Goal: Task Accomplishment & Management: Complete application form

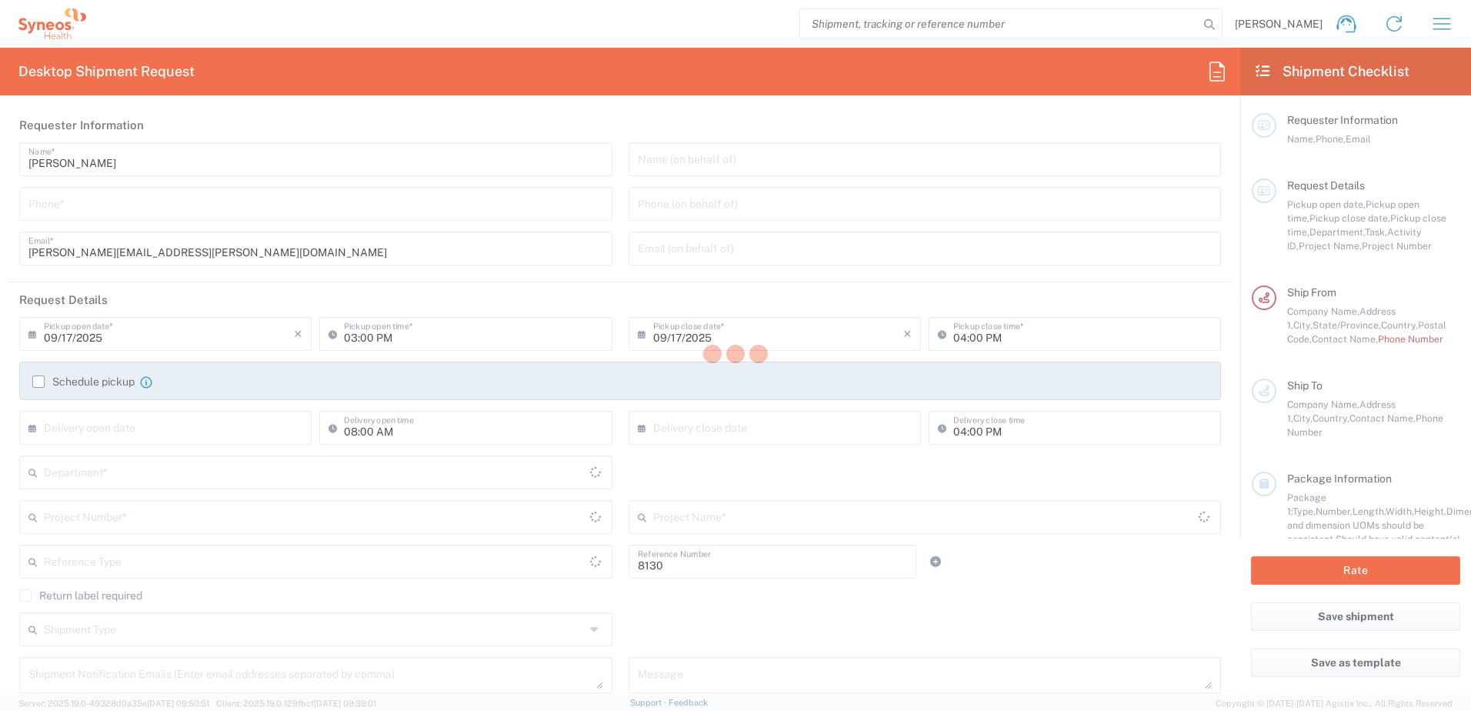
type input "Department"
type input "[US_STATE]"
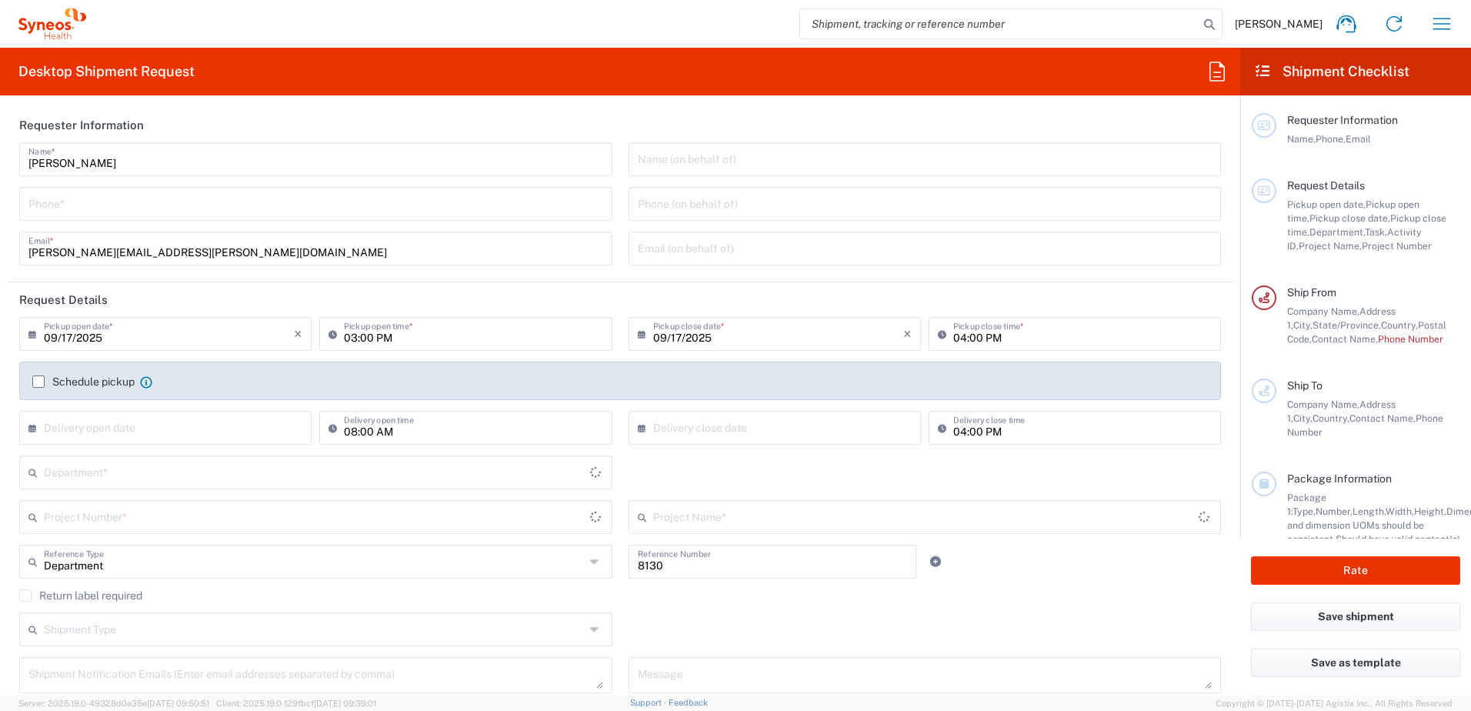
type input "[GEOGRAPHIC_DATA]"
type input "Syneos Health, LLC-[GEOGRAPHIC_DATA] [GEOGRAPHIC_DATA] [GEOGRAPHIC_DATA]"
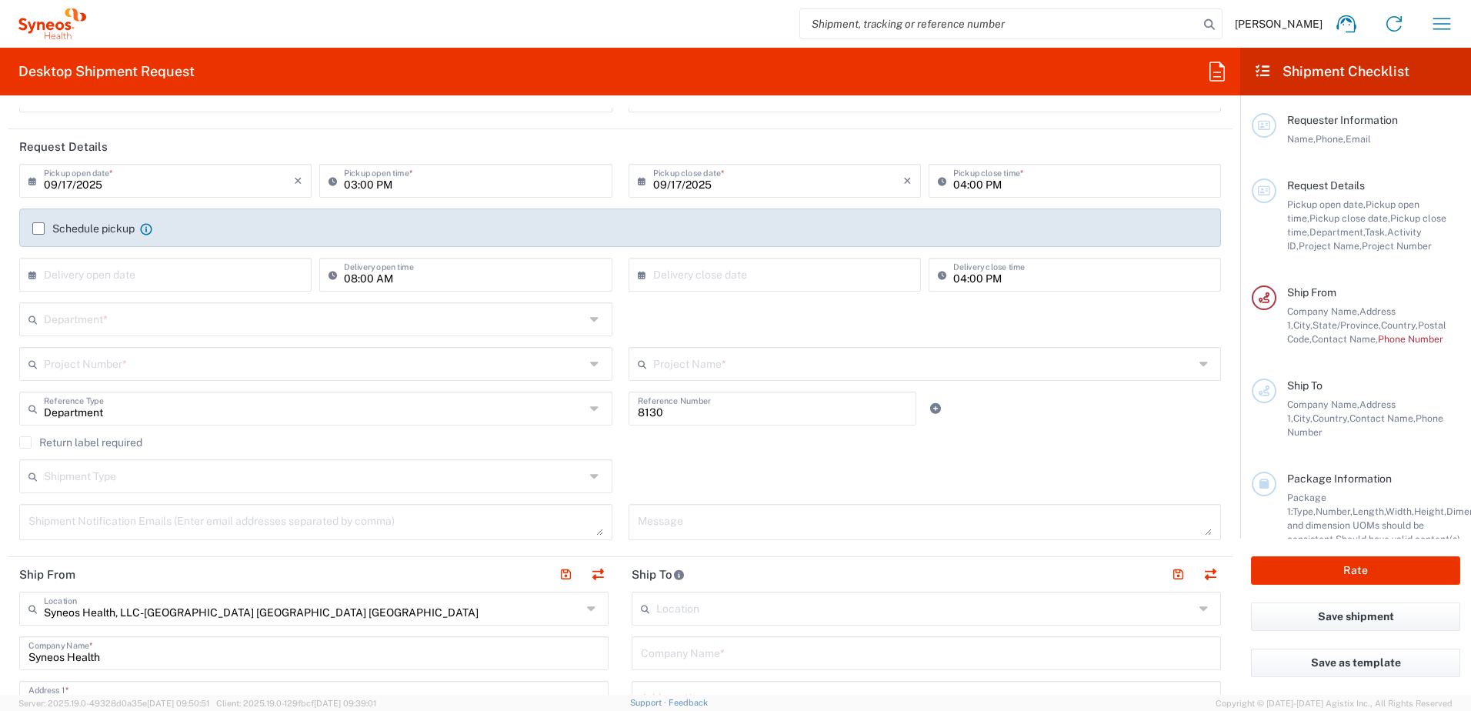
scroll to position [154, 0]
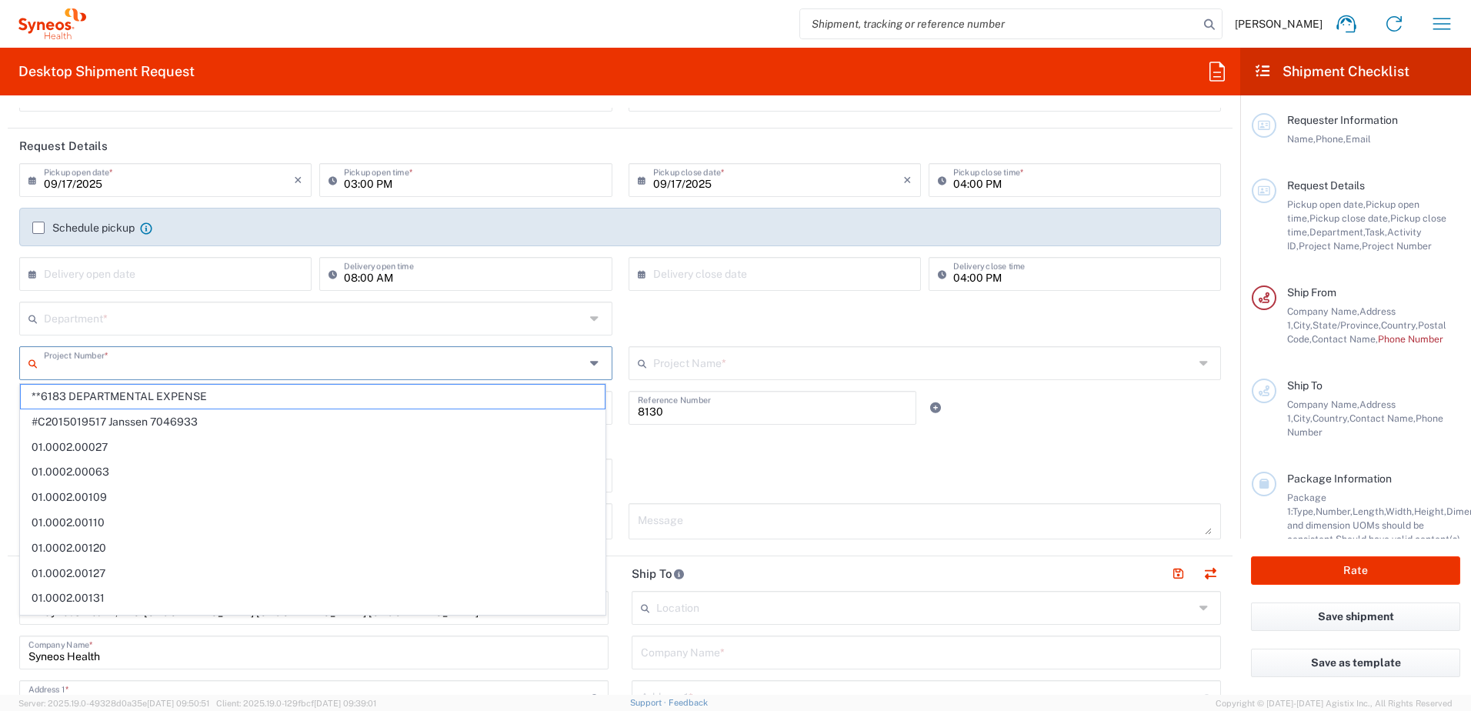
click at [461, 363] on input "text" at bounding box center [314, 361] width 541 height 27
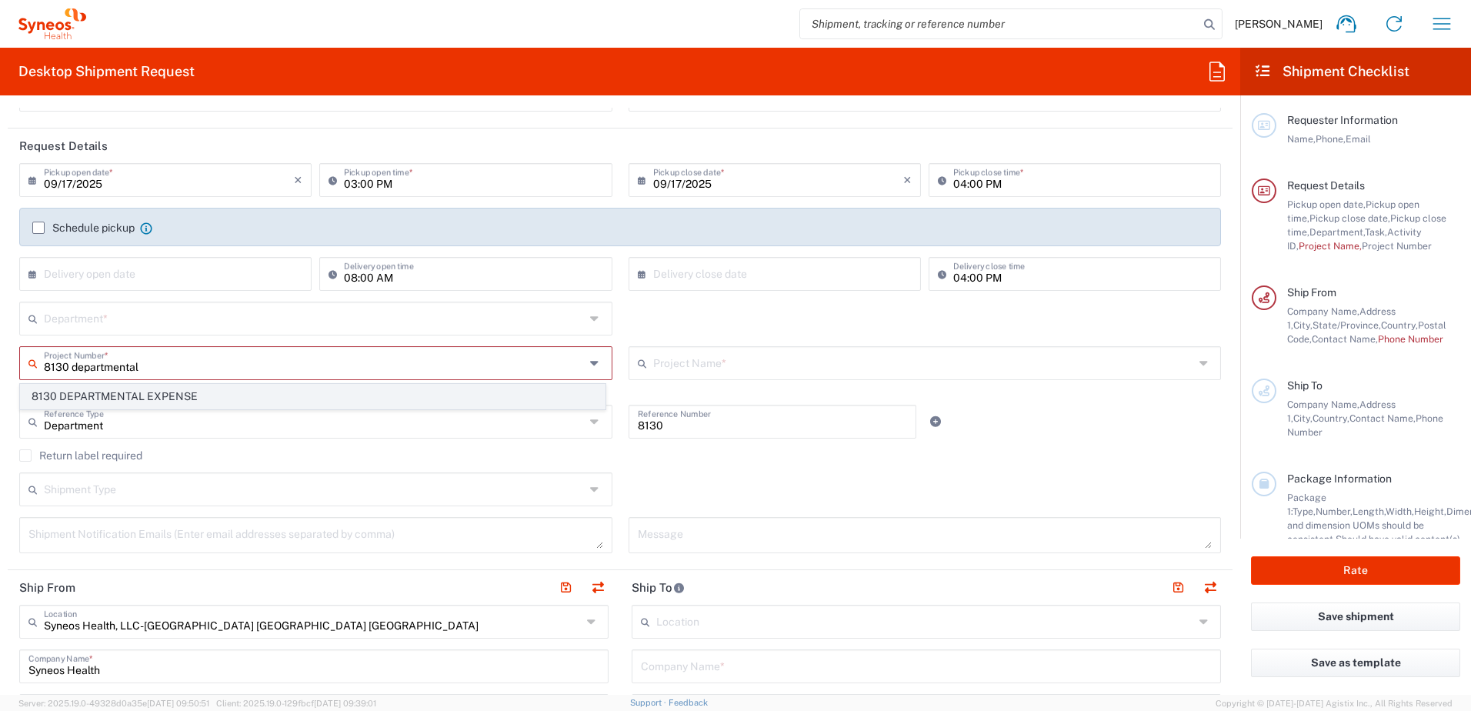
click at [250, 393] on span "8130 DEPARTMENTAL EXPENSE" at bounding box center [313, 397] width 584 height 24
type input "8130 DEPARTMENTAL EXPENSE"
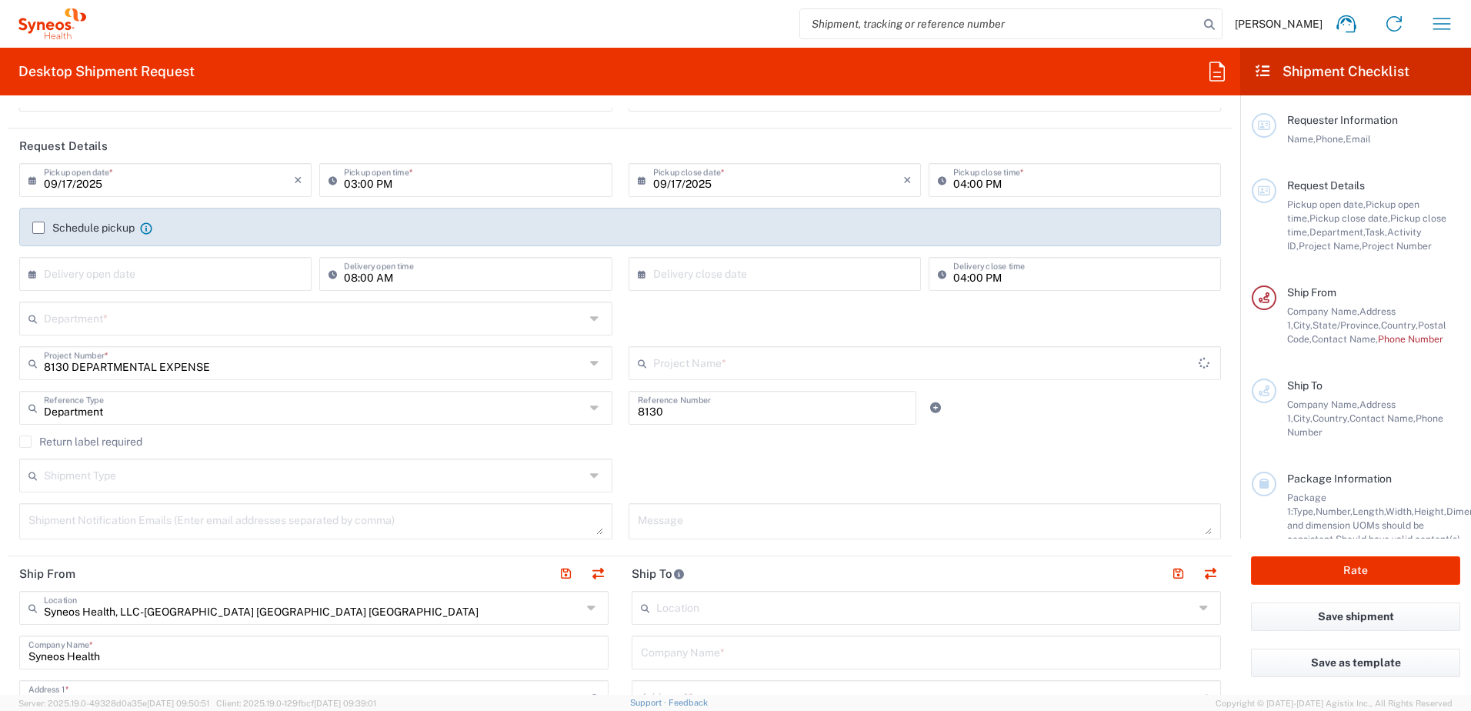
type input "8130 DEPARTMENTAL EXPENSE"
click at [668, 461] on div "Shipment Type Batch Regular" at bounding box center [621, 480] width 1218 height 45
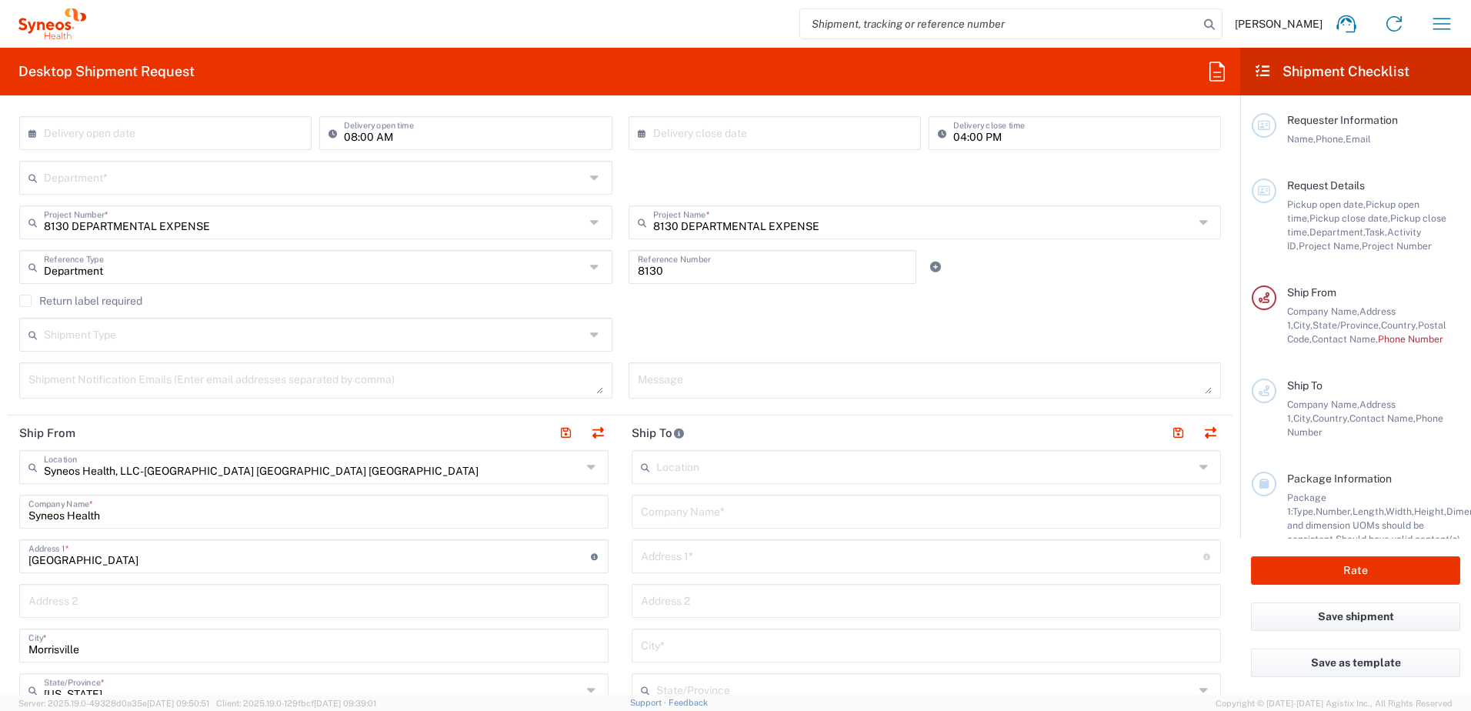
scroll to position [385, 0]
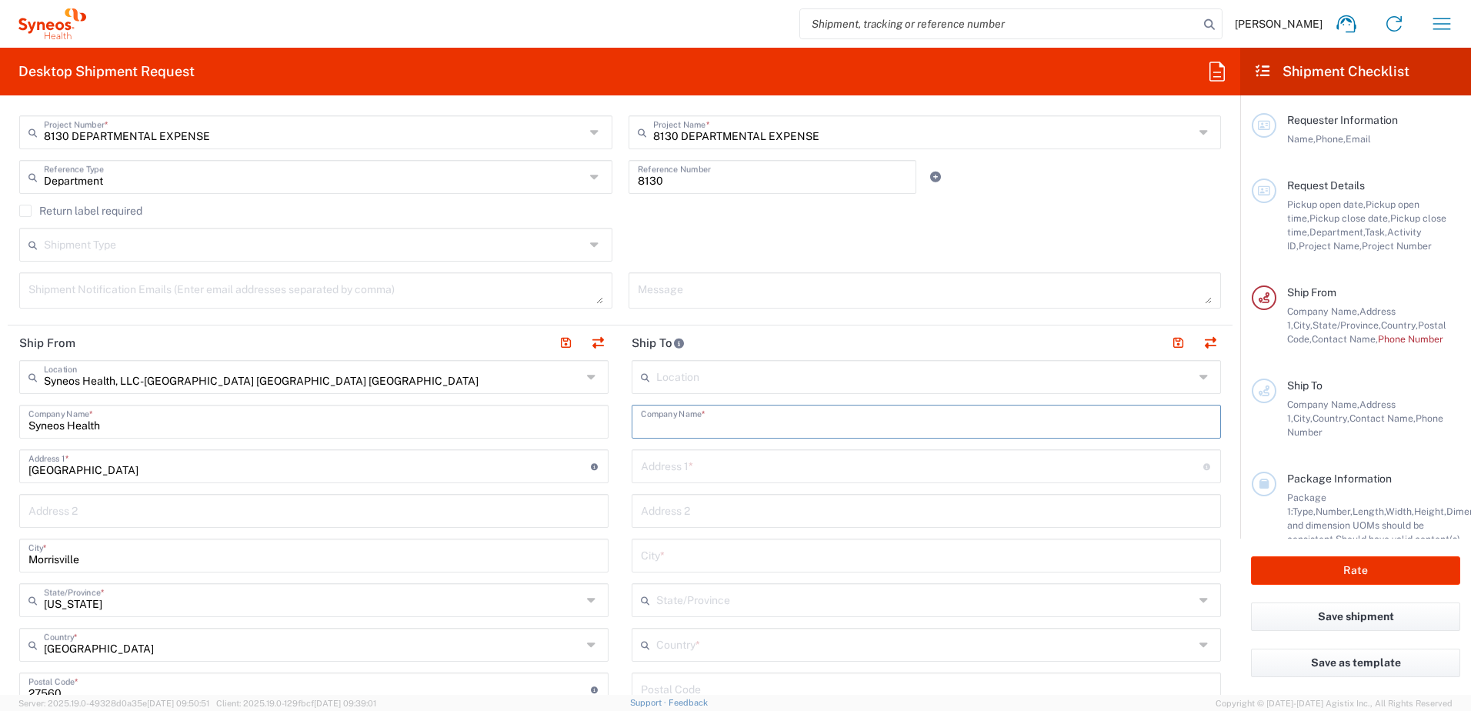
click at [681, 420] on input "text" at bounding box center [926, 420] width 571 height 27
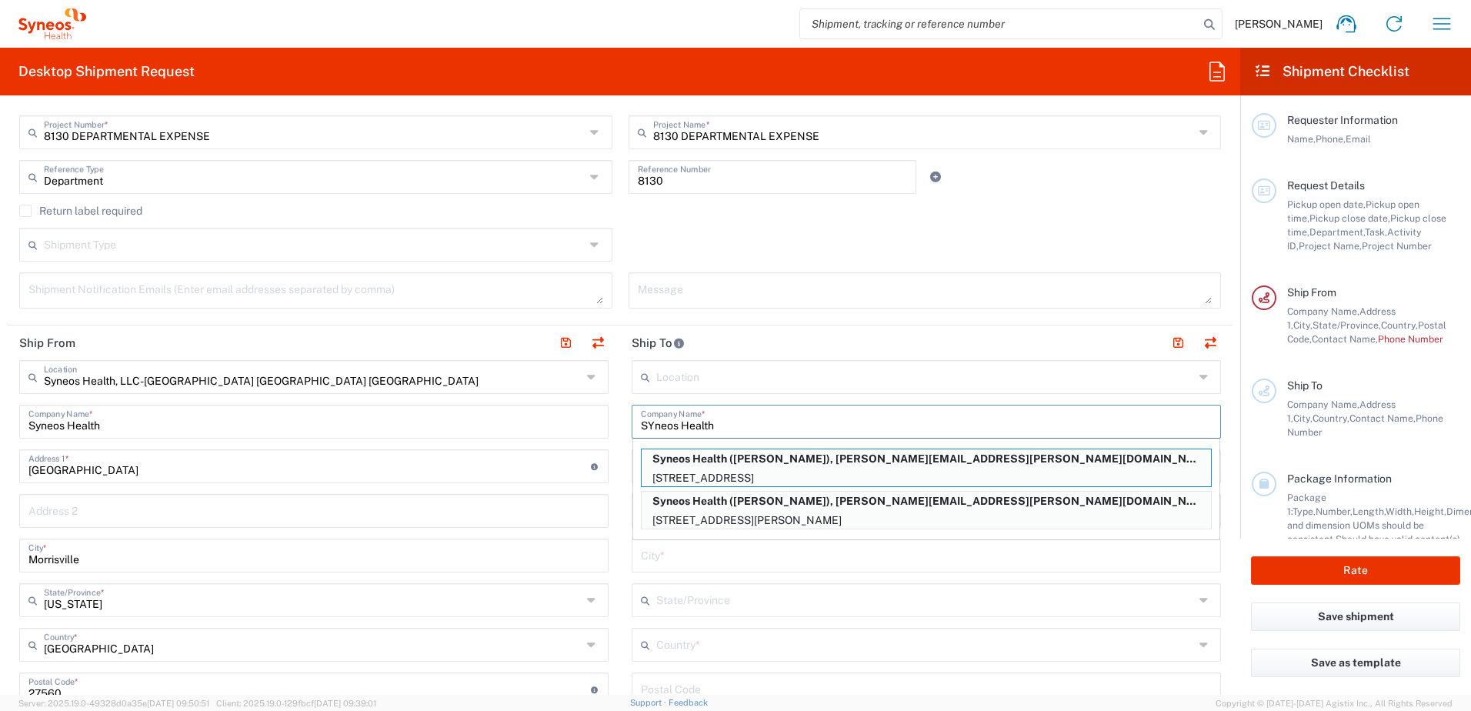
click at [646, 427] on input "SYneos Health" at bounding box center [926, 420] width 571 height 27
click at [715, 419] on input "Syneos Health" at bounding box center [926, 420] width 571 height 27
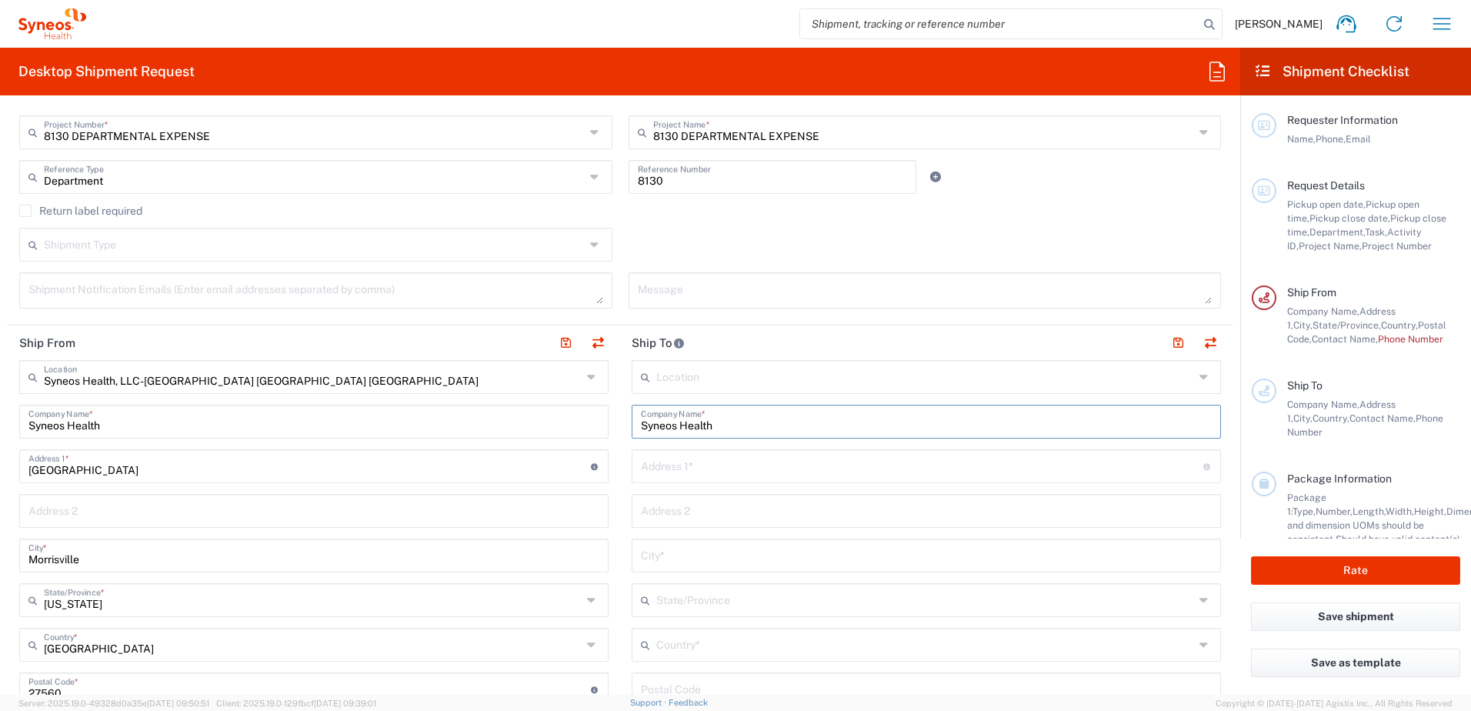
type input "Syneos Health"
click at [715, 468] on input "text" at bounding box center [922, 464] width 562 height 27
type input "[STREET_ADDRESS]"
click at [695, 558] on input "text" at bounding box center [926, 554] width 571 height 27
type input "Nutley"
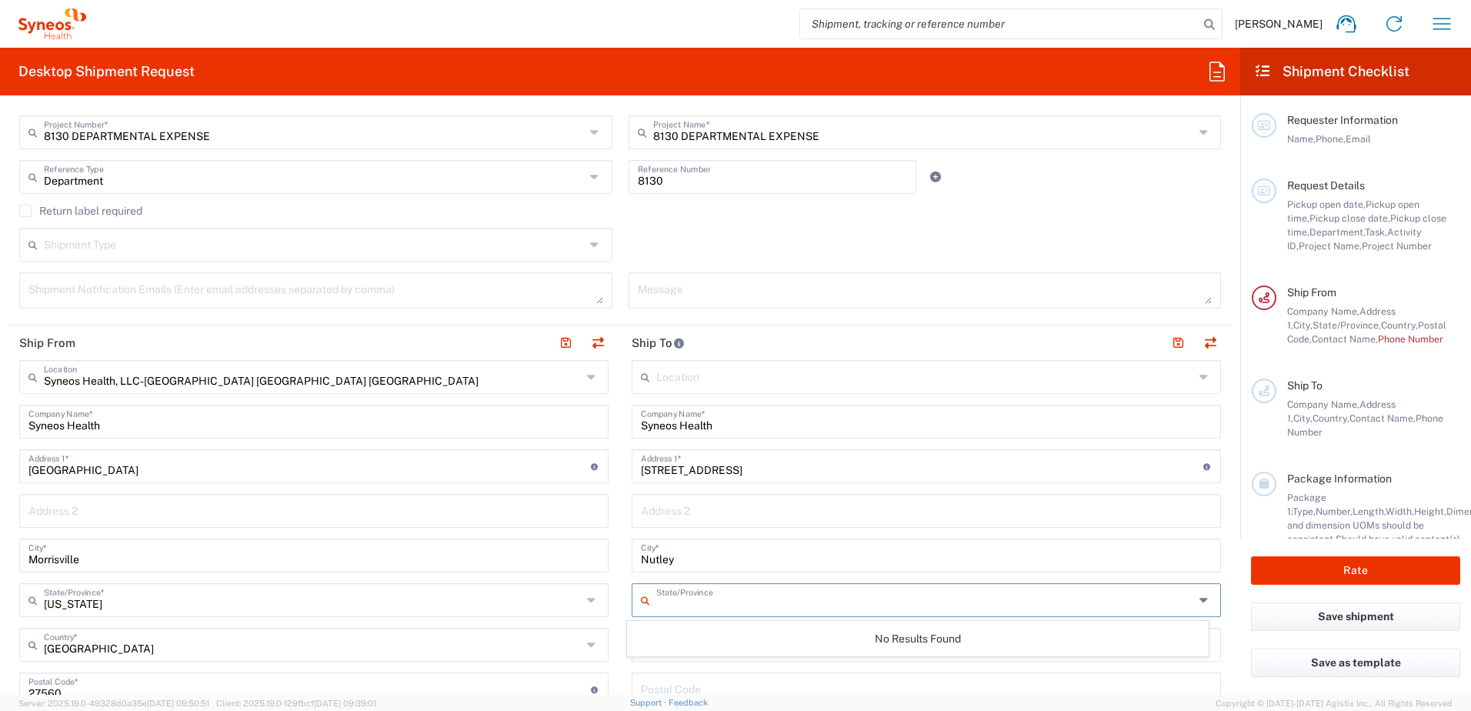
click at [695, 591] on input "text" at bounding box center [925, 598] width 538 height 27
type input "M"
click at [1212, 590] on main "Location [PERSON_NAME] LLC-[GEOGRAPHIC_DATA] [GEOGRAPHIC_DATA] [GEOGRAPHIC_DATA…" at bounding box center [926, 683] width 612 height 646
click at [966, 649] on input "text" at bounding box center [925, 643] width 538 height 27
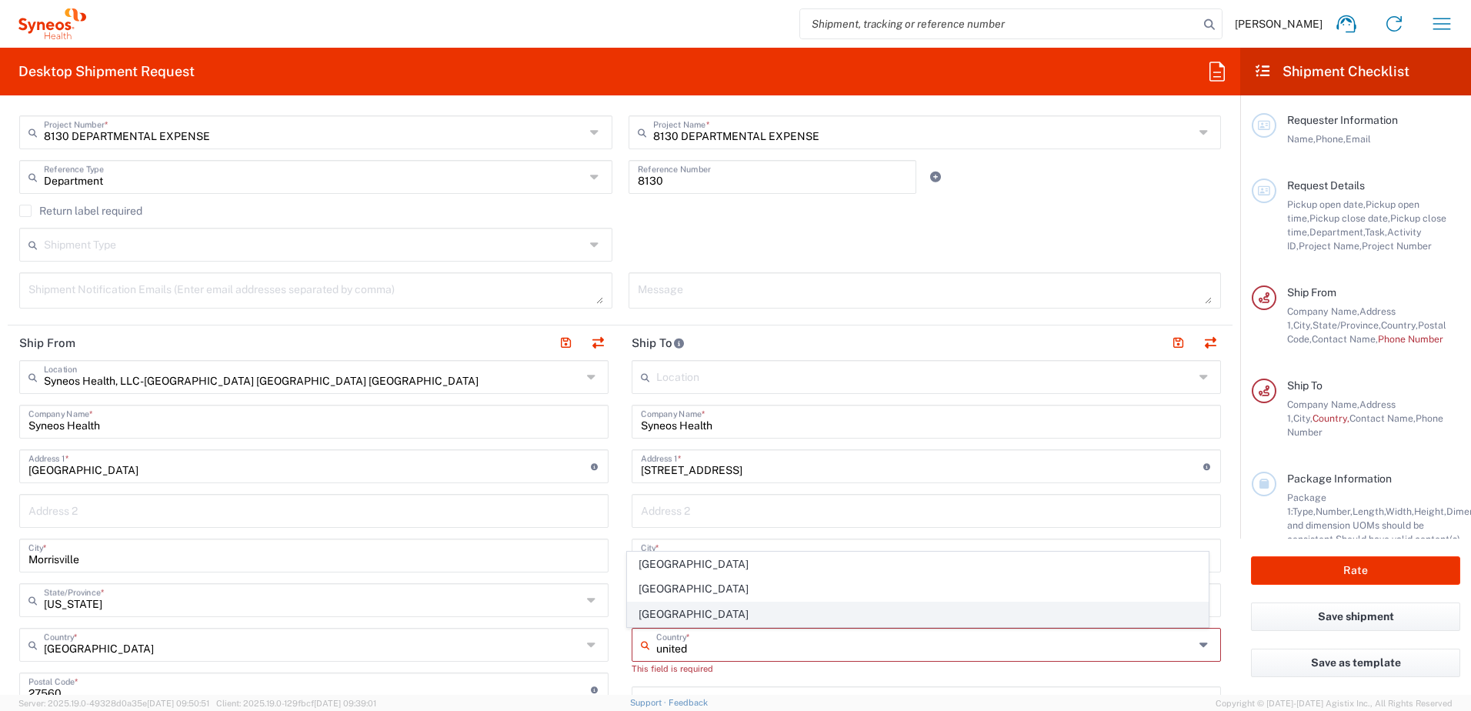
click at [652, 606] on span "[GEOGRAPHIC_DATA]" at bounding box center [918, 614] width 581 height 24
type input "[GEOGRAPHIC_DATA]"
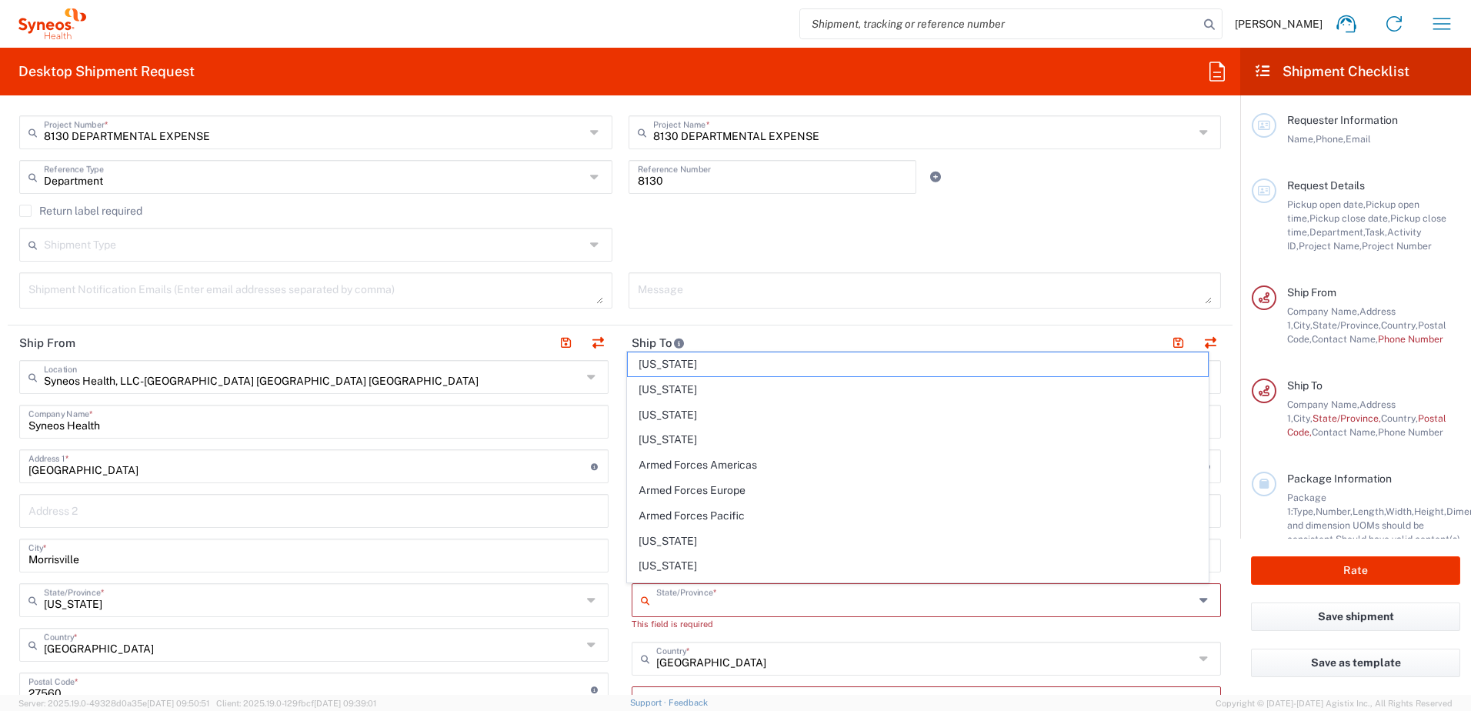
click at [696, 599] on input "text" at bounding box center [925, 598] width 538 height 27
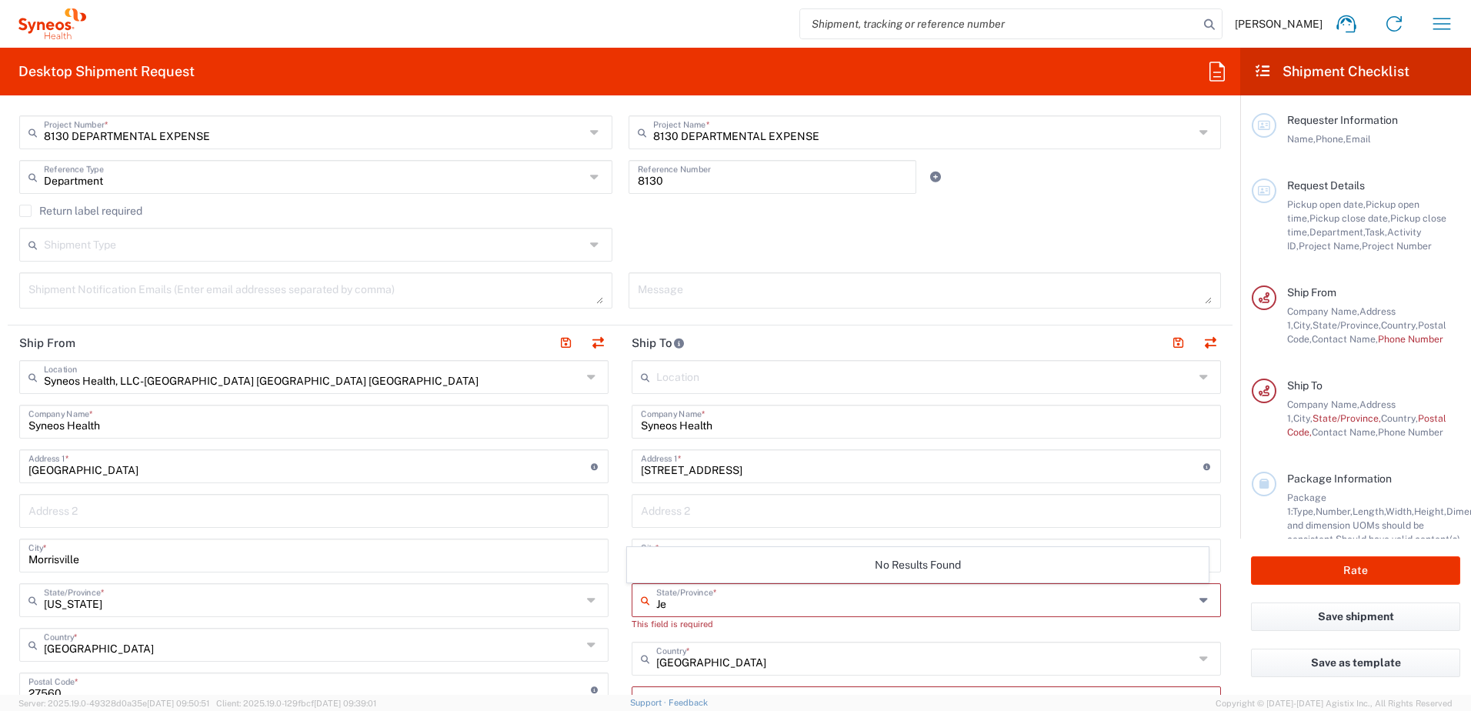
type input "J"
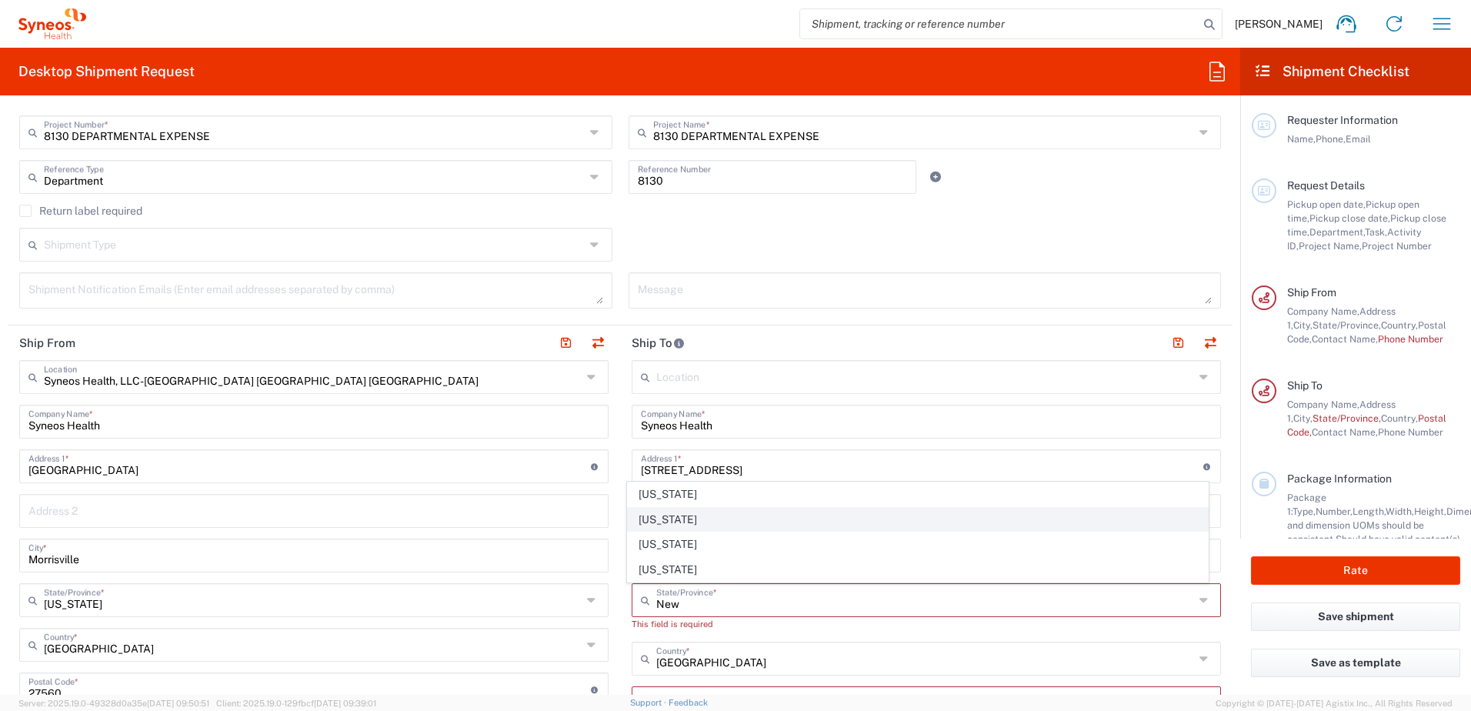
click at [686, 519] on span "[US_STATE]" at bounding box center [918, 520] width 581 height 24
type input "[US_STATE]"
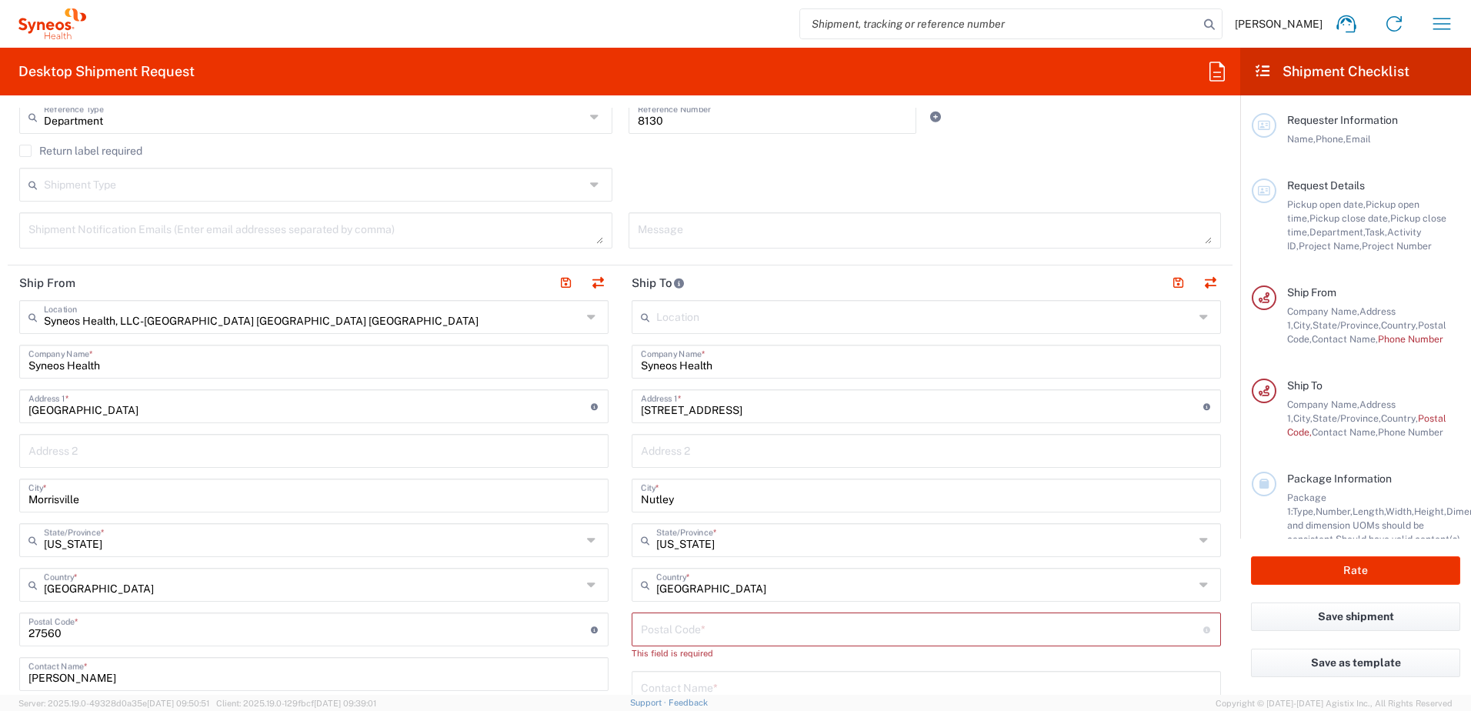
scroll to position [461, 0]
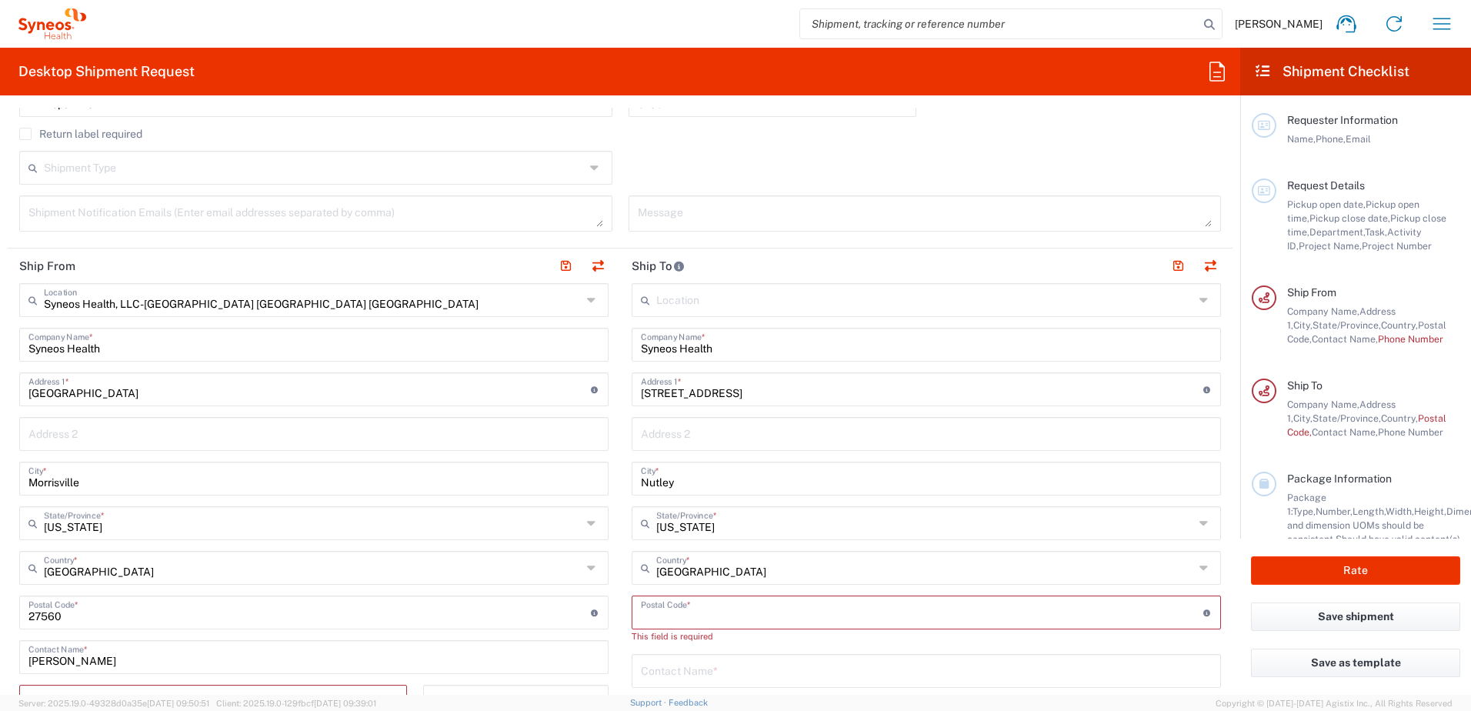
click at [769, 615] on input "undefined" at bounding box center [922, 611] width 562 height 27
type input "07110"
click at [745, 654] on input "text" at bounding box center [926, 655] width 571 height 27
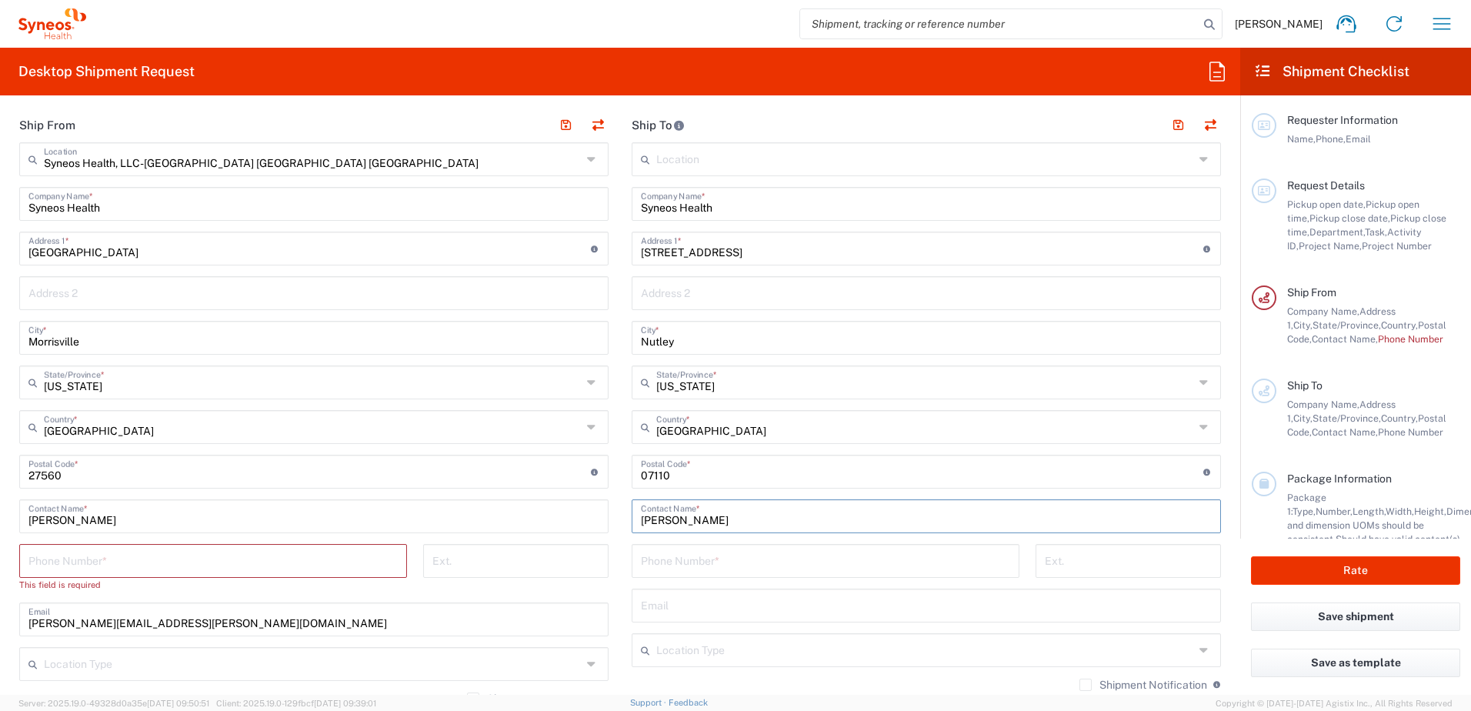
scroll to position [615, 0]
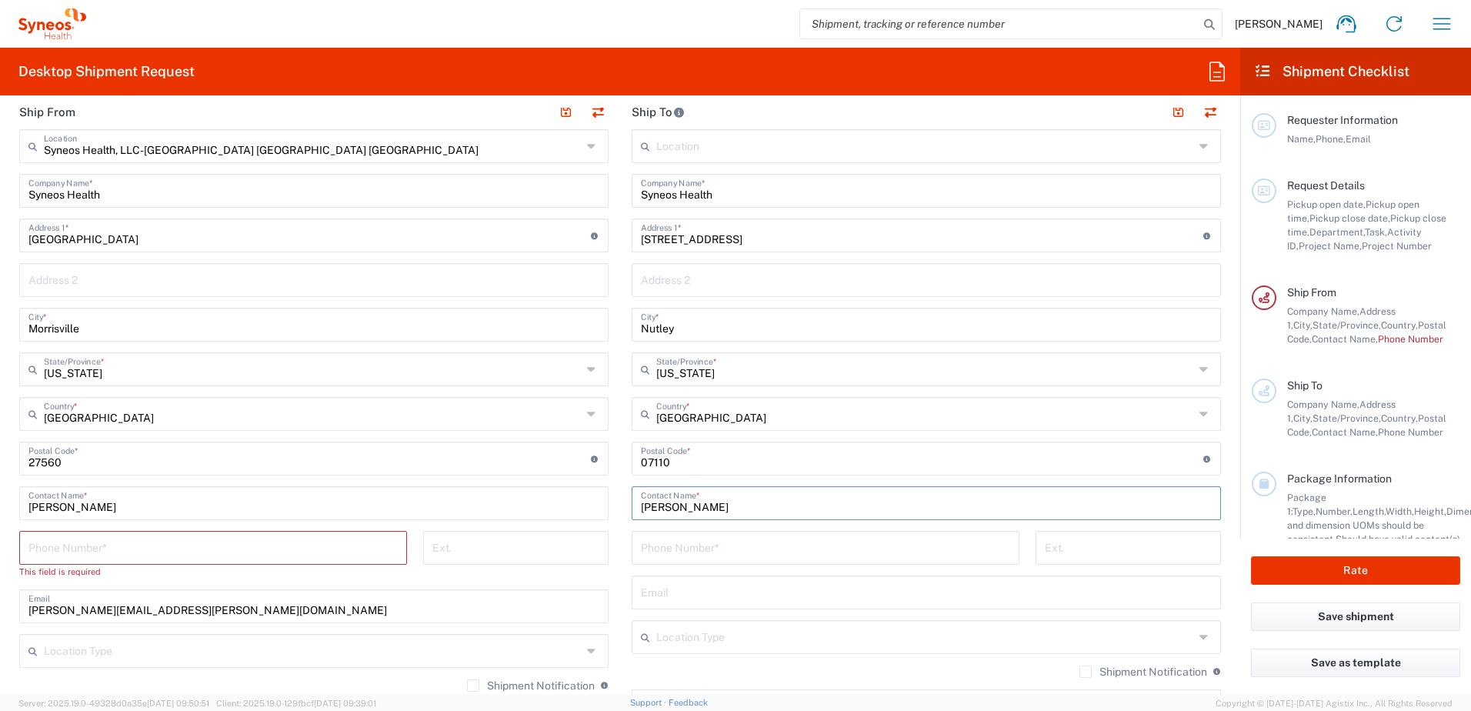
type input "[PERSON_NAME]"
click at [652, 553] on input "tel" at bounding box center [825, 546] width 369 height 27
paste input "[PHONE_NUMBER]"
type input "[PHONE_NUMBER]"
click at [217, 555] on input "tel" at bounding box center [212, 546] width 369 height 27
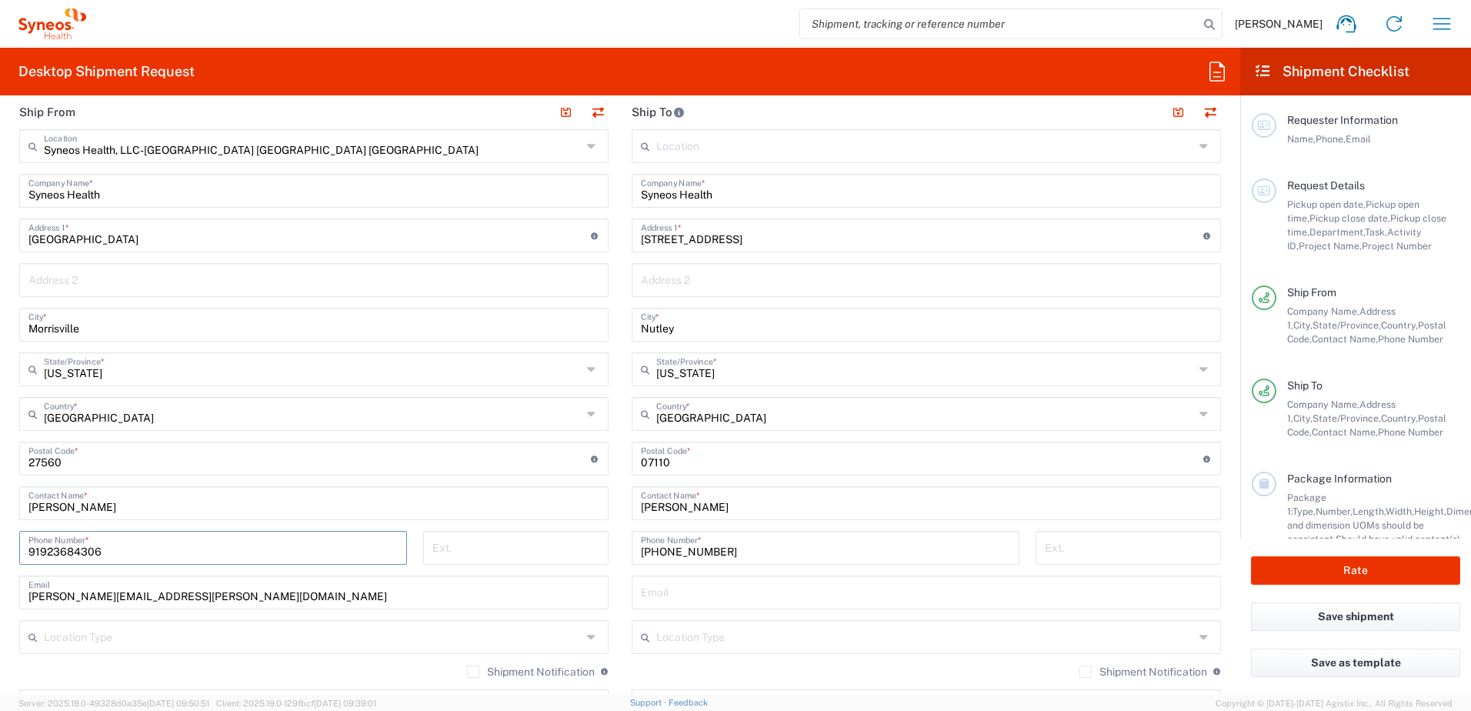
click at [48, 551] on input "91923684306" at bounding box center [212, 546] width 369 height 27
type input "9193684306"
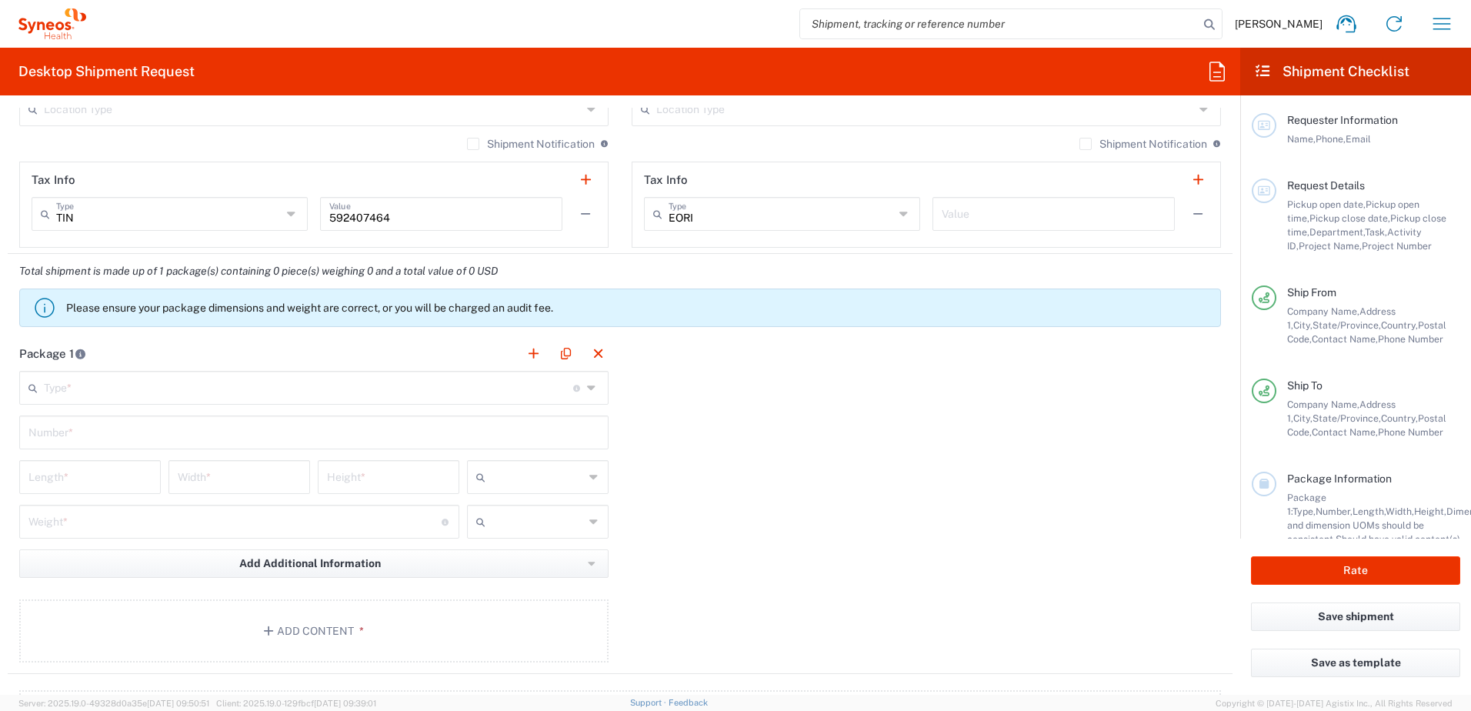
scroll to position [1154, 0]
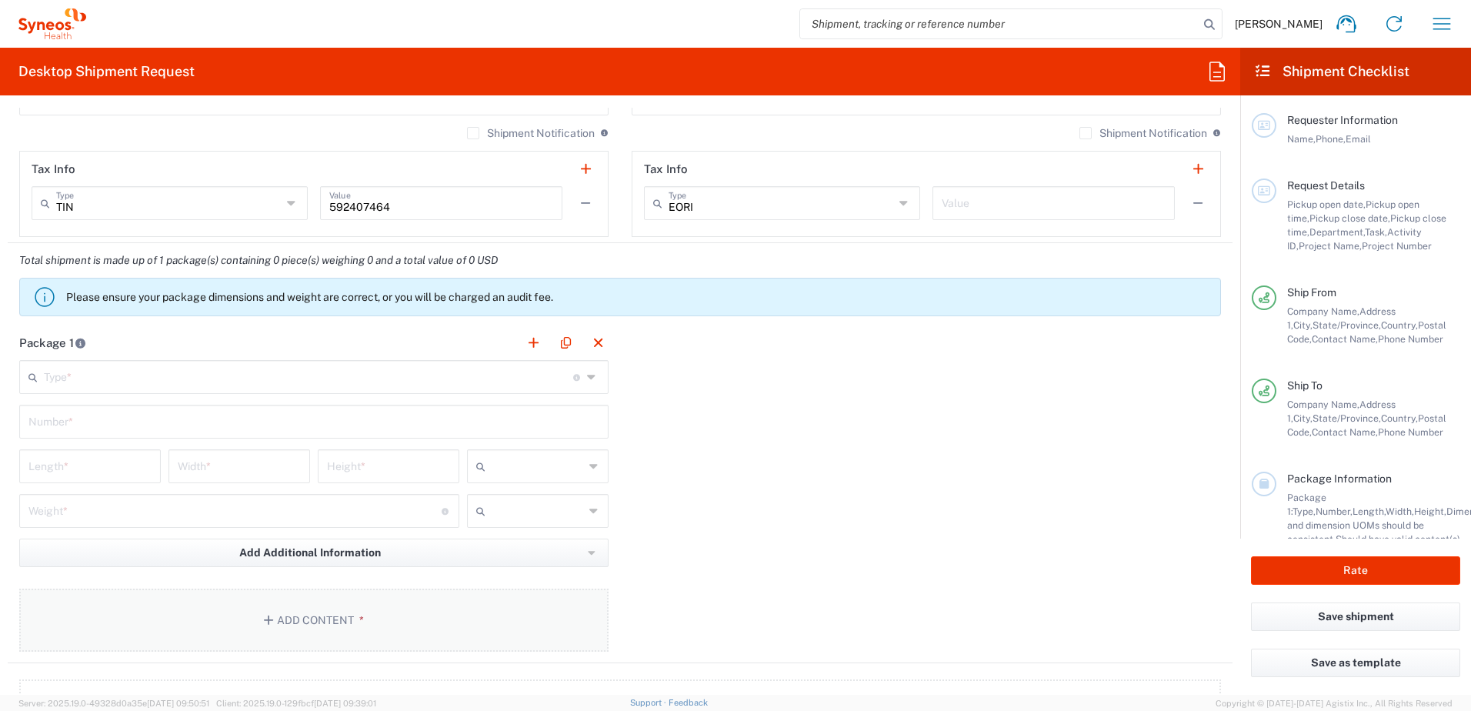
click at [302, 624] on button "Add Content *" at bounding box center [313, 619] width 589 height 63
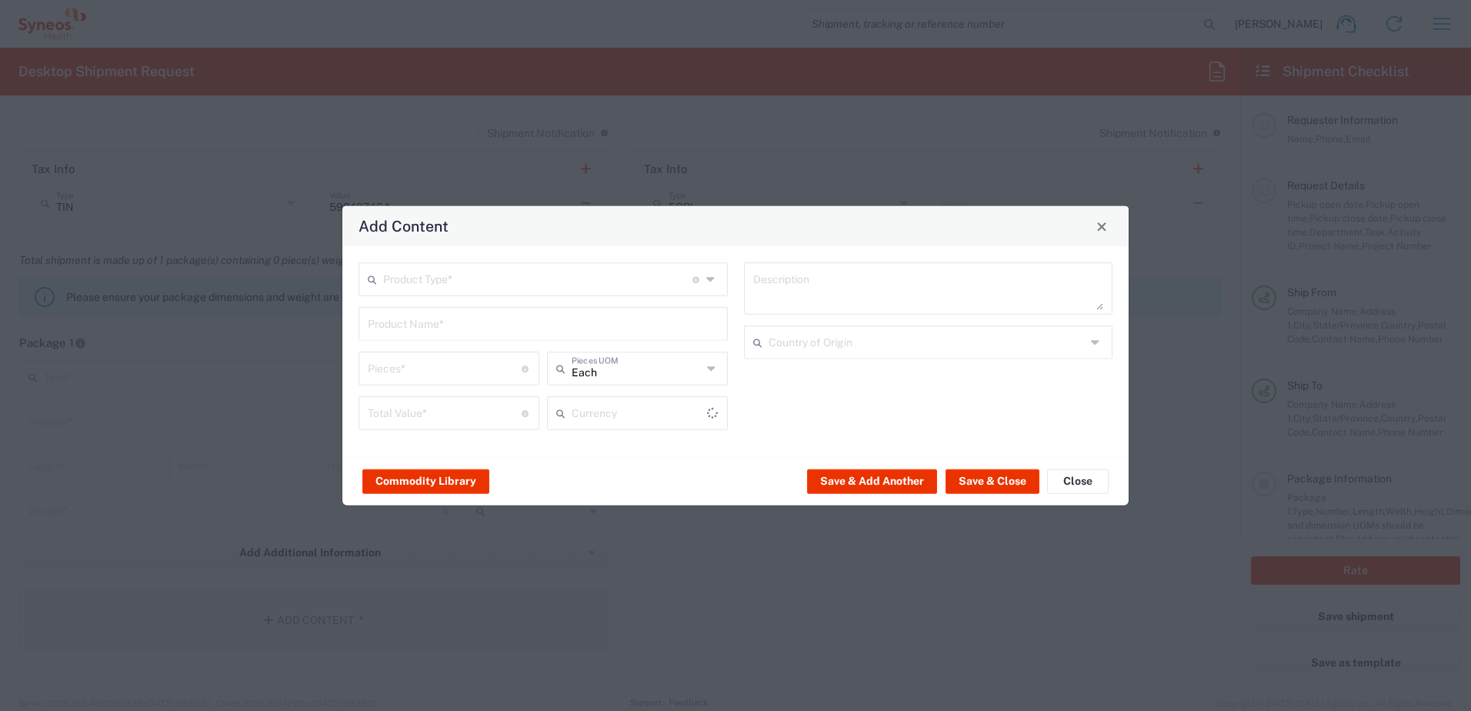
type input "US Dollar"
click at [443, 287] on input "text" at bounding box center [537, 278] width 309 height 27
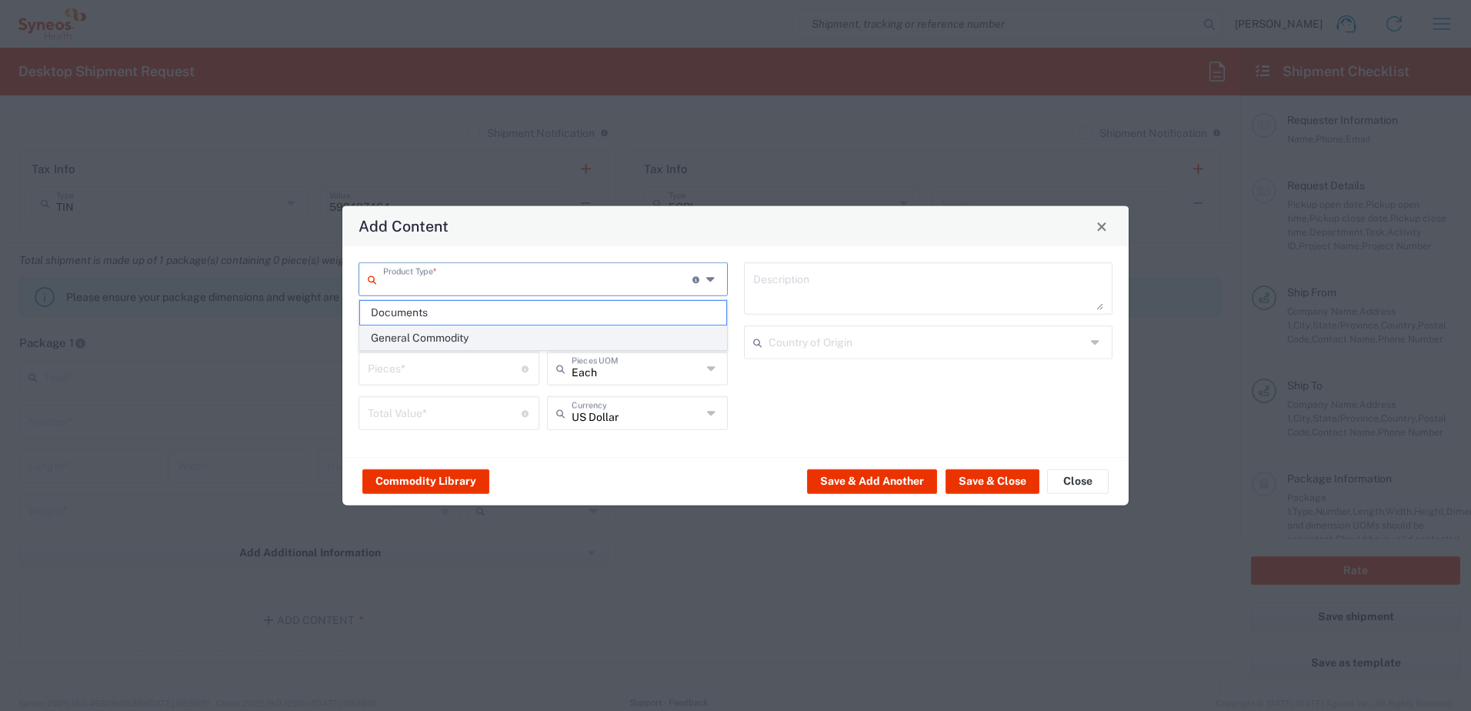
click at [425, 335] on span "General Commodity" at bounding box center [543, 338] width 366 height 24
type input "General Commodity"
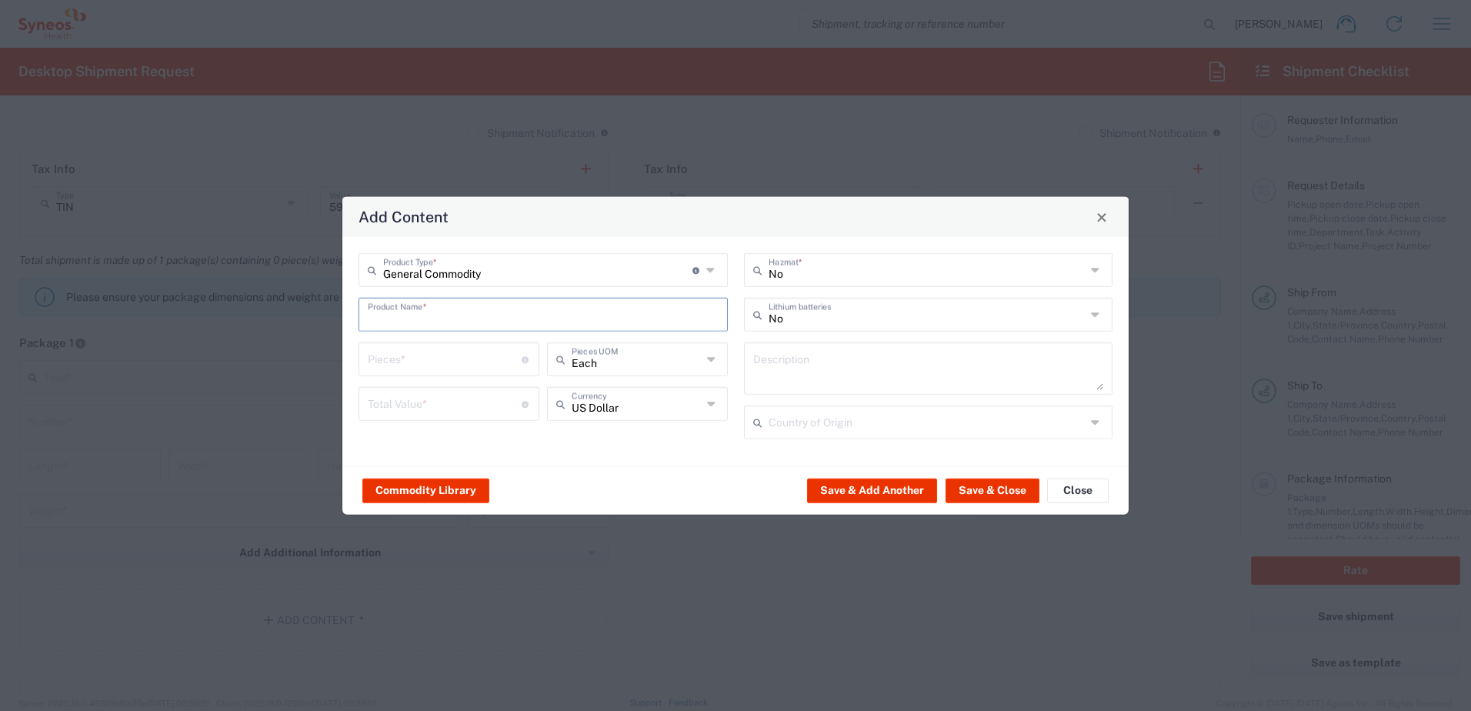
click at [420, 322] on input "text" at bounding box center [543, 313] width 351 height 27
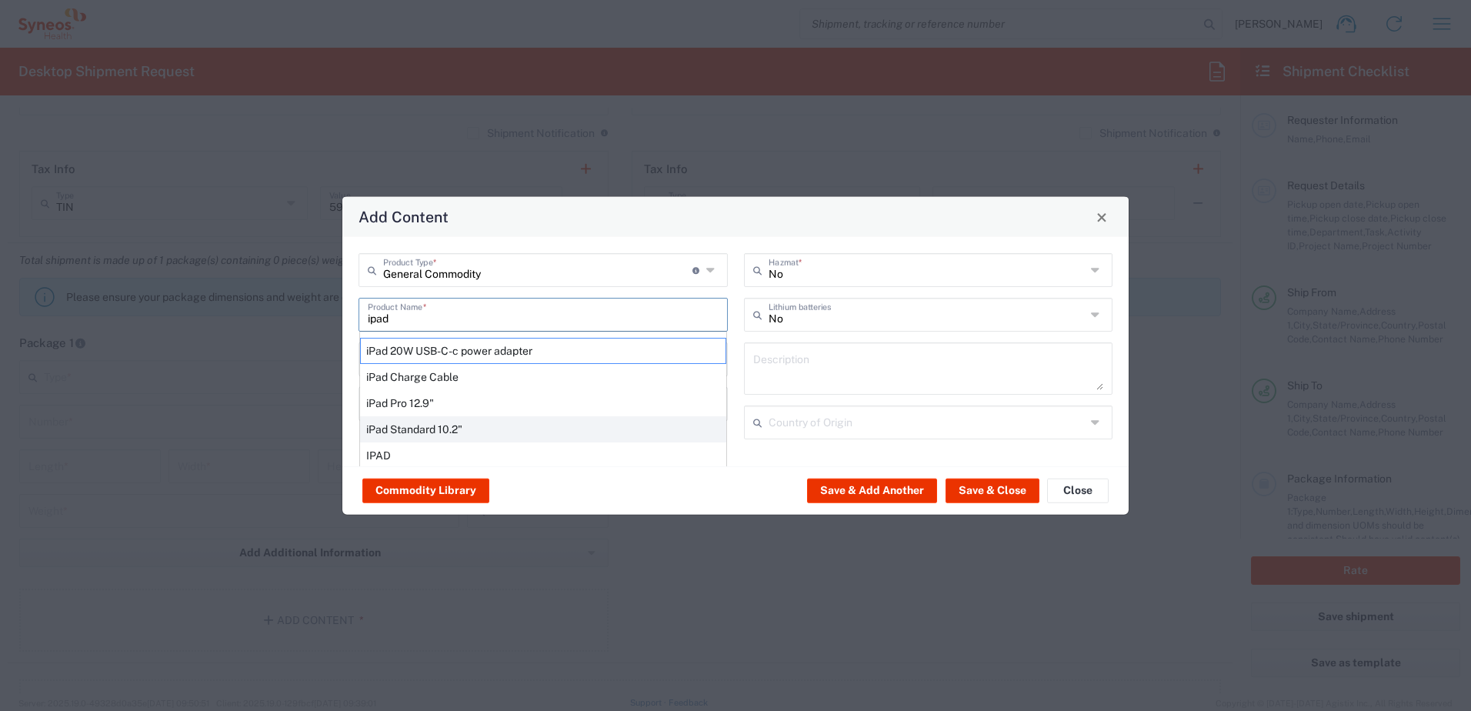
click at [437, 429] on div "iPad Standard 10.2"" at bounding box center [543, 429] width 366 height 26
type input "iPad Standard 10.2""
type input "1"
type textarea "iPad Standard 10.2""
type input "[GEOGRAPHIC_DATA]"
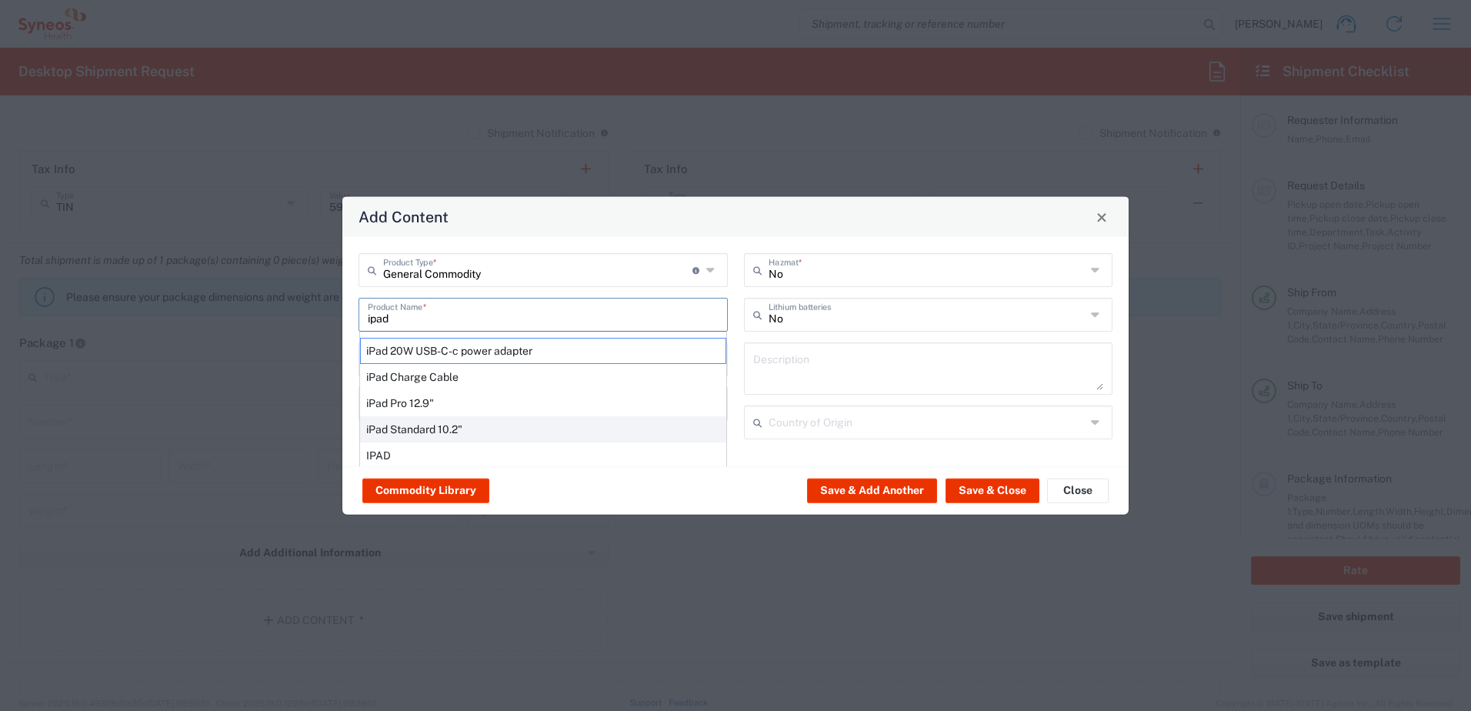
type input "Yes"
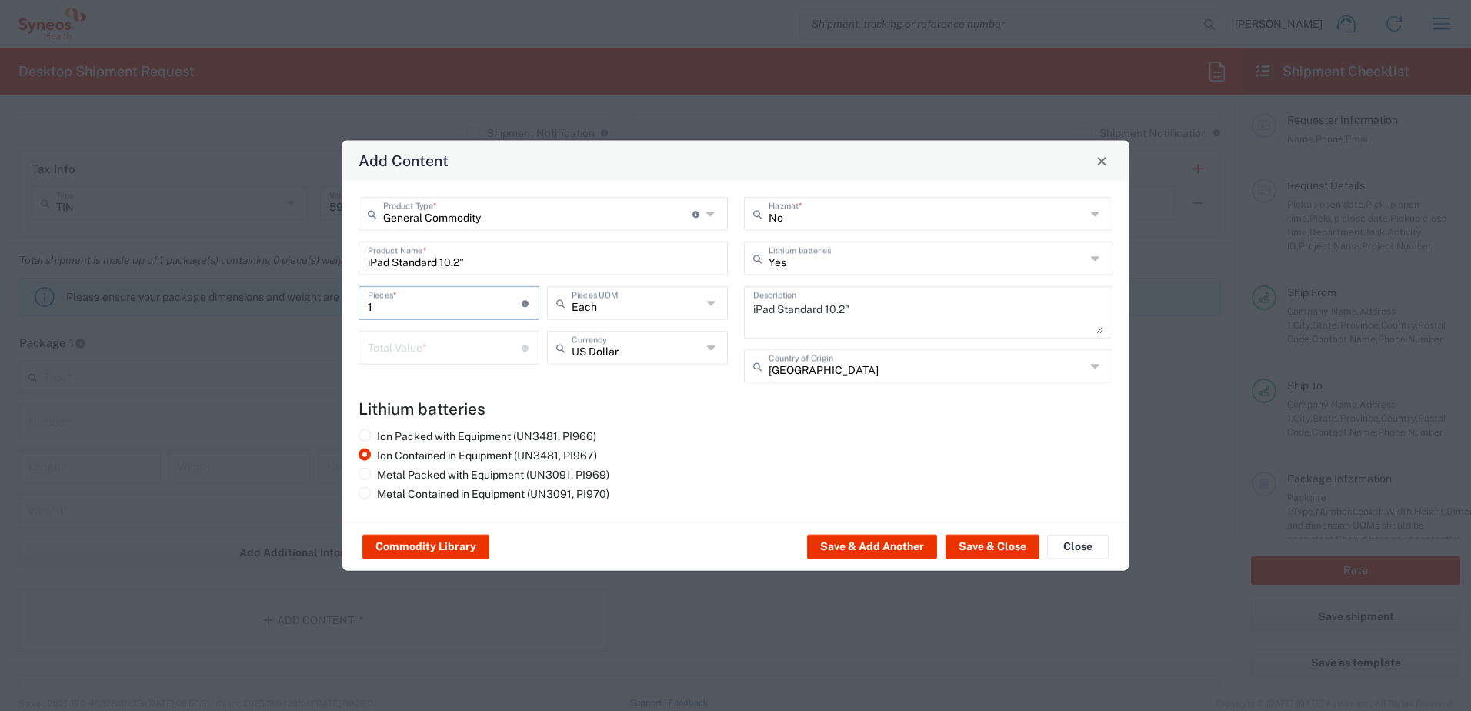
drag, startPoint x: 488, startPoint y: 305, endPoint x: 356, endPoint y: 308, distance: 131.6
click at [356, 308] on div "1 Pieces * Number of pieces inside all the packages" at bounding box center [449, 308] width 188 height 45
type input "2"
click at [405, 352] on input "number" at bounding box center [445, 346] width 154 height 27
type input "800"
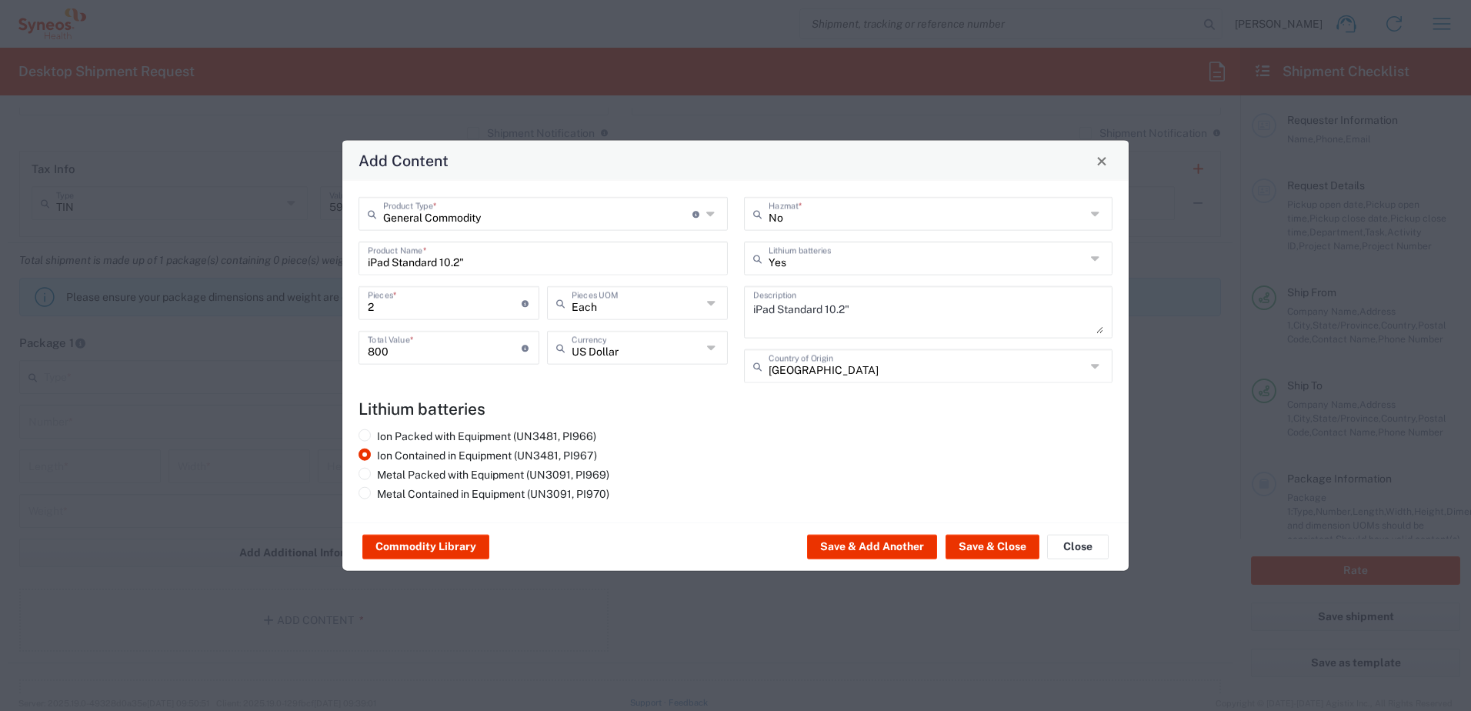
click at [737, 422] on agx-lithium-batteries-content "Lithium batteries Ion Packed with Equipment (UN3481, PI966) Ion Contained in Eq…" at bounding box center [735, 452] width 754 height 107
click at [971, 544] on button "Save & Close" at bounding box center [992, 547] width 94 height 25
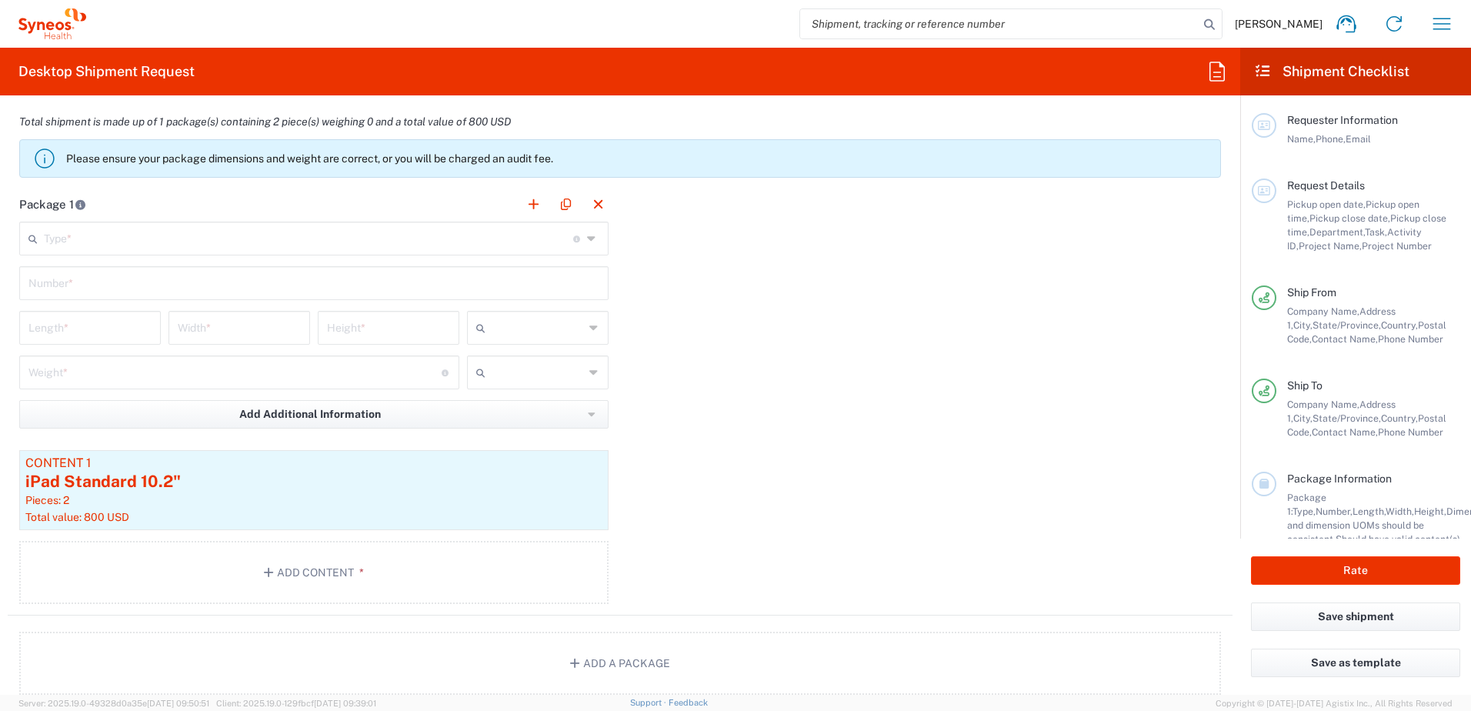
scroll to position [1308, 0]
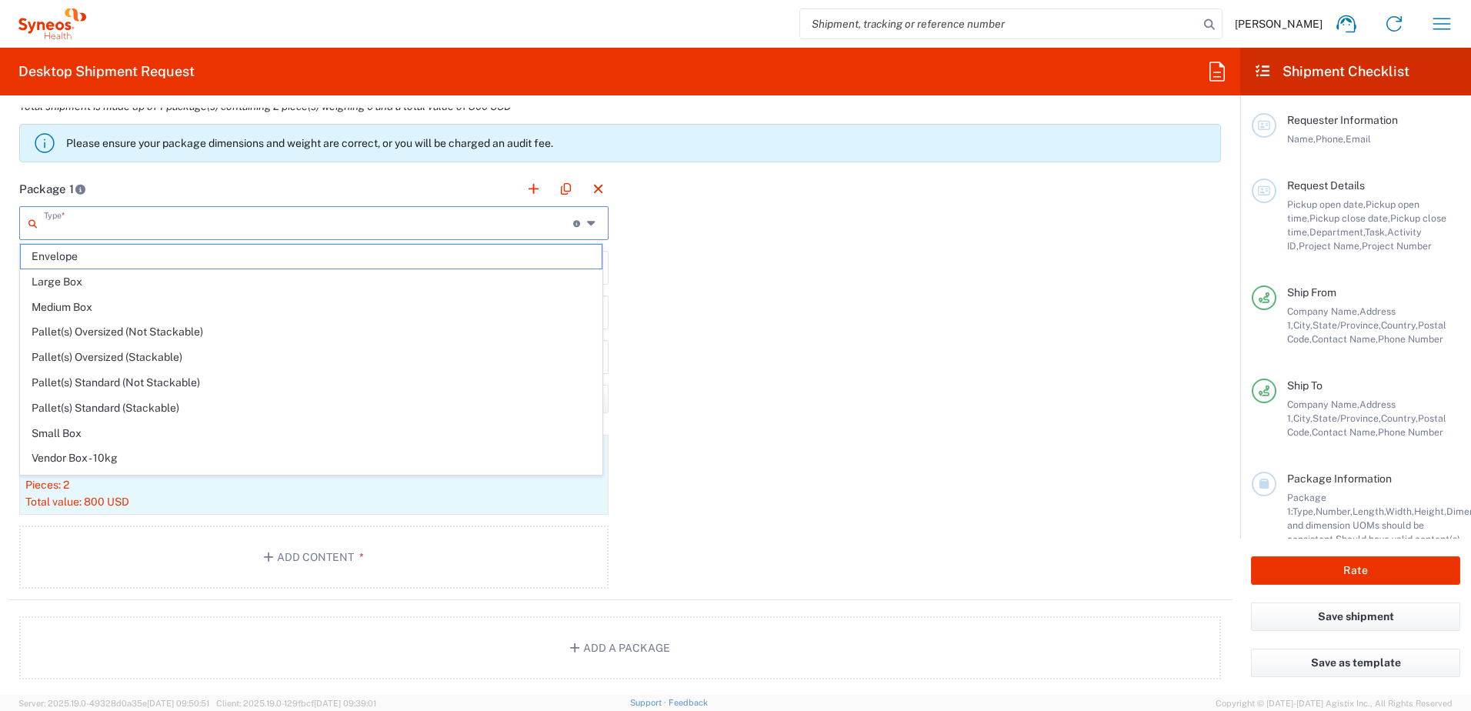
click at [264, 216] on input "text" at bounding box center [308, 221] width 529 height 27
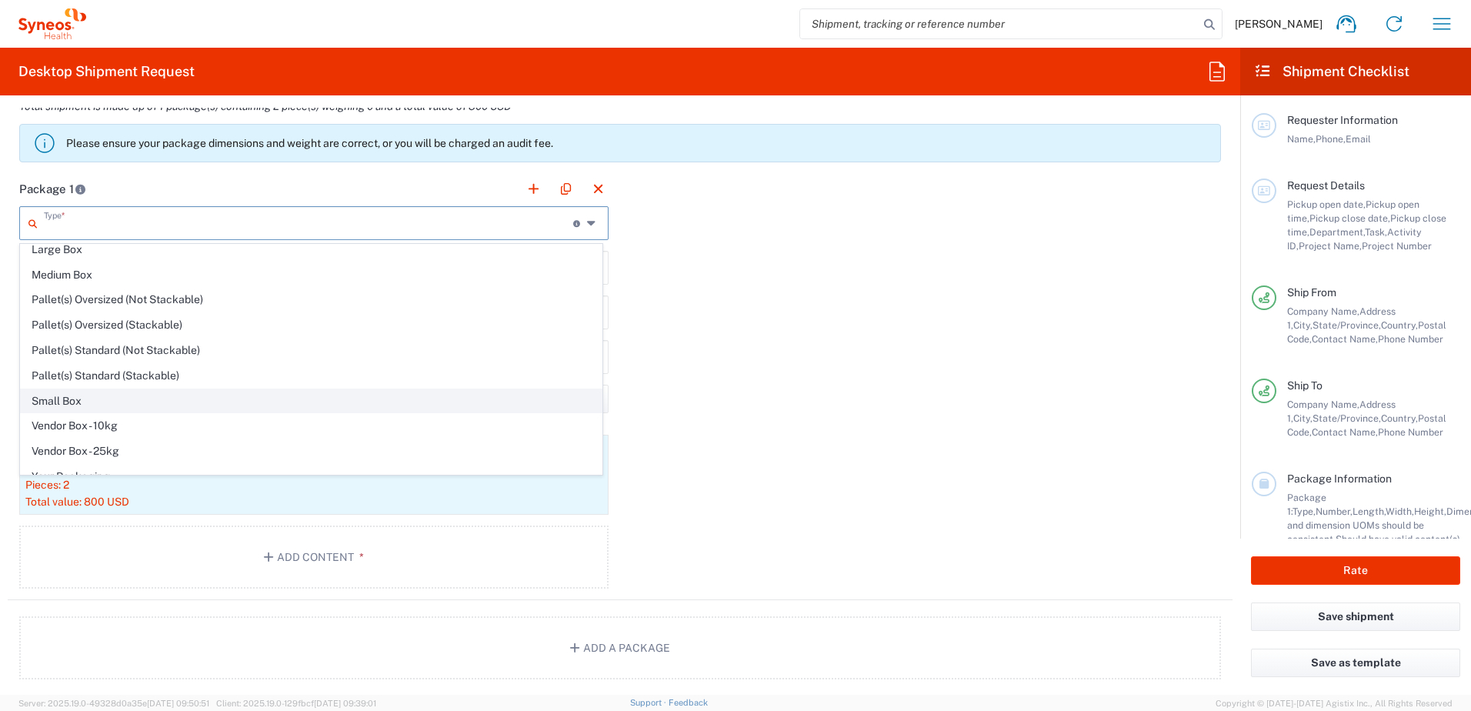
scroll to position [47, 0]
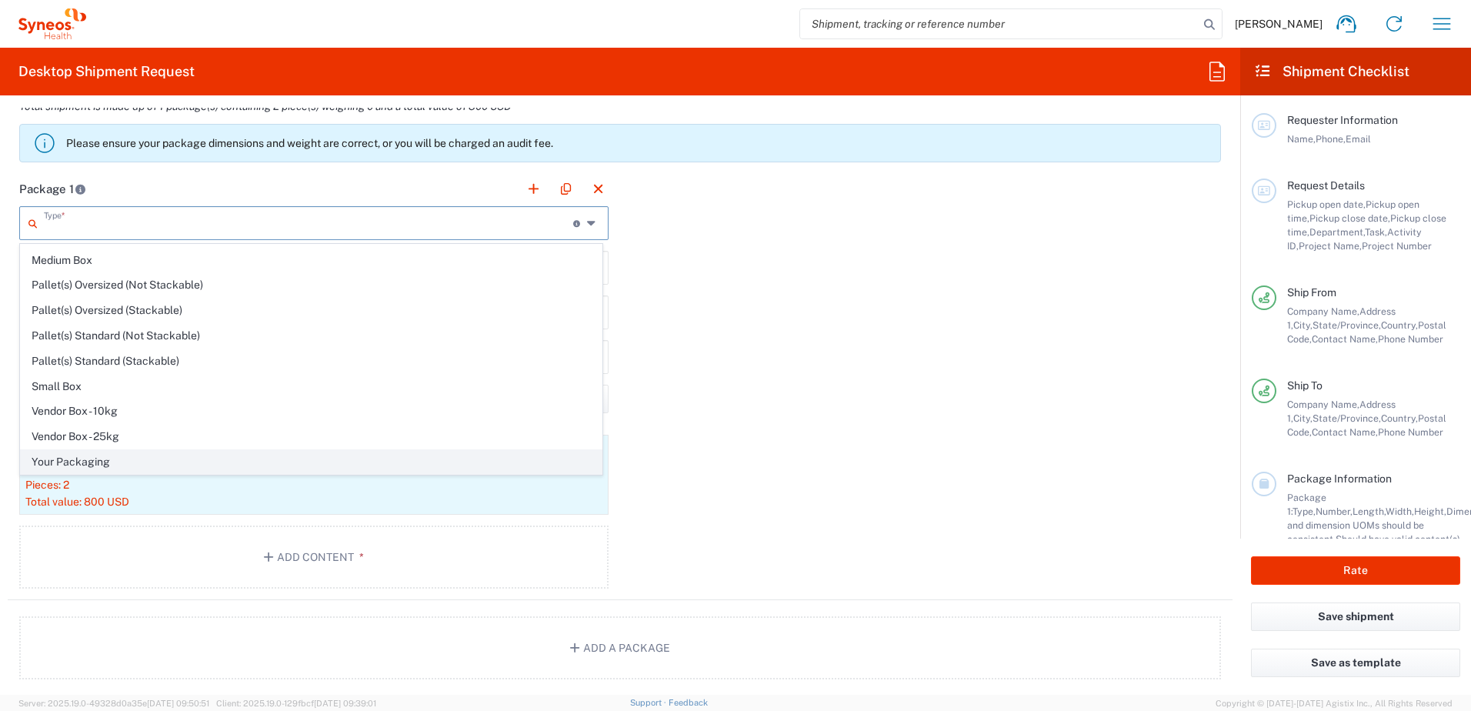
click at [82, 458] on span "Your Packaging" at bounding box center [311, 462] width 581 height 24
type input "Your Packaging"
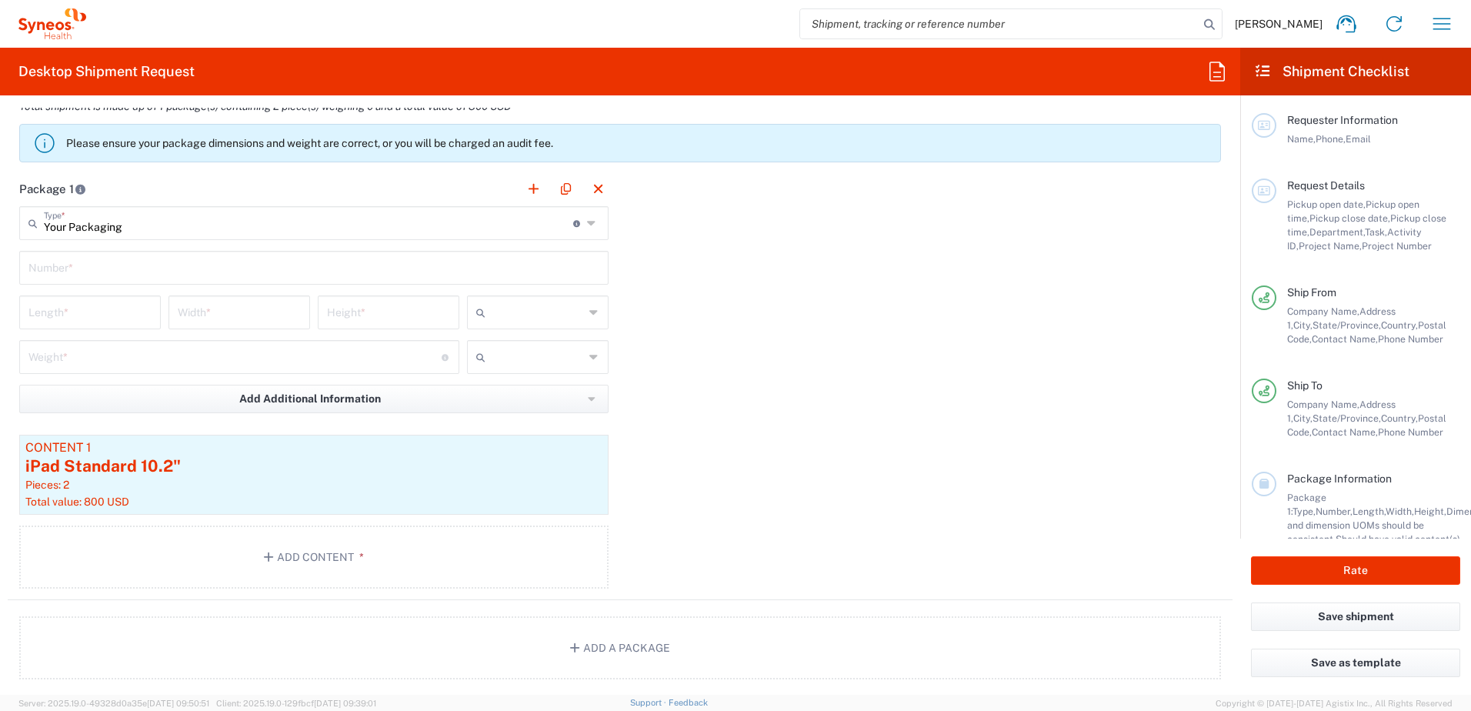
click at [101, 275] on input "text" at bounding box center [313, 266] width 571 height 27
type input "1"
click at [91, 322] on input "number" at bounding box center [89, 311] width 123 height 27
type input "16"
click at [227, 311] on input "number" at bounding box center [239, 311] width 123 height 27
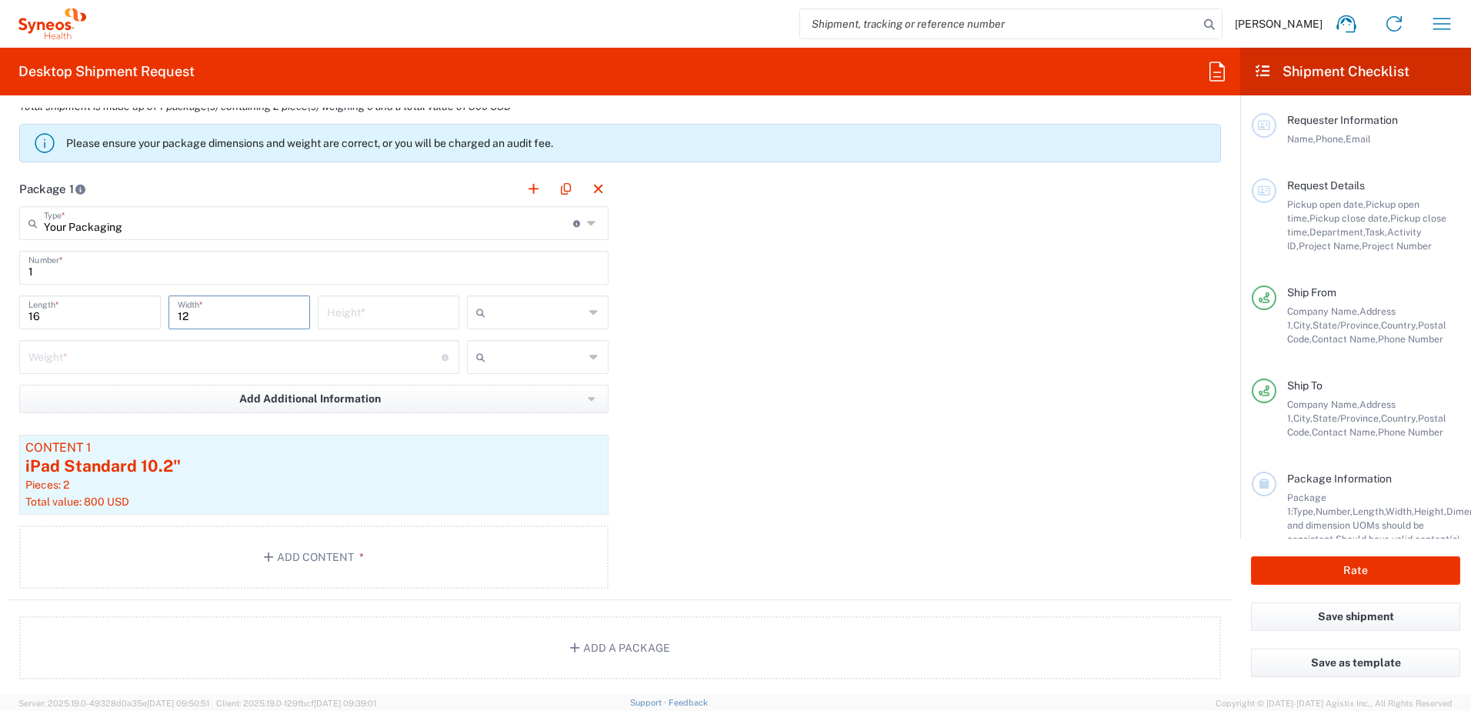
type input "12"
click at [332, 315] on input "number" at bounding box center [388, 311] width 123 height 27
drag, startPoint x: 342, startPoint y: 317, endPoint x: 308, endPoint y: 317, distance: 33.1
click at [308, 317] on div "16 Length * 12 Width * 5 Height * cm ft in" at bounding box center [313, 317] width 597 height 45
type input "6"
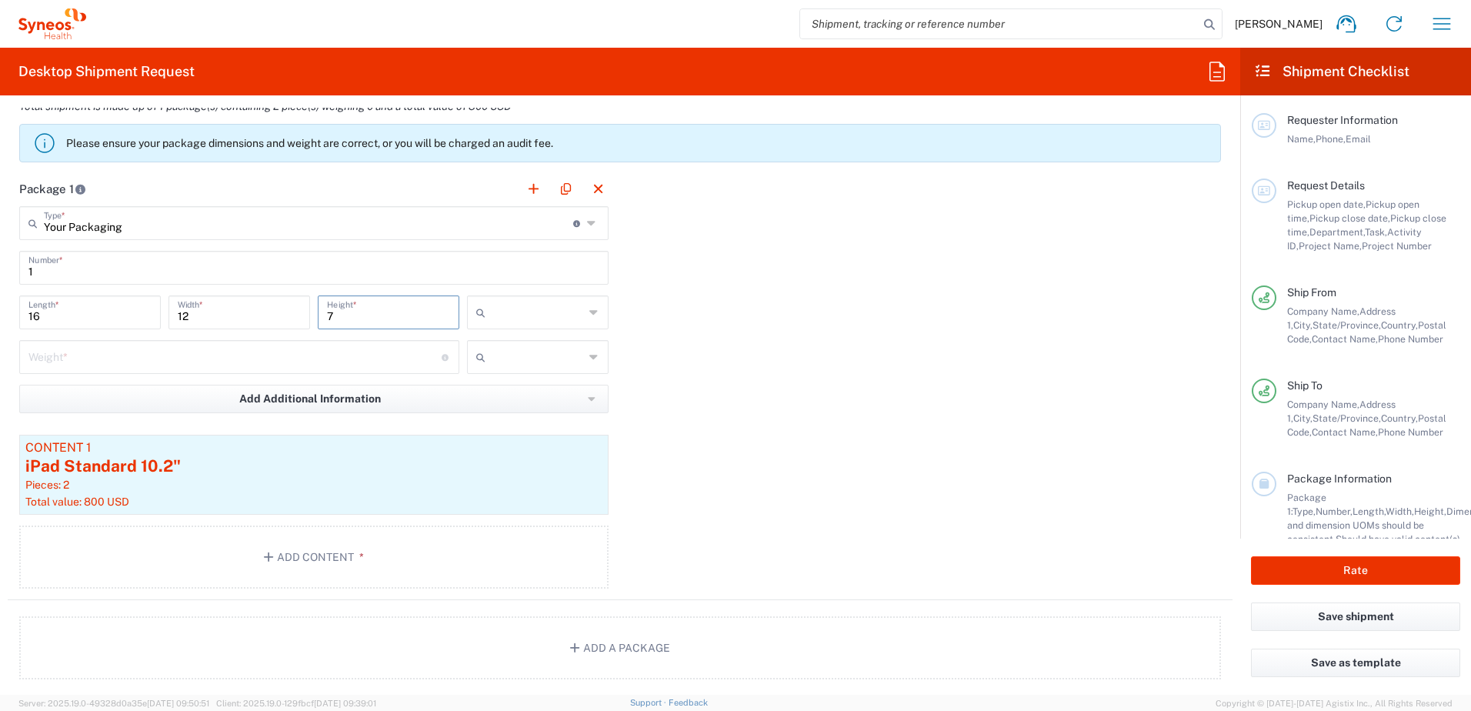
type input "7"
click at [334, 358] on input "number" at bounding box center [234, 355] width 413 height 27
type input "20"
click at [598, 364] on div at bounding box center [538, 357] width 142 height 34
click at [541, 413] on span "lbs" at bounding box center [532, 416] width 137 height 24
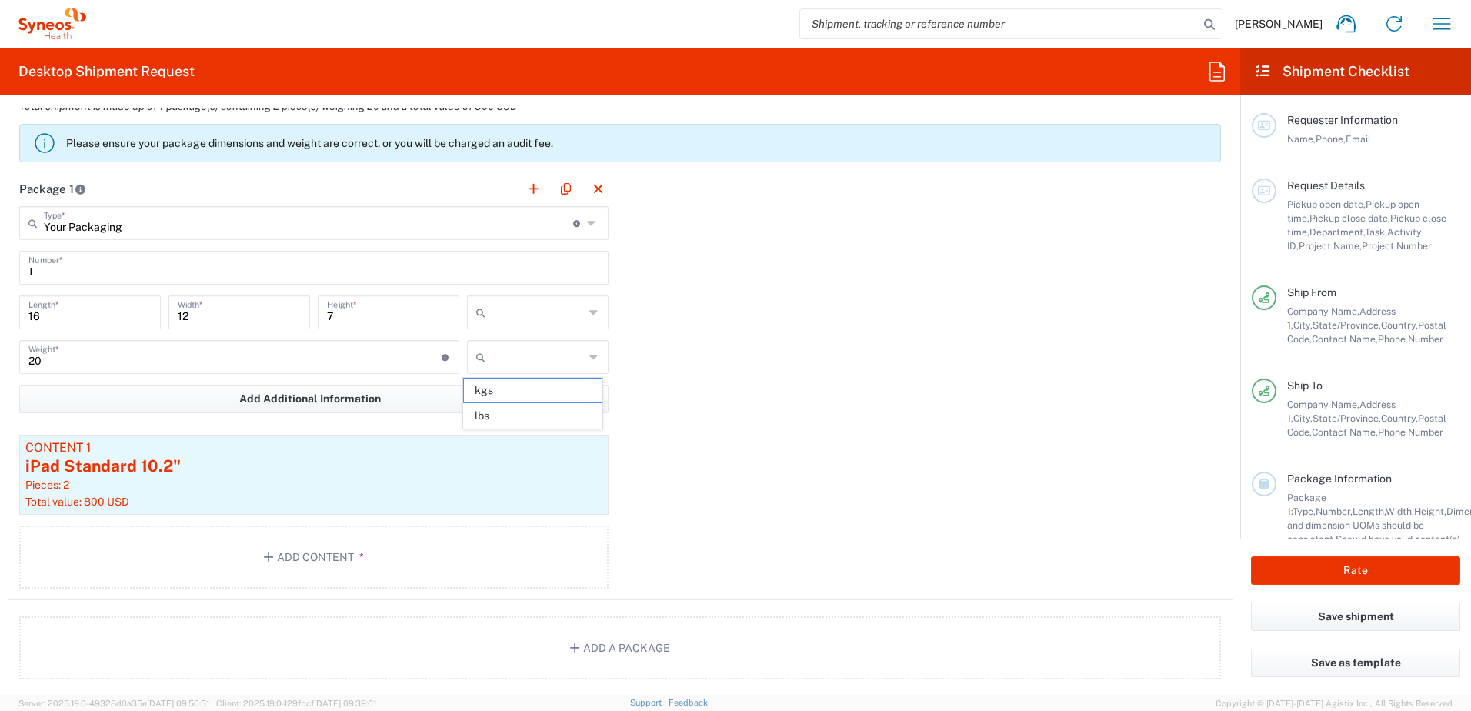
type input "lbs"
click at [581, 308] on div at bounding box center [538, 312] width 142 height 34
click at [530, 396] on span "in" at bounding box center [532, 397] width 137 height 24
type input "in"
click at [58, 318] on input "16" at bounding box center [89, 311] width 123 height 27
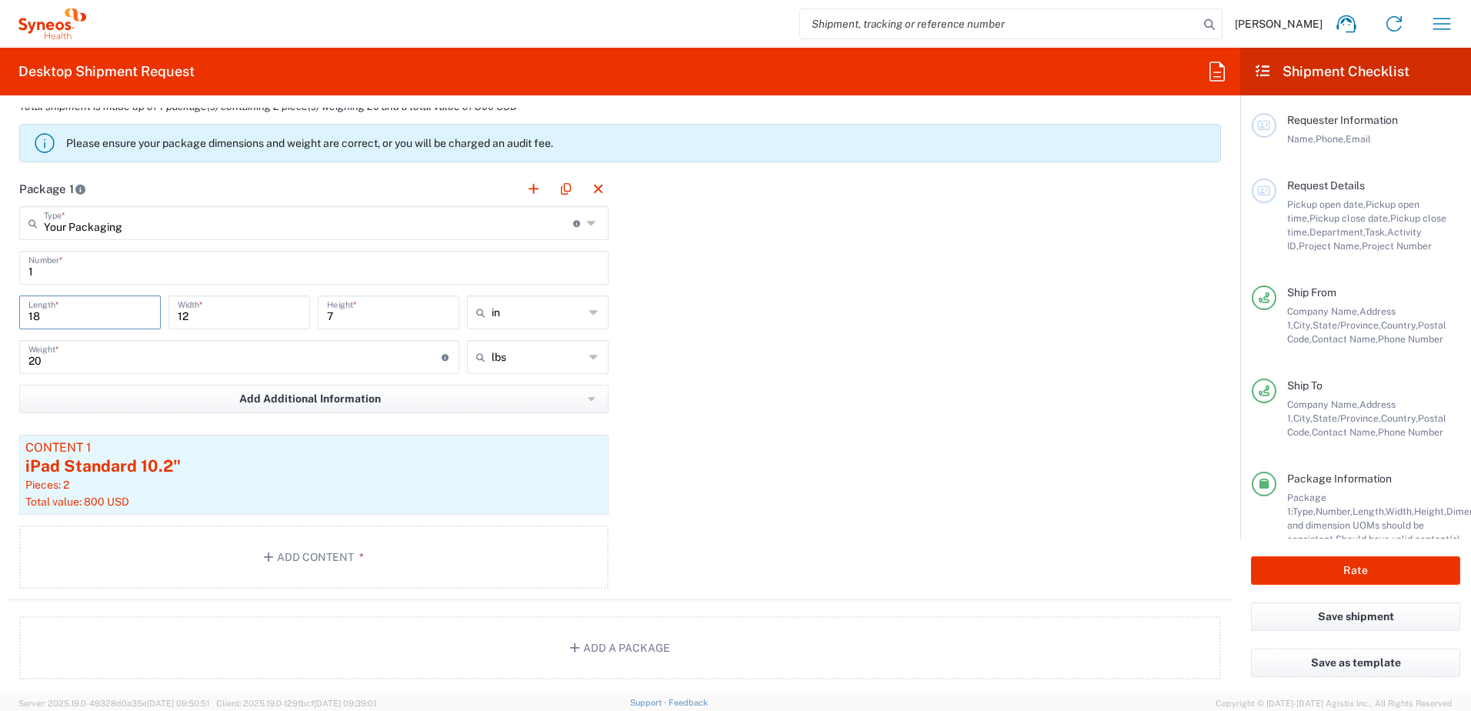
type input "18"
click at [195, 312] on input "12" at bounding box center [239, 311] width 123 height 27
type input "14"
click at [360, 317] on input "7" at bounding box center [388, 311] width 123 height 27
click at [708, 478] on div "Package 1 Your Packaging Type * Material used to package goods Envelope Large B…" at bounding box center [620, 386] width 1225 height 428
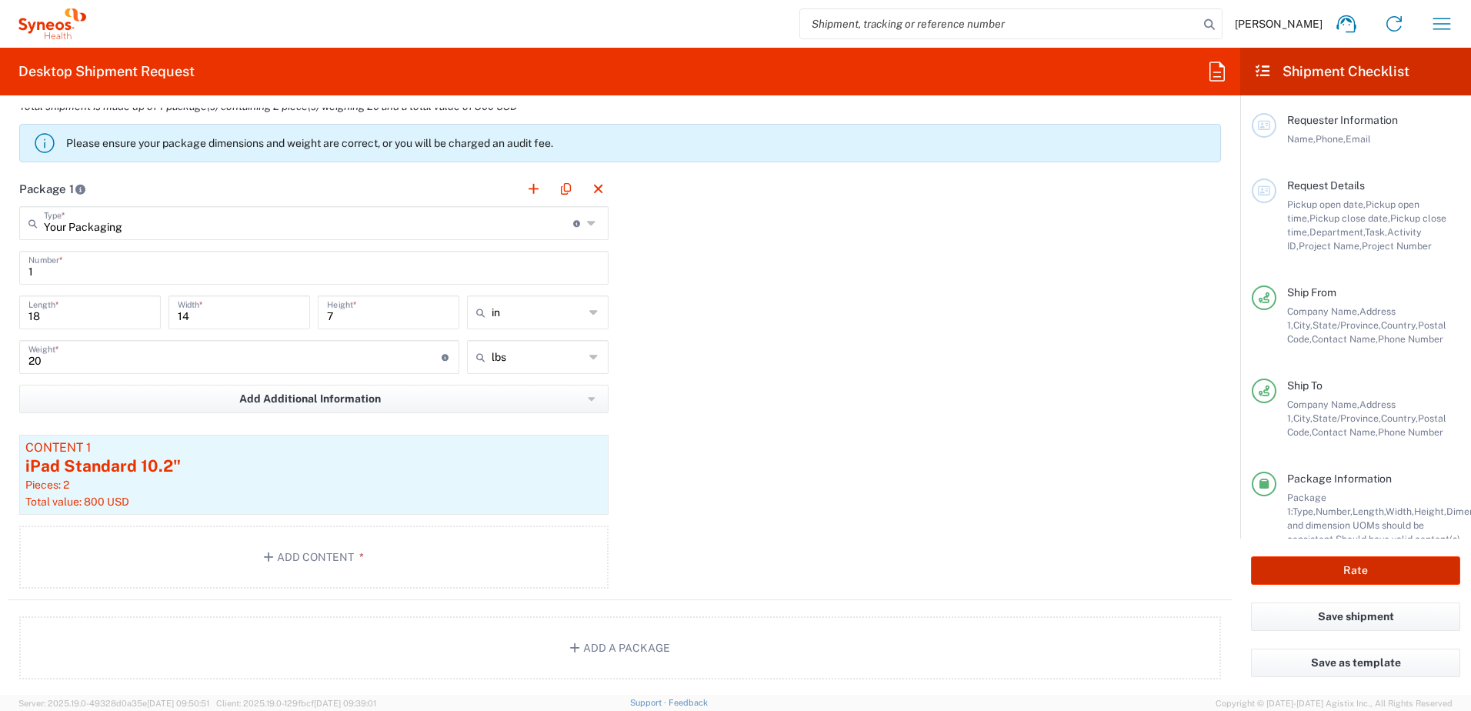
click at [1294, 564] on button "Rate" at bounding box center [1355, 570] width 209 height 28
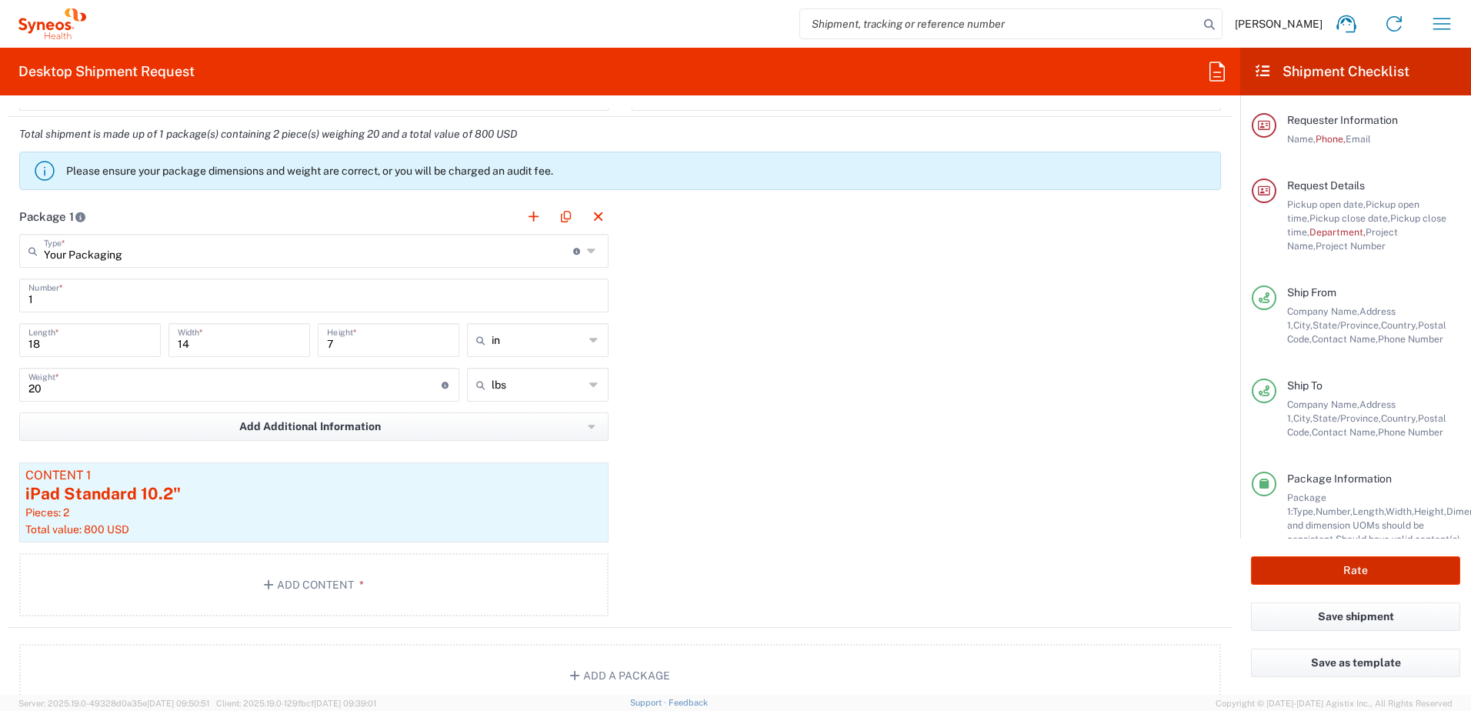
scroll to position [1335, 0]
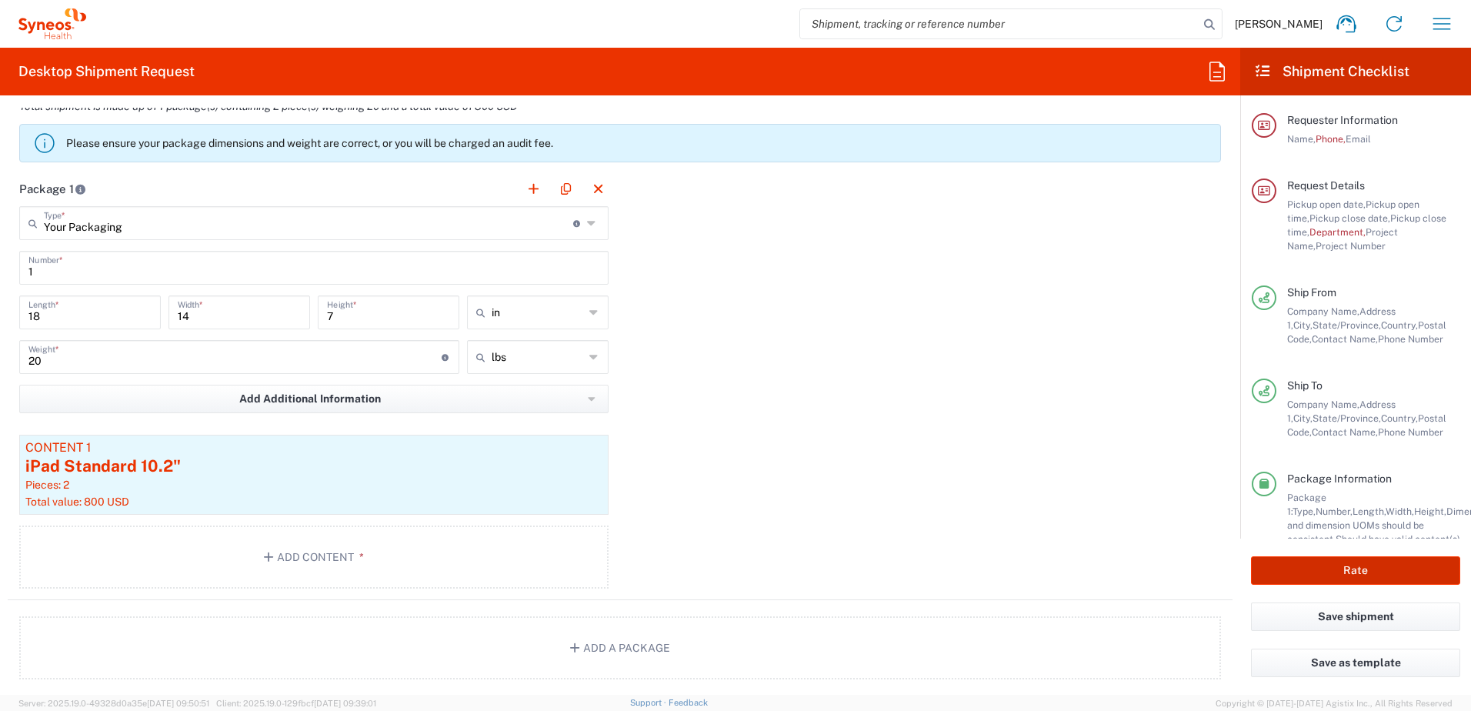
type input "8130 DEPARTMENTAL EXPENSE"
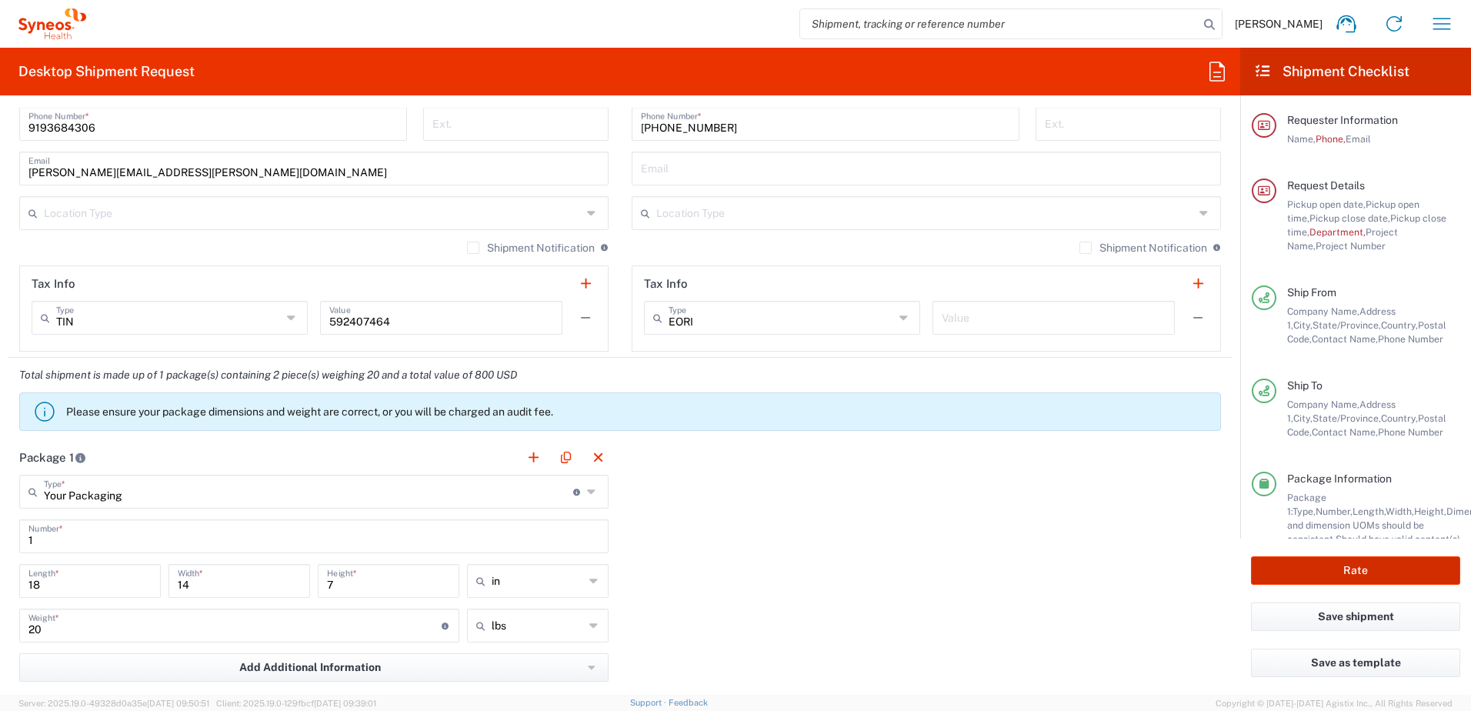
scroll to position [1028, 0]
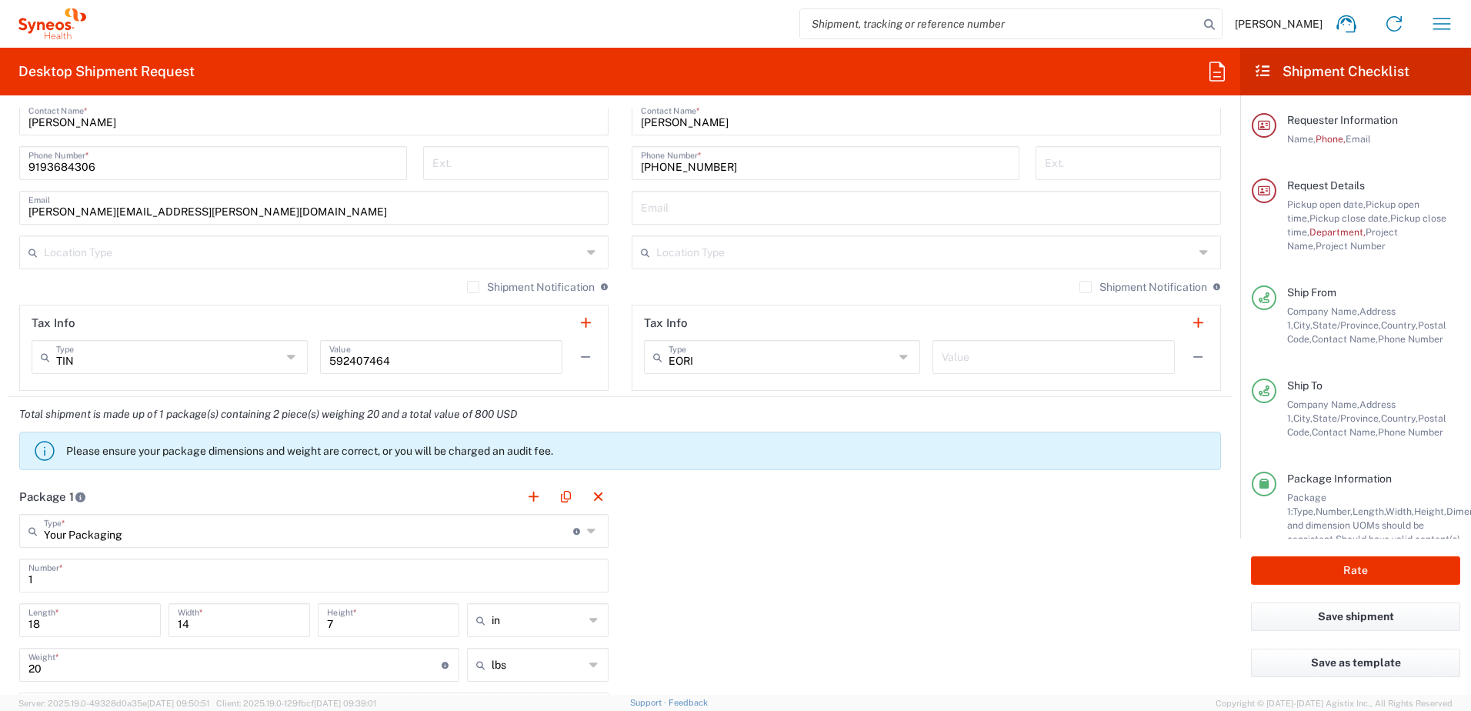
click at [1328, 125] on span "Requester Information" at bounding box center [1342, 120] width 111 height 12
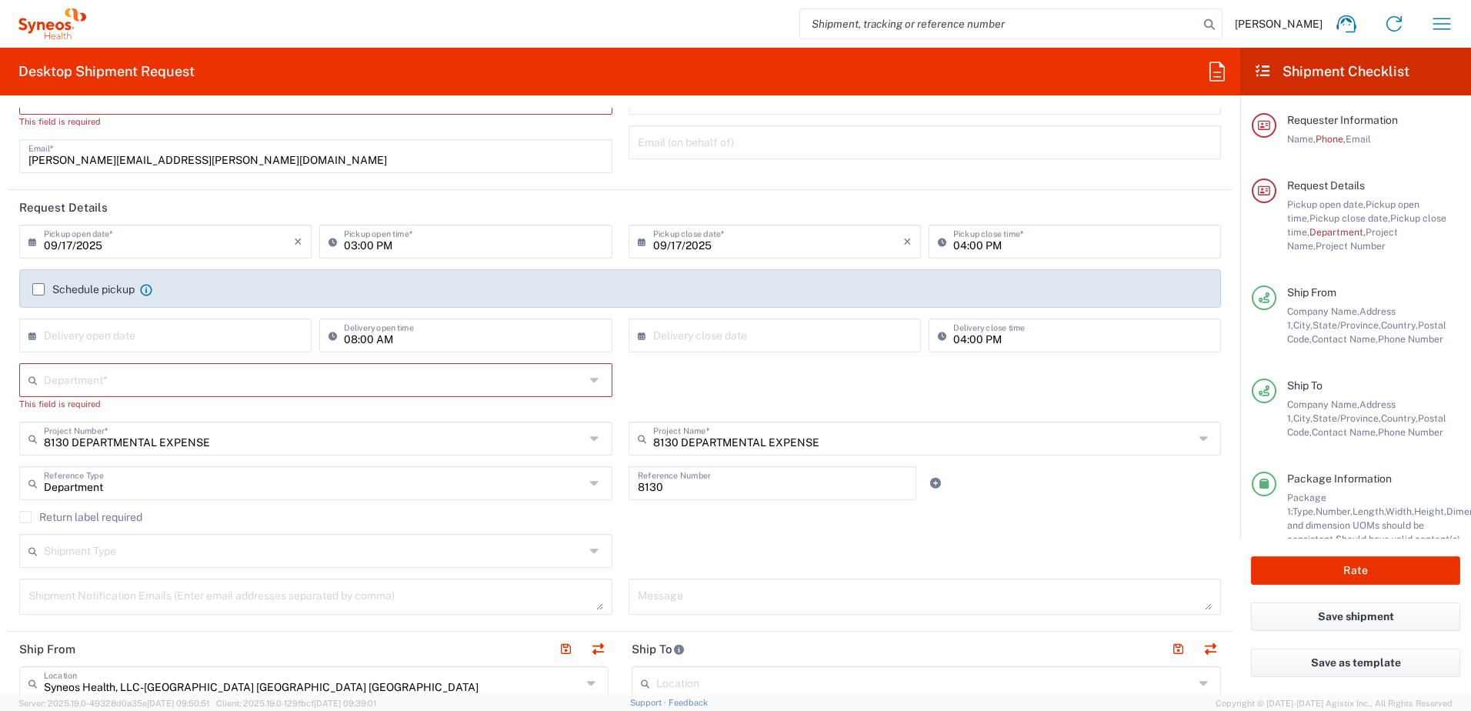
scroll to position [105, 0]
click at [90, 382] on input "text" at bounding box center [314, 380] width 541 height 27
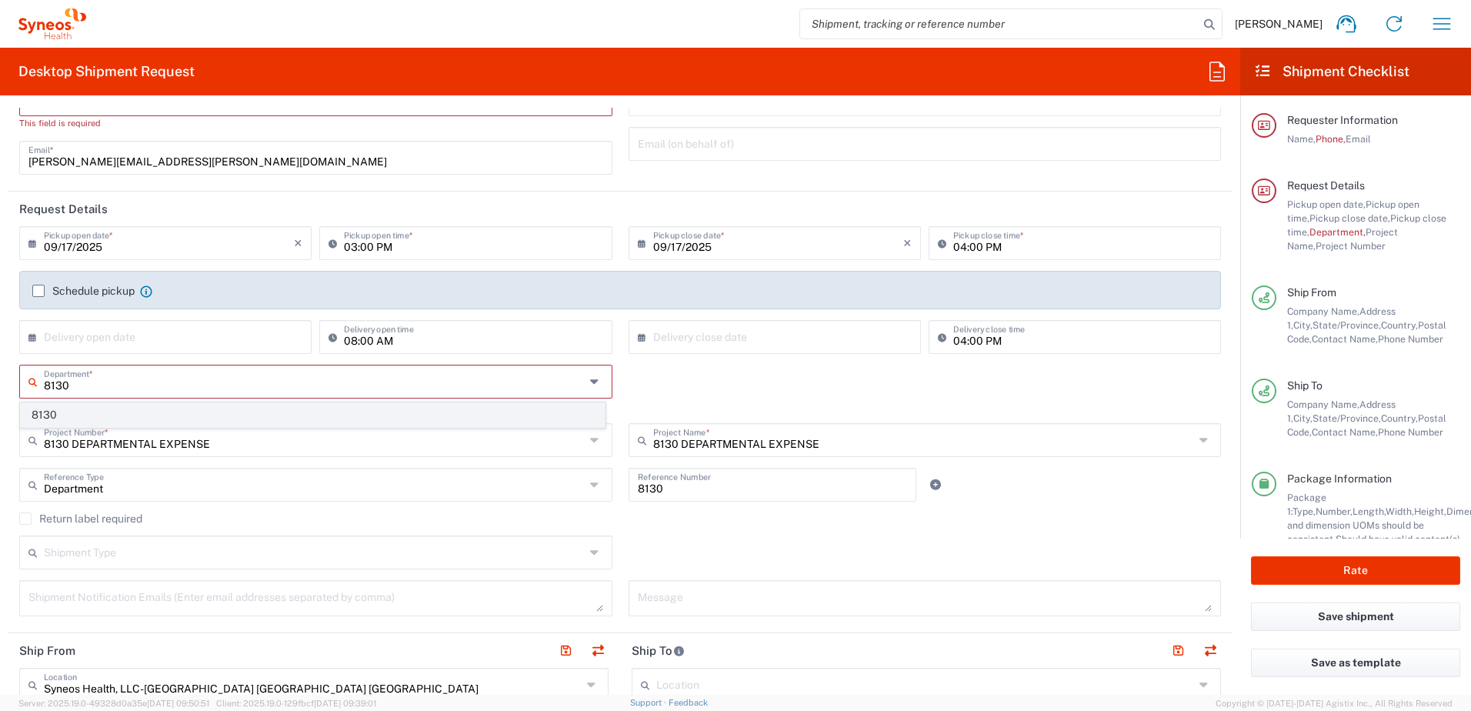
type input "8130"
click at [66, 415] on span "8130" at bounding box center [313, 415] width 584 height 24
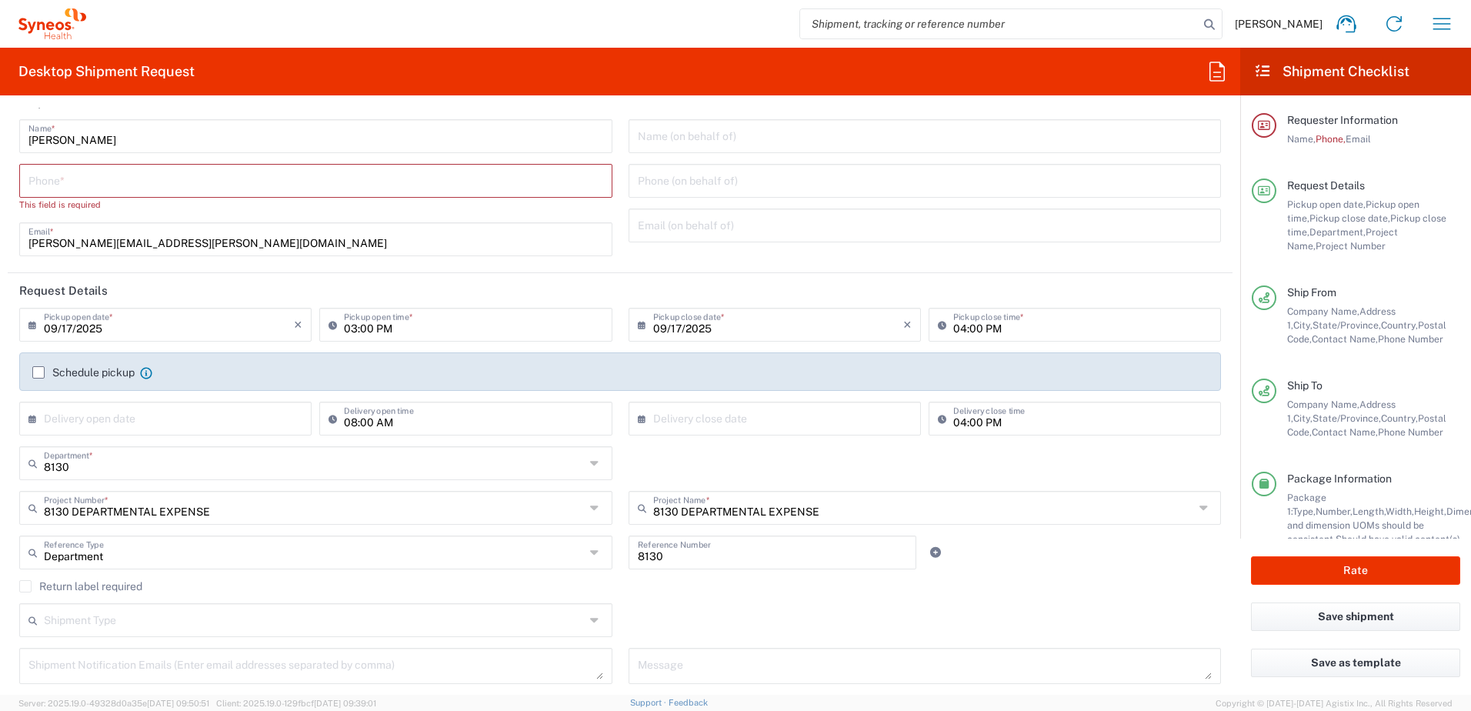
scroll to position [0, 0]
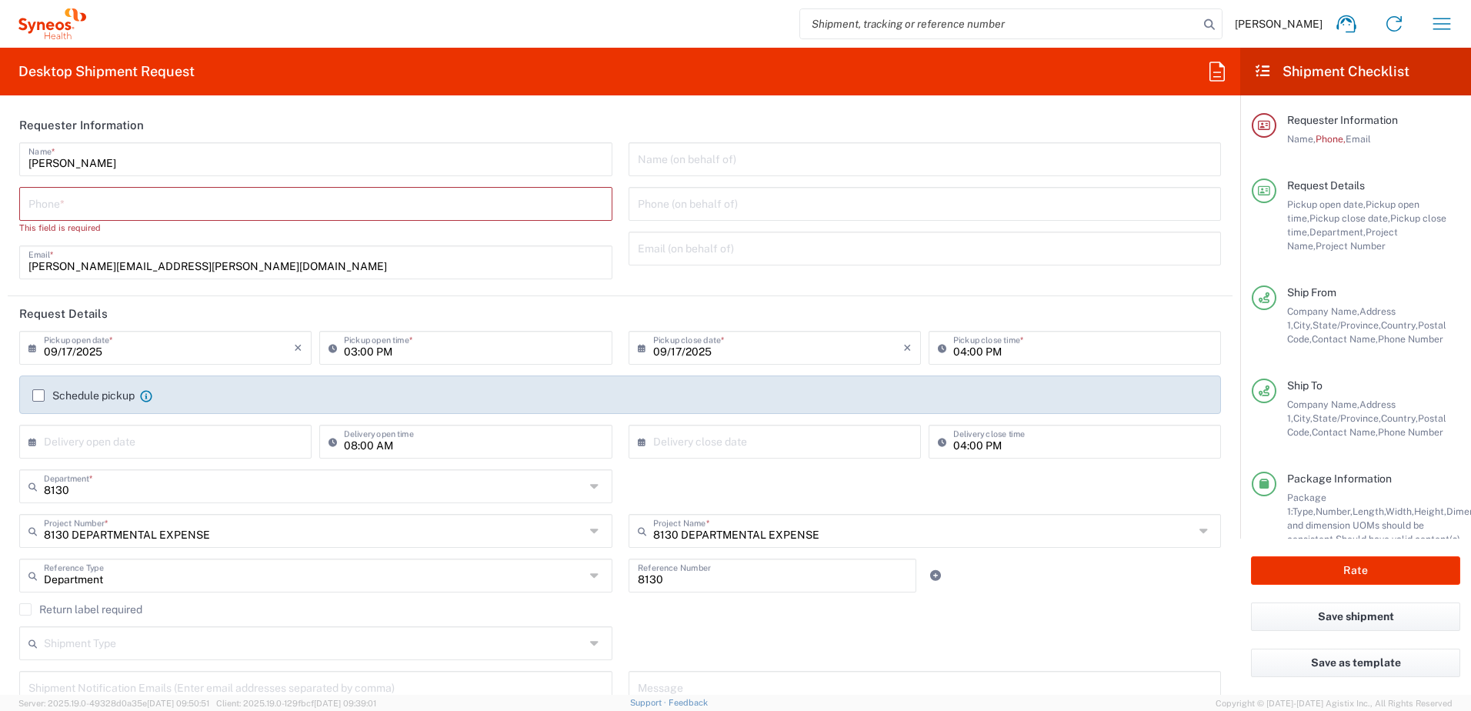
click at [45, 218] on div "Phone *" at bounding box center [315, 204] width 593 height 34
click at [42, 210] on input "tel" at bounding box center [315, 202] width 575 height 27
type input "9193684306"
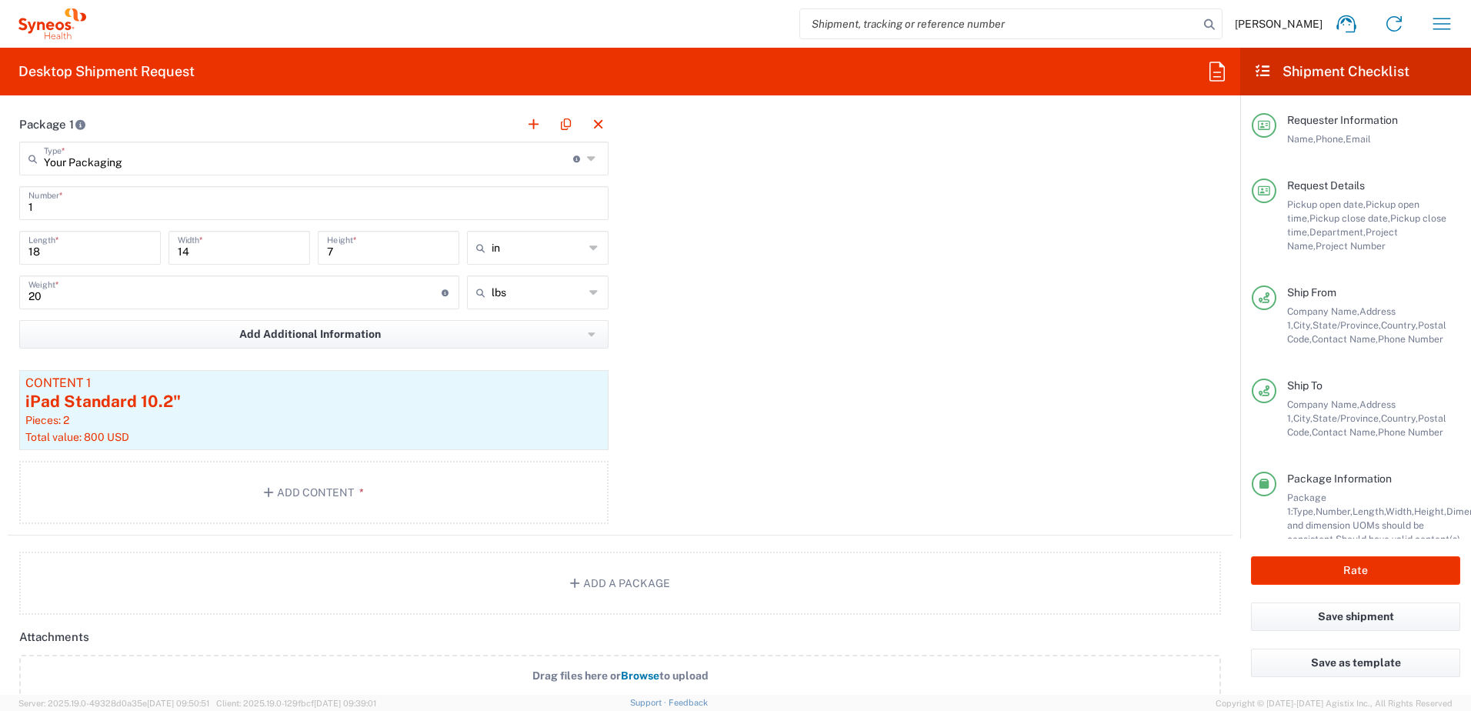
scroll to position [1384, 0]
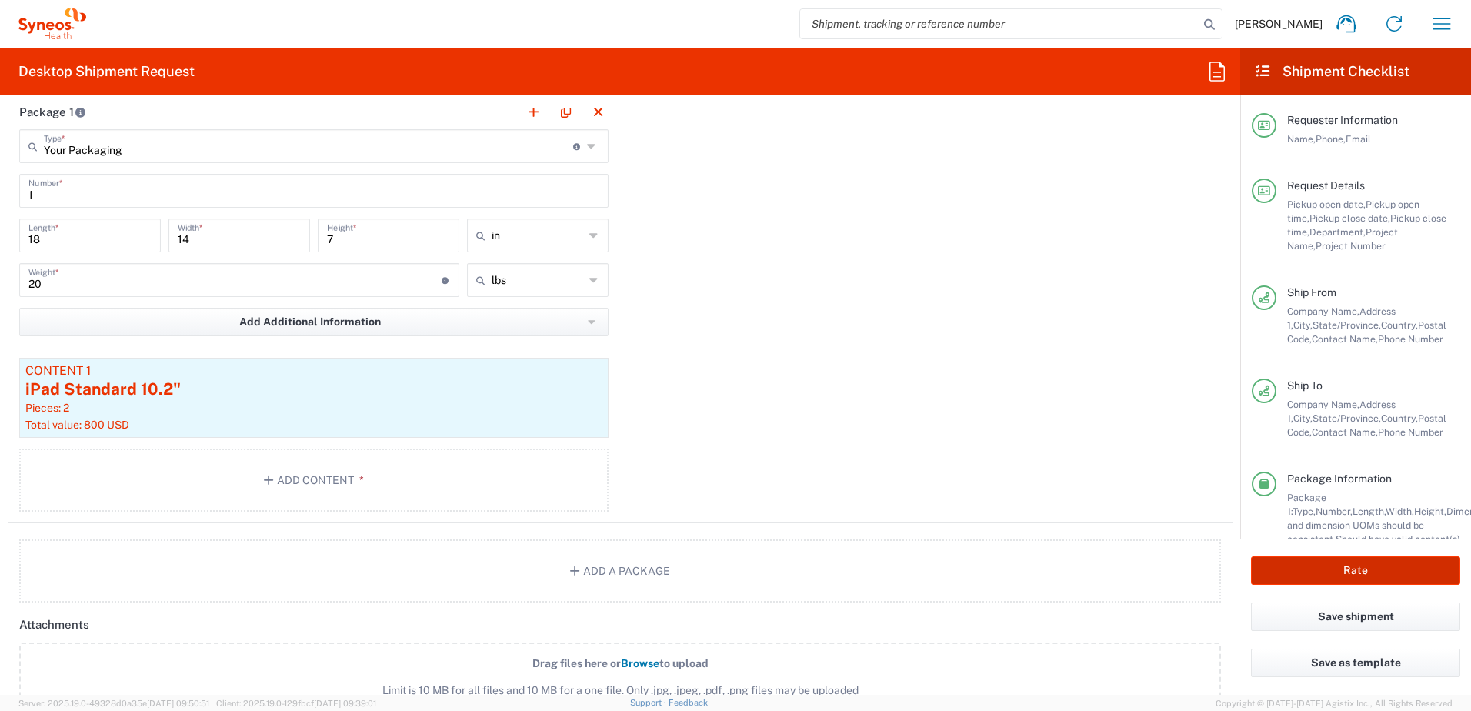
click at [1306, 574] on button "Rate" at bounding box center [1355, 570] width 209 height 28
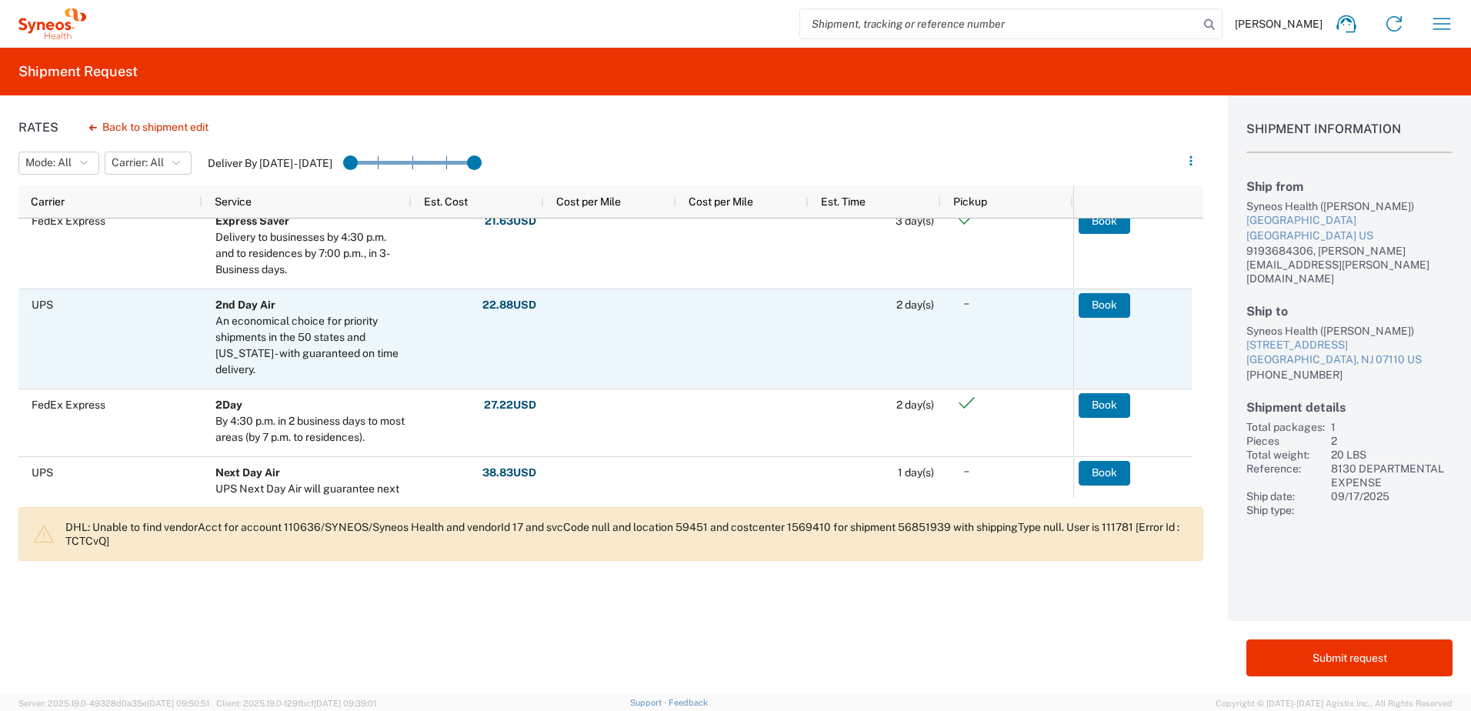
scroll to position [231, 0]
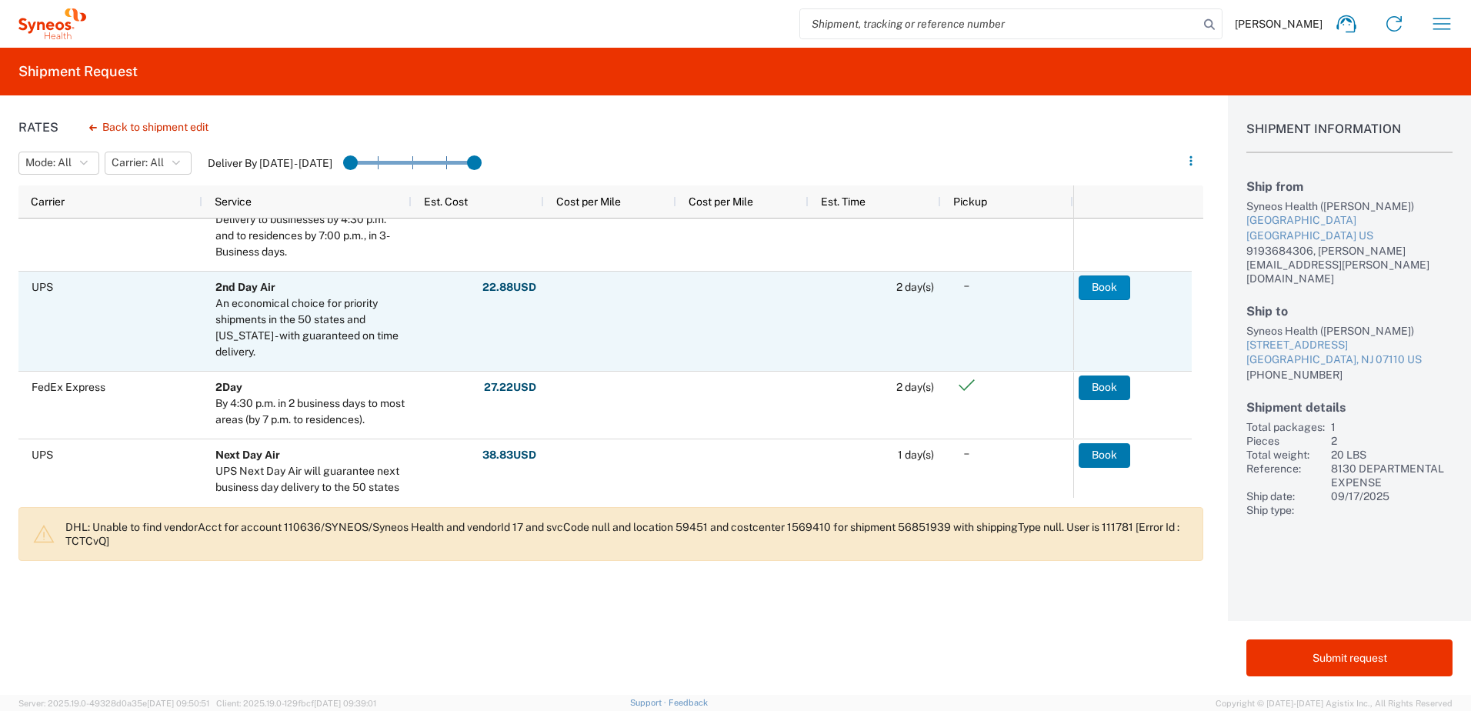
click at [1096, 287] on button "Book" at bounding box center [1104, 287] width 52 height 25
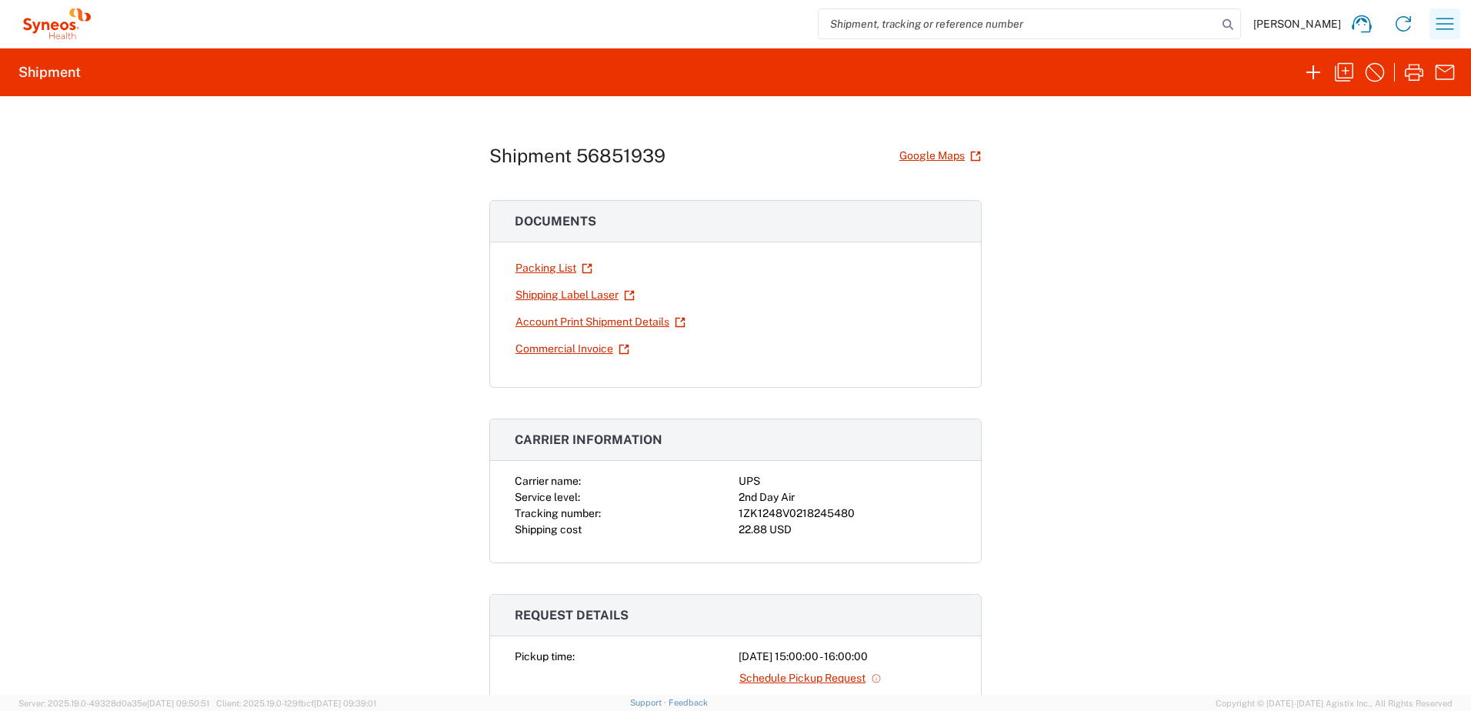
click at [1433, 24] on icon "button" at bounding box center [1444, 24] width 25 height 25
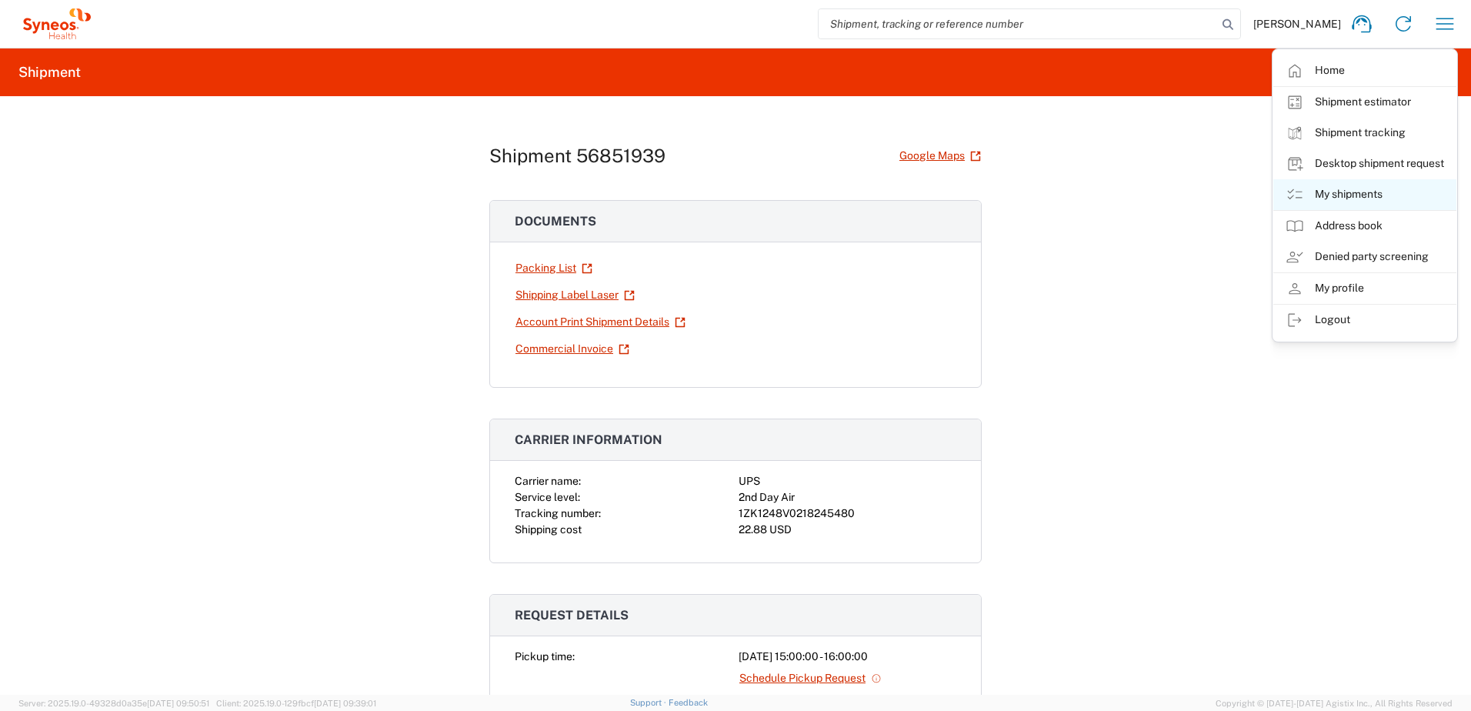
click at [1359, 188] on link "My shipments" at bounding box center [1364, 194] width 183 height 31
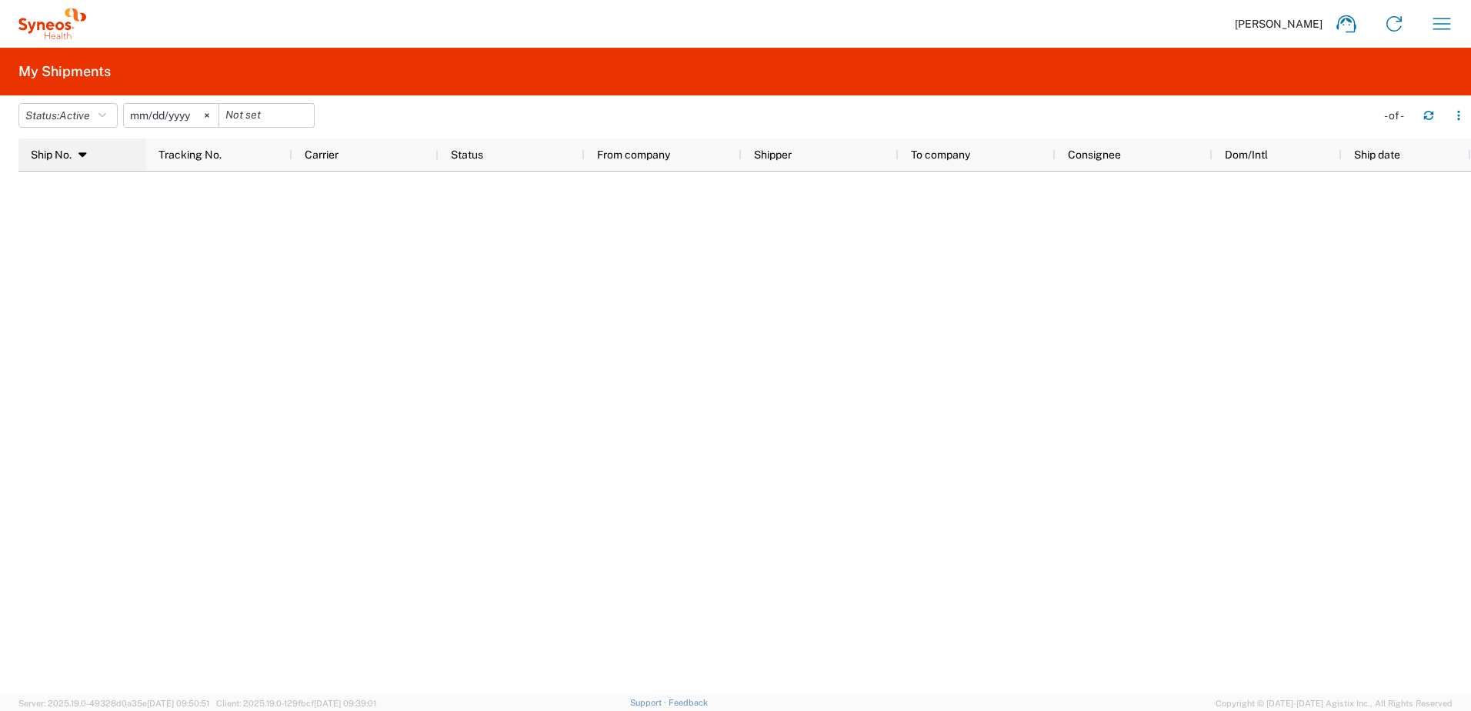
click at [68, 154] on span "Ship No." at bounding box center [51, 154] width 41 height 12
click at [198, 112] on input "[DATE]" at bounding box center [171, 115] width 95 height 23
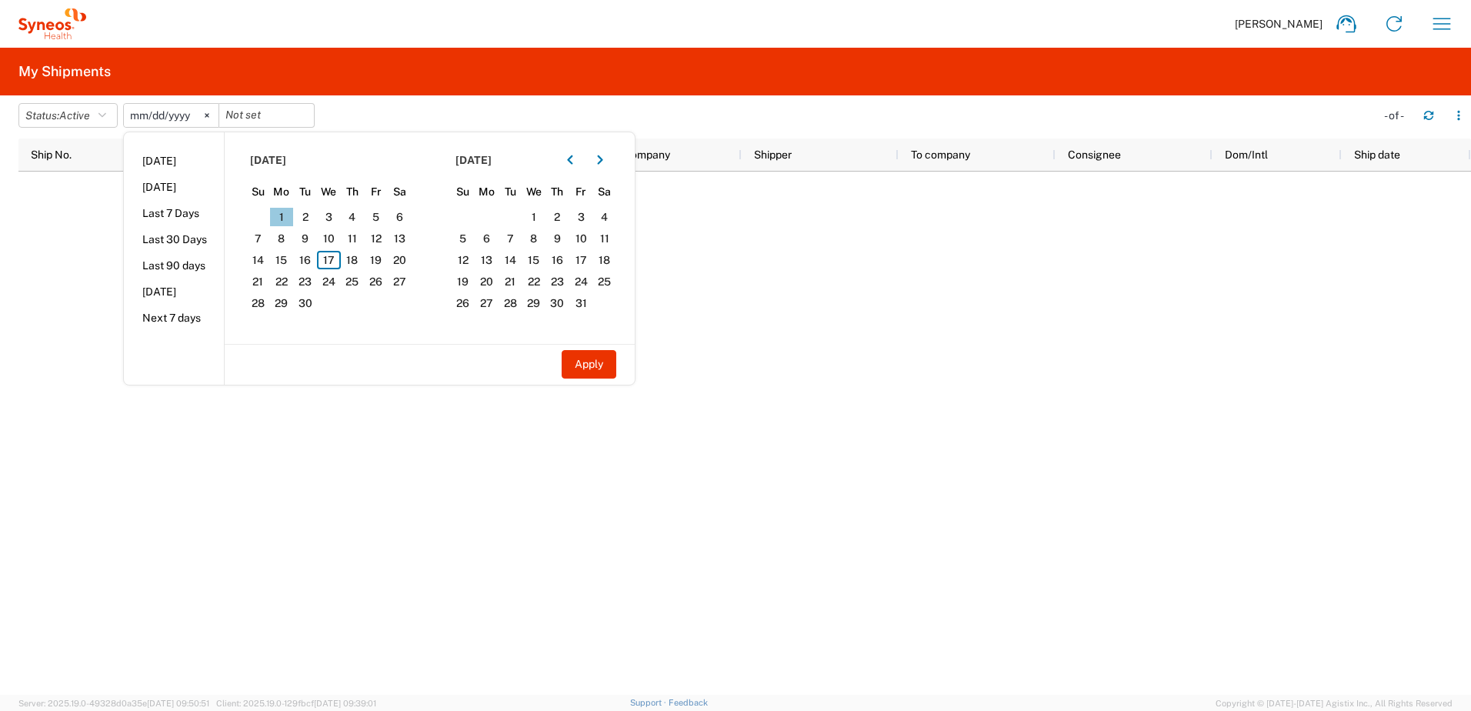
click at [285, 210] on span "1" at bounding box center [282, 217] width 24 height 18
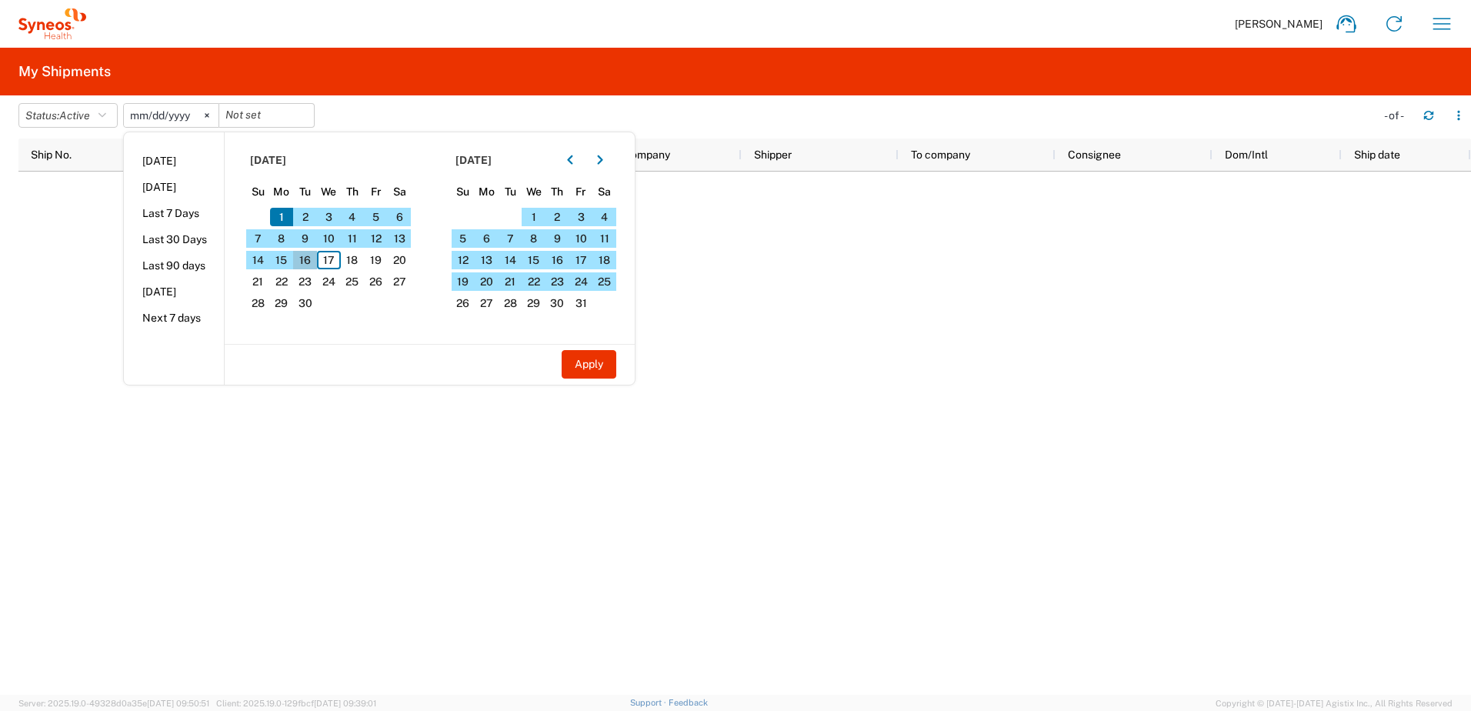
click at [317, 258] on span "16" at bounding box center [305, 260] width 24 height 18
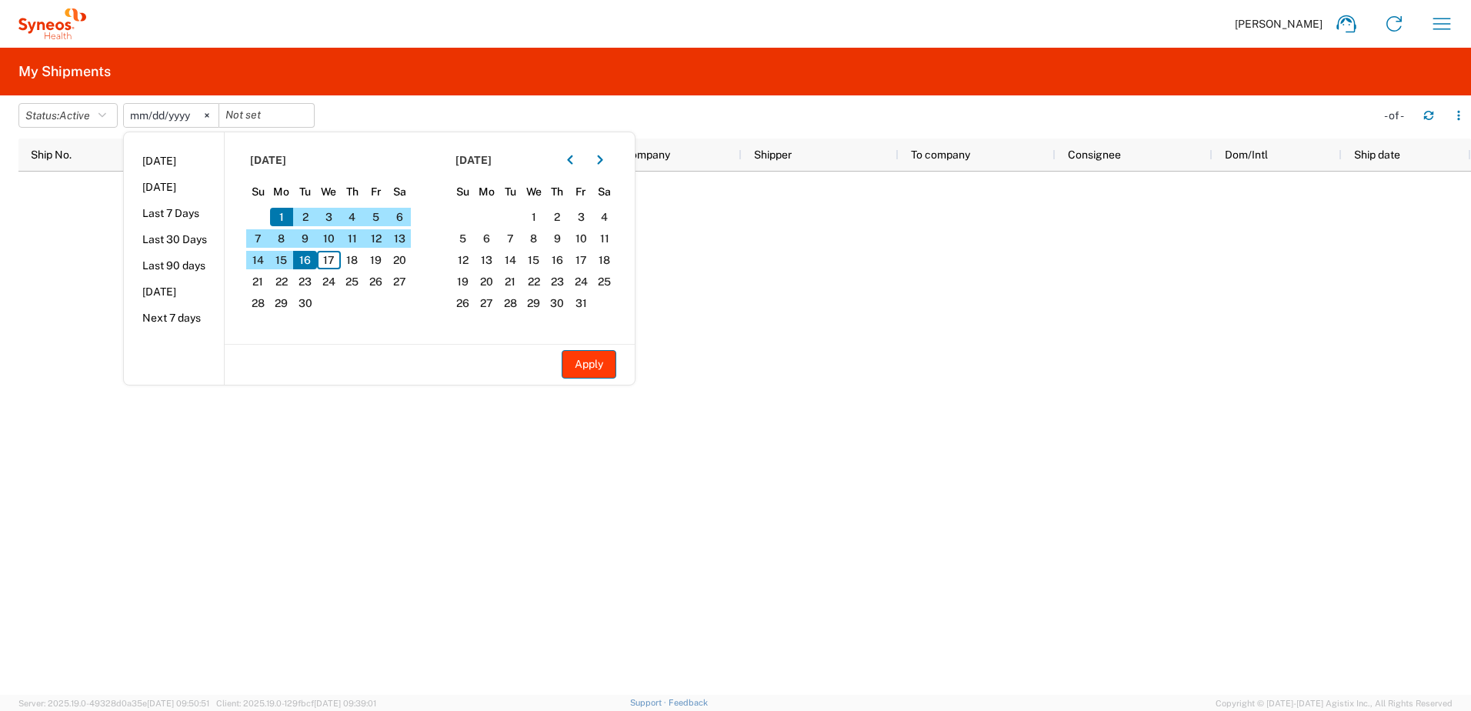
click at [578, 362] on button "Apply" at bounding box center [588, 364] width 55 height 28
type input "[DATE]"
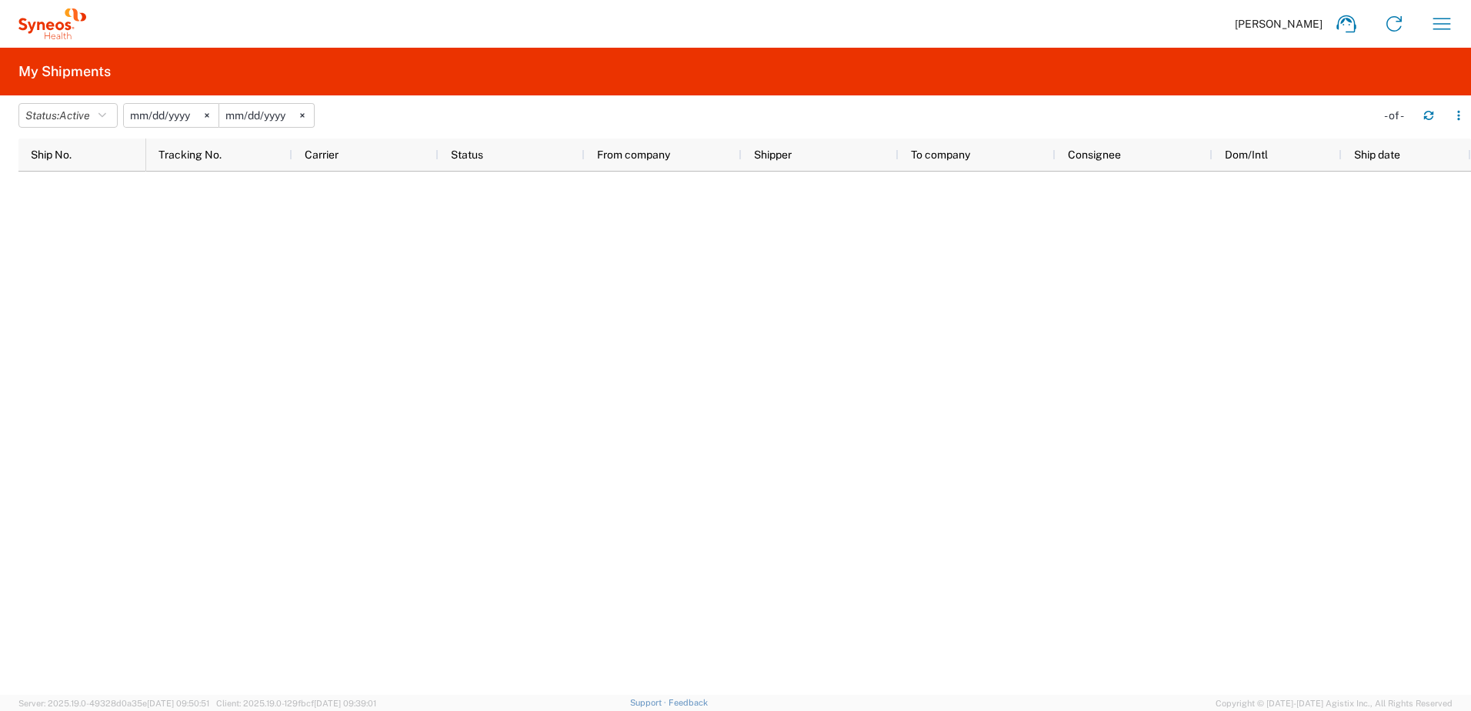
click at [482, 485] on div at bounding box center [808, 433] width 1324 height 523
click at [167, 117] on input "[DATE]" at bounding box center [171, 115] width 95 height 23
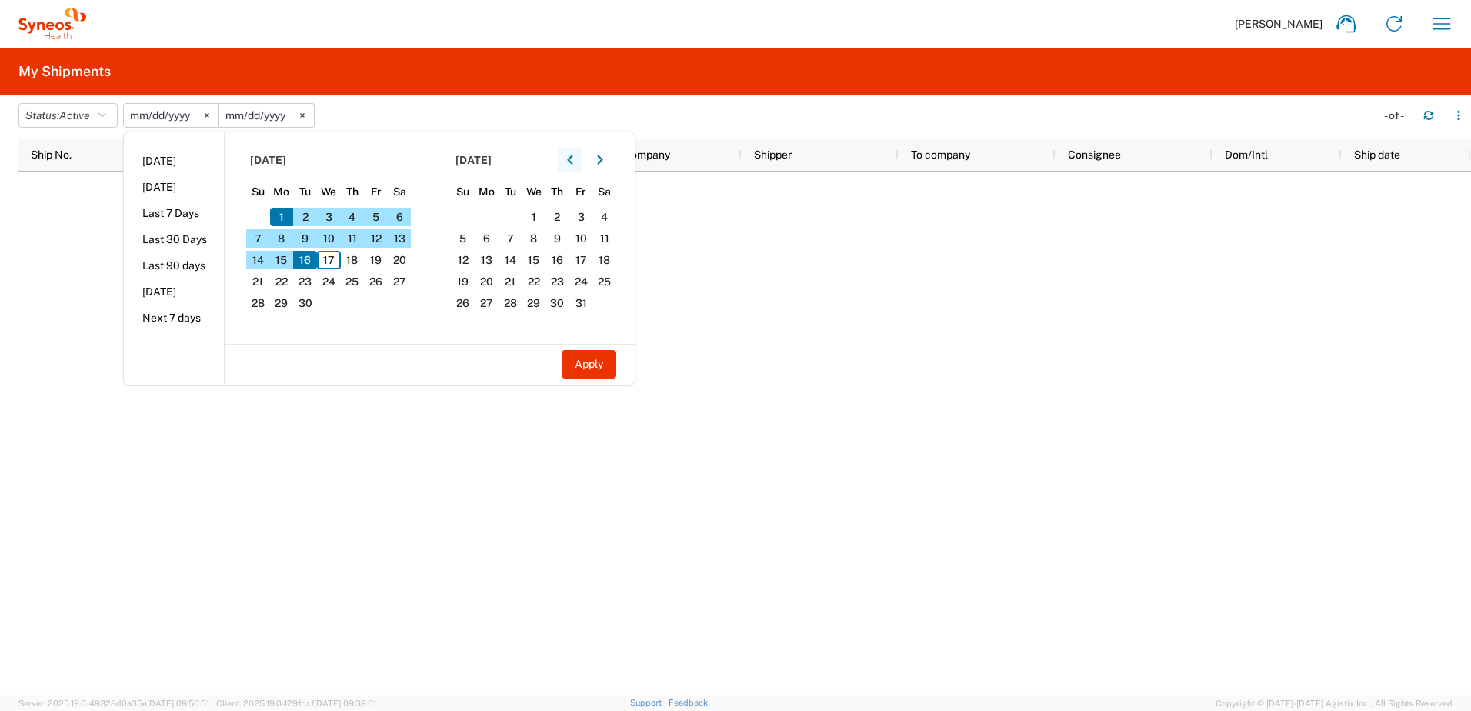
click at [571, 160] on button "button" at bounding box center [570, 160] width 25 height 25
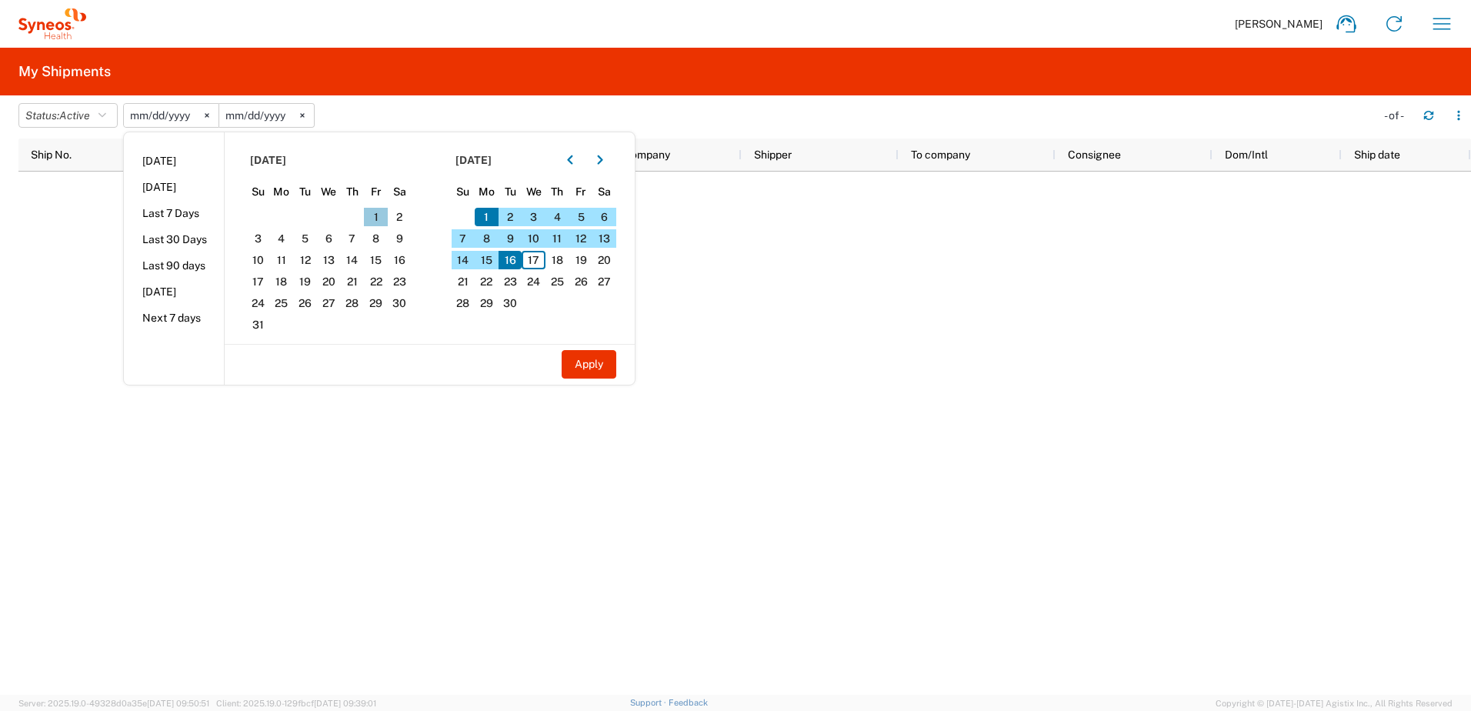
click at [383, 215] on span "1" at bounding box center [376, 217] width 24 height 18
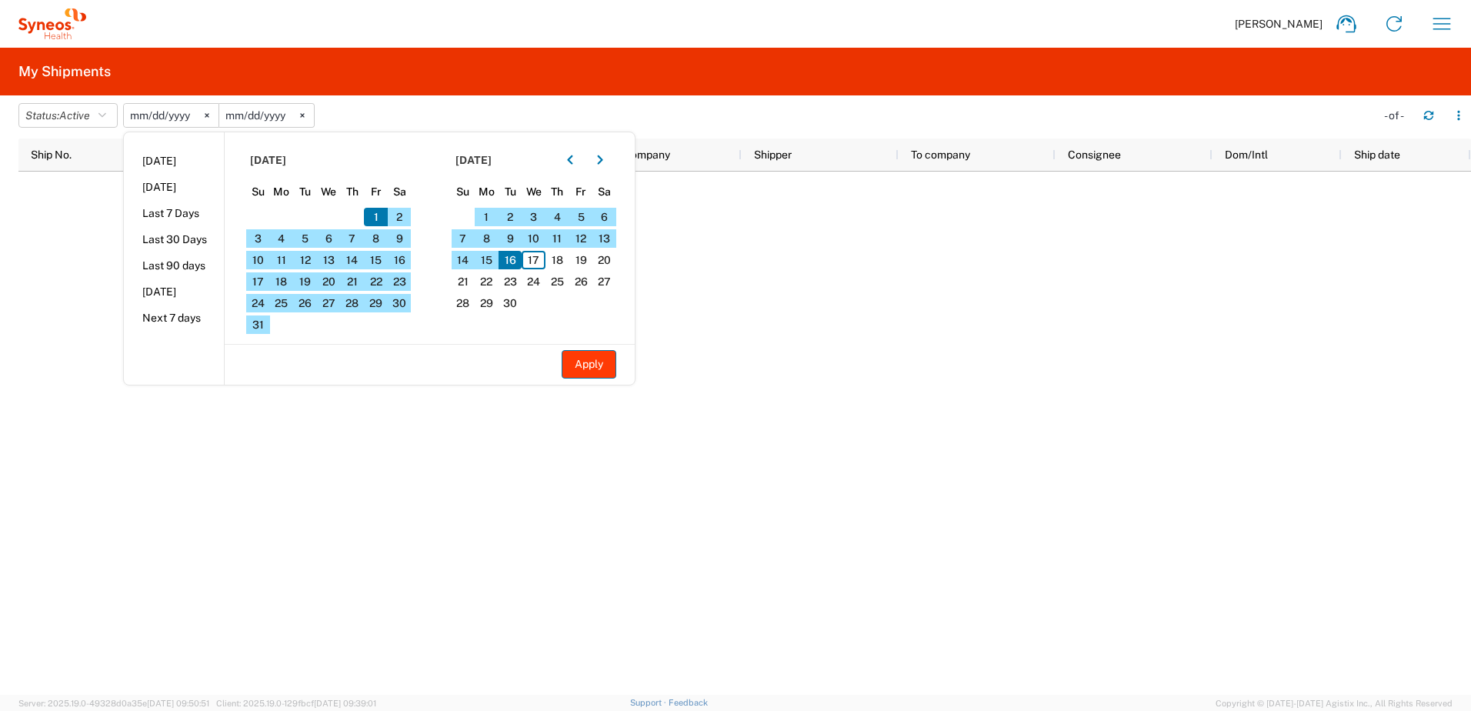
click at [592, 356] on button "Apply" at bounding box center [588, 364] width 55 height 28
type input "[DATE]"
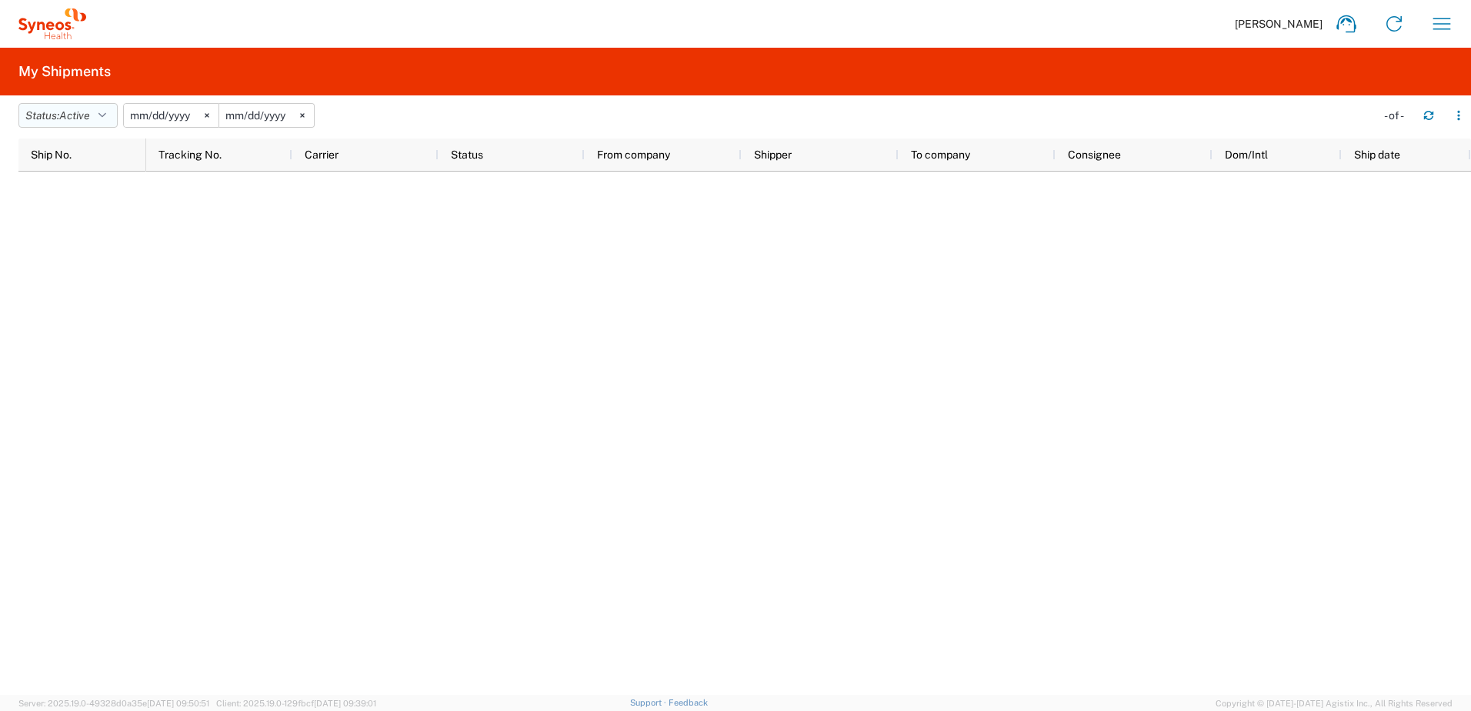
click at [106, 113] on icon "button" at bounding box center [102, 115] width 8 height 11
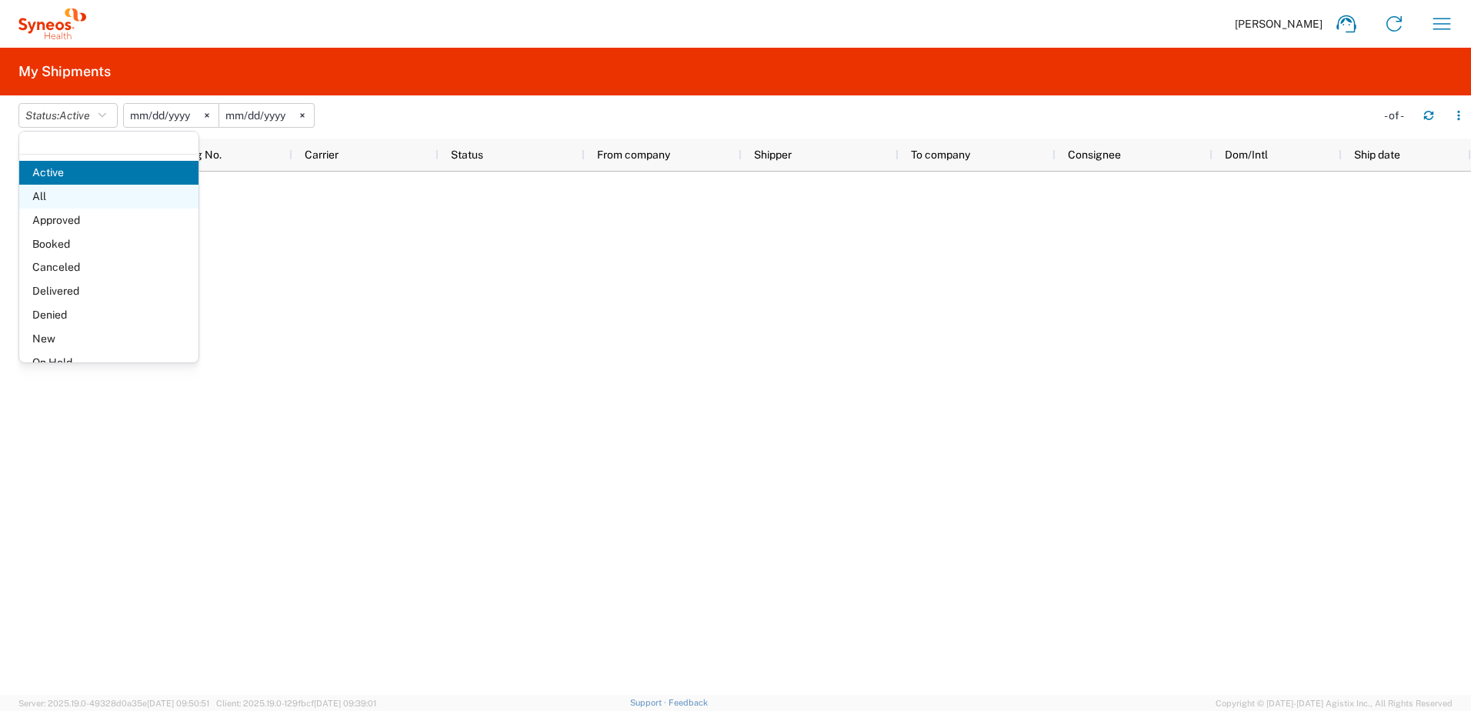
click at [75, 198] on span "All" at bounding box center [108, 197] width 179 height 24
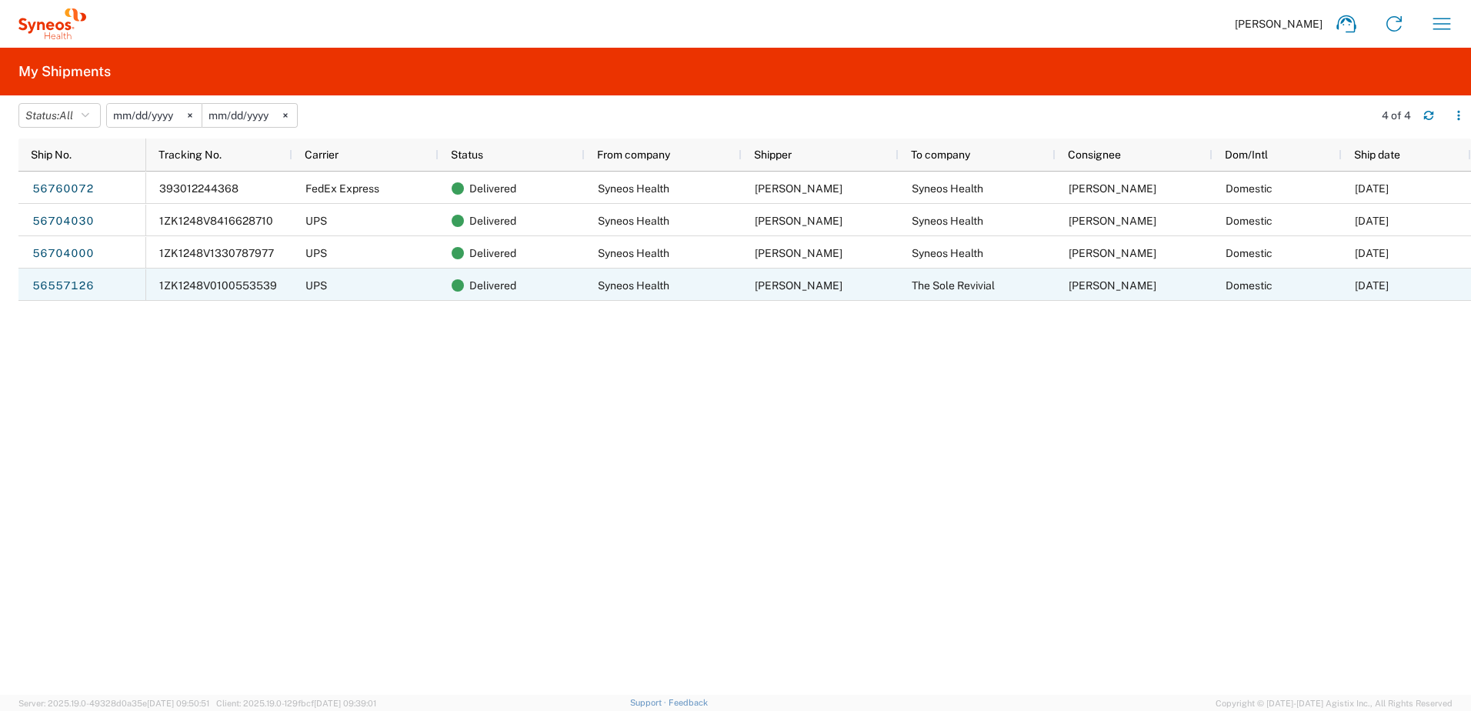
click at [794, 286] on span "[PERSON_NAME]" at bounding box center [799, 285] width 88 height 12
click at [101, 287] on div "56557126" at bounding box center [82, 284] width 128 height 32
click at [211, 284] on span "1ZK1248V0100553539" at bounding box center [218, 285] width 118 height 12
click at [1071, 285] on span "[PERSON_NAME]" at bounding box center [1112, 285] width 88 height 12
click at [1215, 281] on div "Domestic" at bounding box center [1276, 284] width 129 height 32
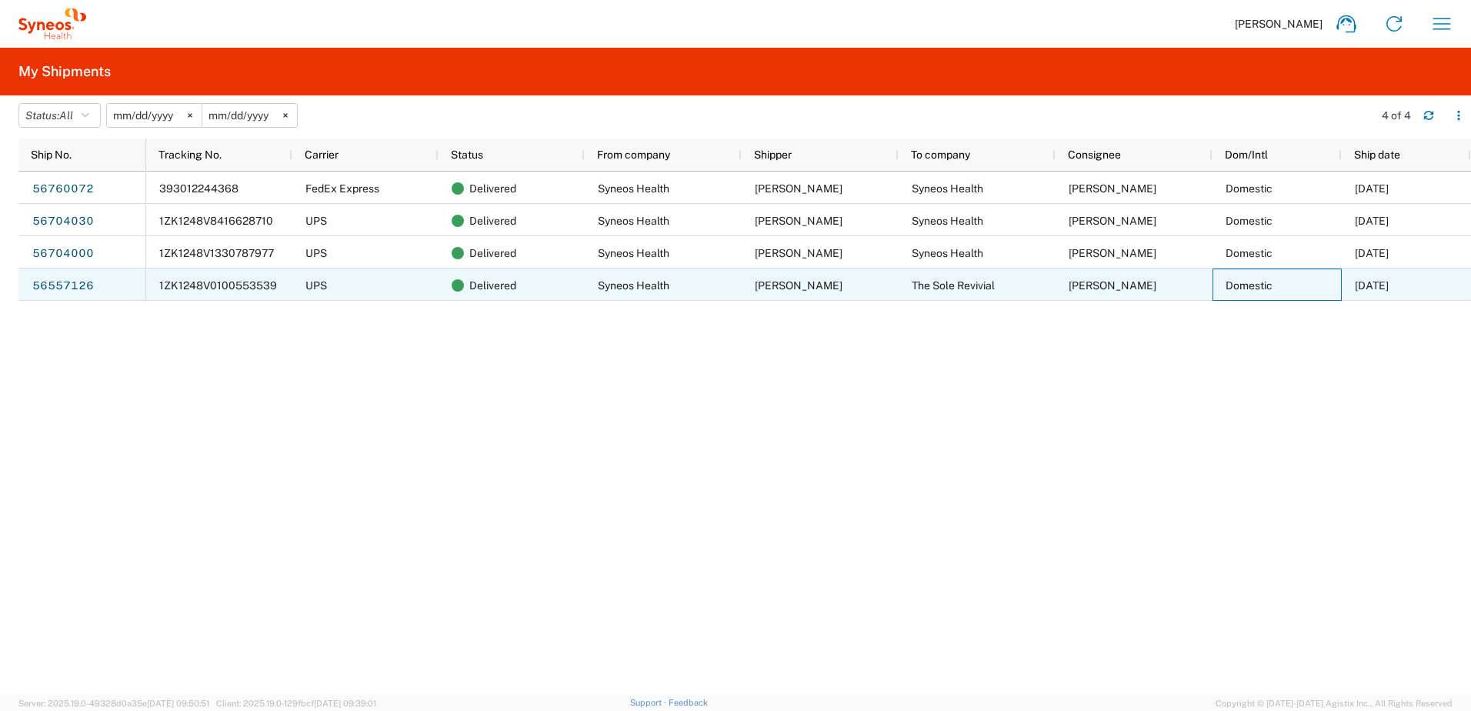
click at [1265, 279] on span "Domestic" at bounding box center [1248, 285] width 47 height 12
click at [1115, 278] on div "[PERSON_NAME]" at bounding box center [1133, 284] width 157 height 32
click at [258, 292] on div "1ZK1248V0100553539" at bounding box center [219, 284] width 146 height 32
click at [161, 288] on span "1ZK1248V0100553539" at bounding box center [218, 285] width 118 height 12
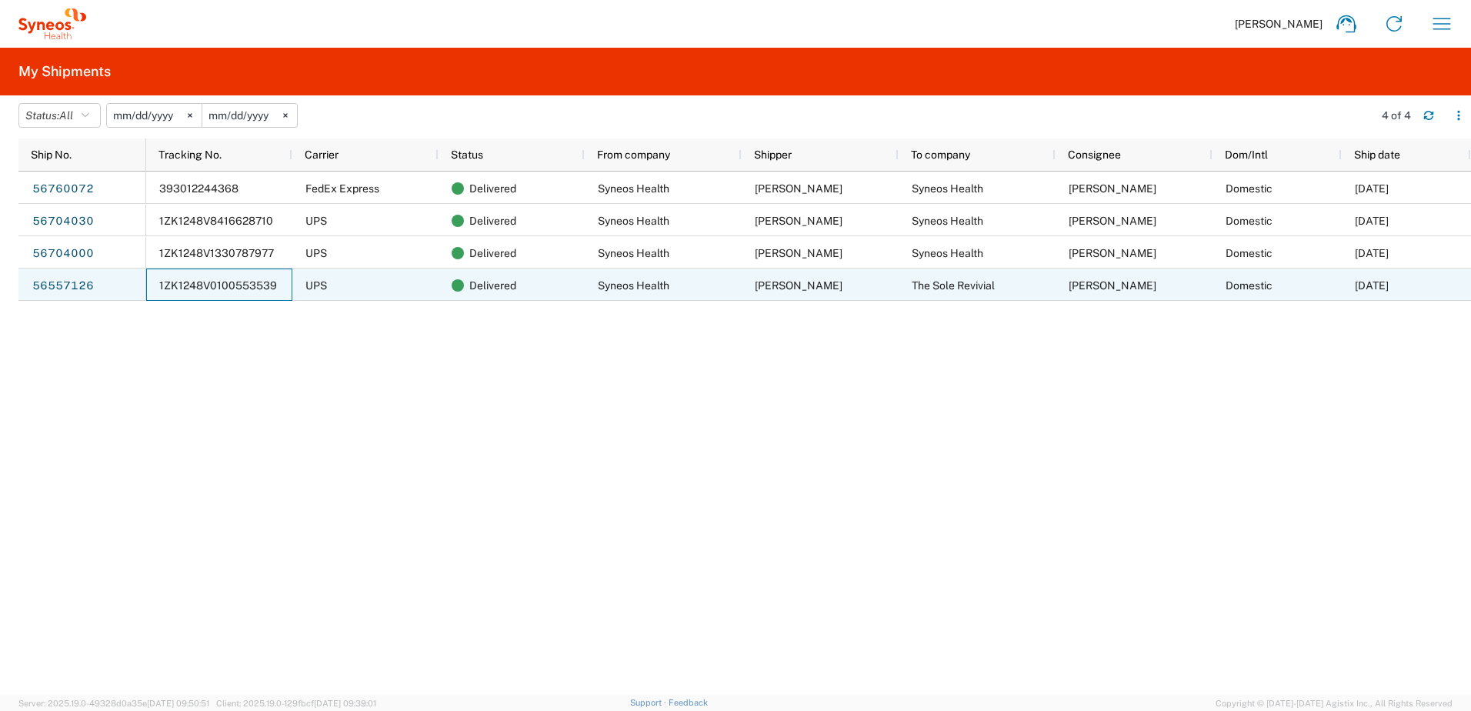
click at [446, 282] on div "Delivered" at bounding box center [511, 284] width 146 height 32
click at [672, 279] on div "Syneos Health" at bounding box center [663, 284] width 157 height 32
click at [803, 279] on span "[PERSON_NAME]" at bounding box center [799, 285] width 88 height 12
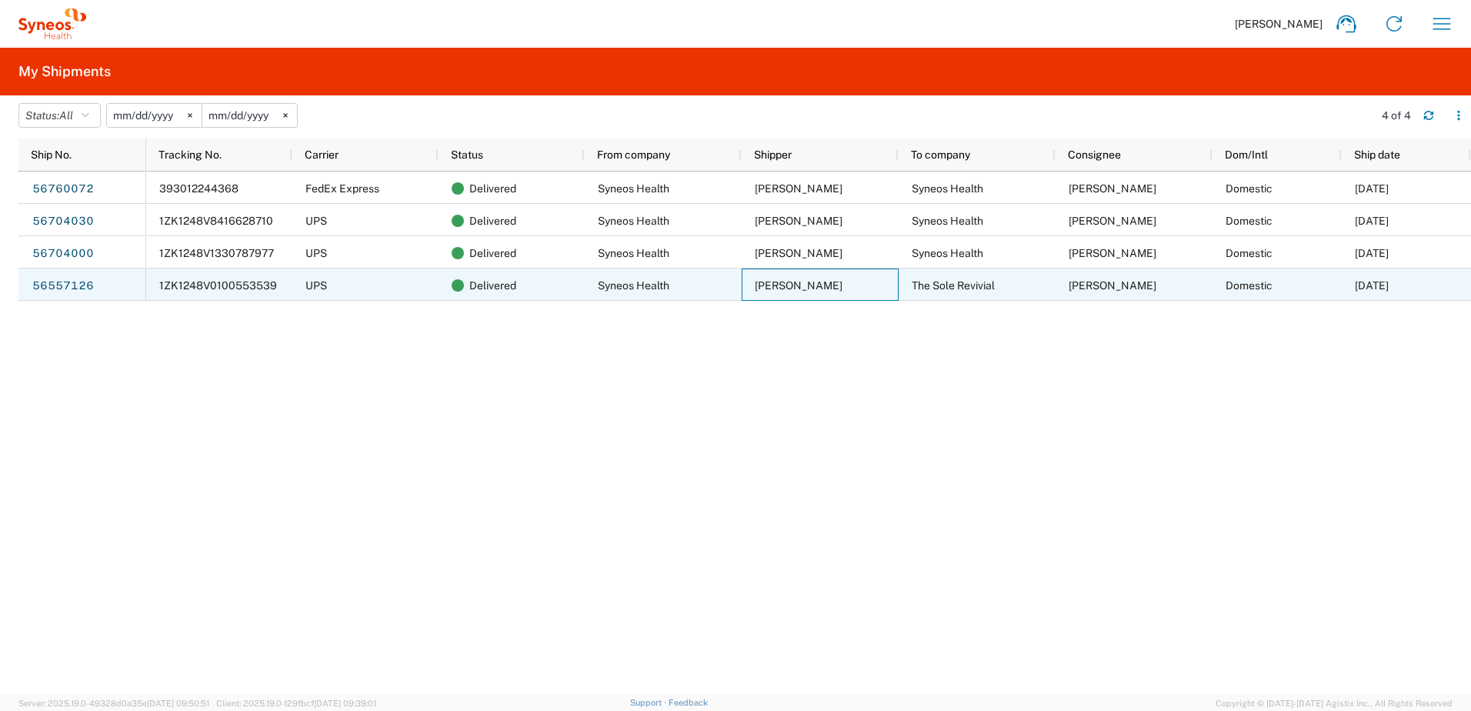
click at [803, 279] on span "[PERSON_NAME]" at bounding box center [799, 285] width 88 height 12
click at [948, 283] on span "The Sole Revivial" at bounding box center [952, 285] width 83 height 12
click at [1426, 274] on div "[DATE]" at bounding box center [1405, 284] width 129 height 32
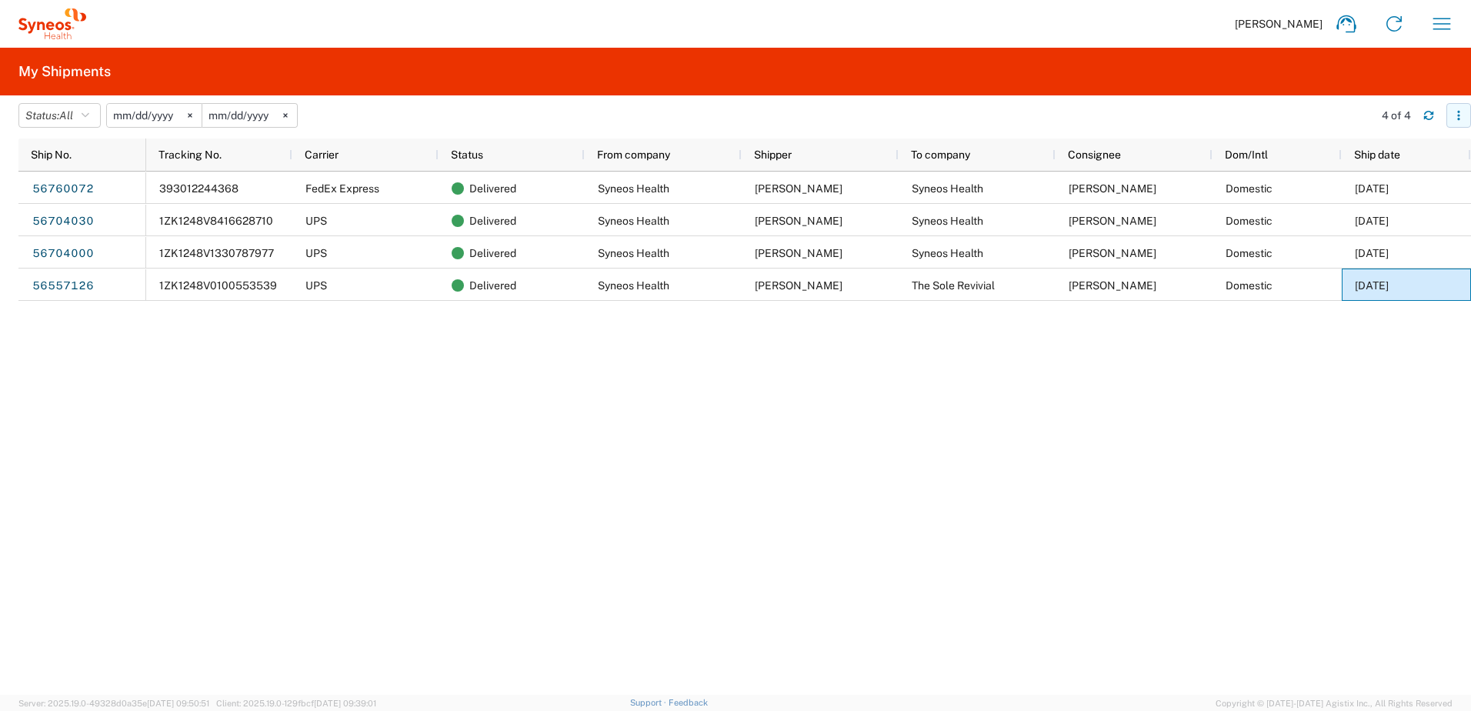
click at [1453, 117] on icon "button" at bounding box center [1458, 115] width 11 height 11
click at [1384, 156] on div "Download" at bounding box center [1378, 156] width 85 height 31
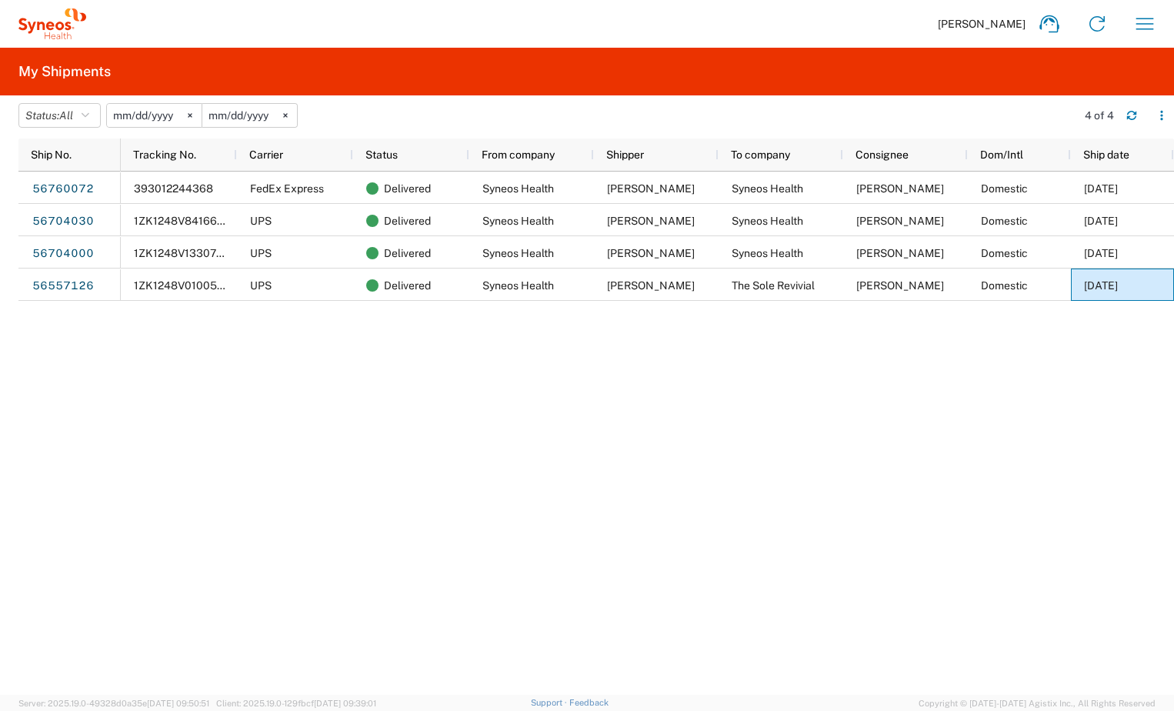
click at [658, 429] on div "393012244368 FedEx Express Delivered Syneos Health [PERSON_NAME] Syneos Health …" at bounding box center [647, 433] width 1053 height 523
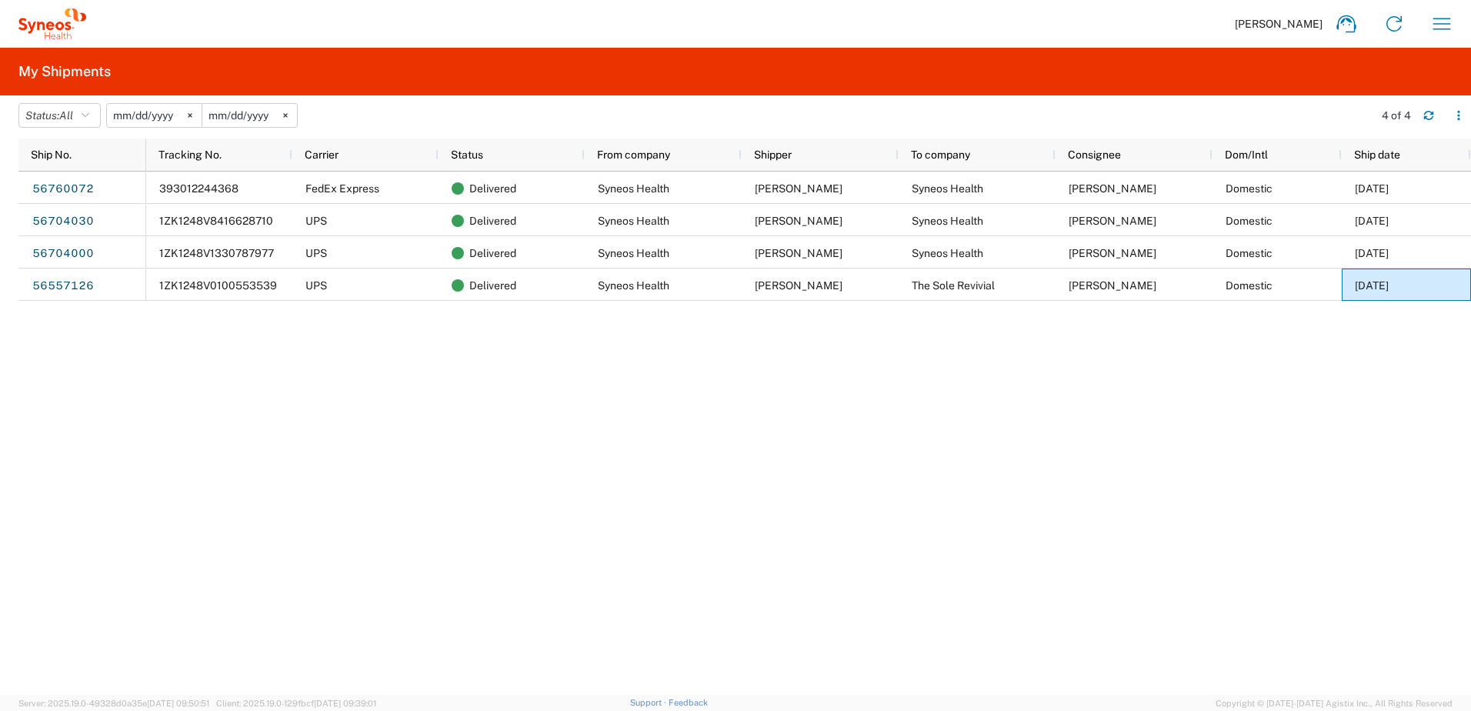
click at [47, 63] on h2 "My Shipments" at bounding box center [64, 71] width 92 height 18
click at [79, 114] on button "Status: All" at bounding box center [59, 115] width 82 height 25
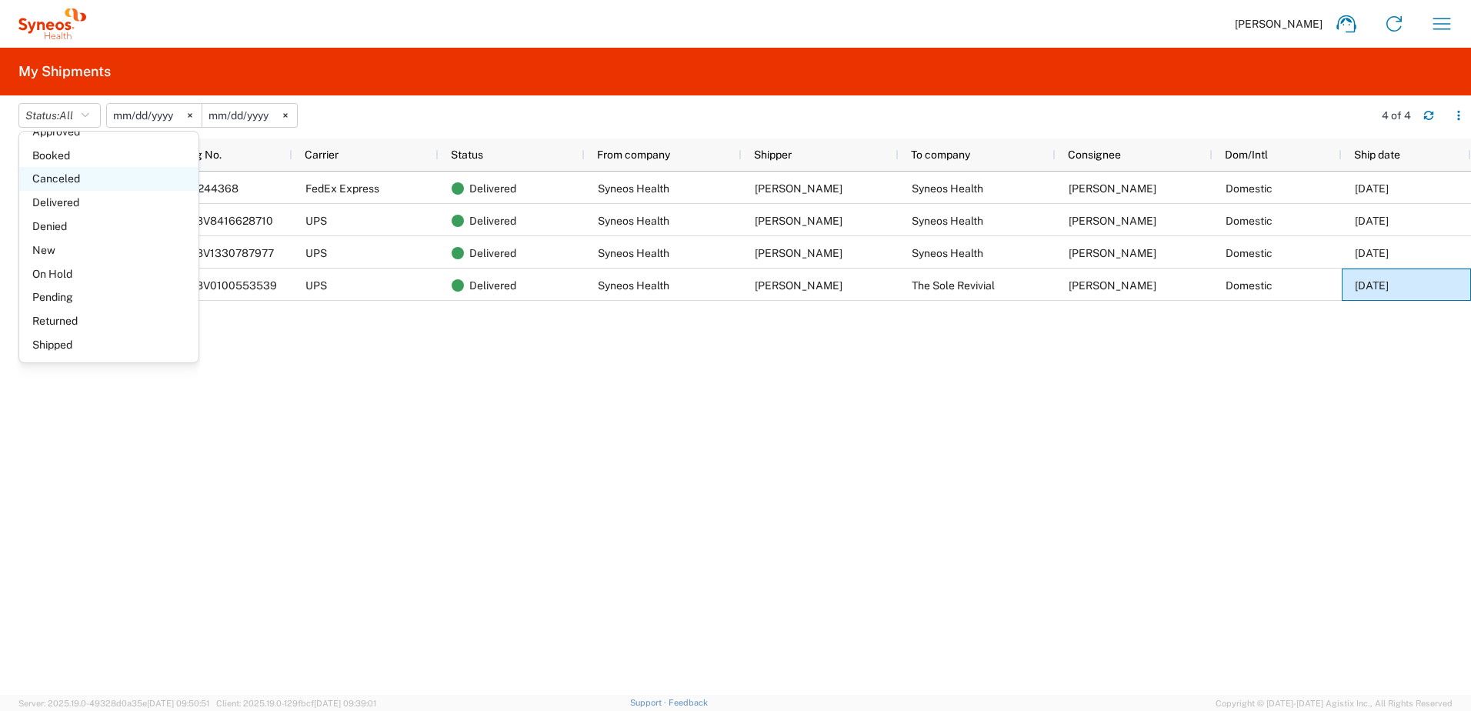
scroll to position [89, 0]
click at [362, 370] on div "393012244368 FedEx Express Delivered Syneos Health [PERSON_NAME] Syneos Health …" at bounding box center [808, 433] width 1324 height 523
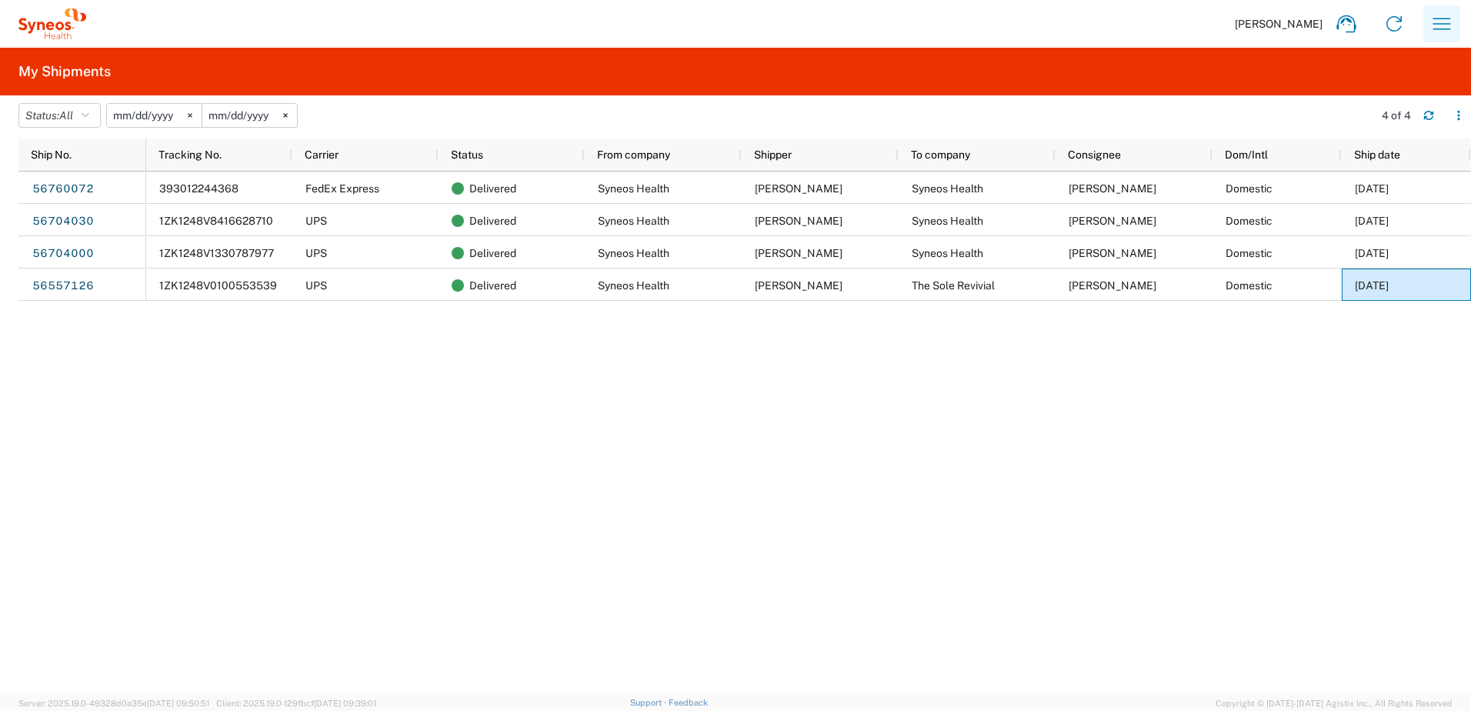
click at [1430, 25] on icon "button" at bounding box center [1441, 24] width 25 height 25
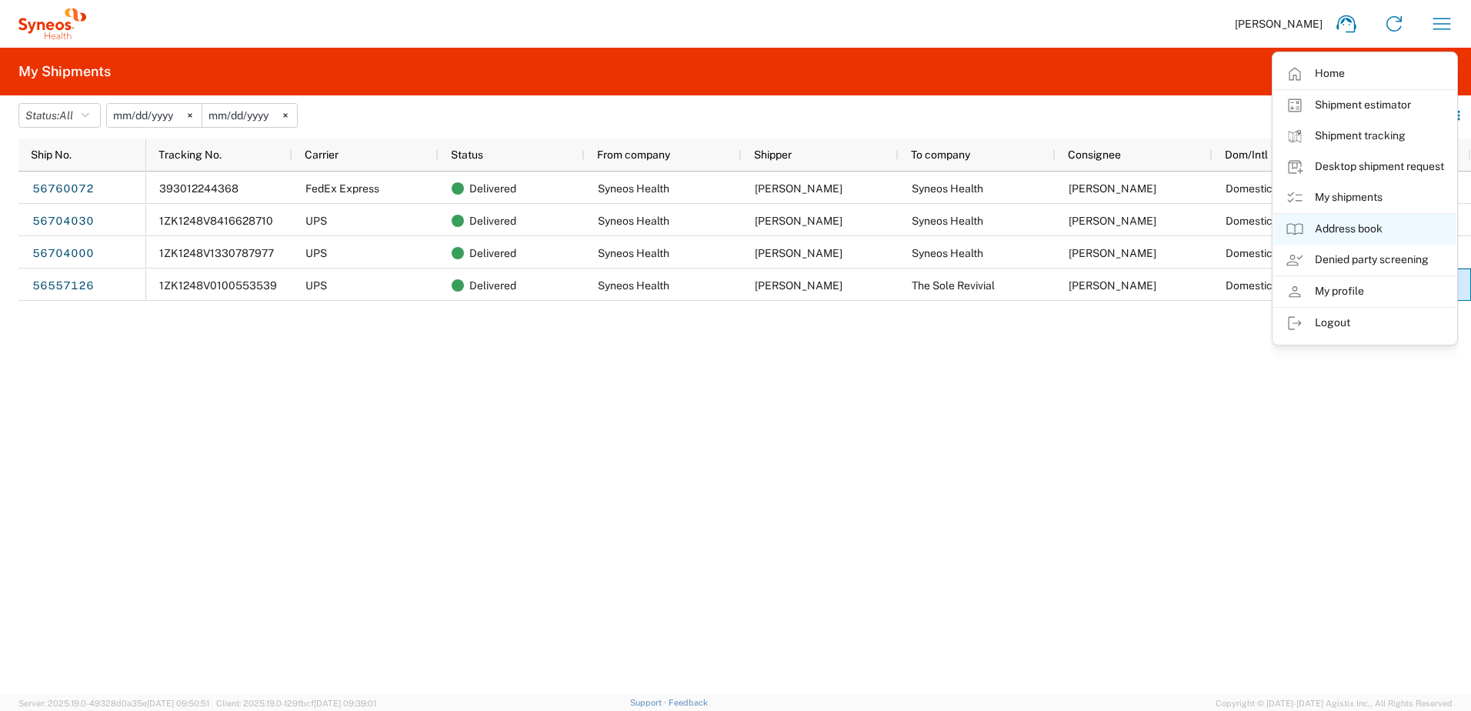
click at [1348, 226] on link "Address book" at bounding box center [1364, 229] width 183 height 31
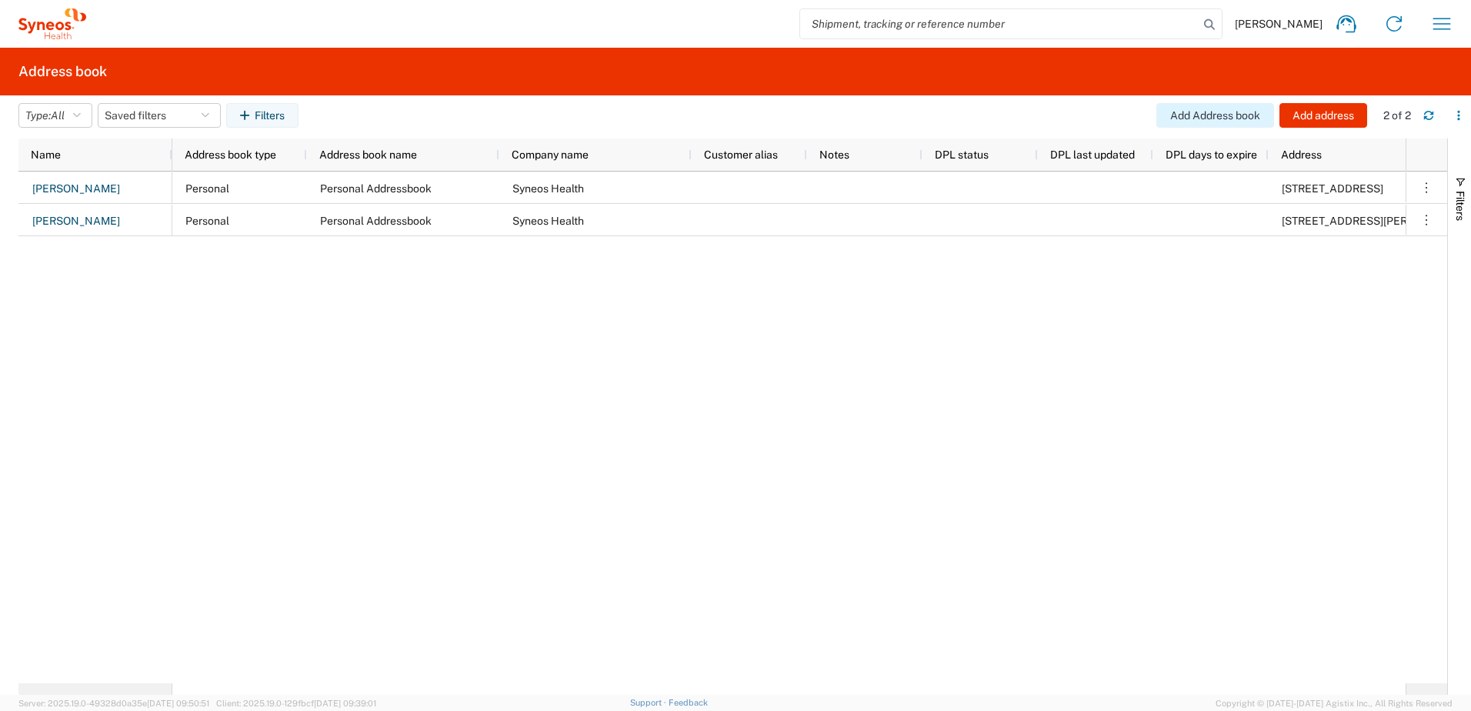
click at [1231, 114] on button "Add Address book" at bounding box center [1215, 115] width 118 height 25
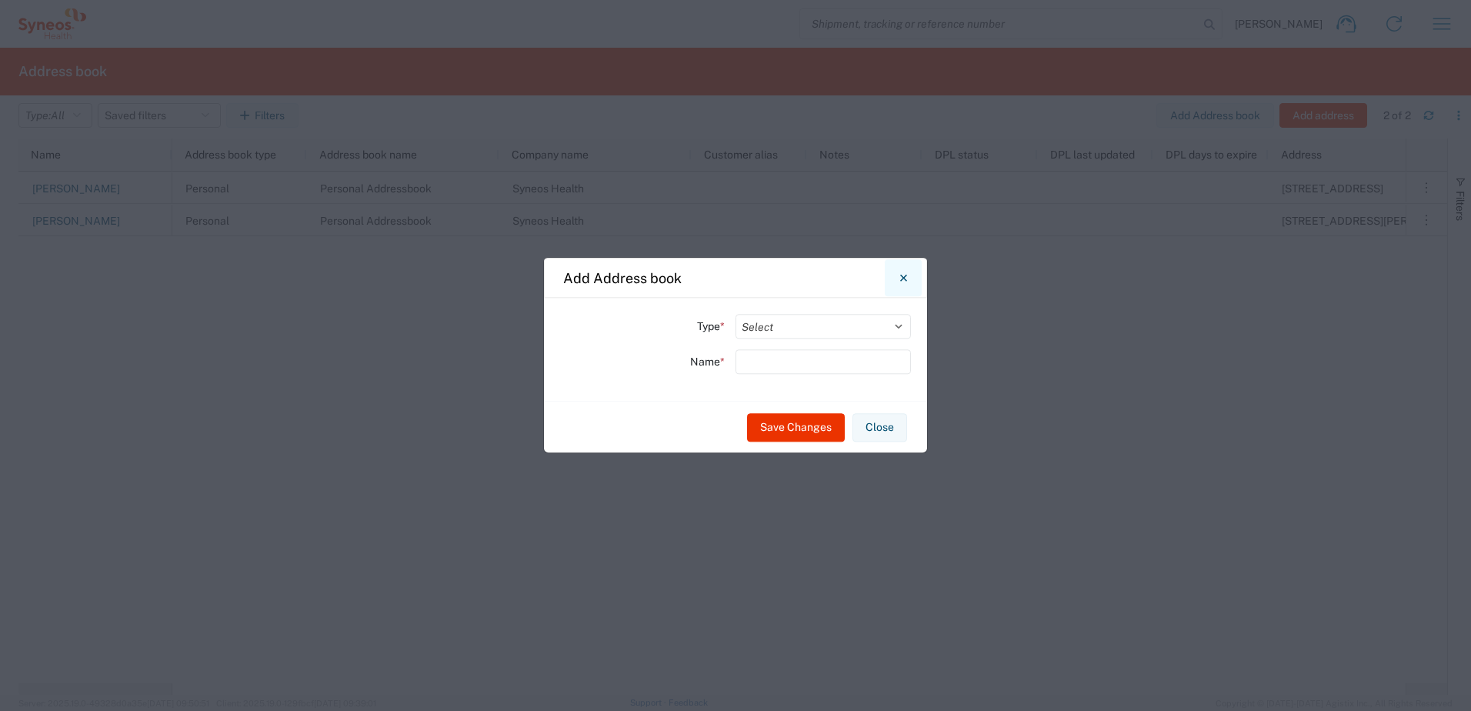
click at [902, 275] on icon "Close" at bounding box center [903, 278] width 7 height 14
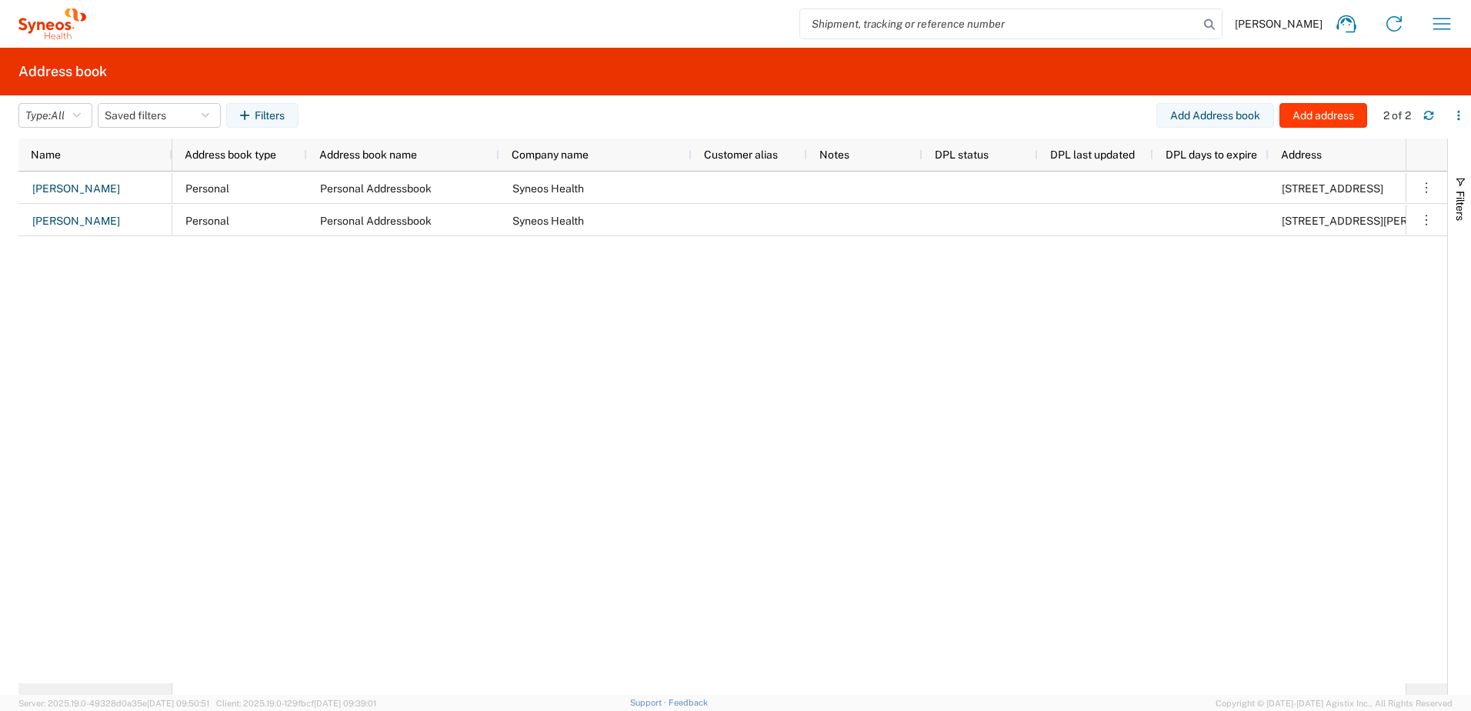
click at [1302, 112] on button "Add address" at bounding box center [1323, 115] width 88 height 25
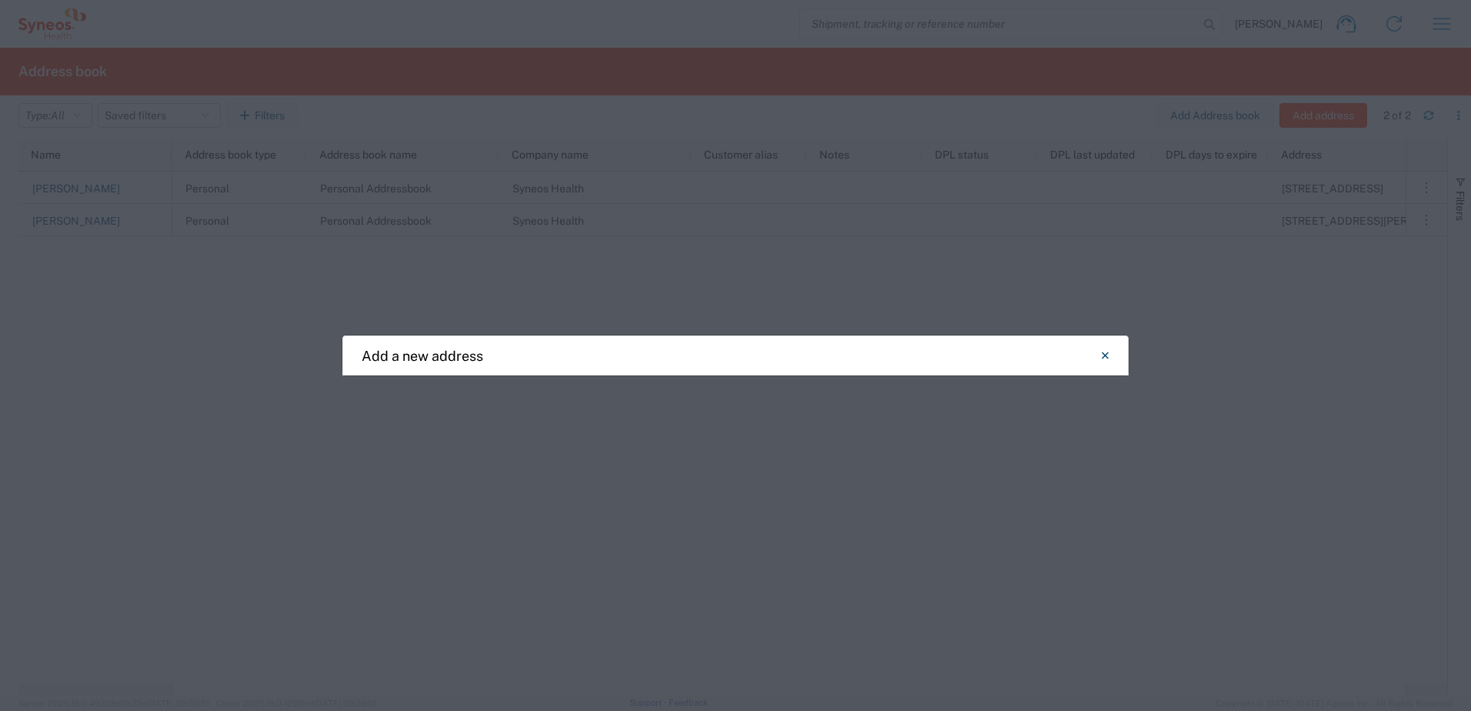
select select "US"
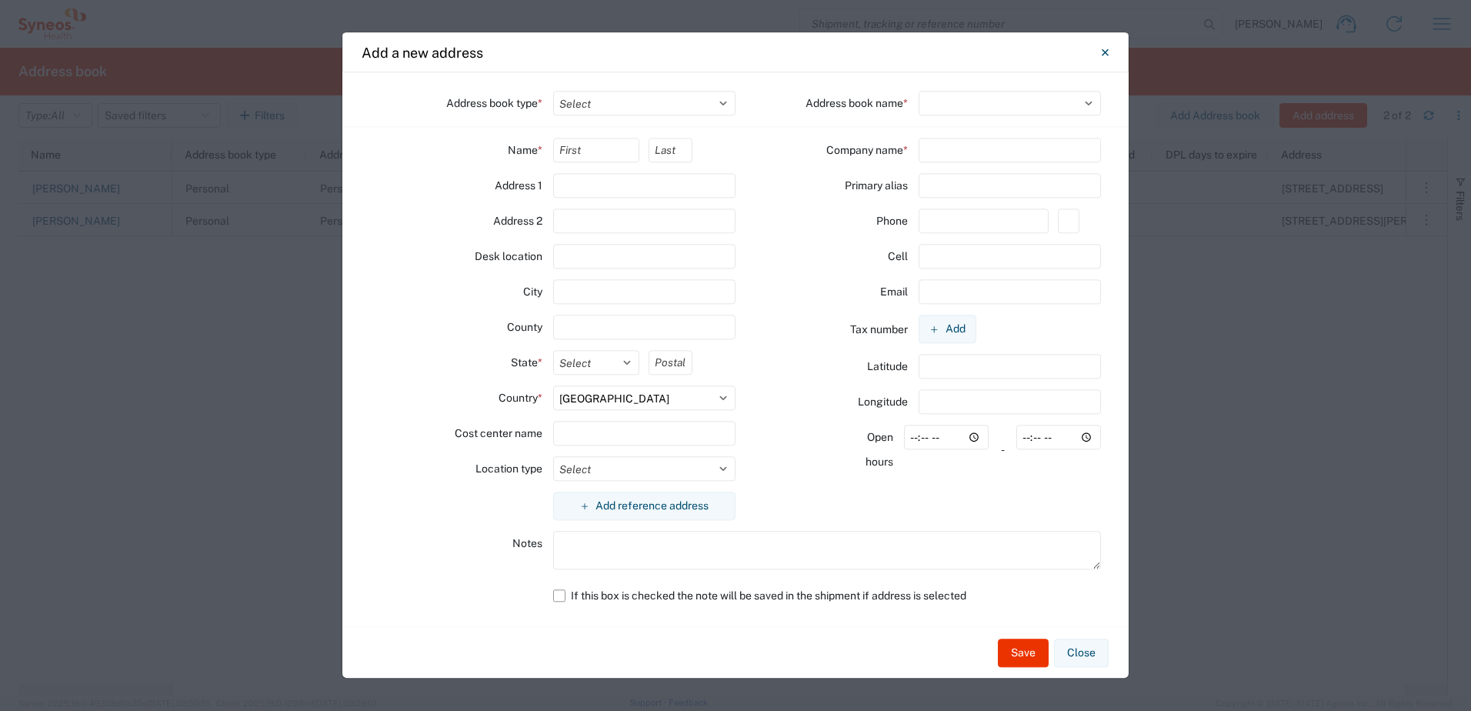
select select
click at [568, 107] on select "Select Location Company Personal Other Shared" at bounding box center [644, 103] width 183 height 25
select select "COMPANY"
click at [553, 91] on select "Select Location Company Personal Other Shared" at bounding box center [644, 103] width 183 height 25
select select
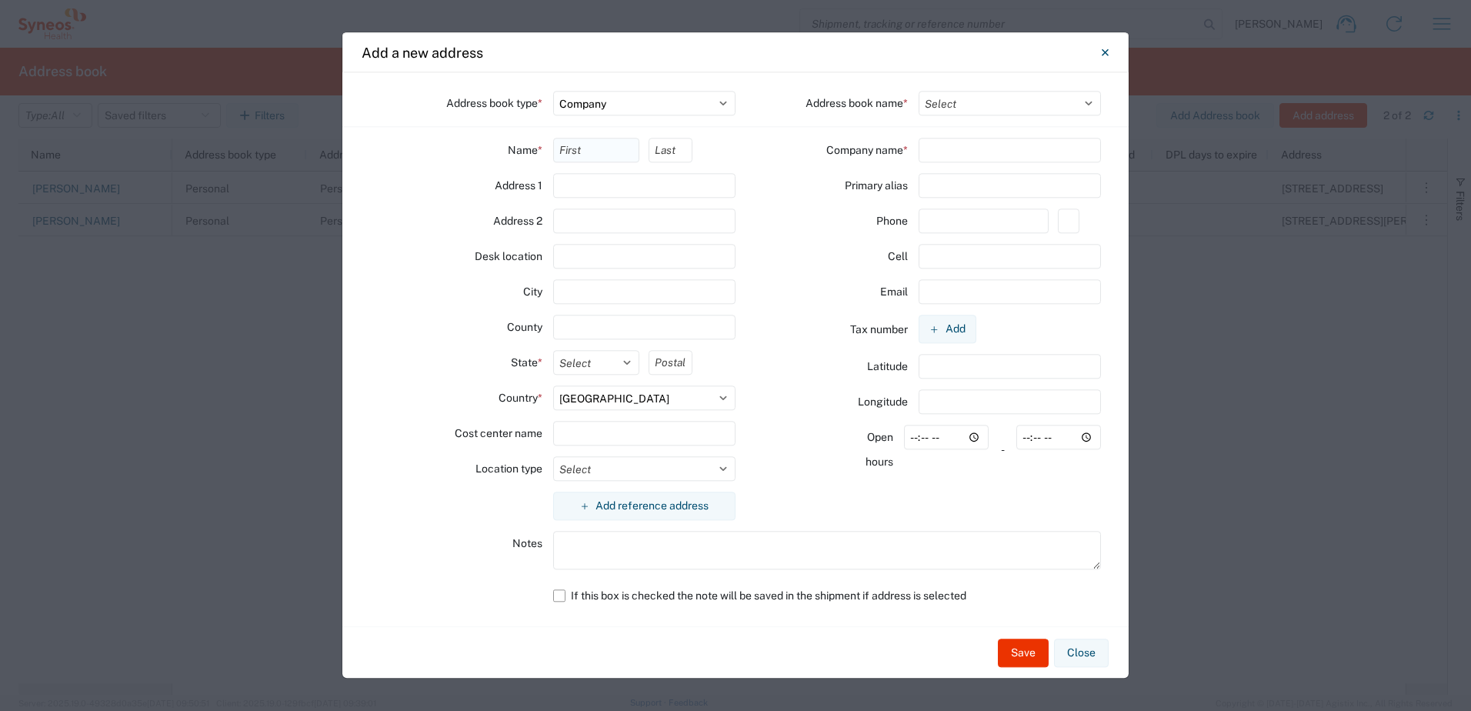
click at [561, 146] on input "text" at bounding box center [596, 150] width 87 height 25
type input "[PERSON_NAME]"
type input "Pliskat"
click at [641, 180] on input "text" at bounding box center [644, 185] width 183 height 25
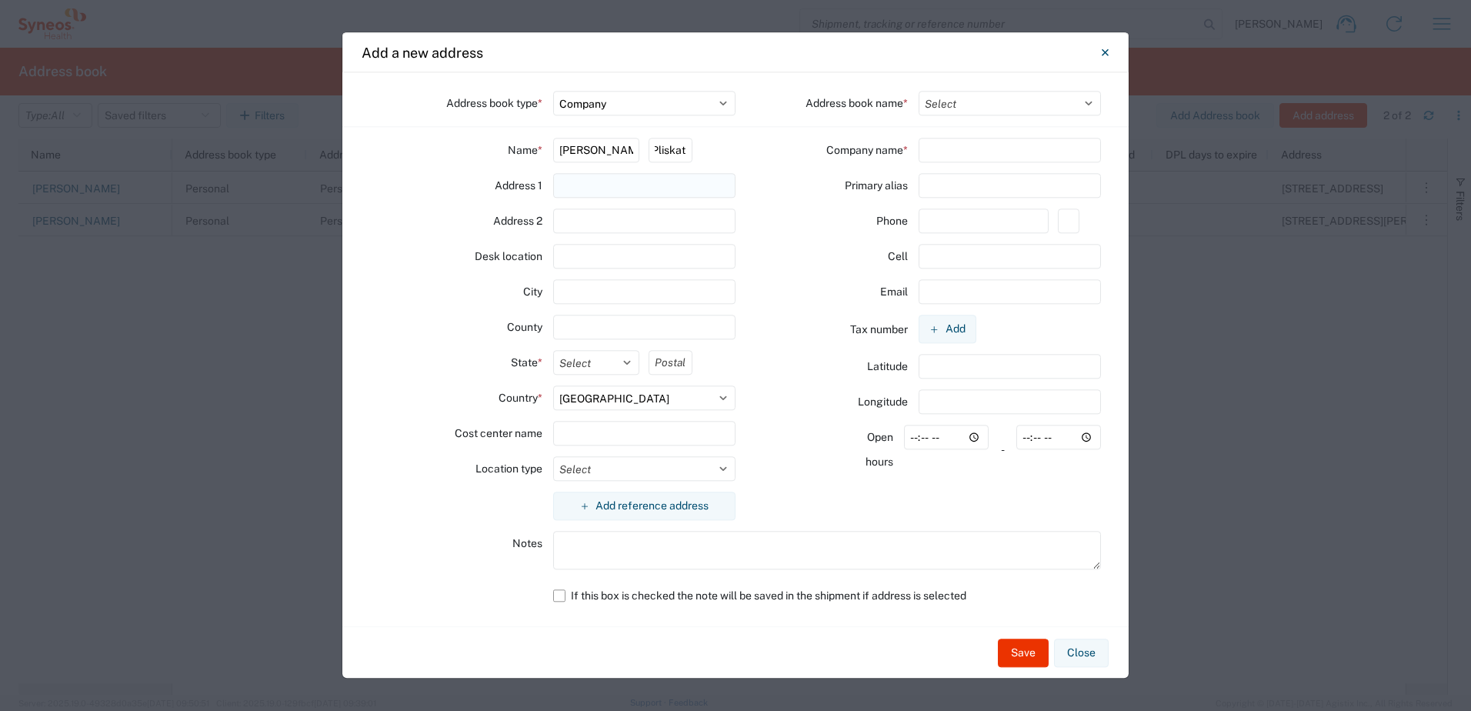
scroll to position [0, 0]
click at [609, 187] on input "text" at bounding box center [644, 185] width 183 height 25
paste input "[STREET_ADDRESS]"
type input "[STREET_ADDRESS]"
click at [585, 297] on input "text" at bounding box center [644, 291] width 183 height 25
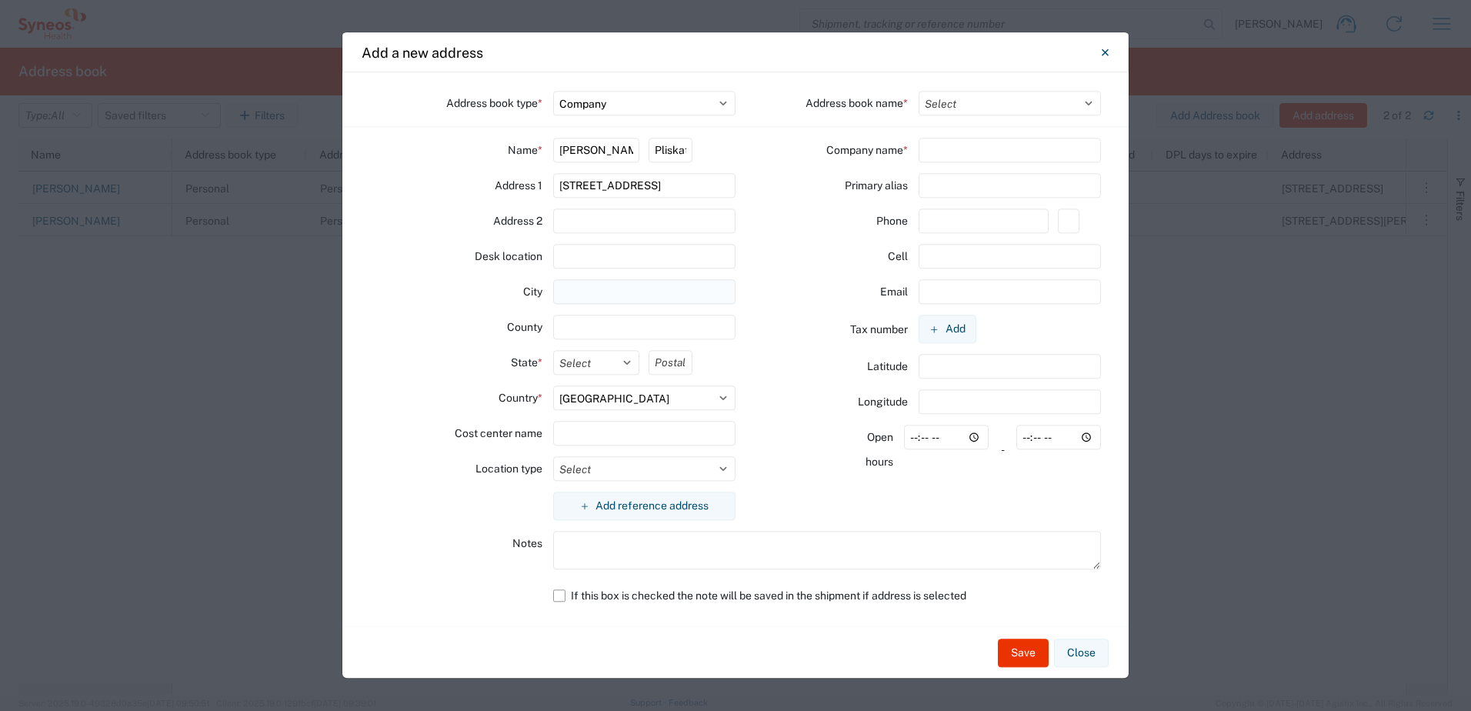
paste input "Waukegan"
type input "Waukegan"
click at [571, 327] on input "text" at bounding box center [644, 327] width 183 height 25
click at [562, 362] on select "Select [US_STATE] [US_STATE] [US_STATE] [US_STATE] Armed Forces Americas Armed …" at bounding box center [596, 362] width 87 height 25
select select "IL"
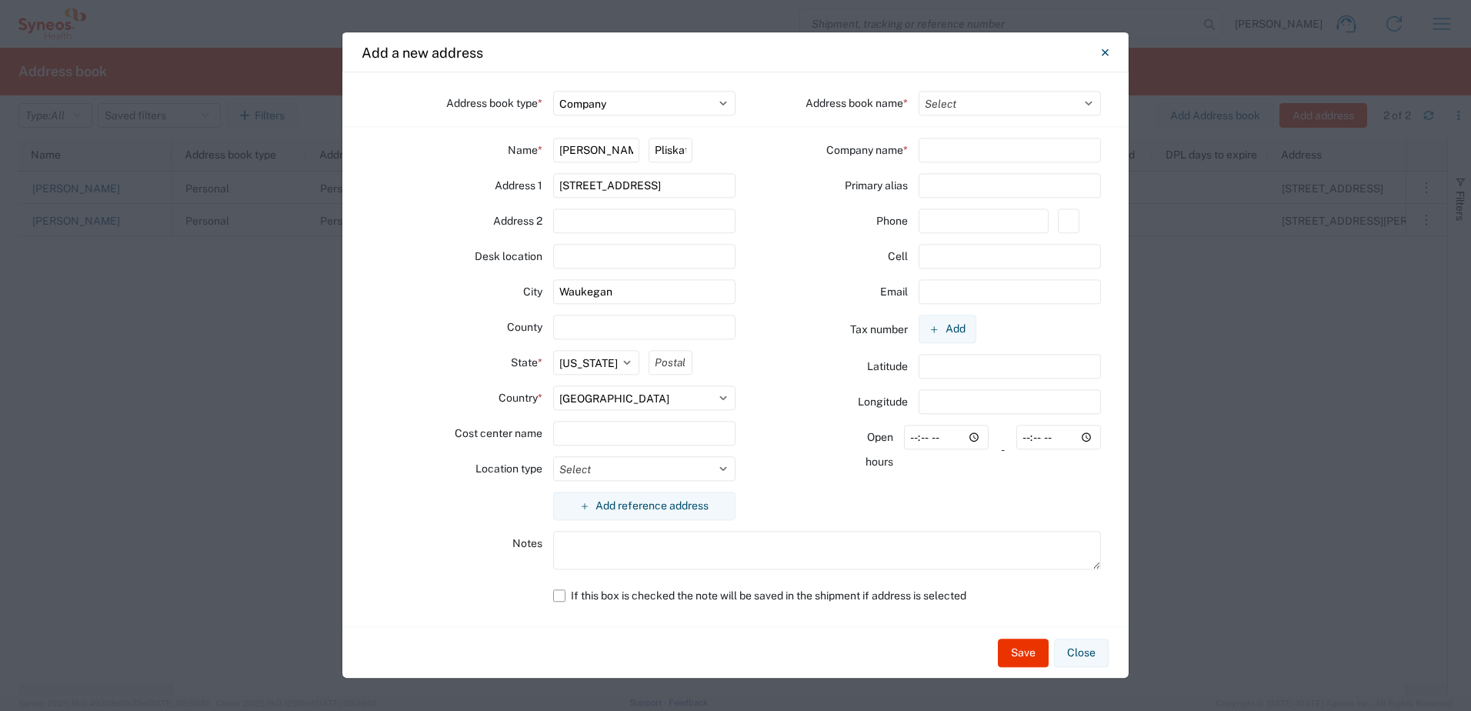
click at [507, 382] on agx-form-control-wrapper-v2 "State * Select [US_STATE] [US_STATE] [US_STATE] [US_STATE] Armed Forces America…" at bounding box center [553, 367] width 174 height 35
click at [691, 101] on select "Select Location Company Personal Other Shared" at bounding box center [644, 103] width 183 height 25
click at [791, 471] on div "Open hours -" at bounding box center [917, 455] width 365 height 60
click at [942, 145] on input "text" at bounding box center [1009, 150] width 183 height 25
type input "The Sole Revival"
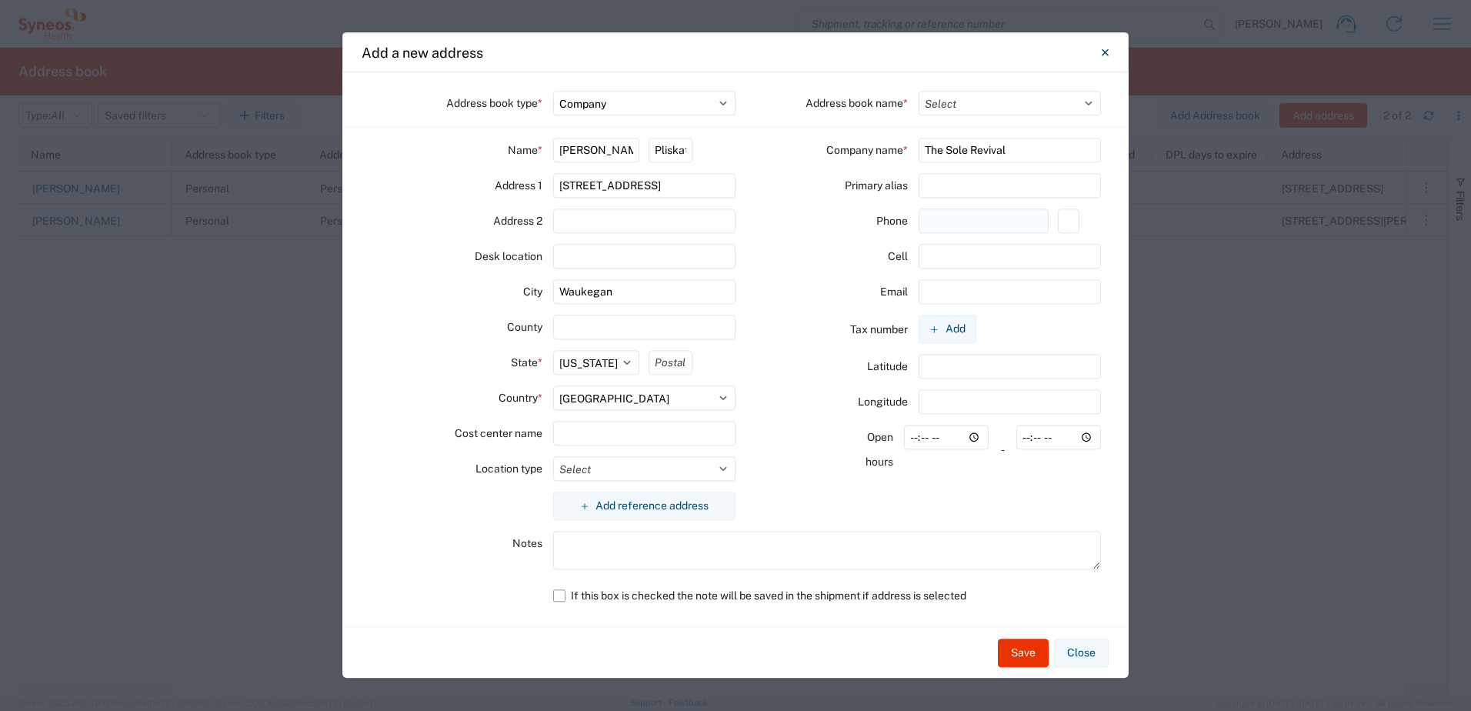
click at [993, 215] on input "text" at bounding box center [983, 220] width 130 height 25
paste input "847.770-0551"
click at [946, 223] on input "847.770-0551" at bounding box center [983, 220] width 130 height 25
type input "[PHONE_NUMBER]"
click at [942, 283] on input "text" at bounding box center [1009, 291] width 183 height 25
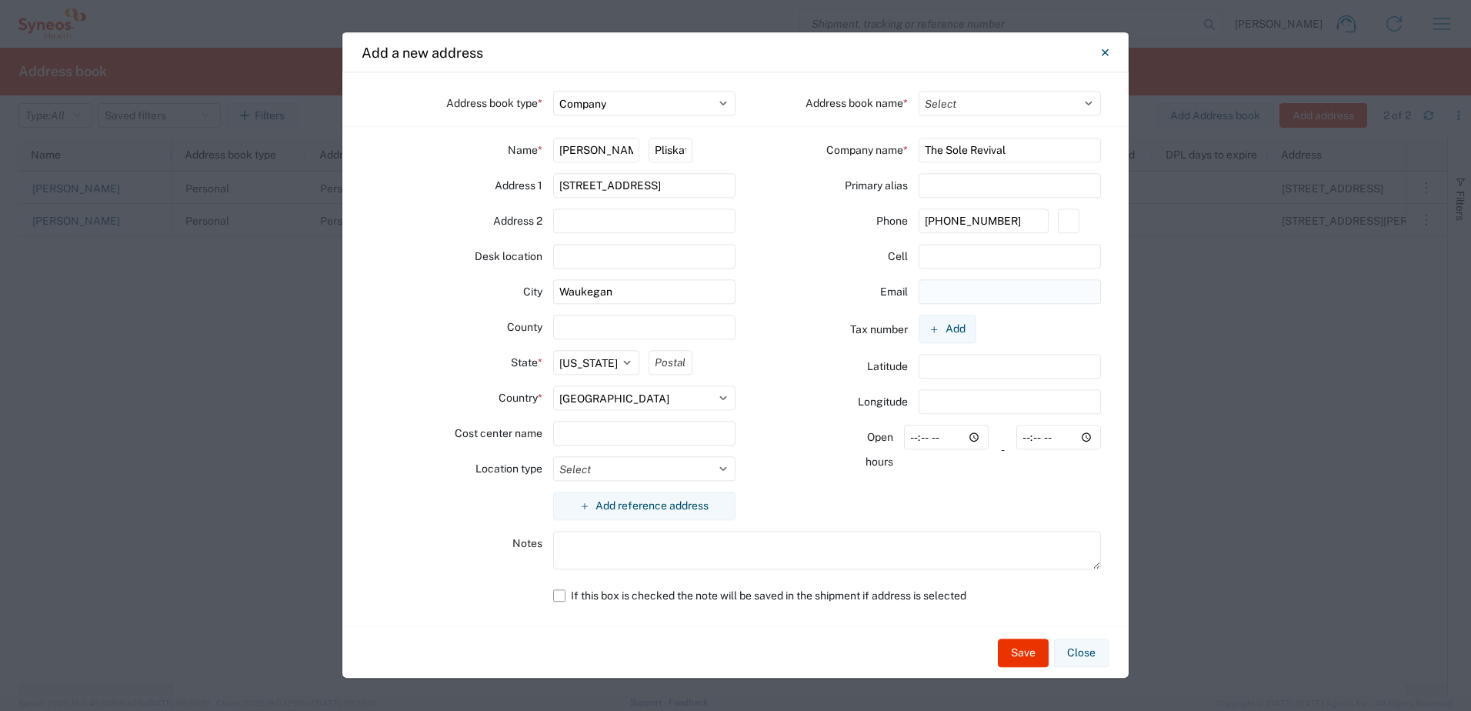
paste input "[PERSON_NAME][EMAIL_ADDRESS][DOMAIN_NAME]"
type input "[PERSON_NAME][EMAIL_ADDRESS][DOMAIN_NAME]"
click at [931, 466] on div at bounding box center [946, 449] width 85 height 49
click at [995, 595] on label "If this box is checked the note will be saved in the shipment if address is sel…" at bounding box center [827, 595] width 548 height 25
click at [0, 0] on input "If this box is checked the note will be saved in the shipment if address is sel…" at bounding box center [0, 0] width 0 height 0
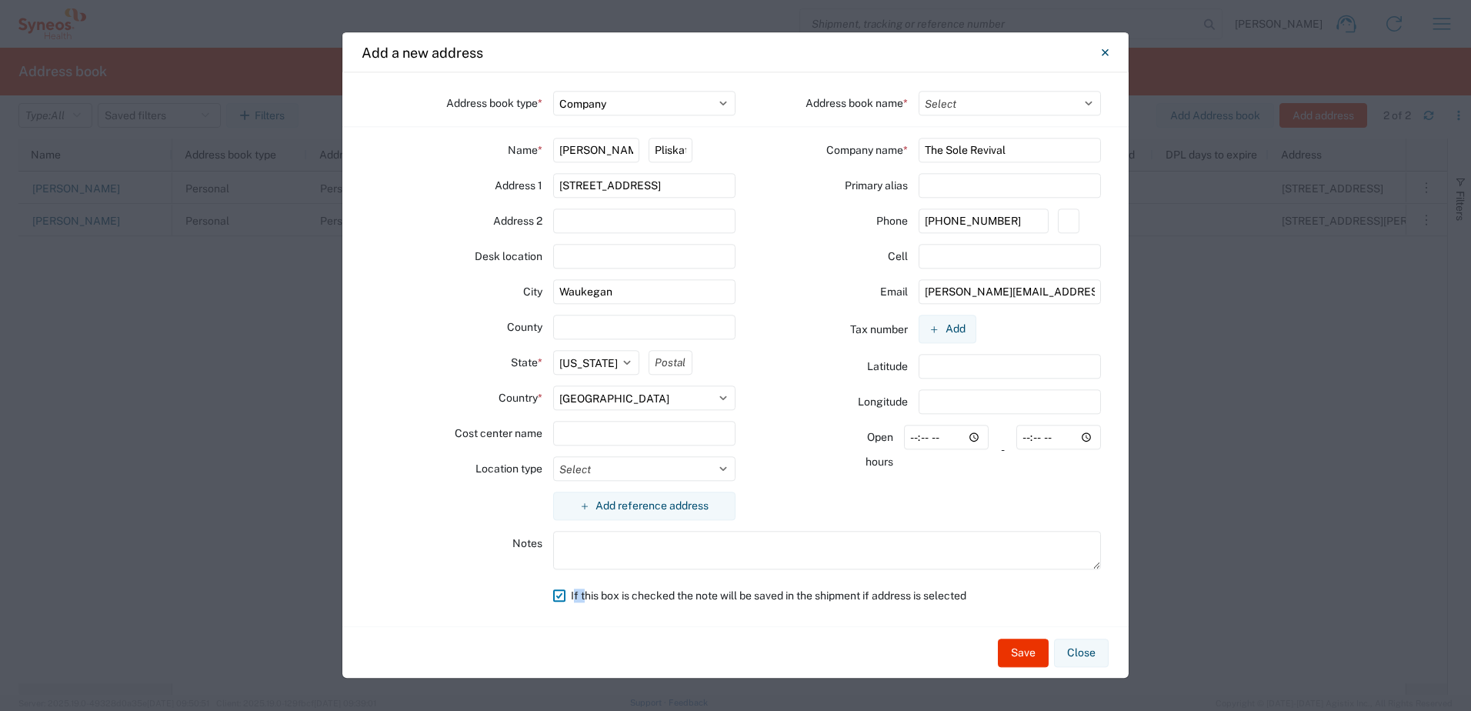
drag, startPoint x: 995, startPoint y: 595, endPoint x: 582, endPoint y: 611, distance: 412.6
click at [582, 611] on div "Address book type * Select Location Company Personal Other Shared Address book …" at bounding box center [735, 349] width 786 height 554
drag, startPoint x: 582, startPoint y: 611, endPoint x: 586, endPoint y: 618, distance: 8.6
click at [586, 618] on div "Address book type * Select Location Company Personal Other Shared Address book …" at bounding box center [735, 349] width 786 height 554
click at [559, 595] on label "If this box is checked the note will be saved in the shipment if address is sel…" at bounding box center [827, 595] width 548 height 25
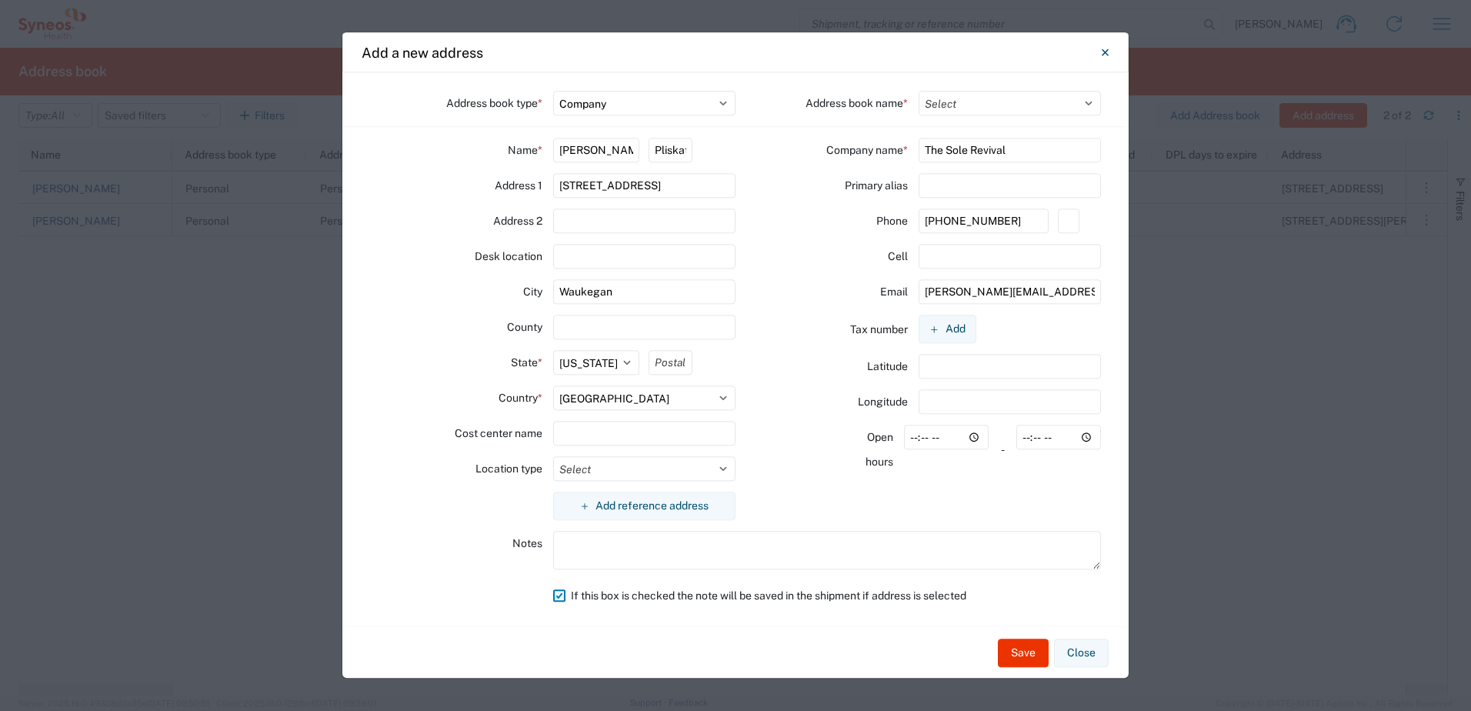
click at [0, 0] on input "If this box is checked the note will be saved in the shipment if address is sel…" at bounding box center [0, 0] width 0 height 0
drag, startPoint x: 708, startPoint y: 479, endPoint x: 701, endPoint y: 468, distance: 13.1
click at [707, 478] on select "Select Business No Loading Dock Business (General) Business with Loading Dock C…" at bounding box center [644, 468] width 183 height 25
select select "BUSI"
click at [553, 456] on select "Select Business No Loading Dock Business (General) Business with Loading Dock C…" at bounding box center [644, 468] width 183 height 25
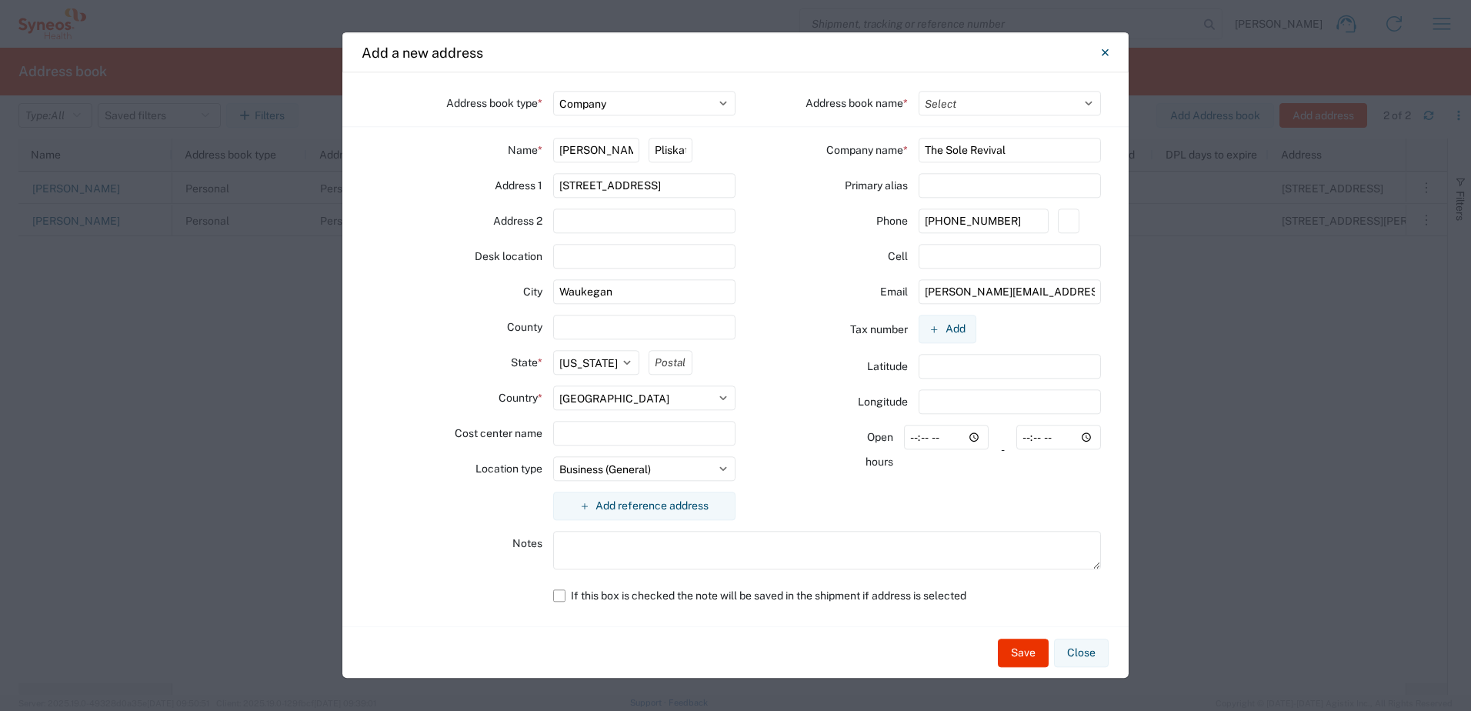
click at [805, 488] on div "Company name * The Sole Revival Primary alias Phone [PHONE_NUMBER] Cell Email […" at bounding box center [917, 334] width 365 height 393
click at [1032, 595] on label "If this box is checked the note will be saved in the shipment if address is sel…" at bounding box center [827, 595] width 548 height 25
click at [0, 0] on input "If this box is checked the note will be saved in the shipment if address is sel…" at bounding box center [0, 0] width 0 height 0
click at [1028, 588] on label "If this box is checked the note will be saved in the shipment if address is sel…" at bounding box center [827, 595] width 548 height 25
click at [0, 0] on input "If this box is checked the note will be saved in the shipment if address is sel…" at bounding box center [0, 0] width 0 height 0
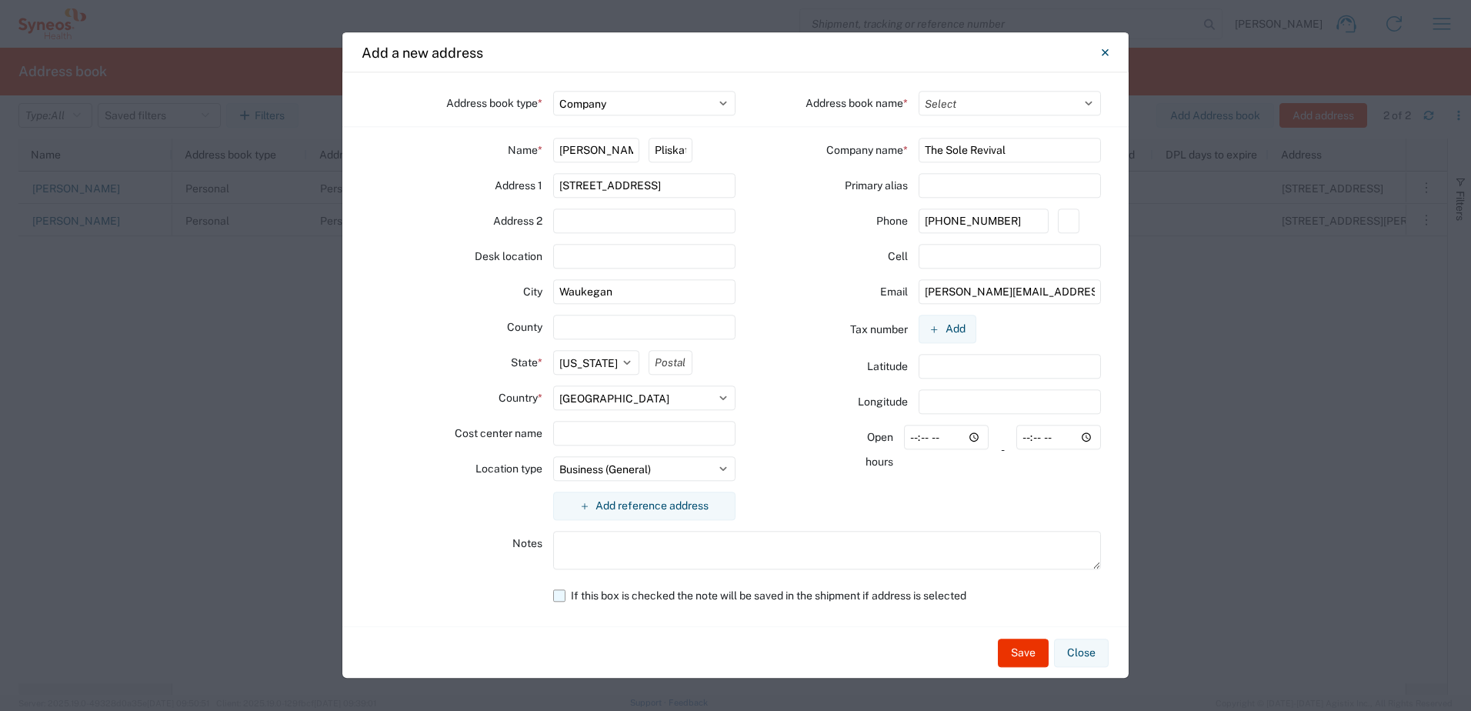
click at [1028, 588] on label "If this box is checked the note will be saved in the shipment if address is sel…" at bounding box center [827, 595] width 548 height 25
click at [0, 0] on input "If this box is checked the note will be saved in the shipment if address is sel…" at bounding box center [0, 0] width 0 height 0
click at [1028, 588] on label "If this box is checked the note will be saved in the shipment if address is sel…" at bounding box center [827, 595] width 548 height 25
click at [0, 0] on input "If this box is checked the note will be saved in the shipment if address is sel…" at bounding box center [0, 0] width 0 height 0
click at [971, 108] on select "Select Company Addressbook Test" at bounding box center [1009, 103] width 183 height 25
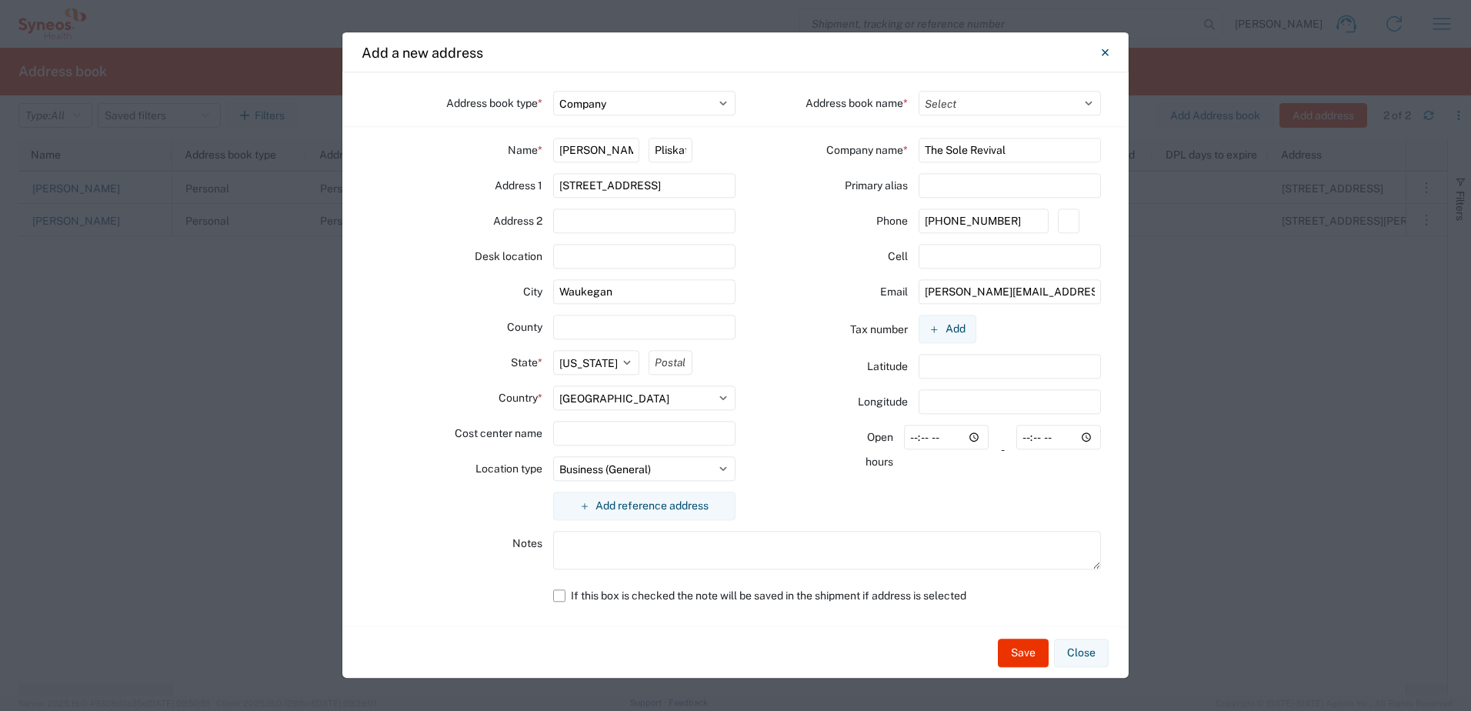
select select "34049"
click at [918, 91] on select "Select Company Addressbook Test" at bounding box center [1009, 103] width 183 height 25
click at [968, 629] on div "Save Close" at bounding box center [735, 652] width 786 height 52
click at [959, 649] on div "Save Close" at bounding box center [735, 652] width 786 height 52
click at [1025, 645] on button "Save" at bounding box center [1023, 652] width 51 height 28
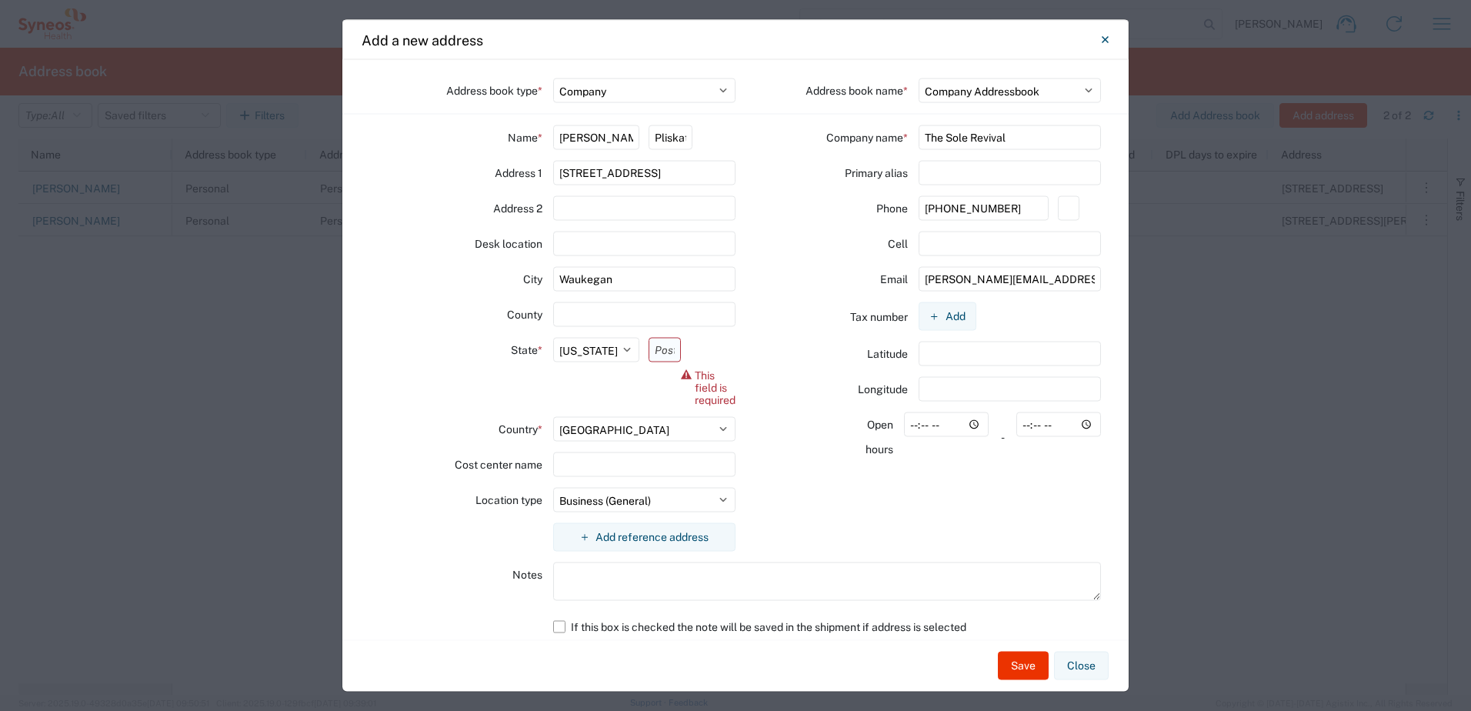
click at [659, 356] on input "text" at bounding box center [664, 350] width 32 height 25
click at [709, 356] on div "This field is required" at bounding box center [691, 372] width 87 height 68
click at [655, 352] on input "text" at bounding box center [664, 350] width 32 height 25
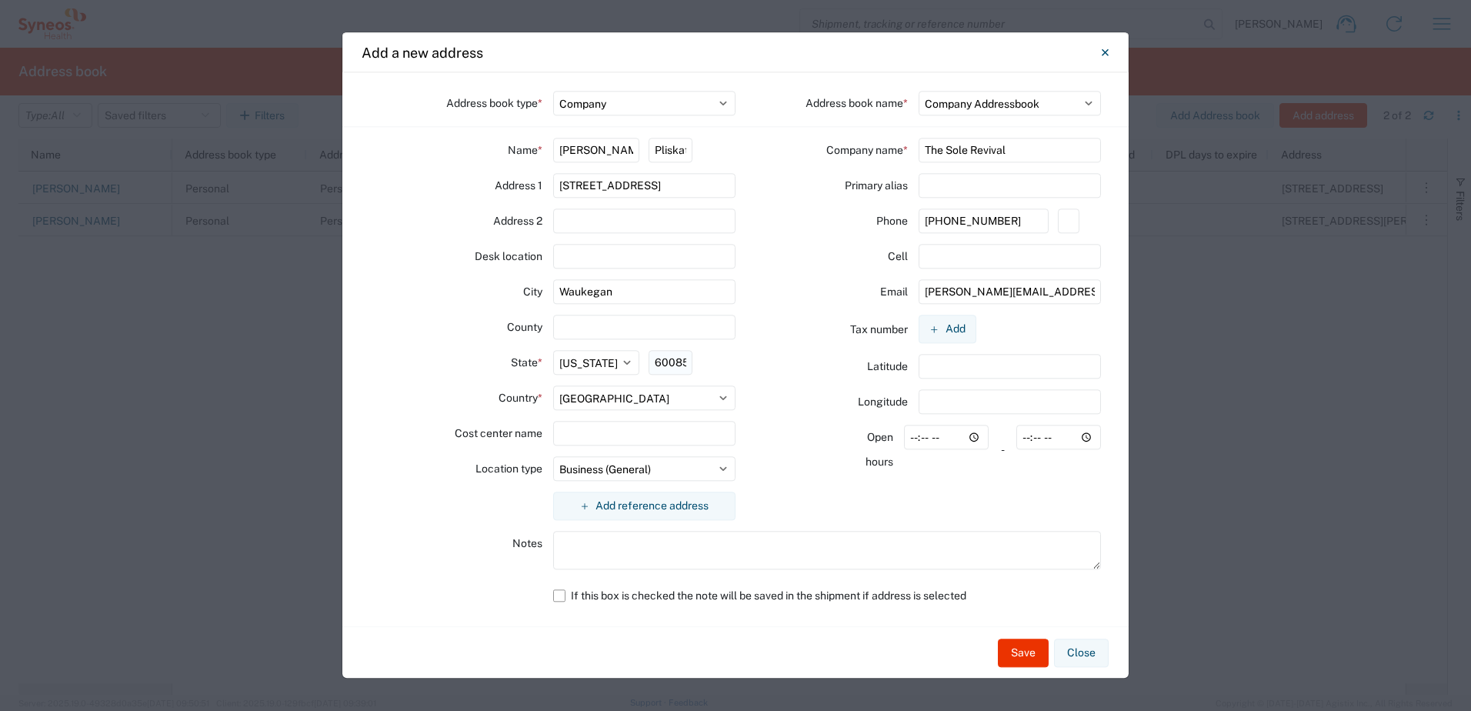
scroll to position [0, 2]
type input "60085"
click at [1016, 650] on button "Save" at bounding box center [1023, 652] width 51 height 28
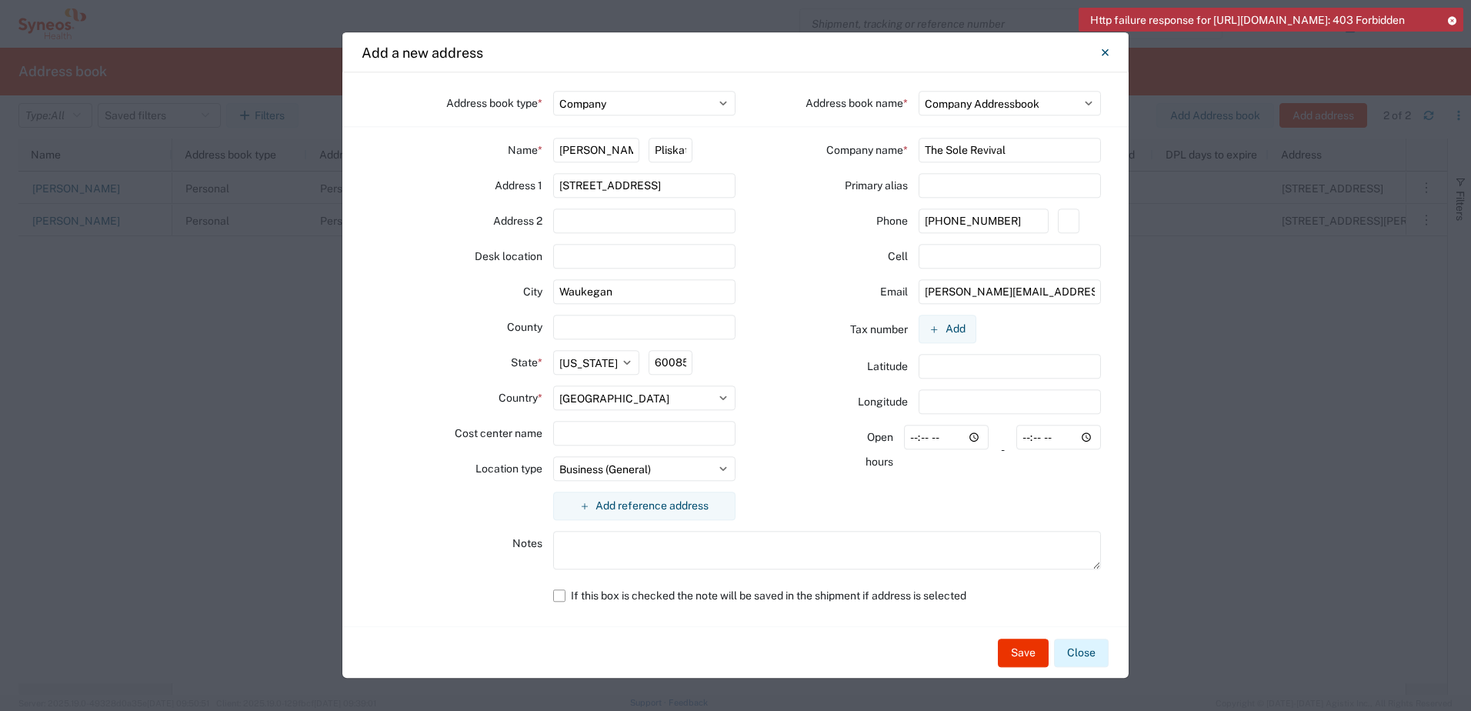
click at [1089, 648] on button "Close" at bounding box center [1081, 652] width 55 height 28
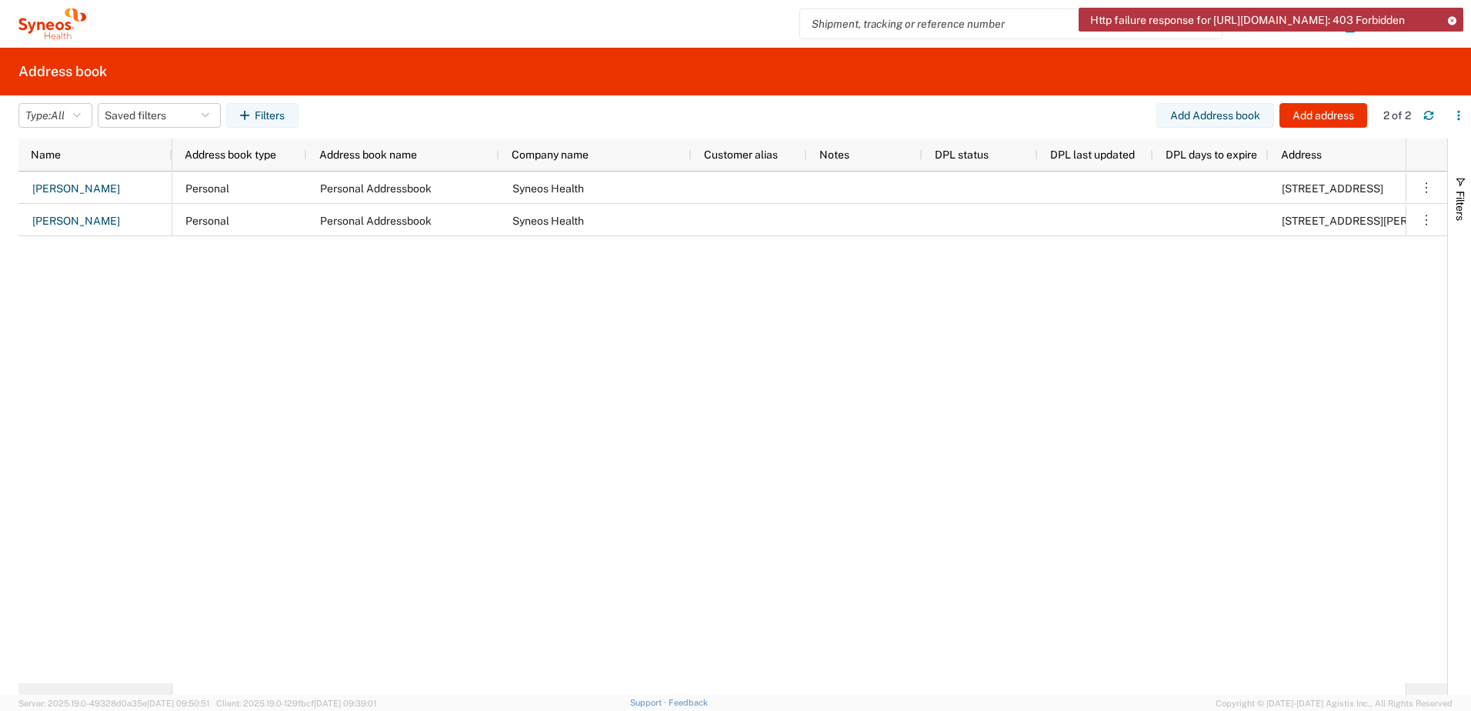
click at [1458, 21] on div "Http failure response for [URL][DOMAIN_NAME]: 403 Forbidden" at bounding box center [1270, 20] width 385 height 24
click at [1454, 18] on icon at bounding box center [1451, 20] width 11 height 8
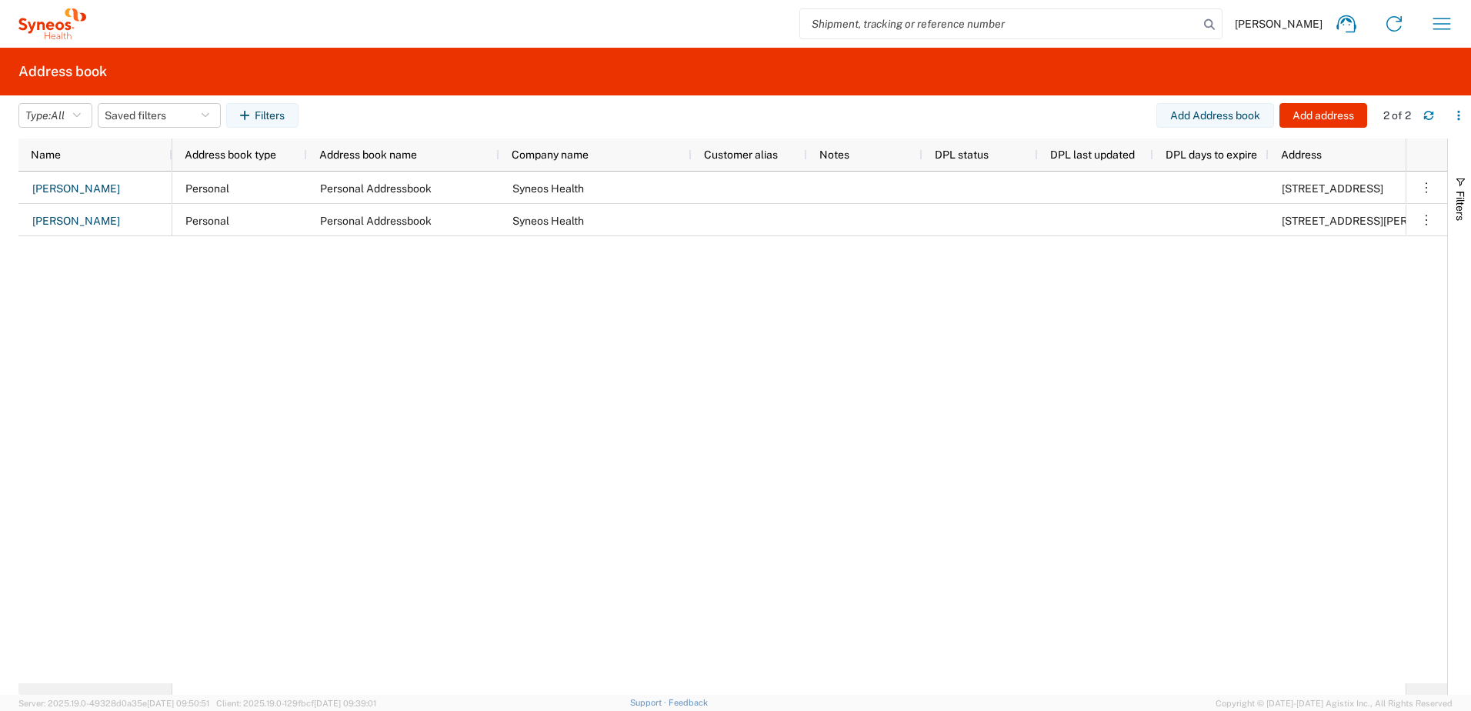
click at [1318, 26] on span "[PERSON_NAME]" at bounding box center [1279, 24] width 88 height 14
click at [1444, 23] on icon "button" at bounding box center [1441, 24] width 25 height 25
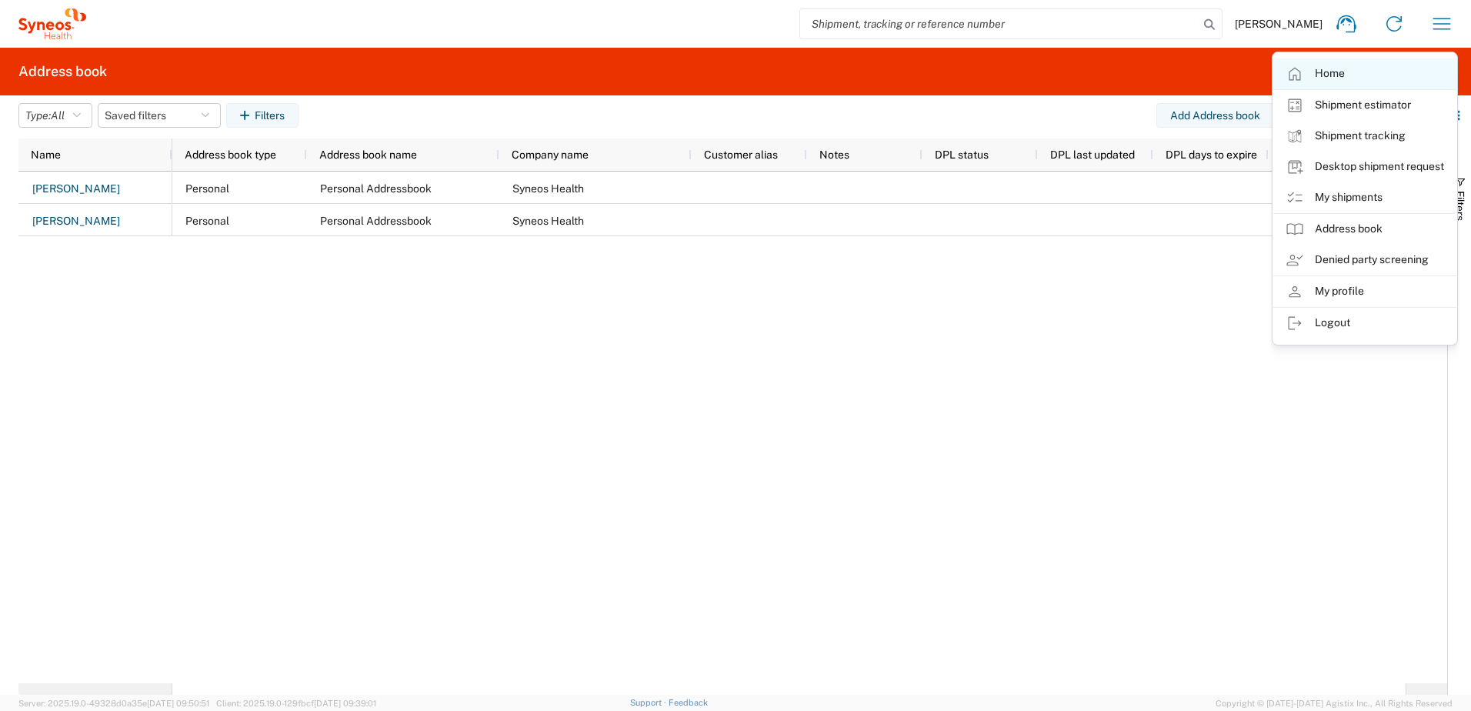
click at [1324, 75] on link "Home" at bounding box center [1364, 73] width 183 height 31
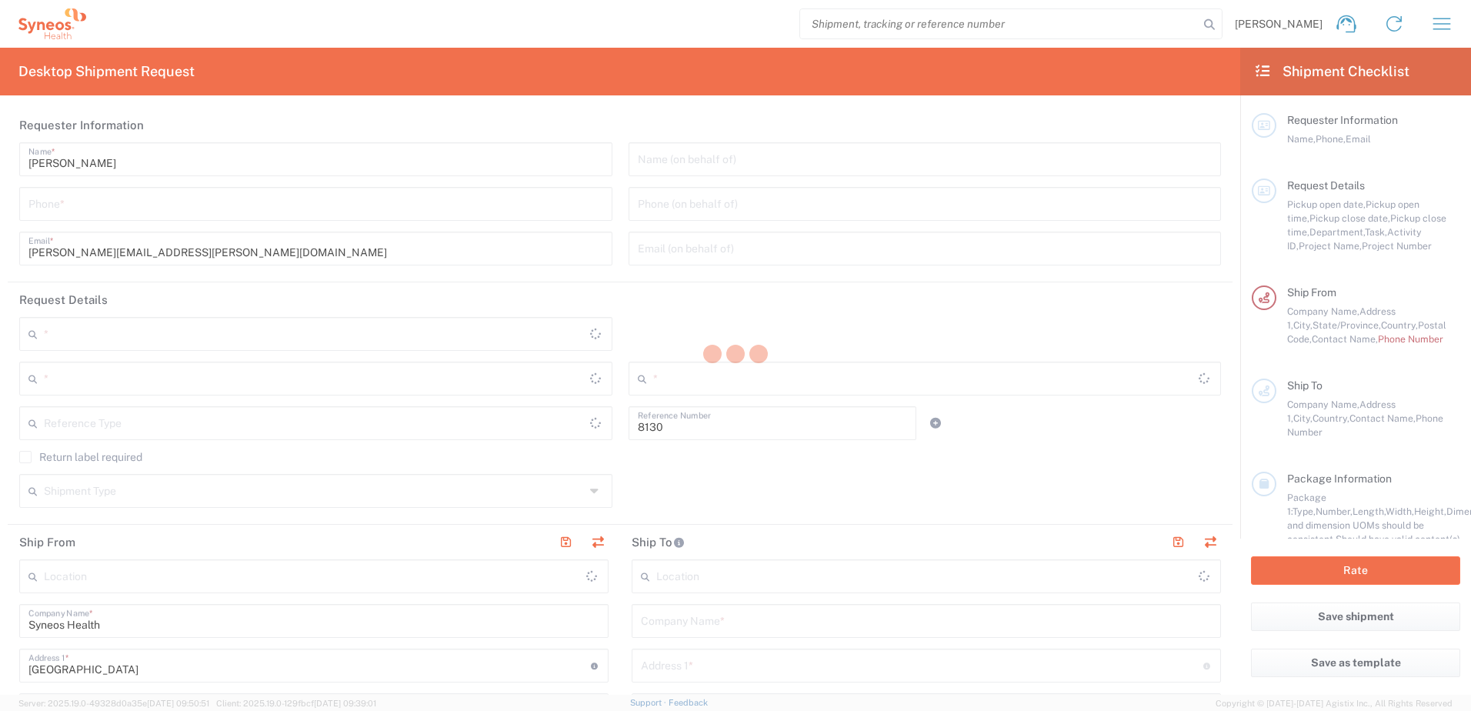
type input "[US_STATE]"
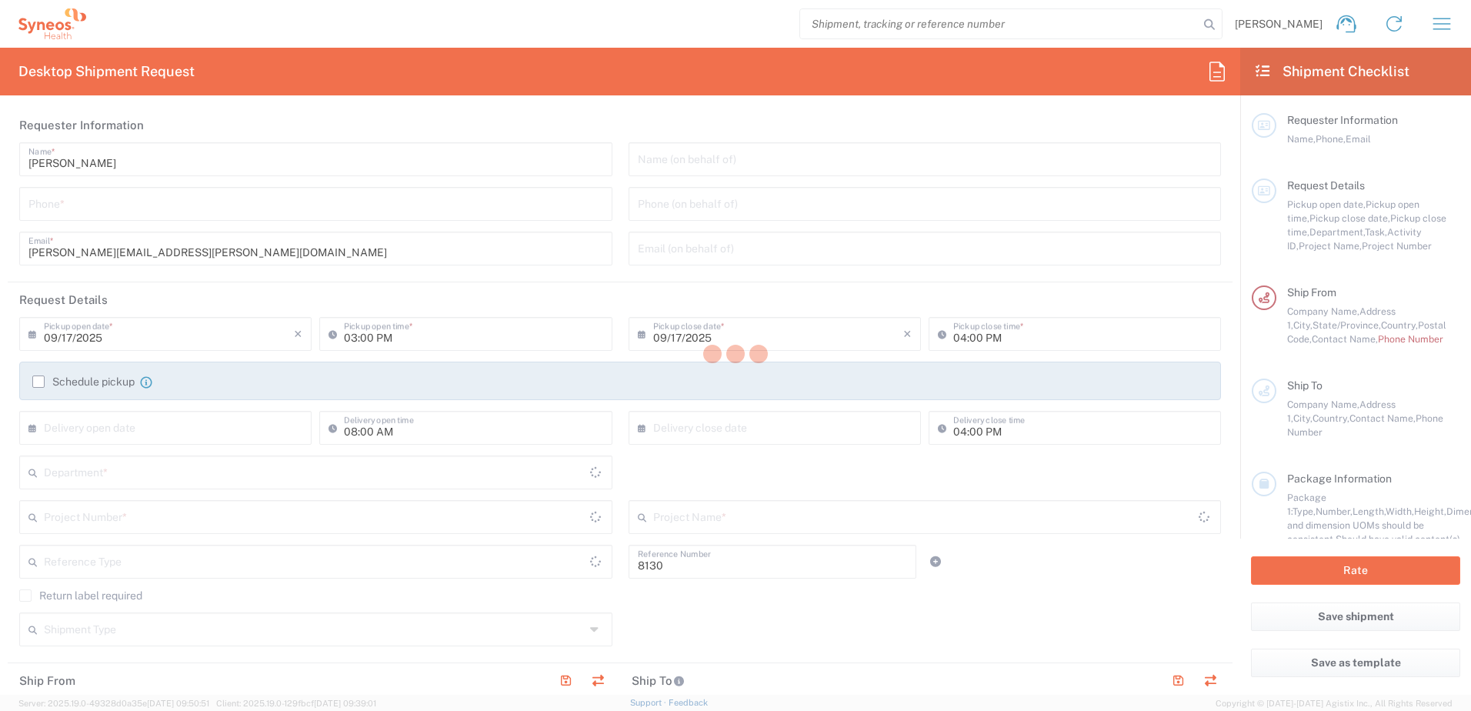
type input "Department"
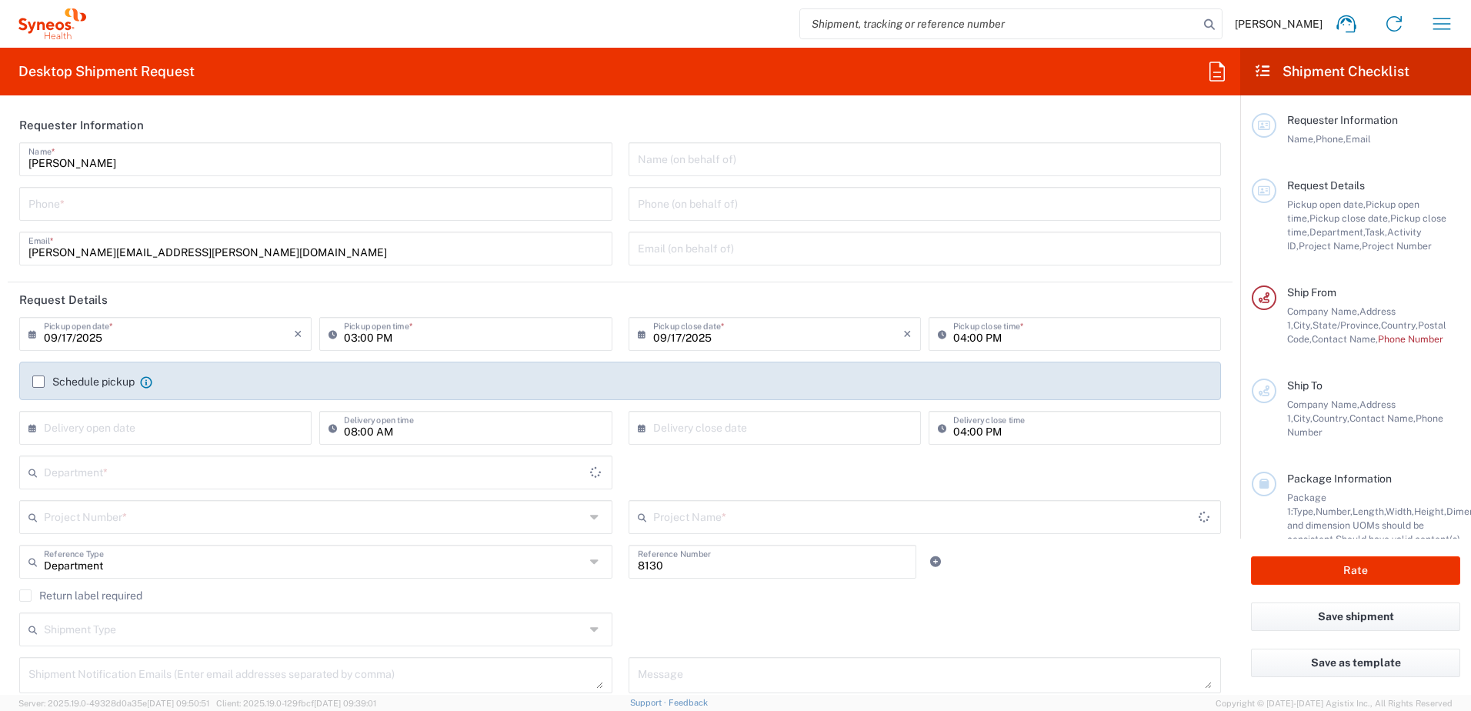
type input "[GEOGRAPHIC_DATA]"
click at [233, 202] on input "tel" at bounding box center [315, 202] width 575 height 27
type input "9193684306"
type input "[PERSON_NAME][EMAIL_ADDRESS][PERSON_NAME][DOMAIN_NAME]"
type input "9193684306"
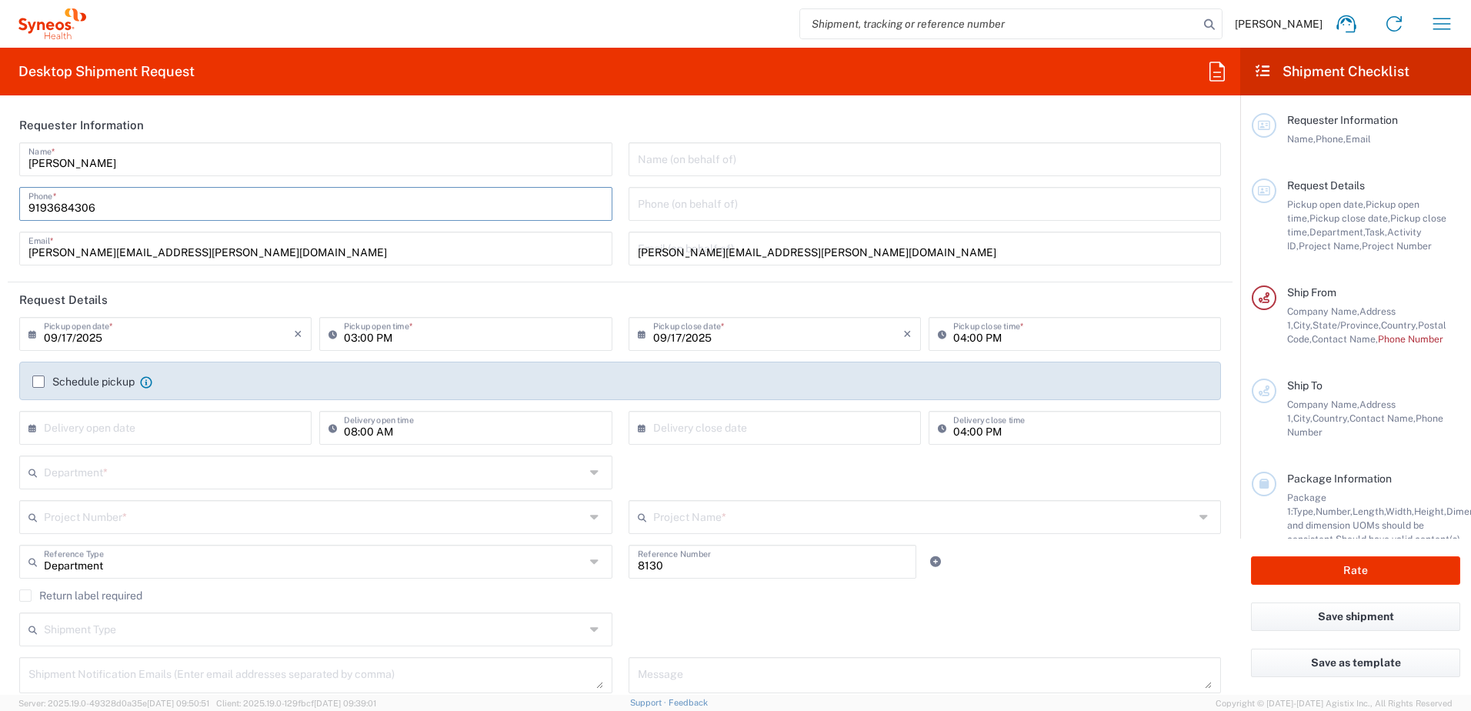
type input "Syneos Health"
type input "200 Vesey Street"
type input "39th and 40th Floor"
type input "[US_STATE]"
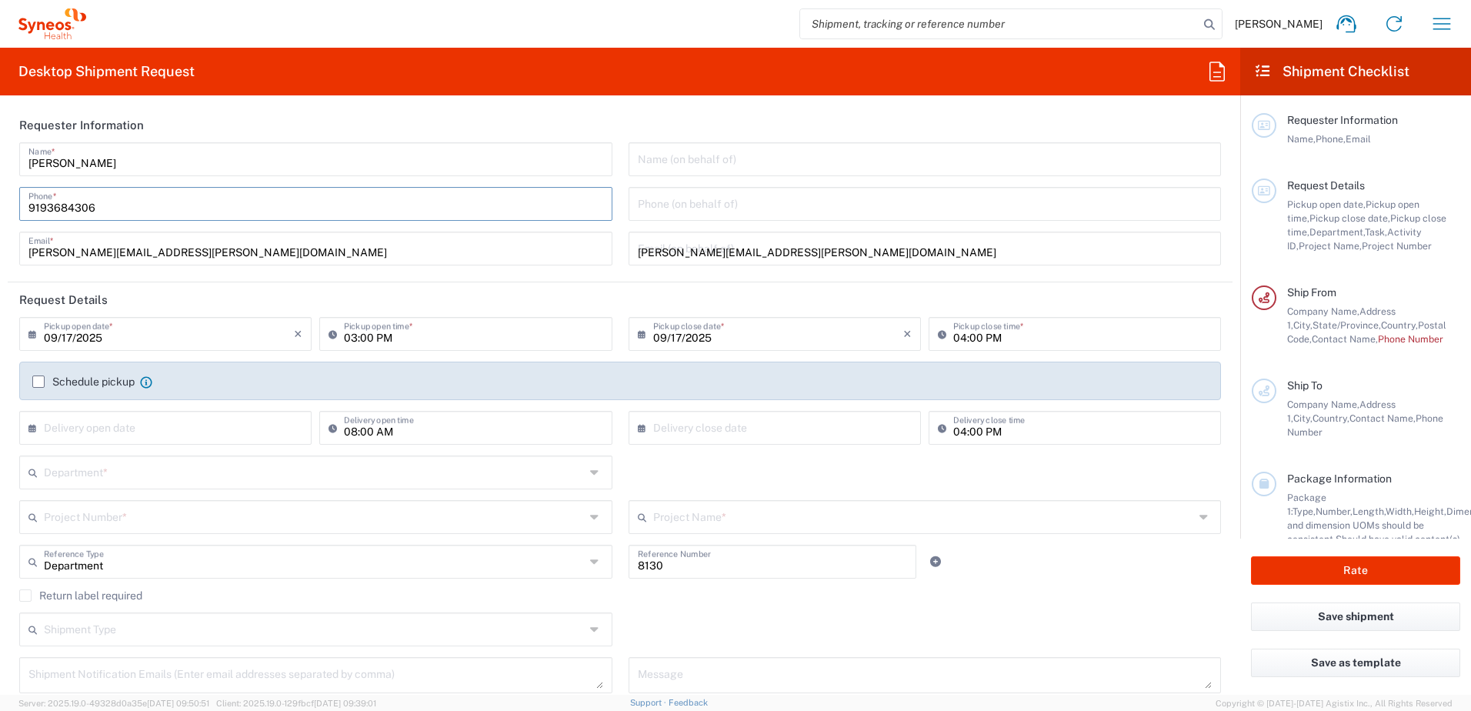
type input "[GEOGRAPHIC_DATA]"
type input "10281"
type input "+1 908 295 5674"
type input "cris.velasquez@syneoshealth.com"
type input "[PERSON_NAME]"
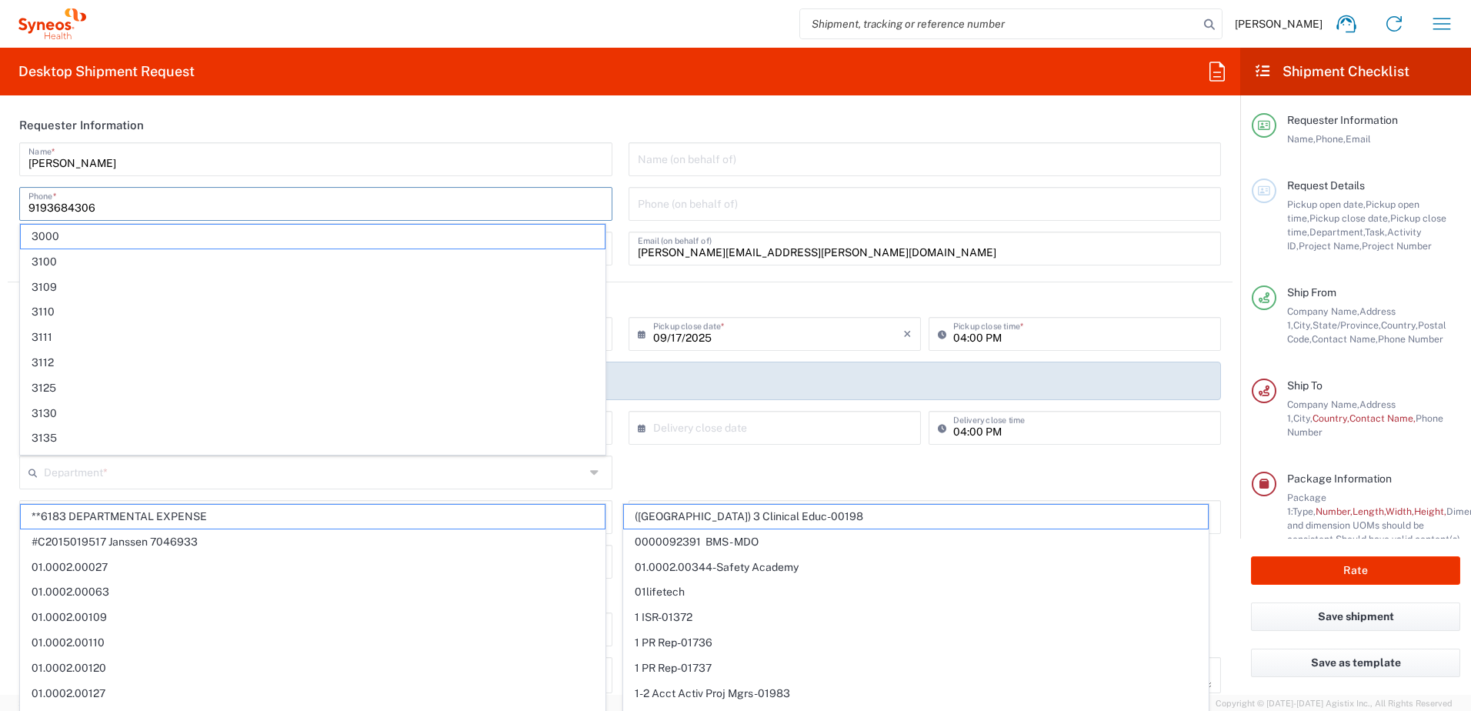
click at [705, 297] on header "Request Details" at bounding box center [620, 299] width 1225 height 35
type input "Syneos Health, LLC-[GEOGRAPHIC_DATA] [GEOGRAPHIC_DATA] [GEOGRAPHIC_DATA]"
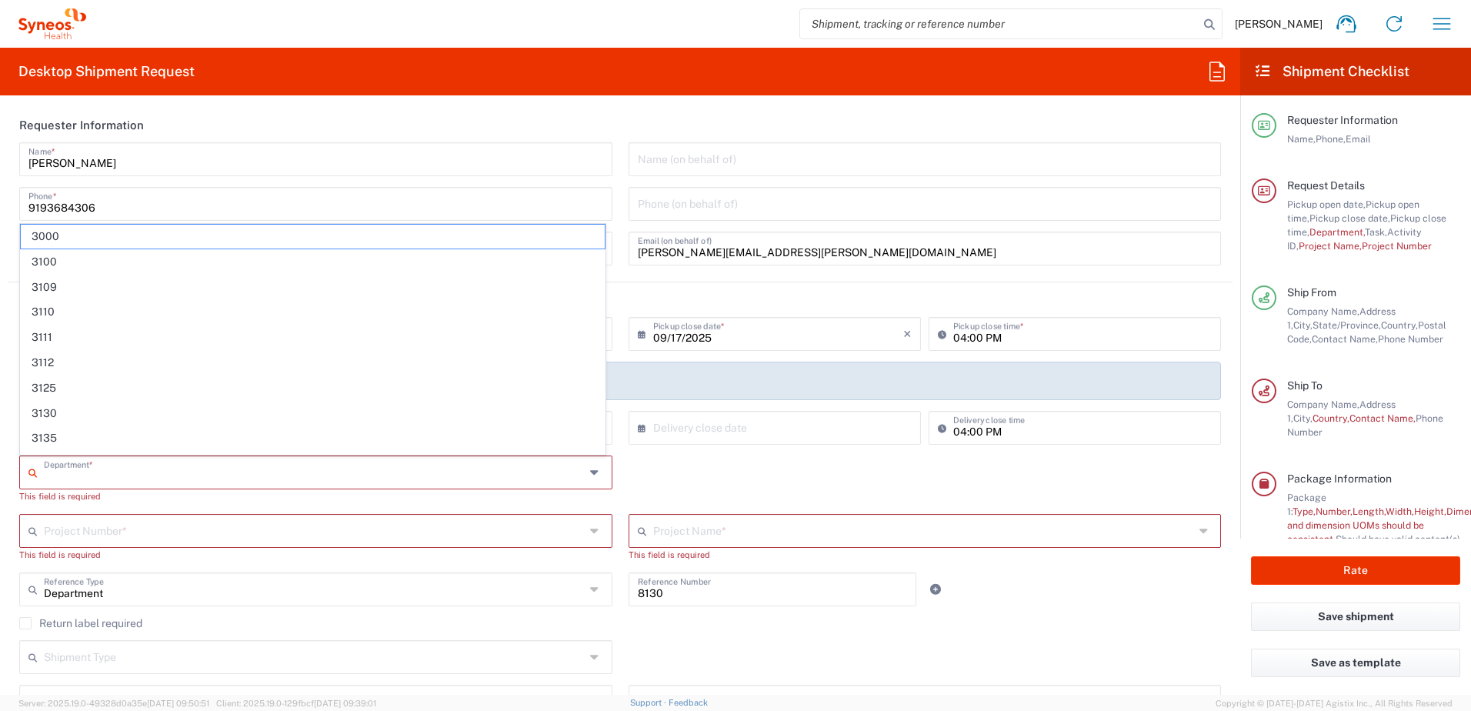
click at [85, 478] on input "text" at bounding box center [314, 471] width 541 height 27
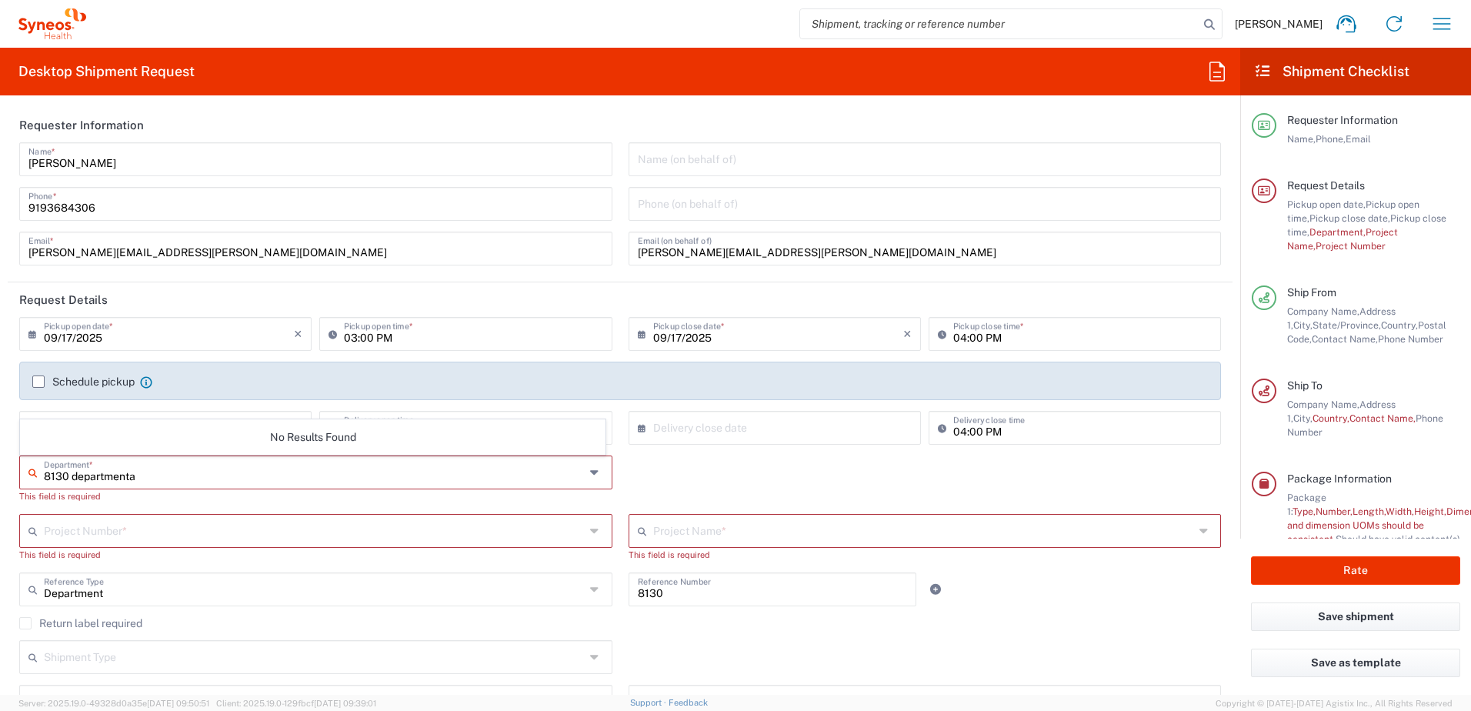
type input "8130 departmental"
click at [201, 477] on input "8130 departmental" at bounding box center [314, 471] width 541 height 27
drag, startPoint x: 208, startPoint y: 475, endPoint x: 0, endPoint y: 465, distance: 207.9
click at [0, 471] on html "Kristie Goodman Home Shipment estimator Shipment tracking Desktop shipment requ…" at bounding box center [735, 355] width 1471 height 711
type input "8130"
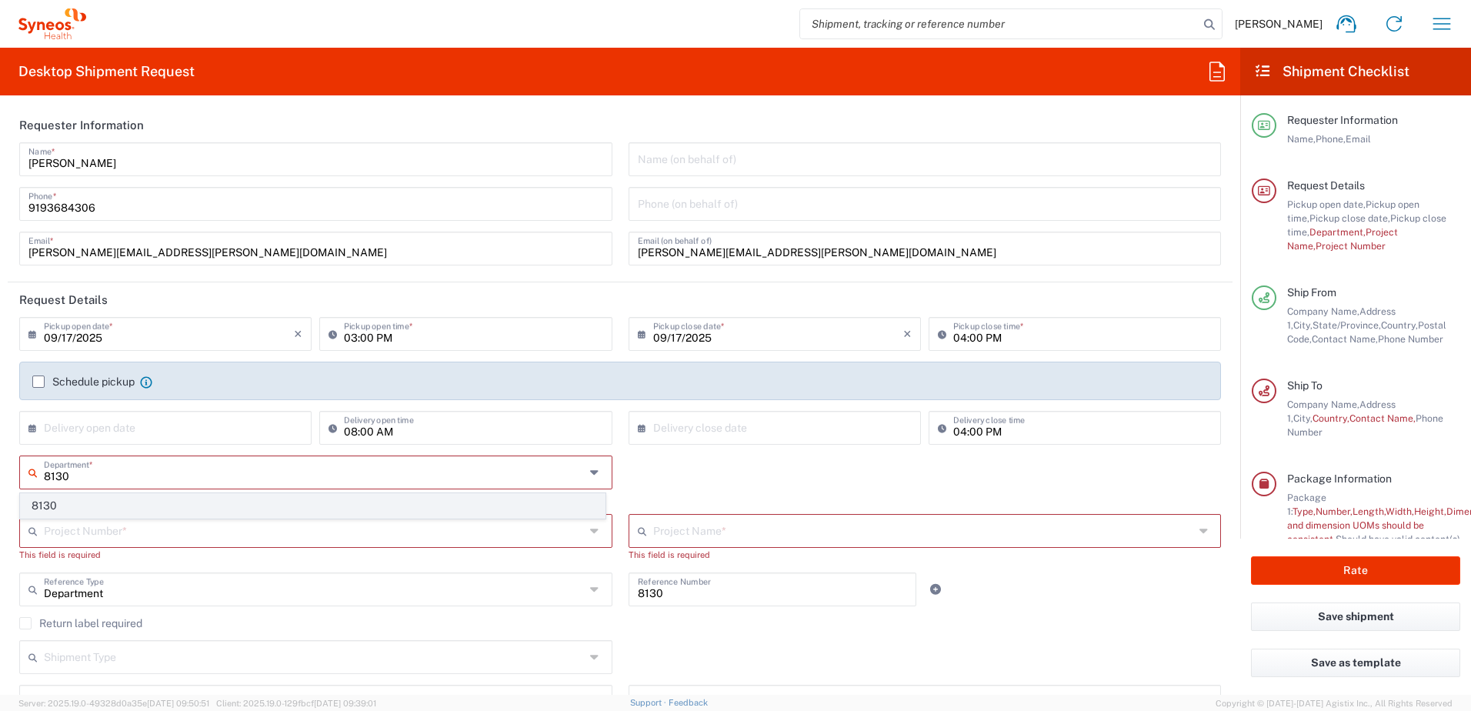
click at [101, 507] on span "8130" at bounding box center [313, 506] width 584 height 24
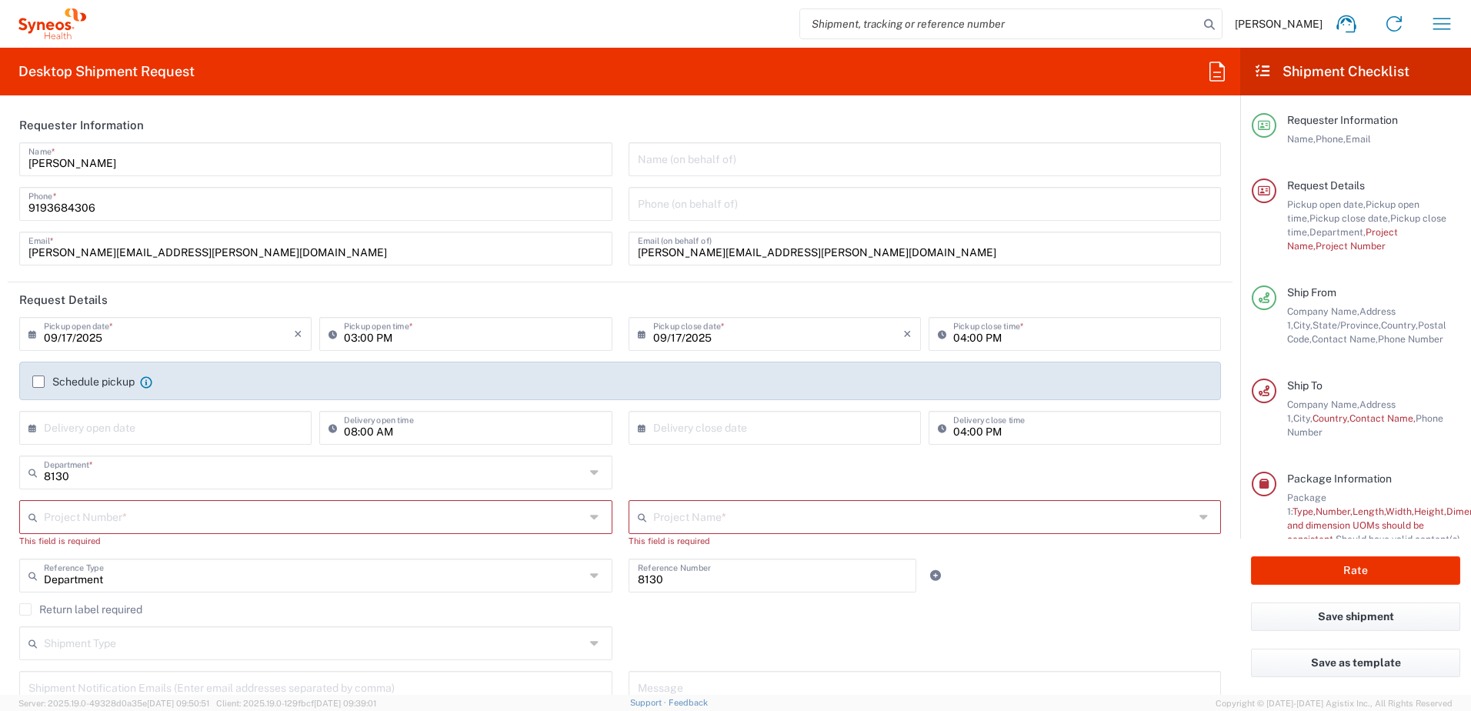
click at [104, 520] on input "text" at bounding box center [314, 515] width 541 height 27
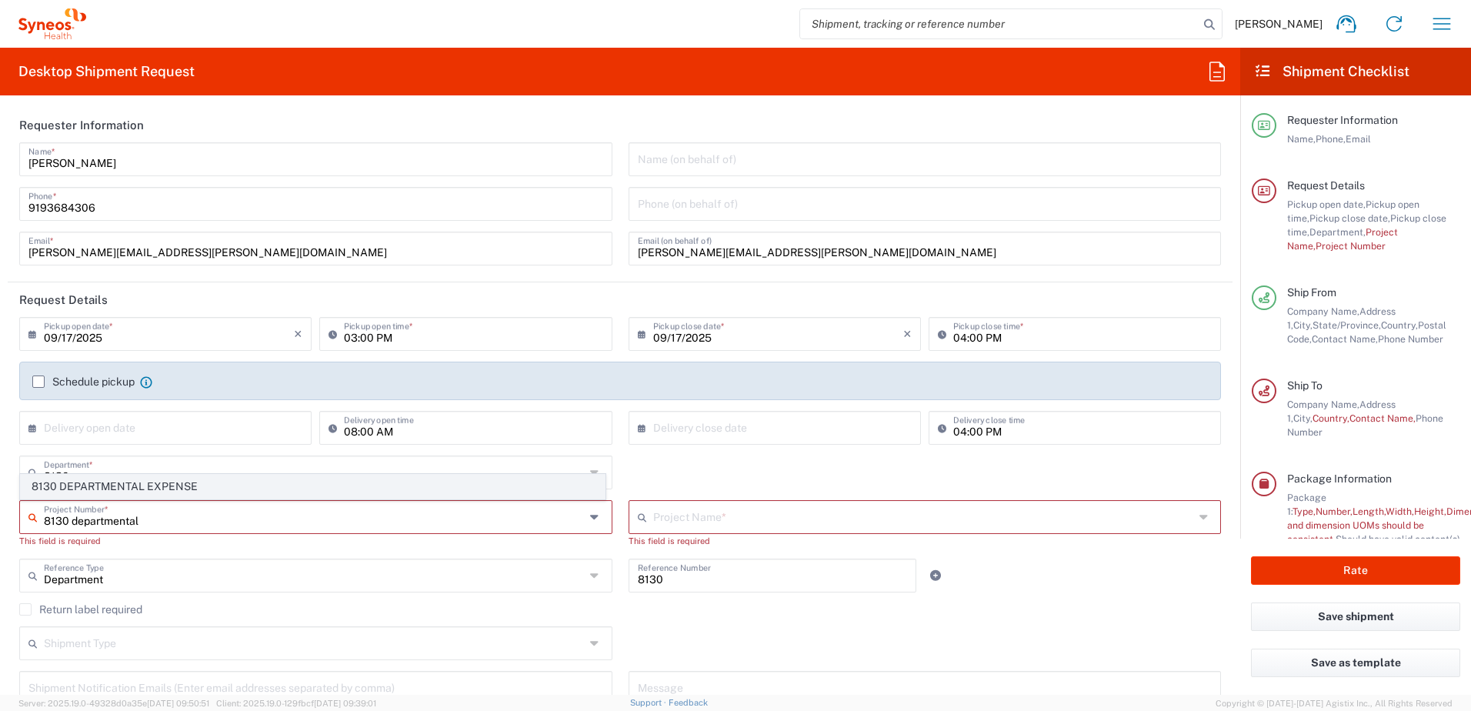
click at [108, 481] on span "8130 DEPARTMENTAL EXPENSE" at bounding box center [313, 487] width 584 height 24
type input "8130 DEPARTMENTAL EXPENSE"
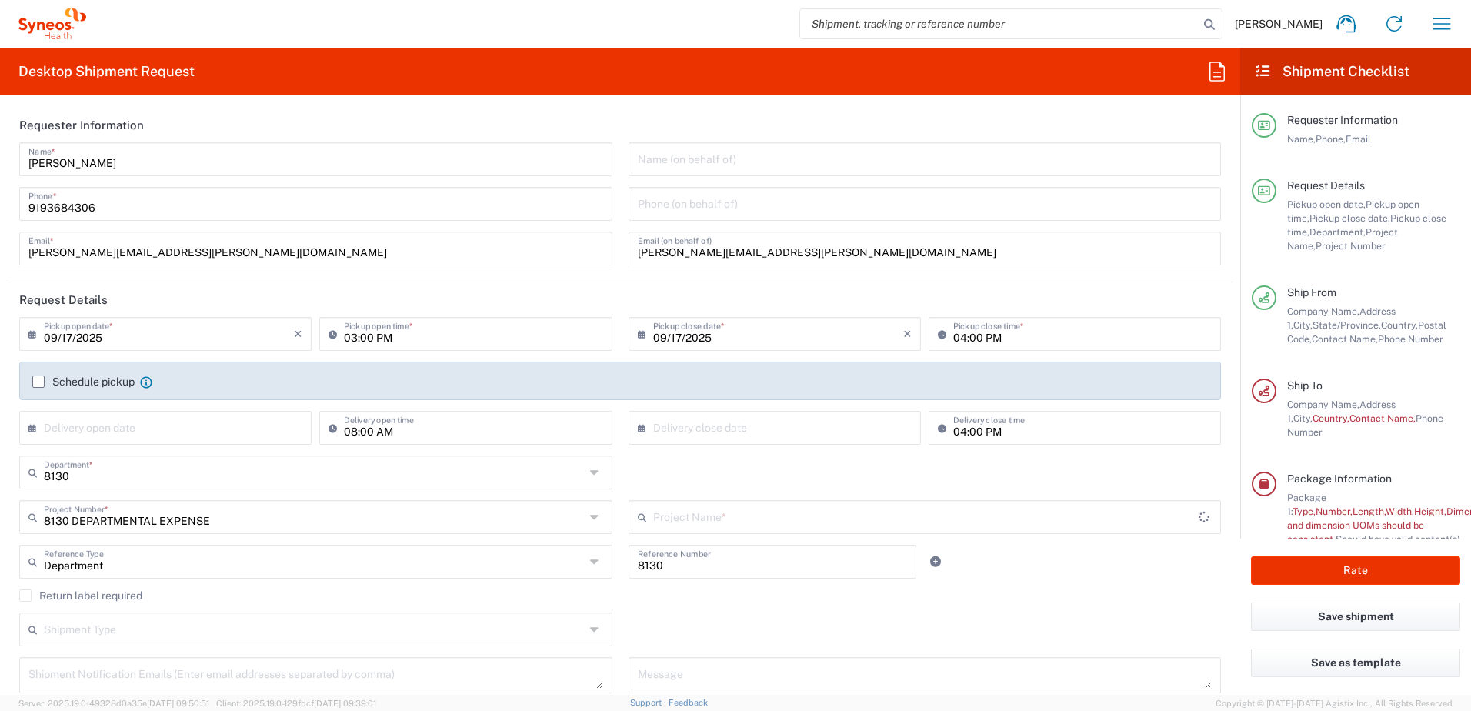
type input "8130 DEPARTMENTAL EXPENSE"
click at [709, 625] on div "Shipment Type Batch Regular" at bounding box center [621, 634] width 1218 height 45
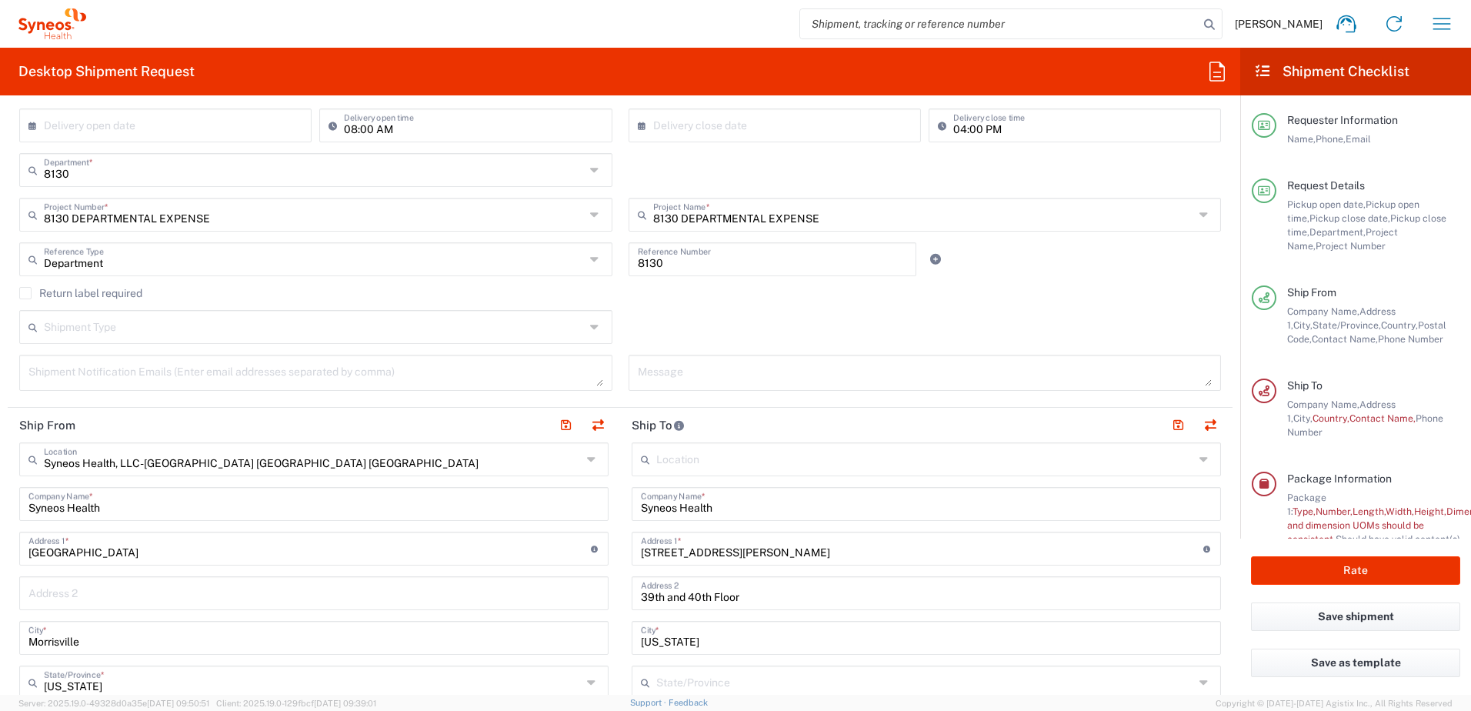
scroll to position [308, 0]
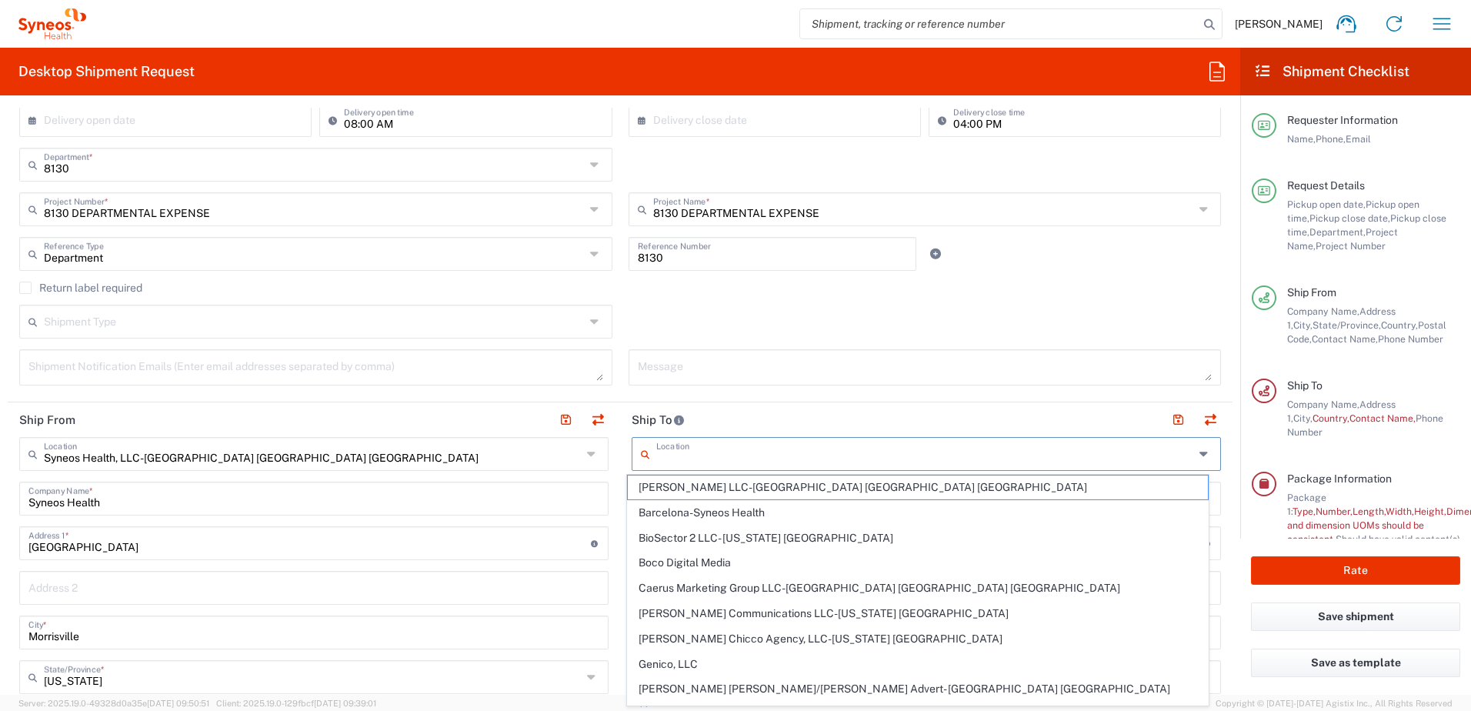
click at [681, 458] on input "text" at bounding box center [925, 452] width 538 height 27
click at [714, 415] on header "Ship To" at bounding box center [926, 419] width 612 height 35
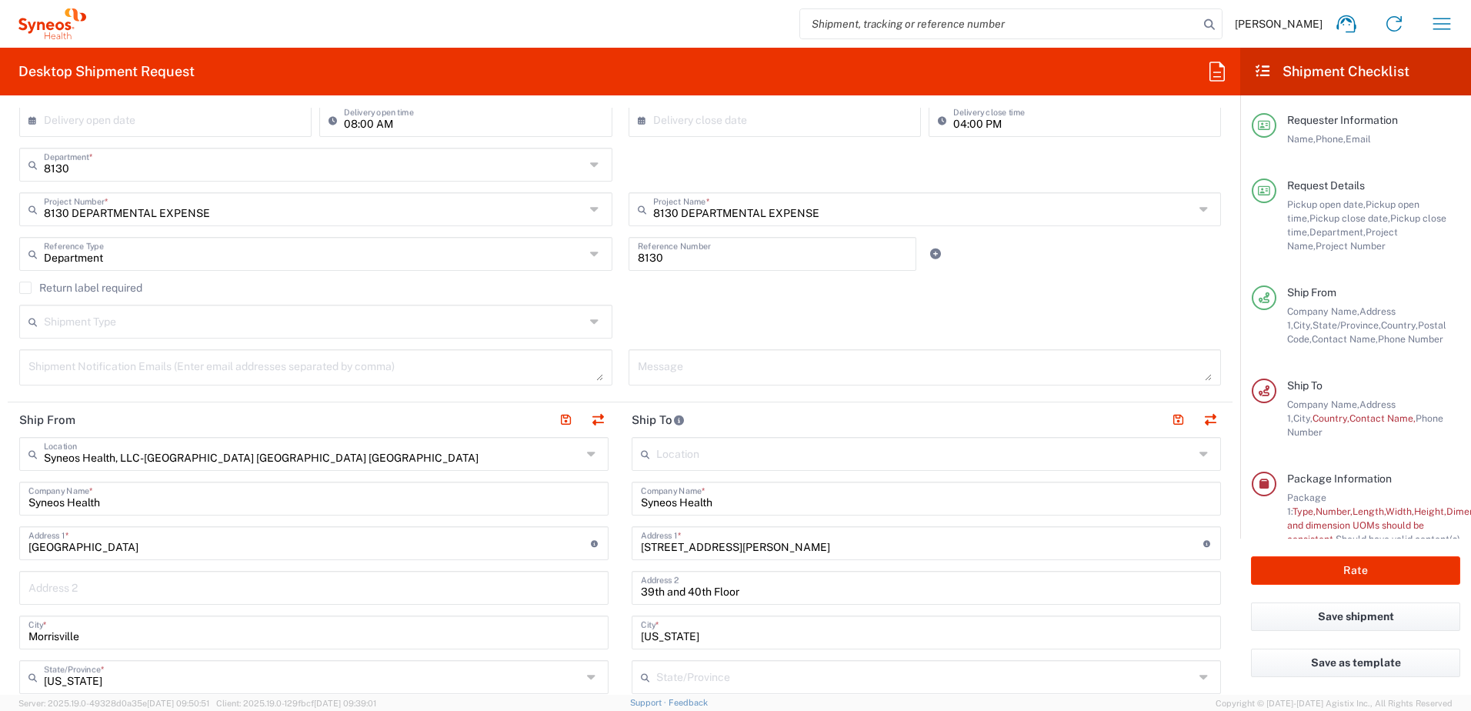
click at [685, 501] on input "Syneos Health" at bounding box center [926, 497] width 571 height 27
type input "The Sole Revival"
click at [695, 545] on input "200 Vesey Street" at bounding box center [922, 541] width 562 height 27
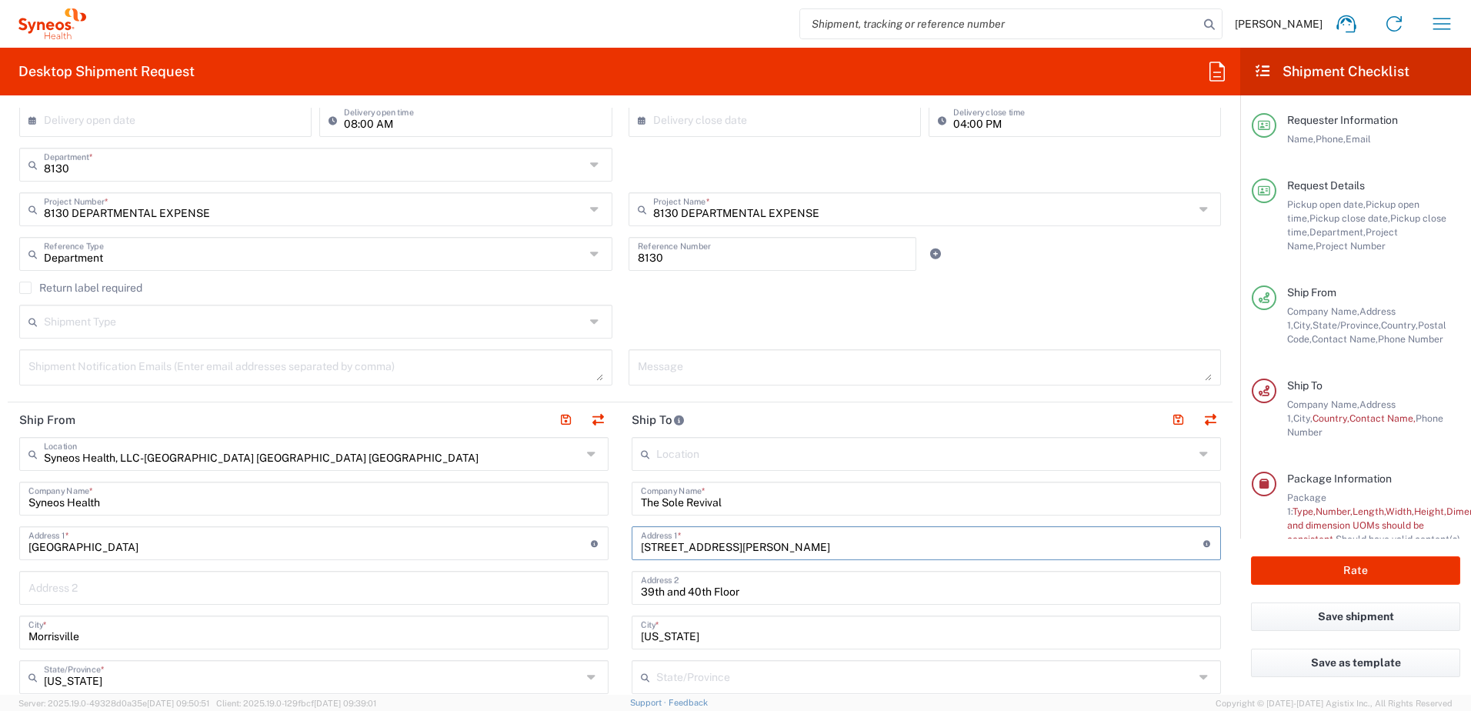
click at [681, 541] on input "200 Vesey Street" at bounding box center [922, 541] width 562 height 27
drag, startPoint x: 738, startPoint y: 541, endPoint x: 558, endPoint y: 545, distance: 180.0
paste input "1588 S. Lakeside Drive,"
click at [751, 547] on input "1588 S. Lakeside Drive," at bounding box center [922, 541] width 562 height 27
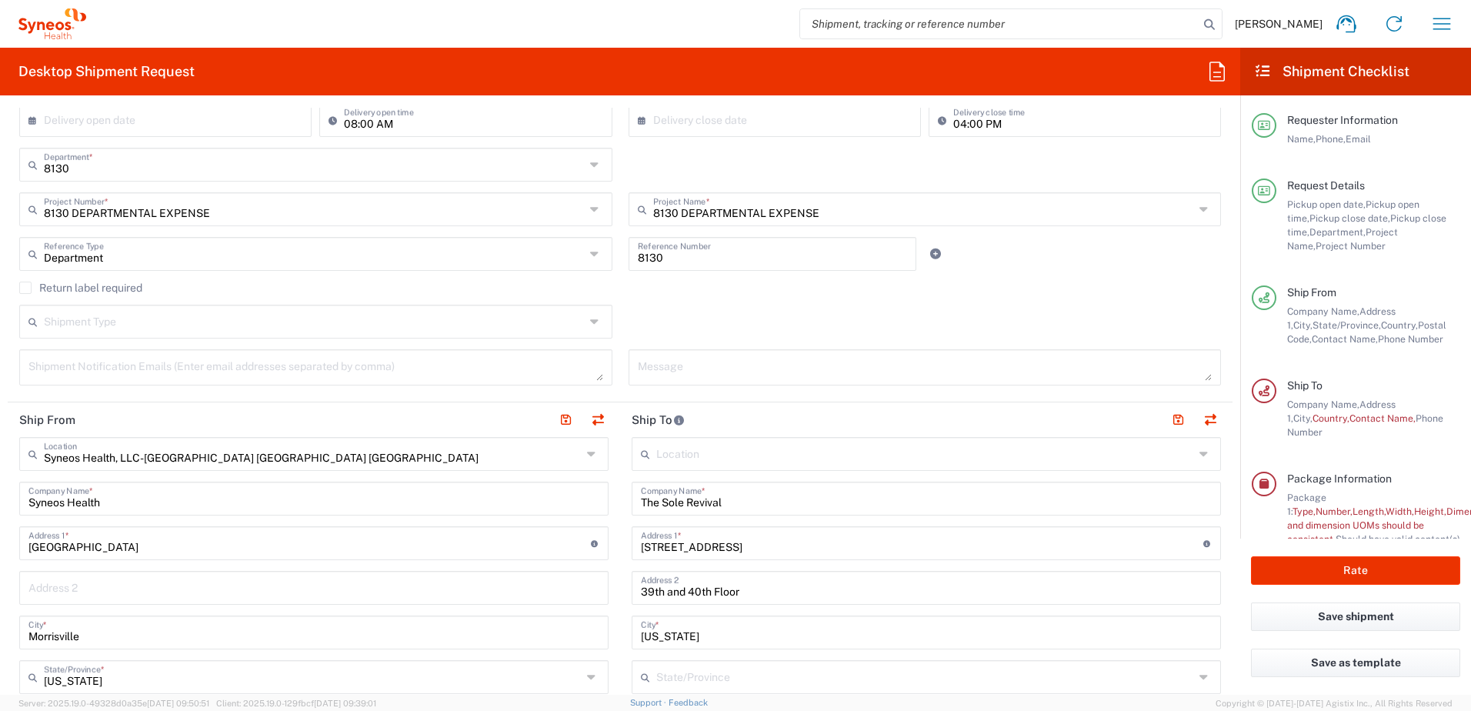
click at [743, 580] on input "39th and 40th Floor" at bounding box center [926, 586] width 571 height 27
click at [768, 541] on input "[STREET_ADDRESS]" at bounding box center [922, 541] width 562 height 27
type input "[STREET_ADDRESS]"
type input "[US_STATE]"
type input "[GEOGRAPHIC_DATA]"
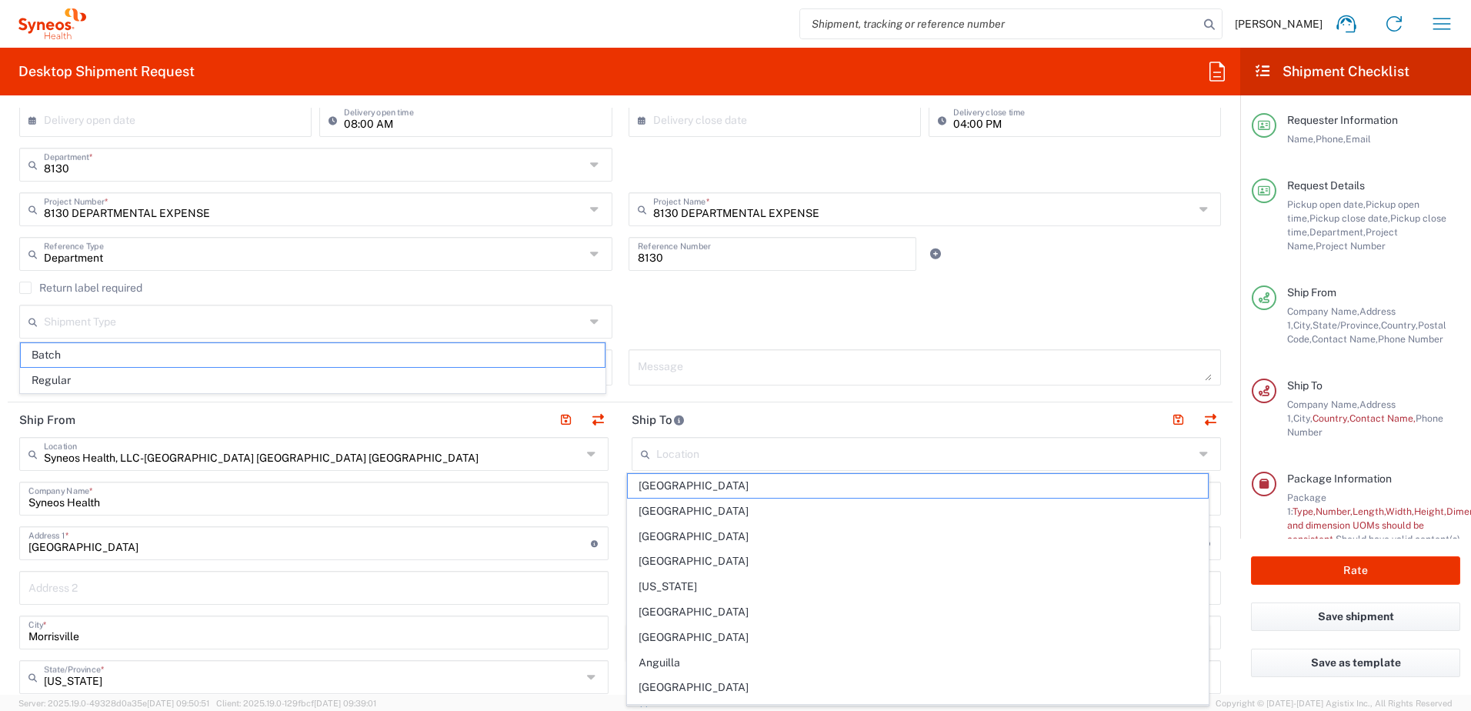
click at [503, 414] on header "Ship From" at bounding box center [314, 419] width 612 height 35
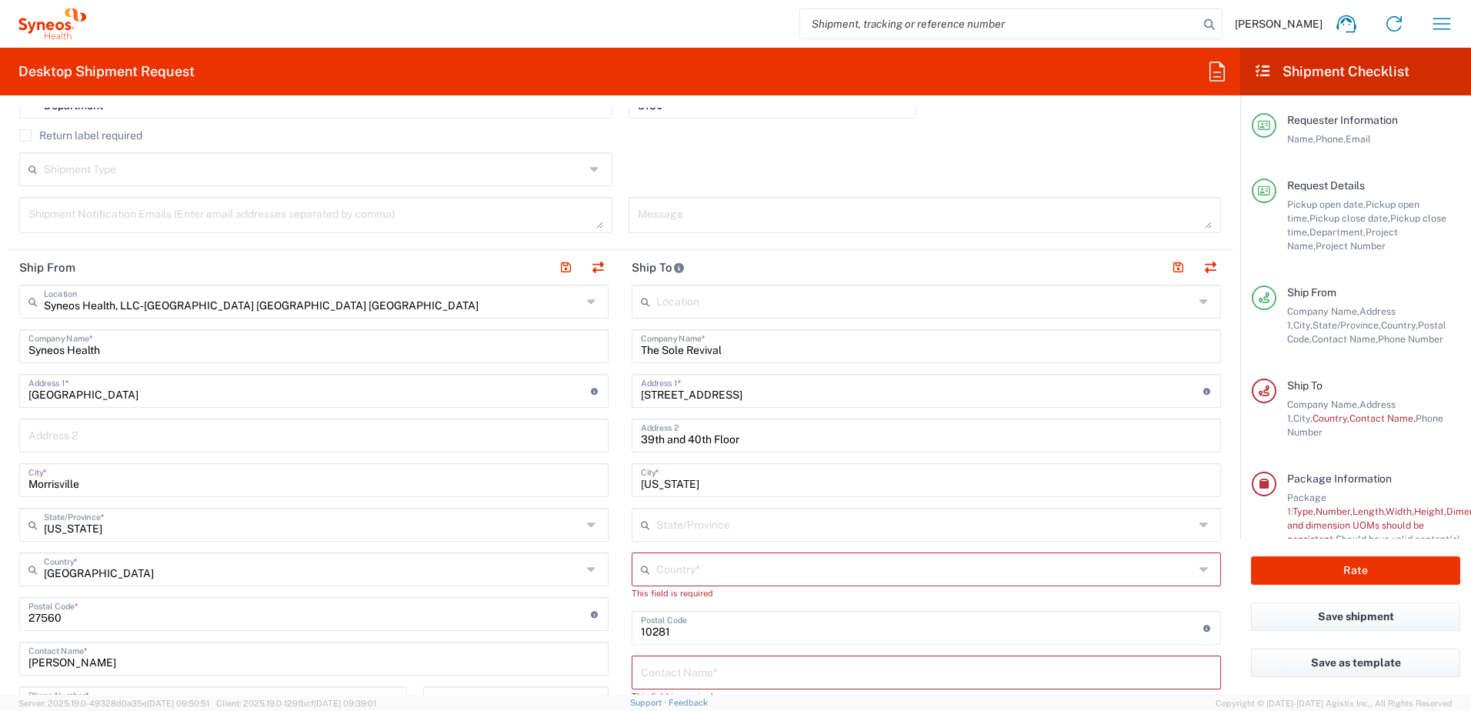
scroll to position [461, 0]
drag, startPoint x: 749, startPoint y: 435, endPoint x: 535, endPoint y: 432, distance: 214.6
click at [535, 432] on div "Ship From Syneos Health, LLC-Morrisville NC US Location Syneos Health, LLC-Morr…" at bounding box center [620, 605] width 1225 height 715
drag, startPoint x: 711, startPoint y: 489, endPoint x: 582, endPoint y: 472, distance: 129.6
click at [582, 472] on div "Ship From Syneos Health, LLC-Morrisville NC US Location Syneos Health, LLC-Morr…" at bounding box center [620, 605] width 1225 height 715
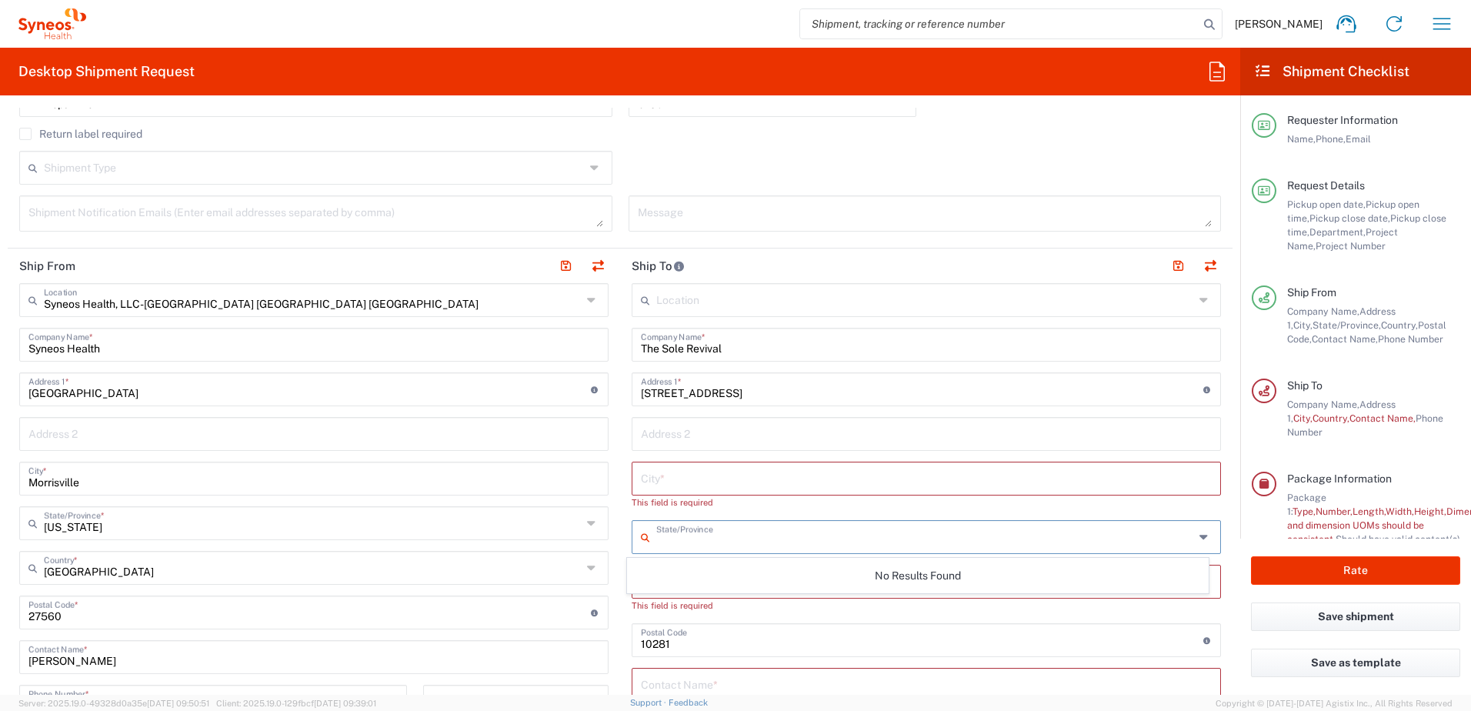
click at [689, 541] on input "text" at bounding box center [925, 535] width 538 height 27
click at [652, 484] on input "text" at bounding box center [926, 477] width 571 height 27
click at [651, 477] on input "text" at bounding box center [926, 477] width 571 height 27
click at [726, 468] on input "text" at bounding box center [926, 477] width 571 height 27
paste input "Waukegan"
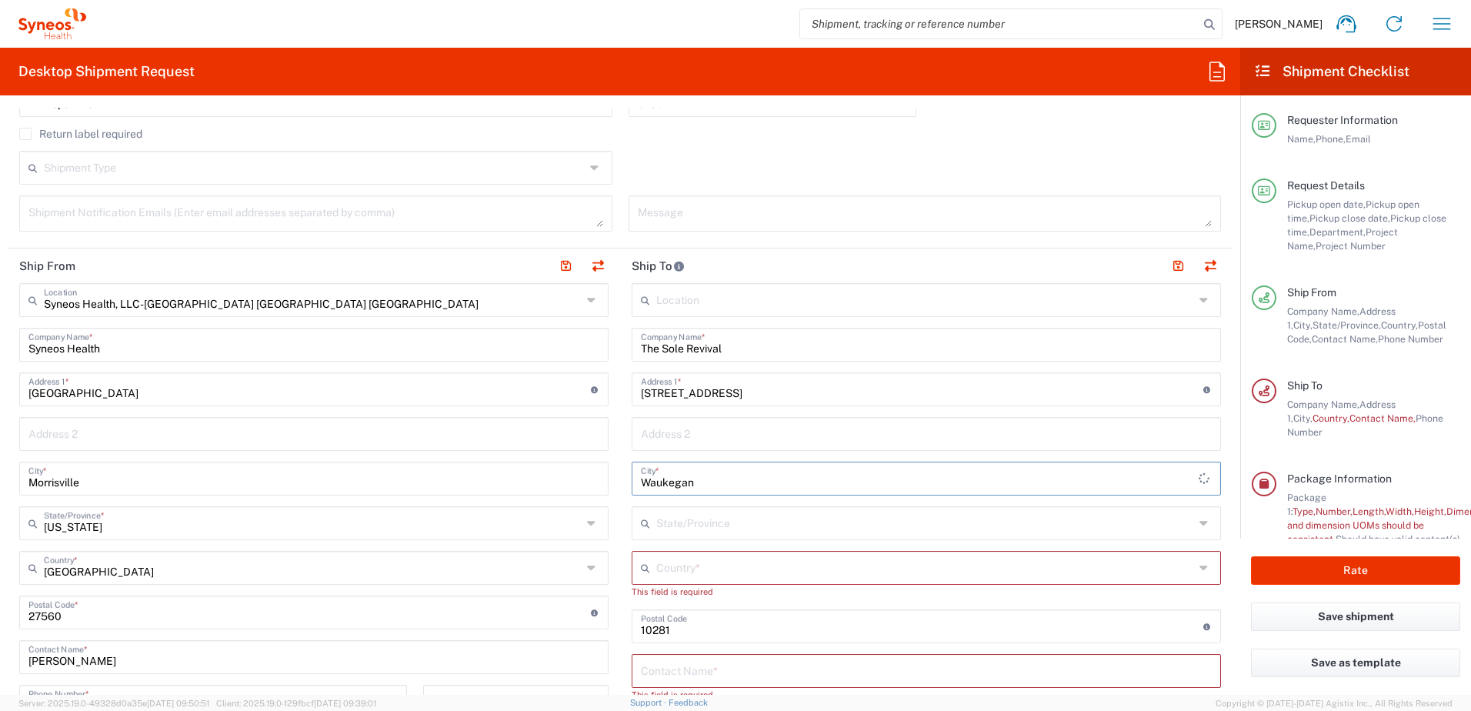
type input "Waukegan"
click at [691, 507] on div "State/Province" at bounding box center [925, 523] width 589 height 34
type input "I"
click at [1209, 552] on main "Location [PERSON_NAME] LLC-[GEOGRAPHIC_DATA] [GEOGRAPHIC_DATA] [GEOGRAPHIC_DATA…" at bounding box center [926, 620] width 612 height 674
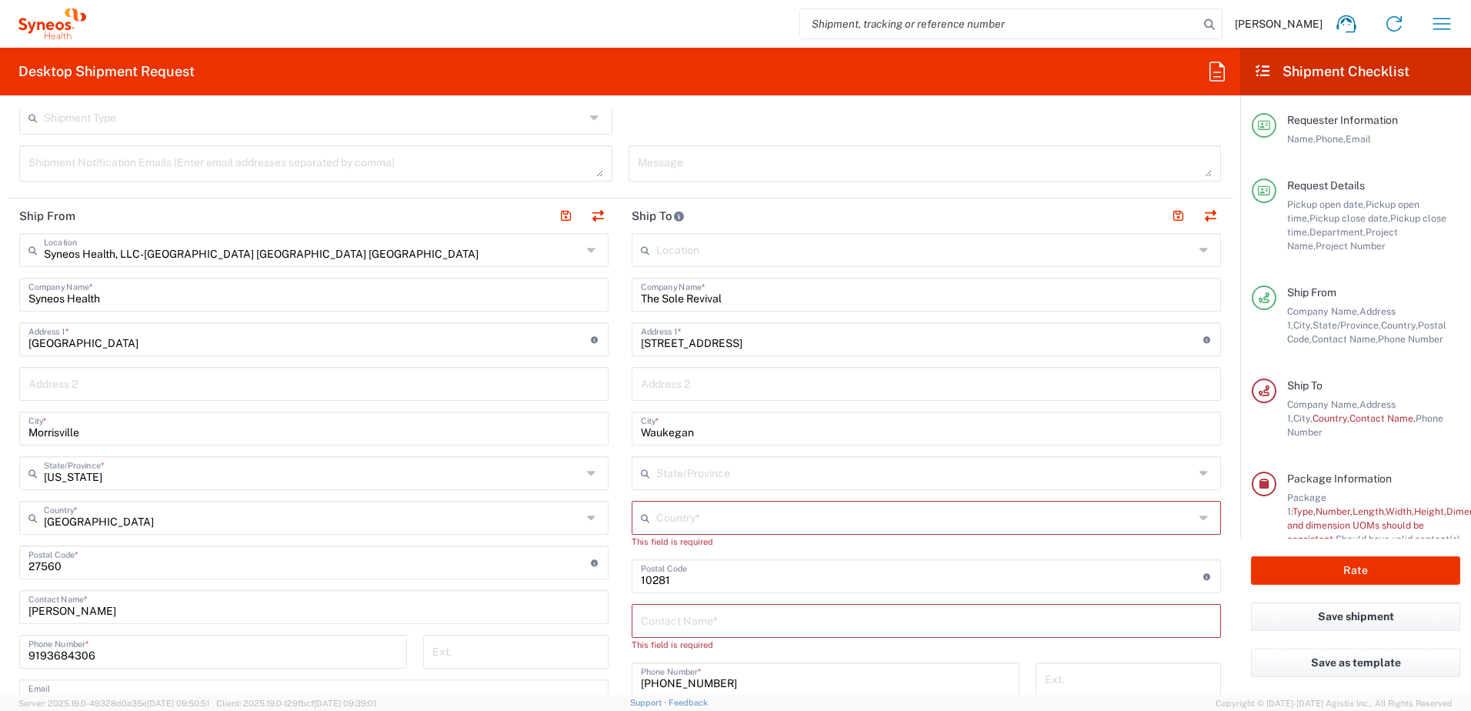
scroll to position [538, 0]
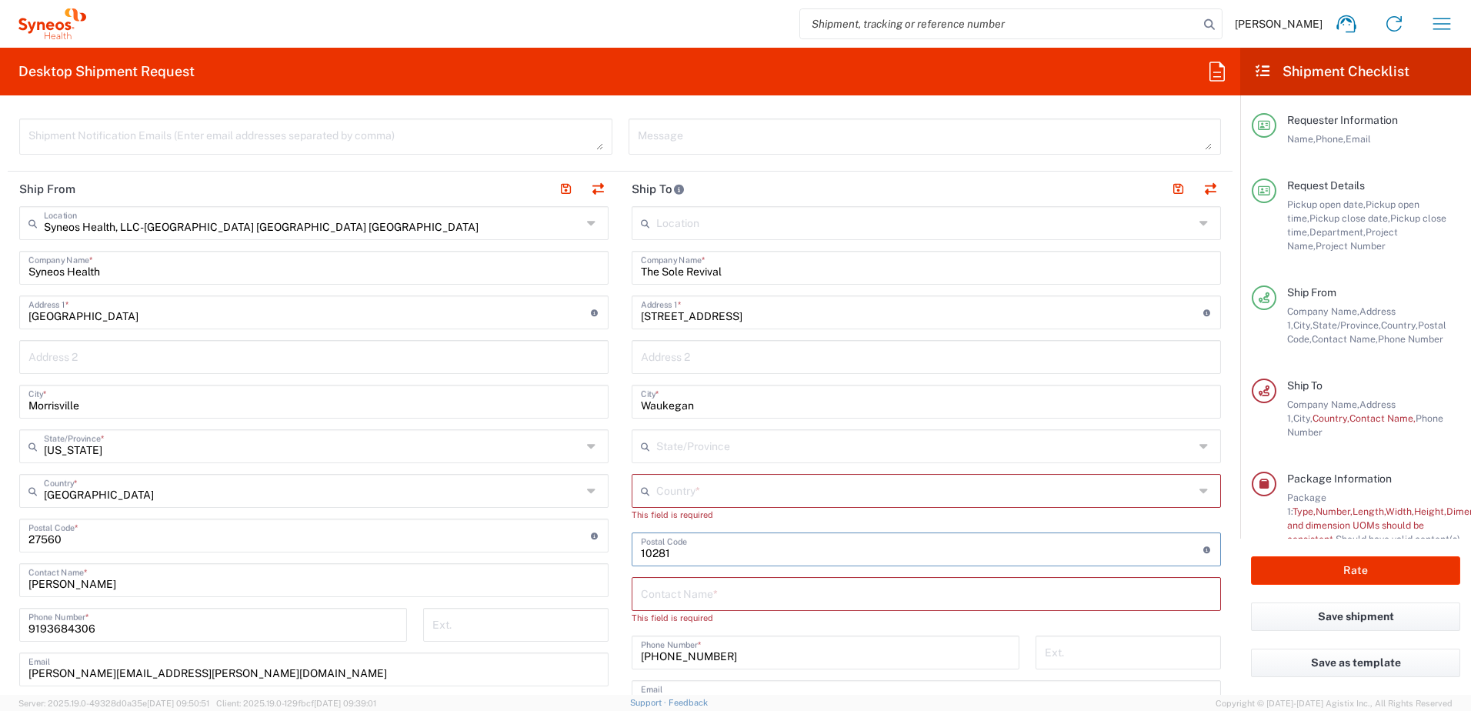
drag, startPoint x: 745, startPoint y: 561, endPoint x: 615, endPoint y: 551, distance: 129.6
click at [620, 551] on main "Location [PERSON_NAME] LLC-[GEOGRAPHIC_DATA] [GEOGRAPHIC_DATA] [GEOGRAPHIC_DATA…" at bounding box center [926, 543] width 612 height 674
click at [648, 485] on icon at bounding box center [648, 490] width 15 height 25
type input "[GEOGRAPHIC_DATA]"
type input "[US_STATE]"
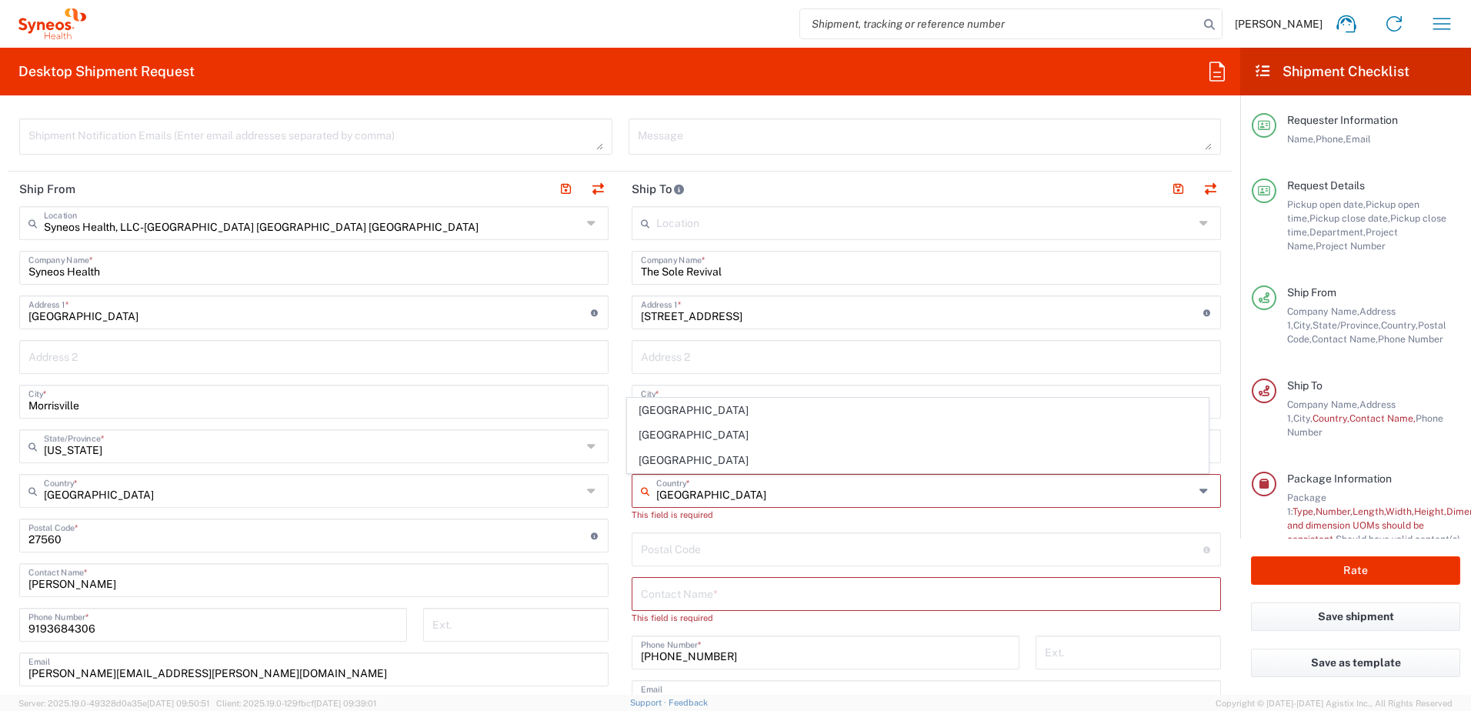
type input "18901"
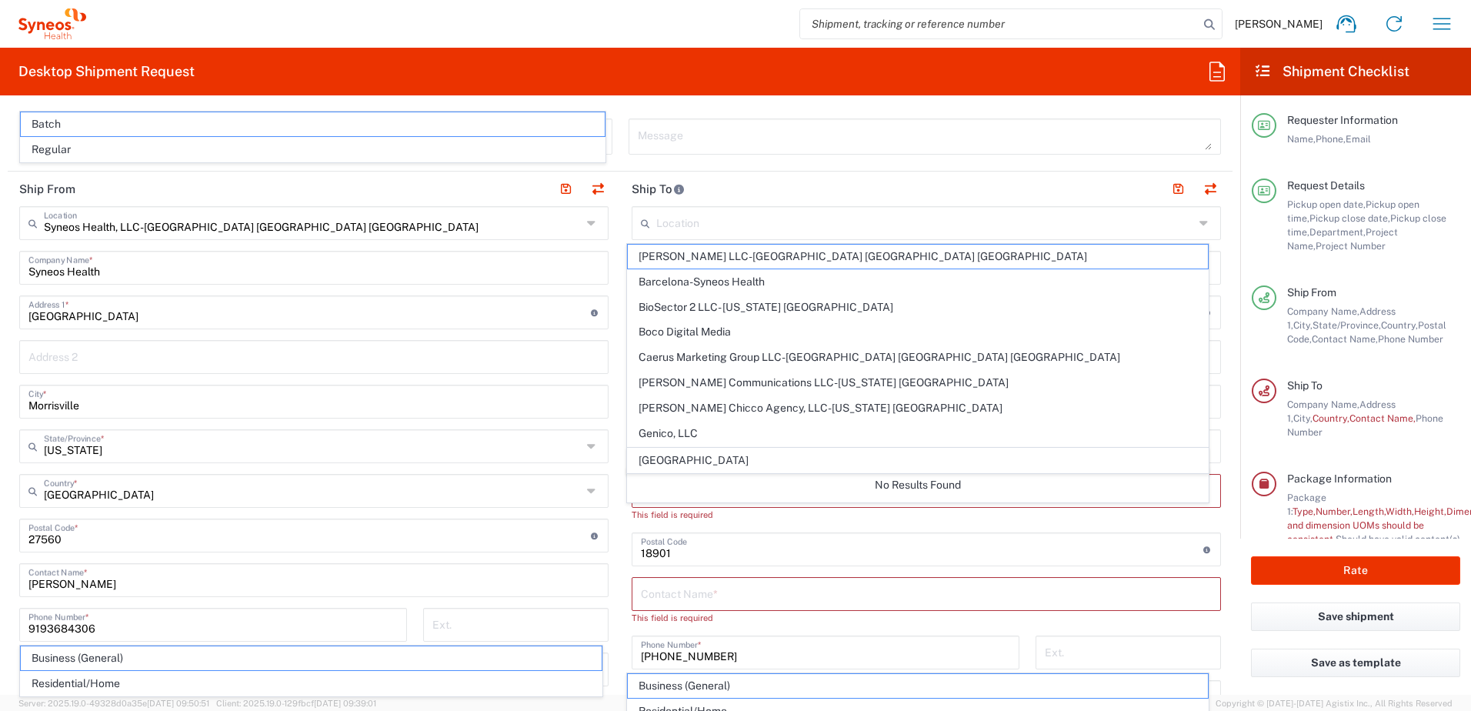
click at [1222, 551] on form "Requester Information Kristie Goodman Name * 9193684306 Phone * kristie.goodman…" at bounding box center [620, 401] width 1240 height 587
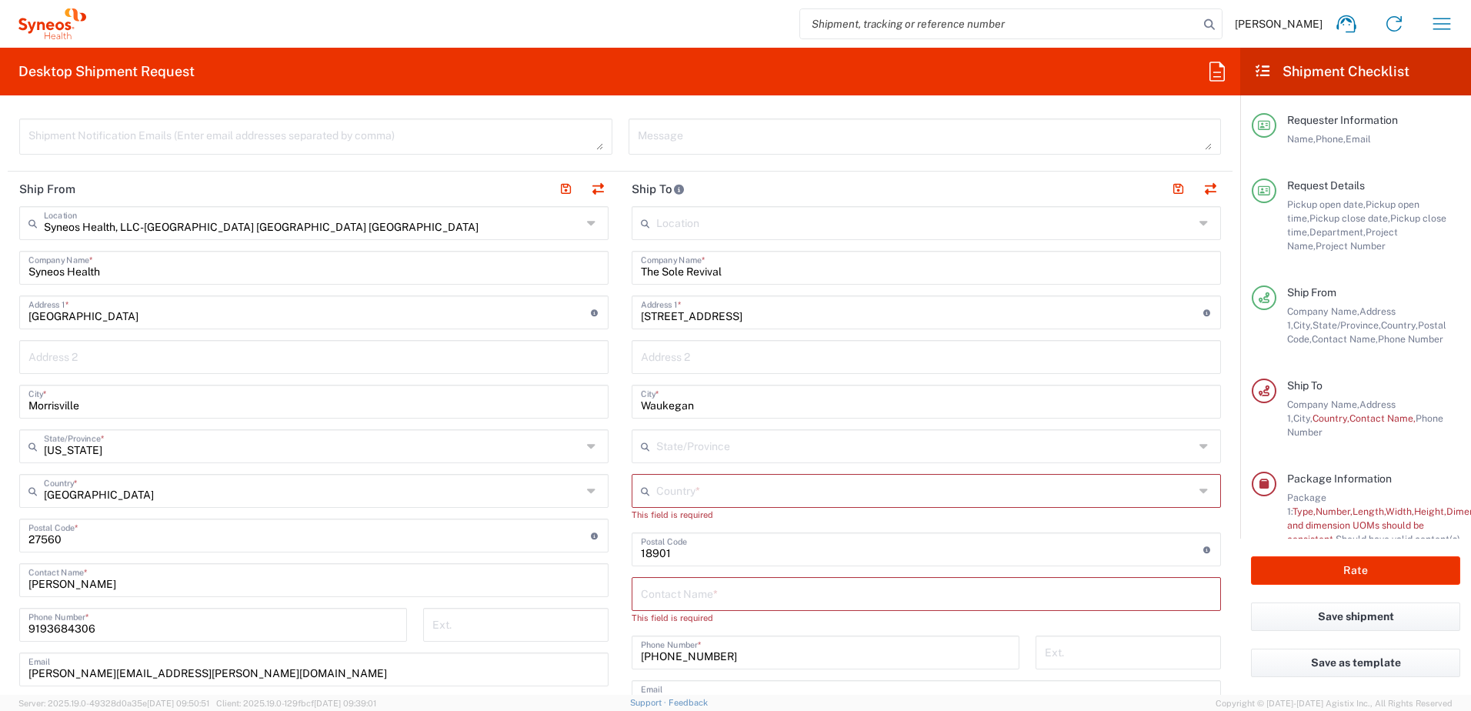
click at [805, 481] on input "text" at bounding box center [925, 489] width 538 height 27
type input "u"
click at [728, 460] on span "[GEOGRAPHIC_DATA]" at bounding box center [918, 460] width 581 height 24
type input "[GEOGRAPHIC_DATA]"
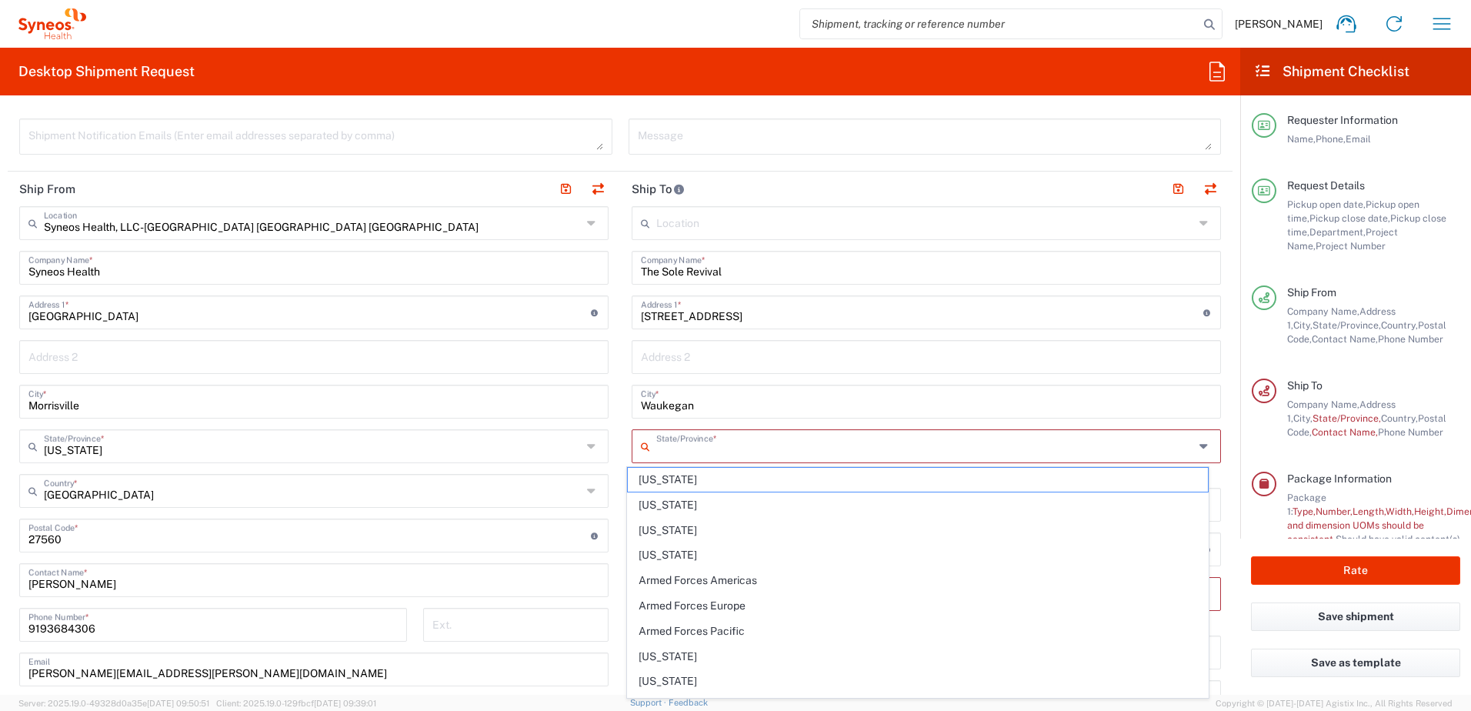
click at [723, 452] on input "text" at bounding box center [925, 445] width 538 height 27
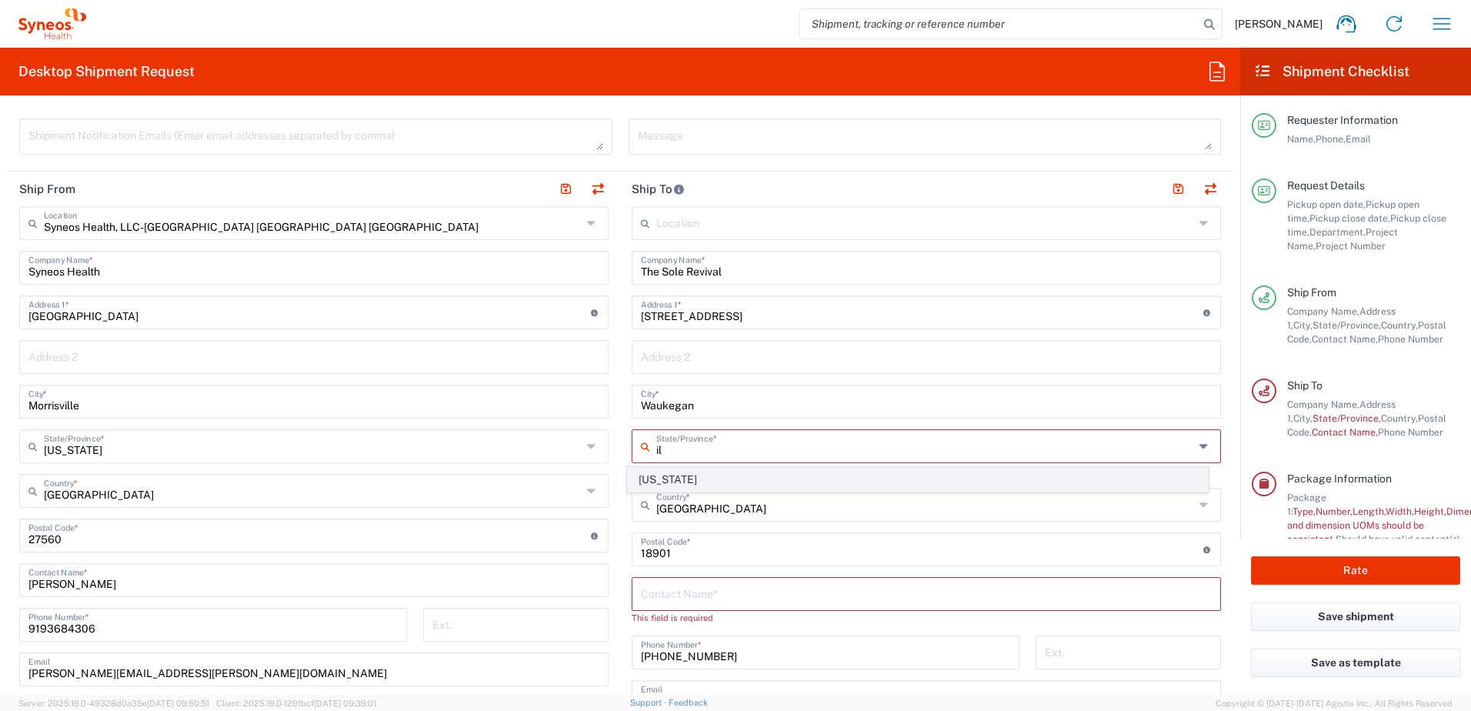
click at [660, 477] on span "[US_STATE]" at bounding box center [918, 480] width 581 height 24
type input "[US_STATE]"
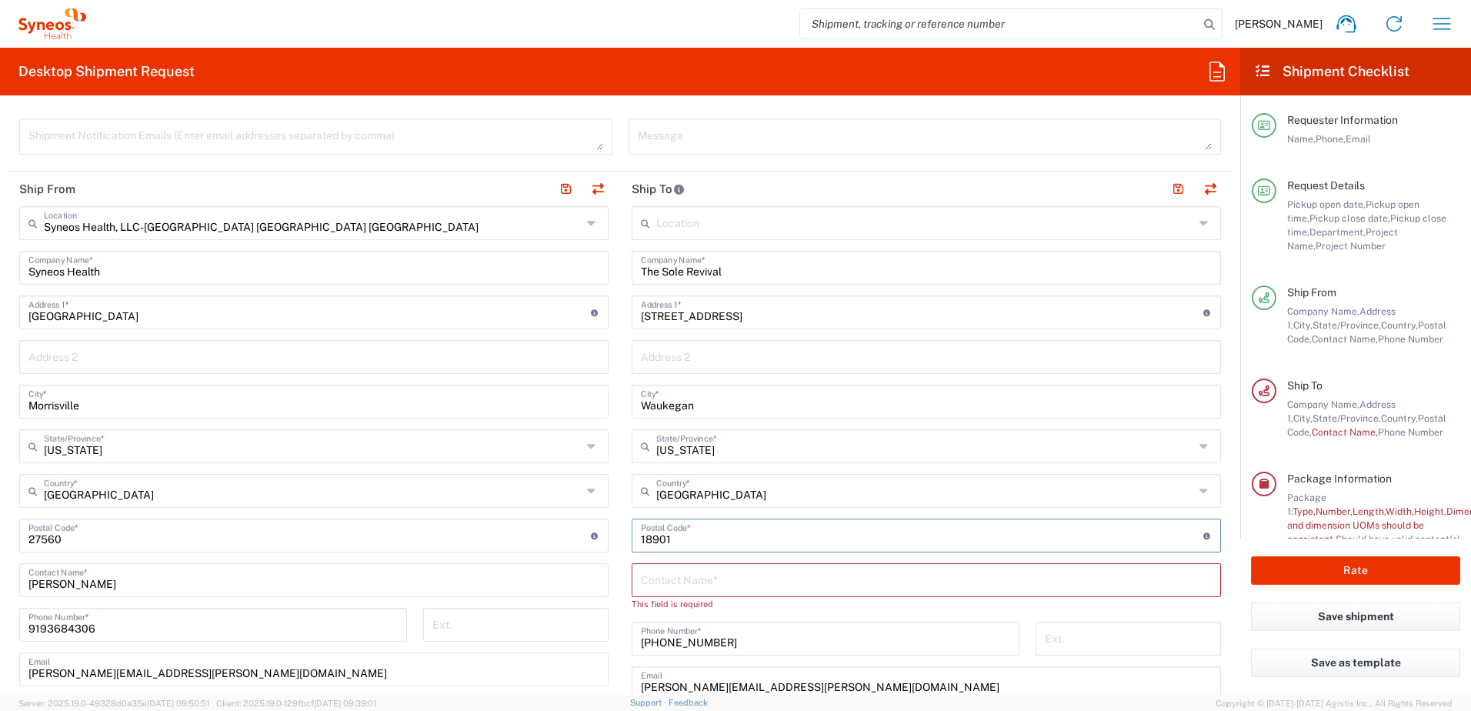
drag, startPoint x: 679, startPoint y: 535, endPoint x: 575, endPoint y: 534, distance: 103.8
click at [575, 534] on div "Ship From Syneos Health, LLC-Morrisville NC US Location Syneos Health, LLC-Morr…" at bounding box center [620, 522] width 1225 height 701
type input "60085"
click at [641, 578] on input "text" at bounding box center [926, 578] width 571 height 27
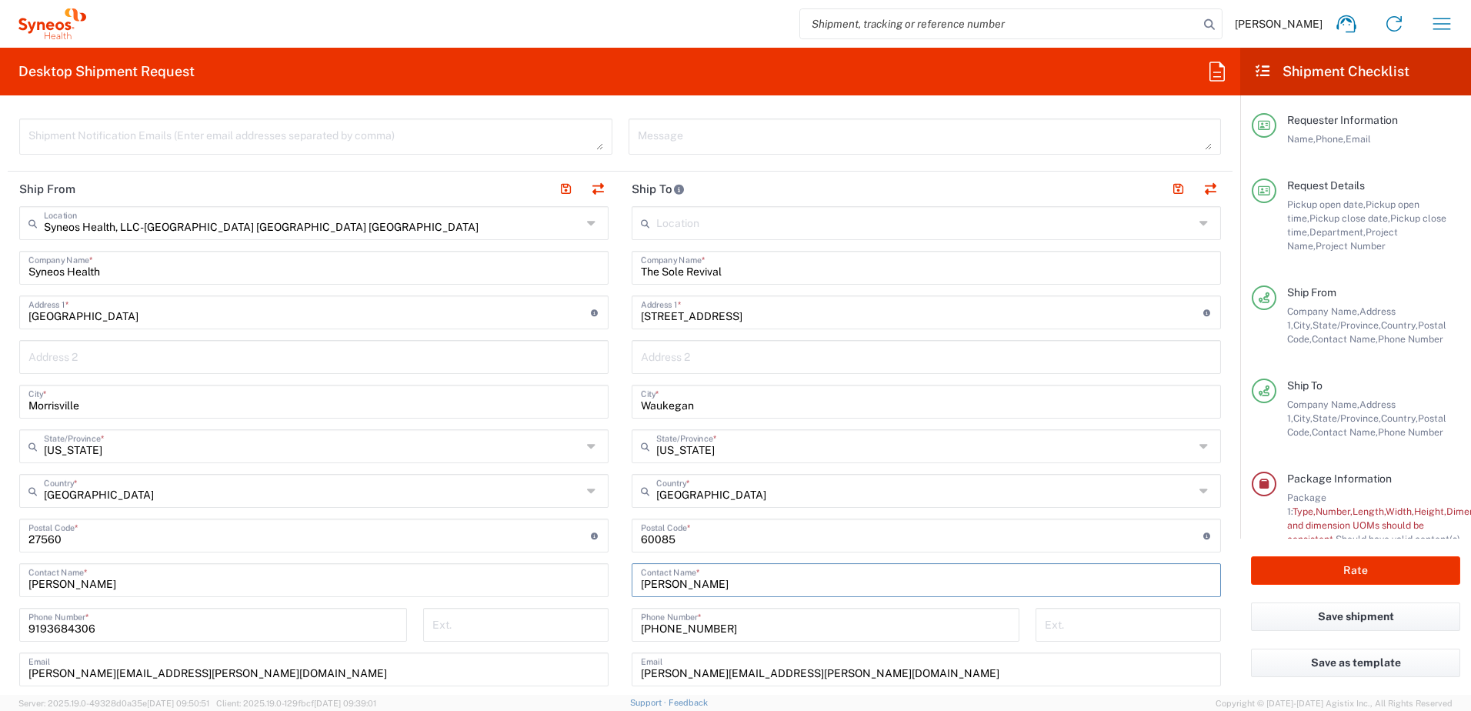
type input "[PERSON_NAME]"
drag, startPoint x: 740, startPoint y: 628, endPoint x: 622, endPoint y: 619, distance: 118.0
click at [624, 619] on div "+1 908 295 5674 Phone Number *" at bounding box center [826, 630] width 404 height 45
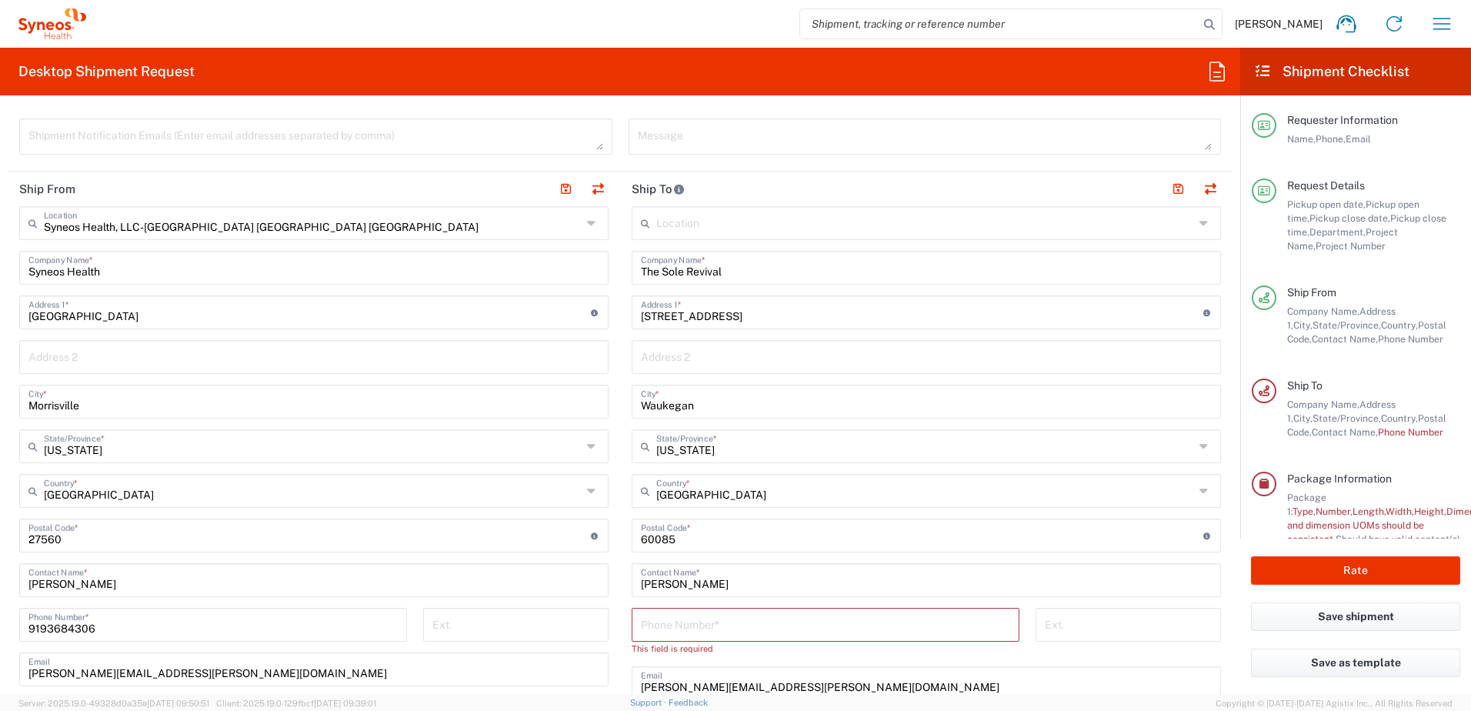
click at [703, 630] on input "tel" at bounding box center [825, 623] width 369 height 27
paste input "847.770-0551"
click at [678, 627] on input "847.770-0551" at bounding box center [825, 623] width 369 height 27
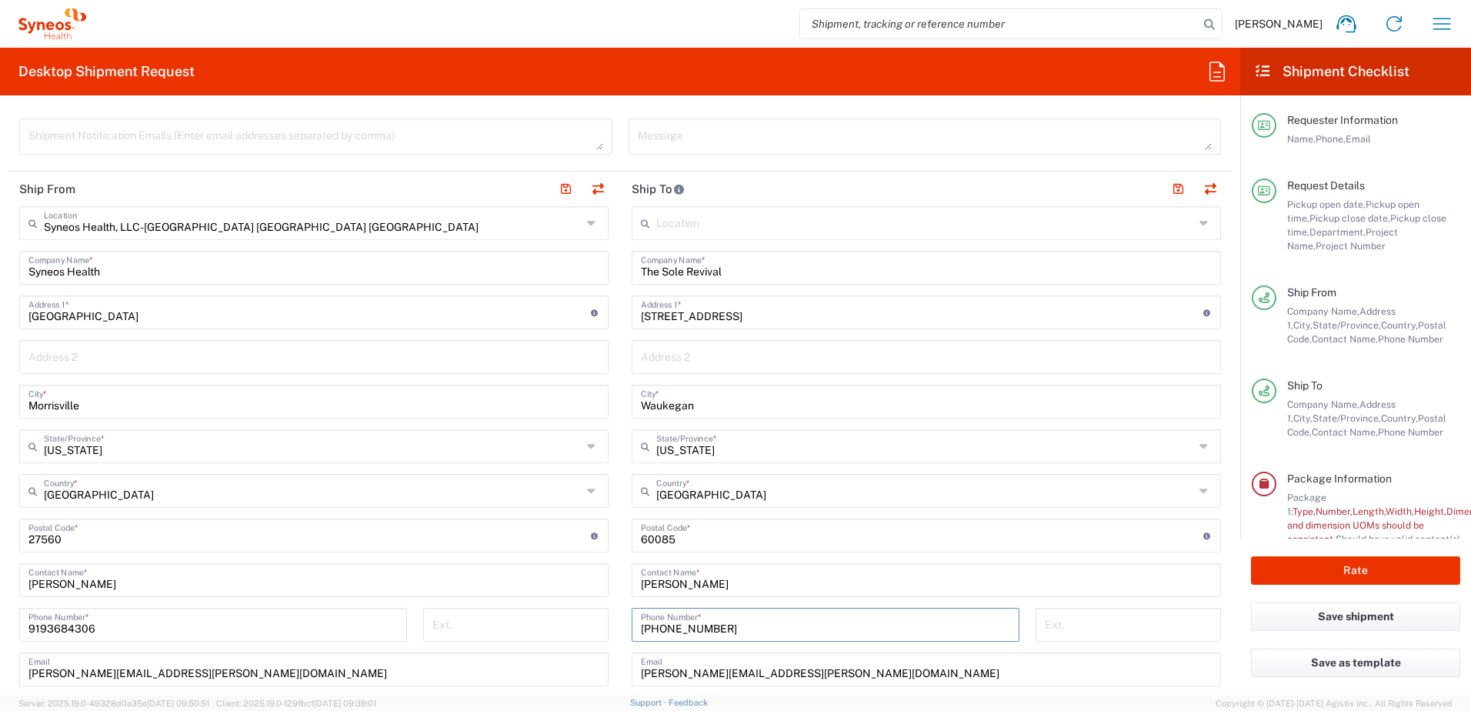
type input "[PHONE_NUMBER]"
drag, startPoint x: 843, startPoint y: 675, endPoint x: 607, endPoint y: 667, distance: 236.3
click at [607, 667] on div "Ship From Syneos Health, LLC-Morrisville NC US Location Syneos Health, LLC-Morr…" at bounding box center [620, 515] width 1225 height 687
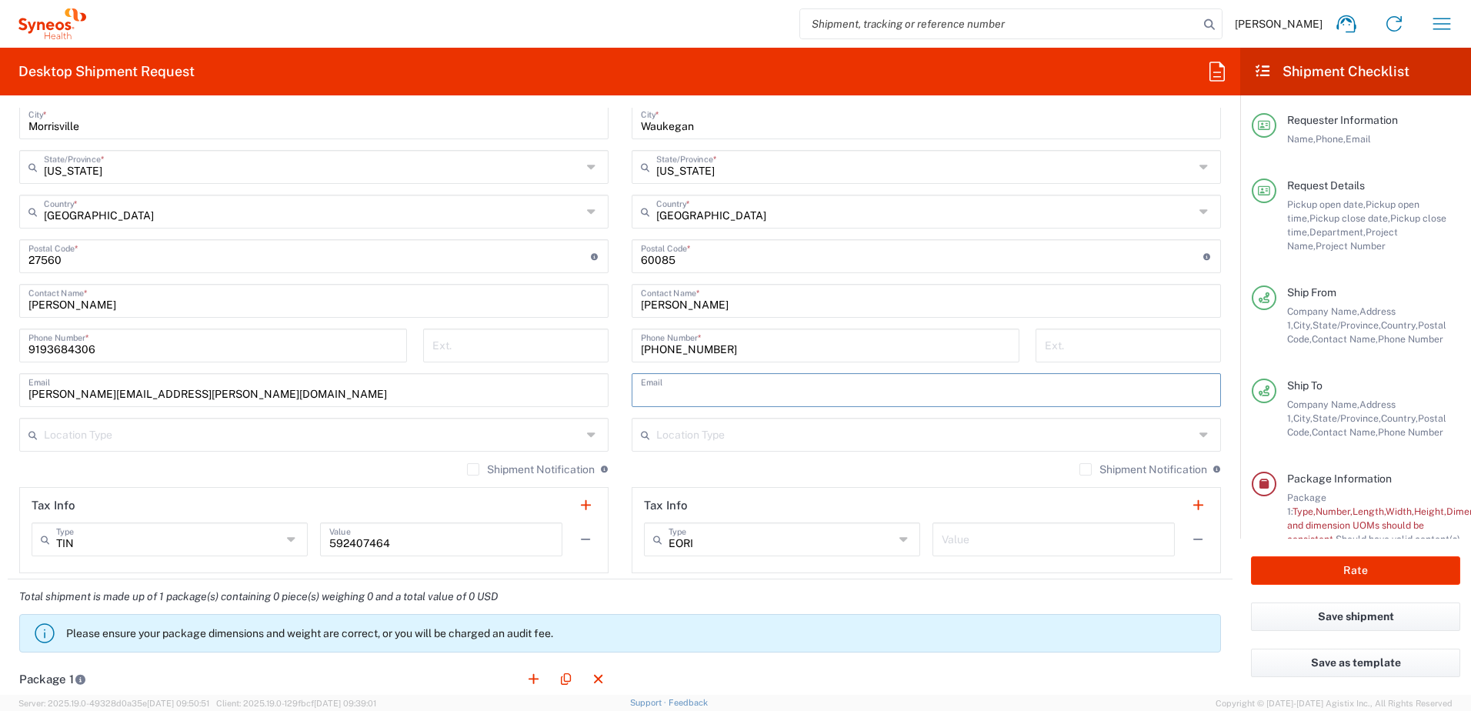
scroll to position [846, 0]
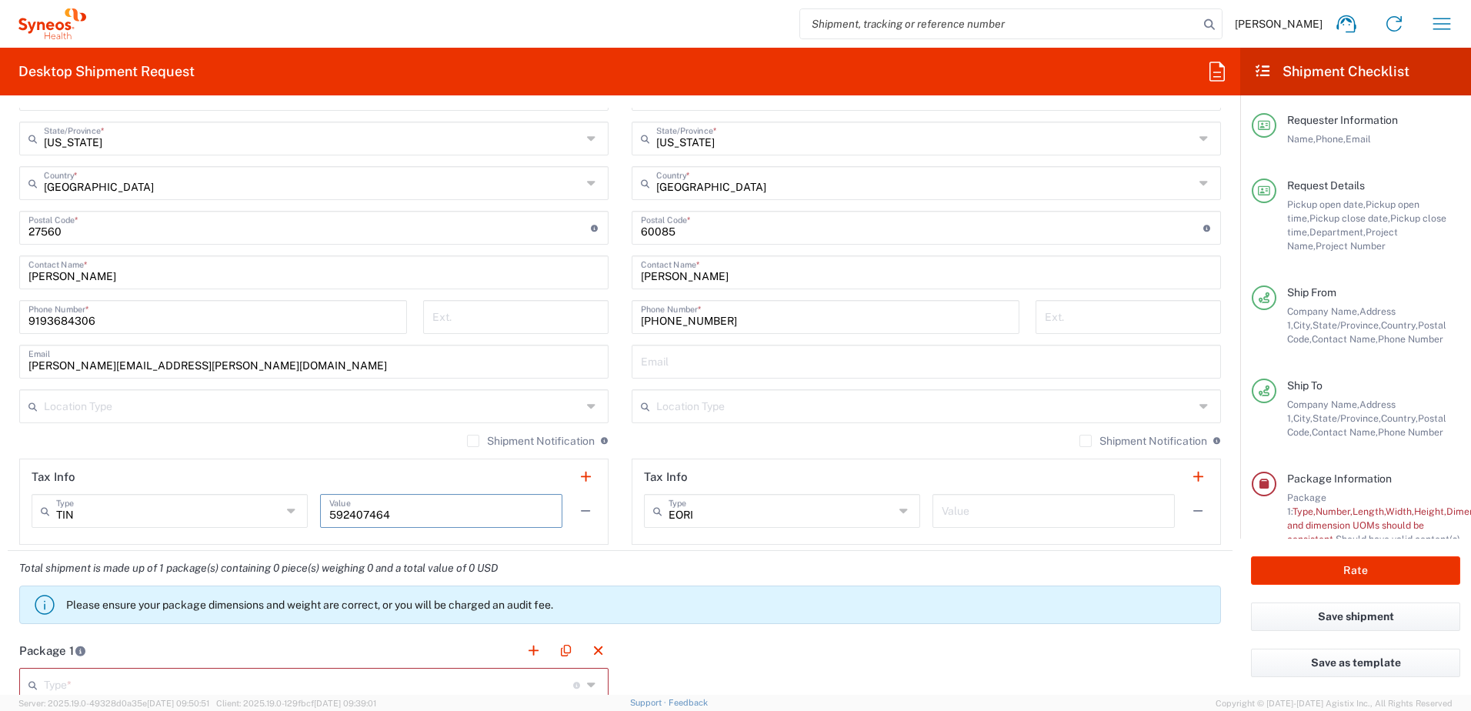
drag, startPoint x: 461, startPoint y: 518, endPoint x: 265, endPoint y: 518, distance: 196.9
click at [265, 518] on div "TIN Type TIN EIN EORI Other VAT 592407464 Value" at bounding box center [314, 516] width 565 height 45
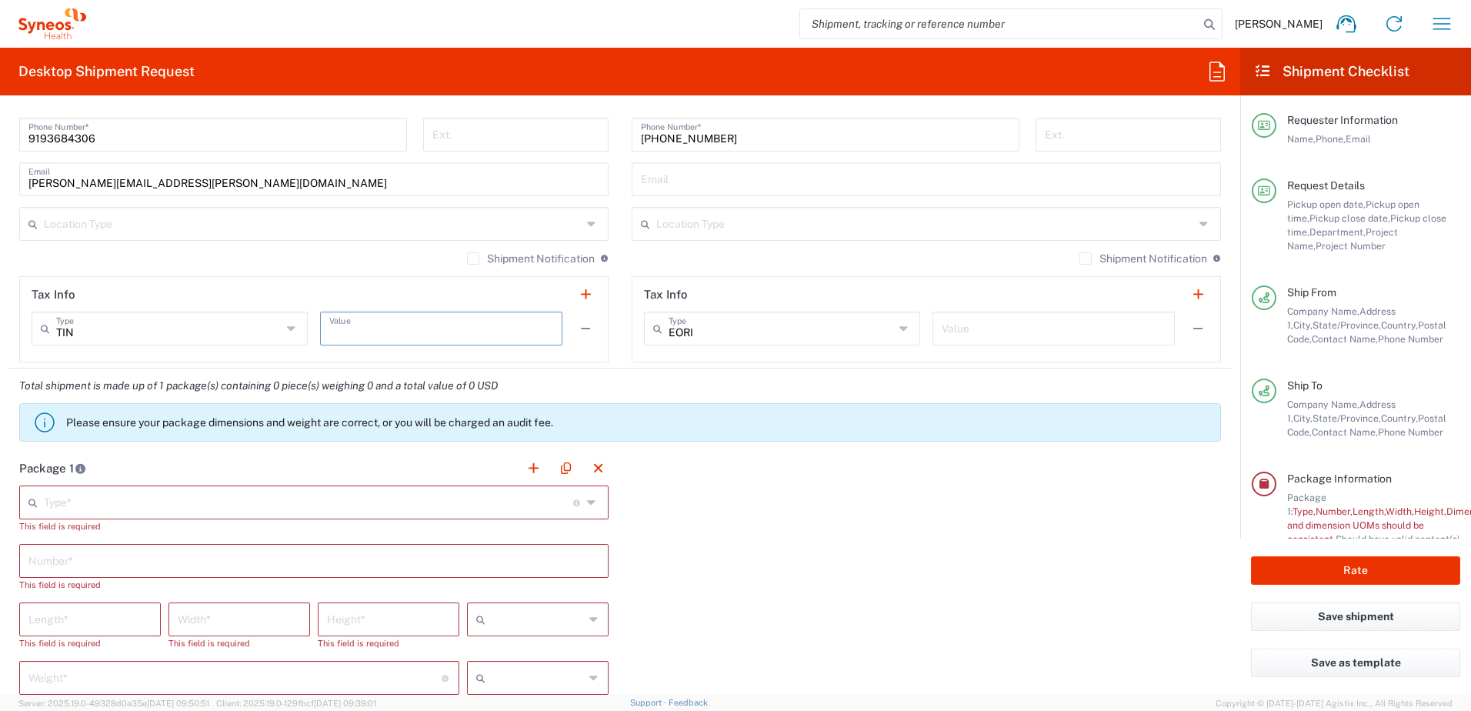
scroll to position [1077, 0]
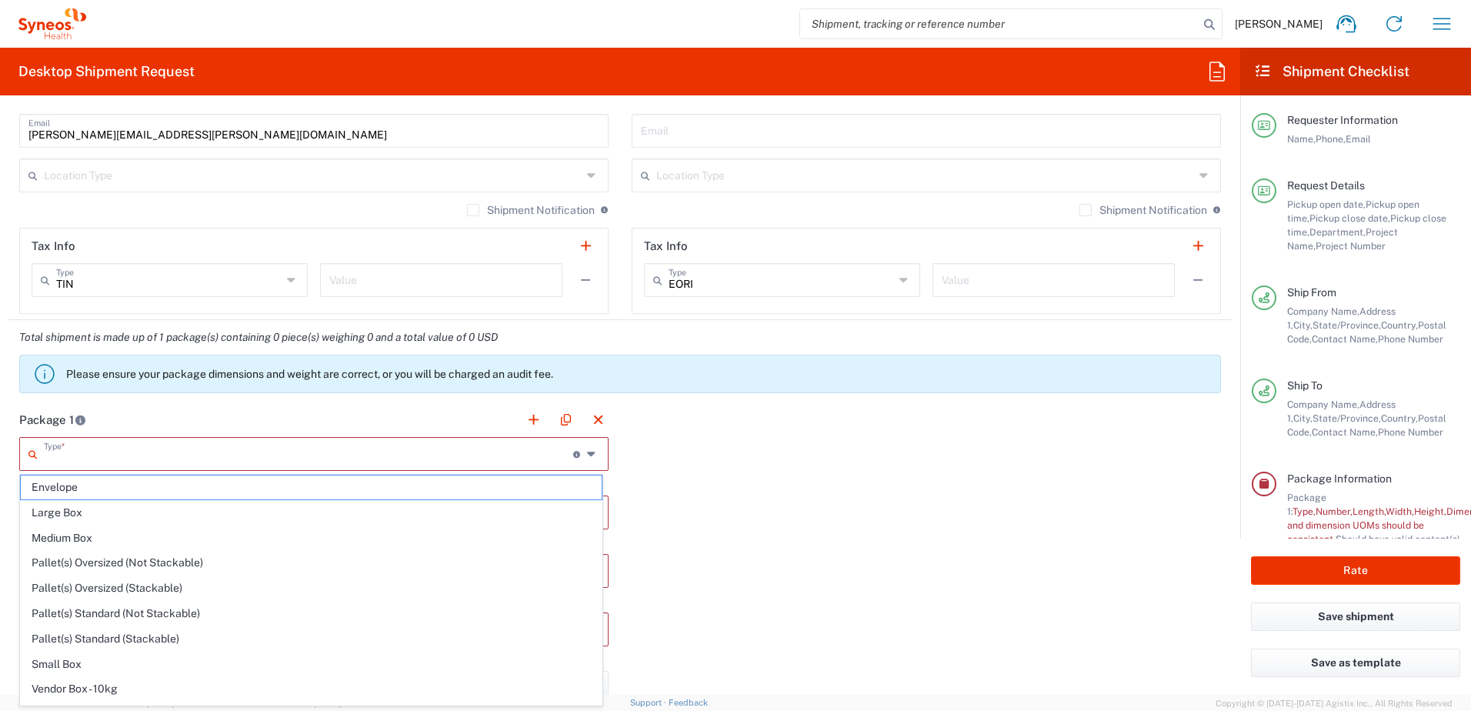
click at [192, 453] on input "text" at bounding box center [308, 452] width 529 height 27
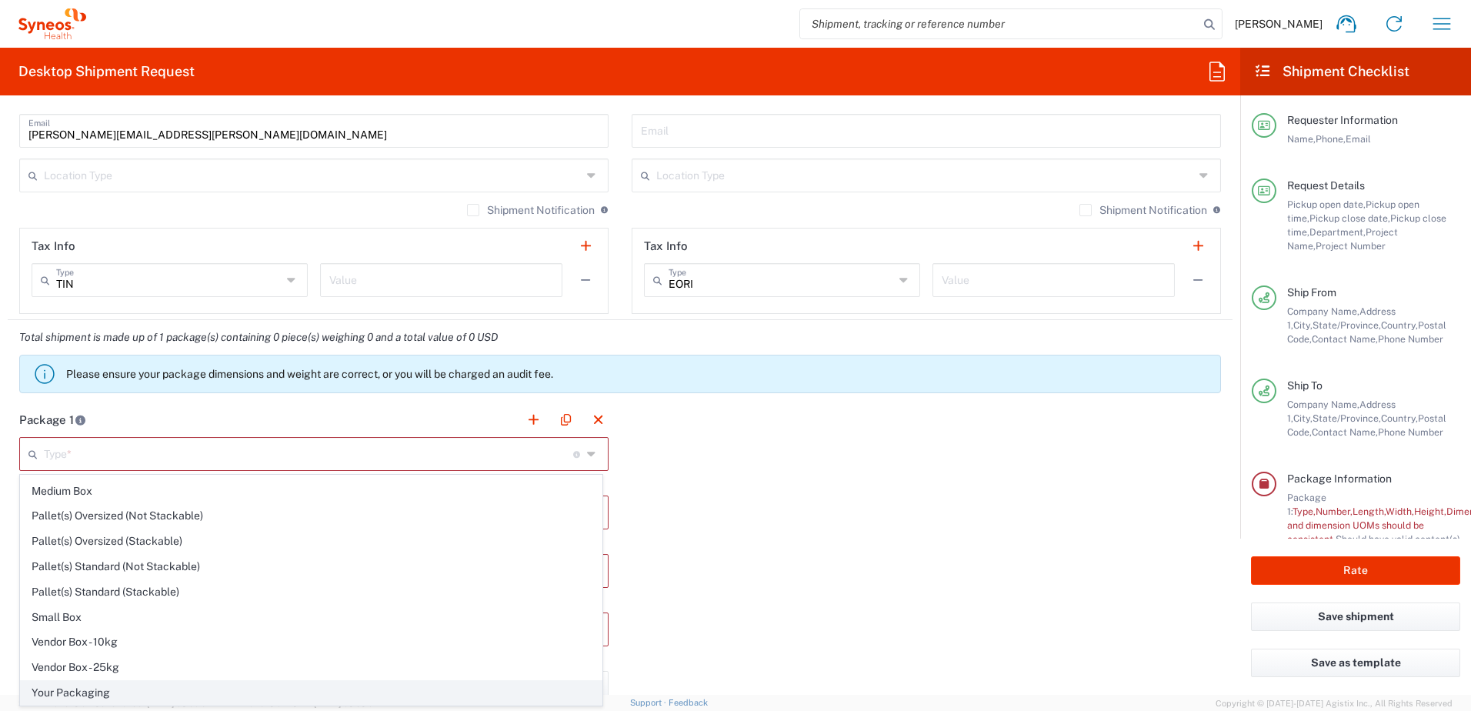
click at [89, 684] on span "Your Packaging" at bounding box center [311, 693] width 581 height 24
type input "Your Packaging"
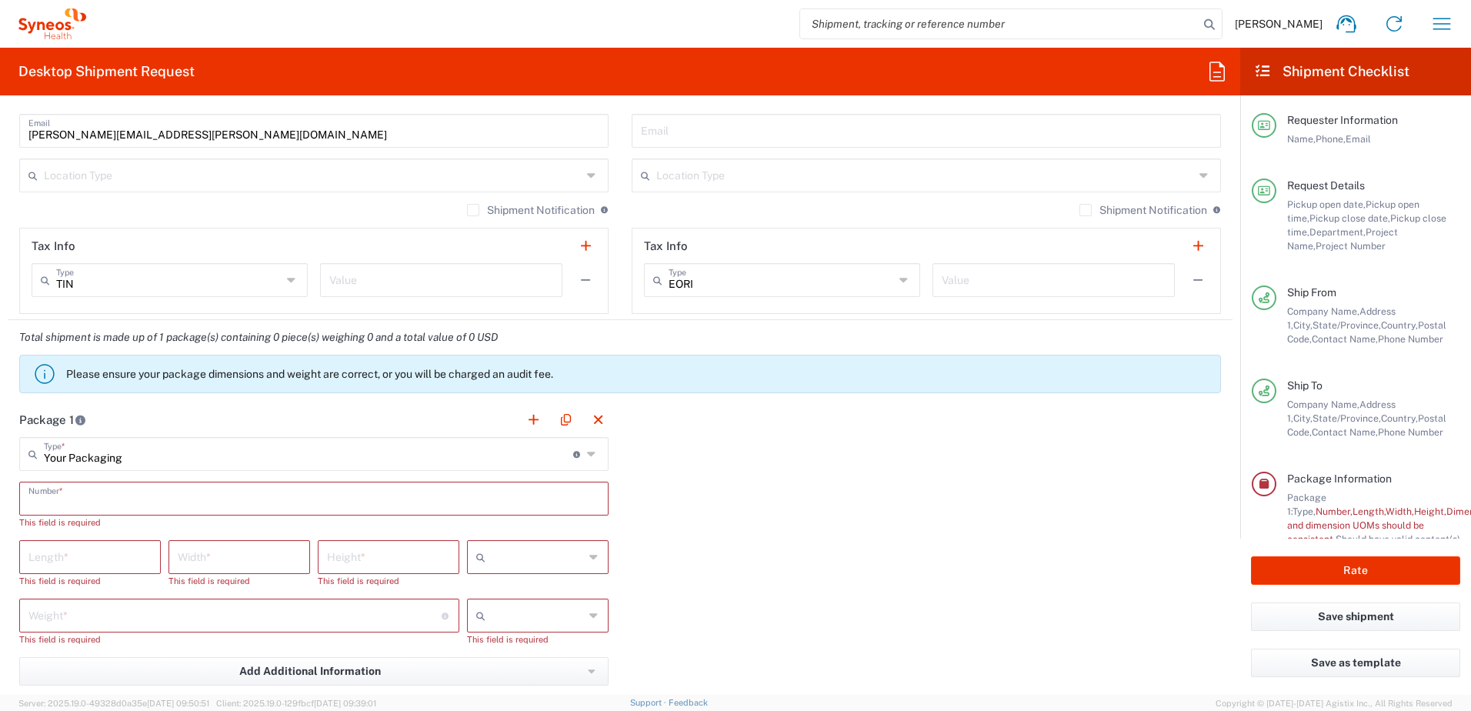
click at [84, 505] on input "text" at bounding box center [313, 497] width 571 height 27
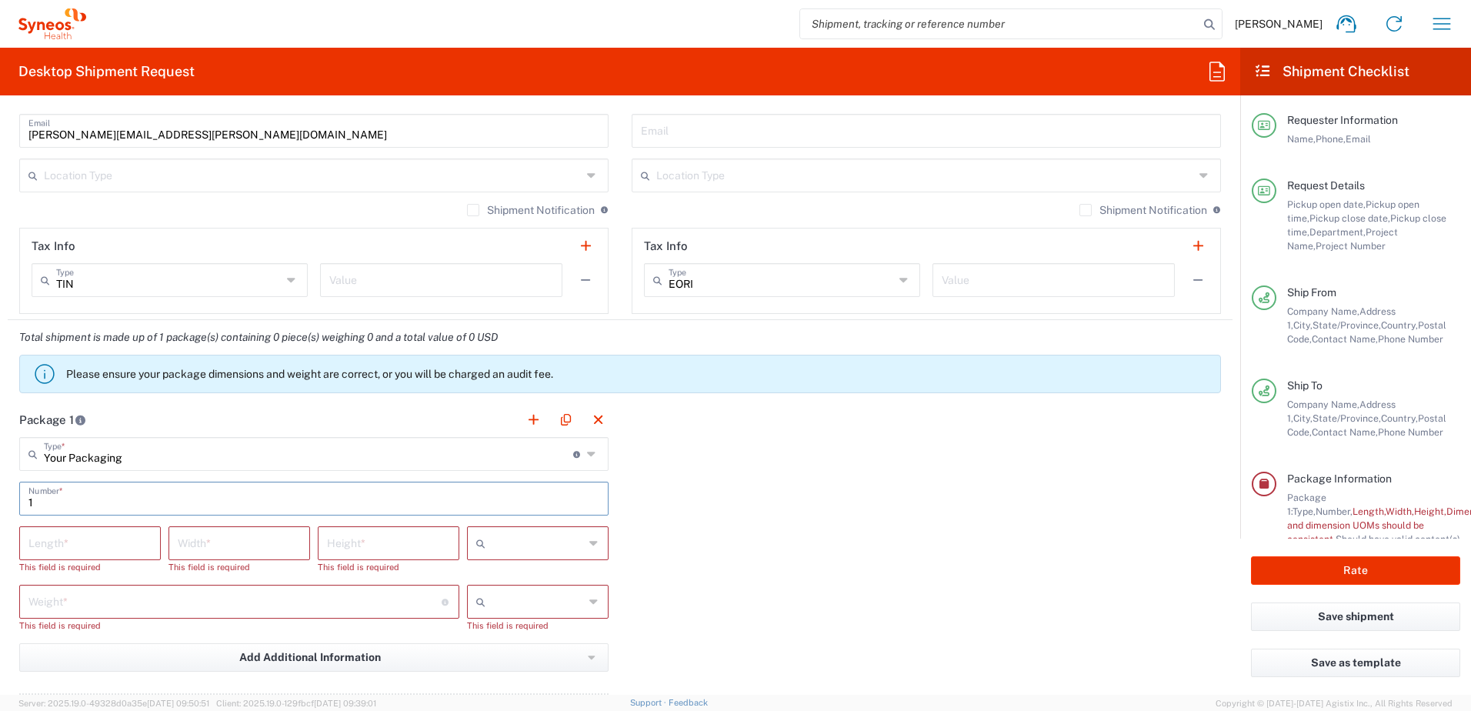
type input "1"
click at [86, 544] on input "number" at bounding box center [89, 541] width 123 height 27
type input "15"
click at [203, 553] on input "number" at bounding box center [239, 541] width 123 height 27
type input "15"
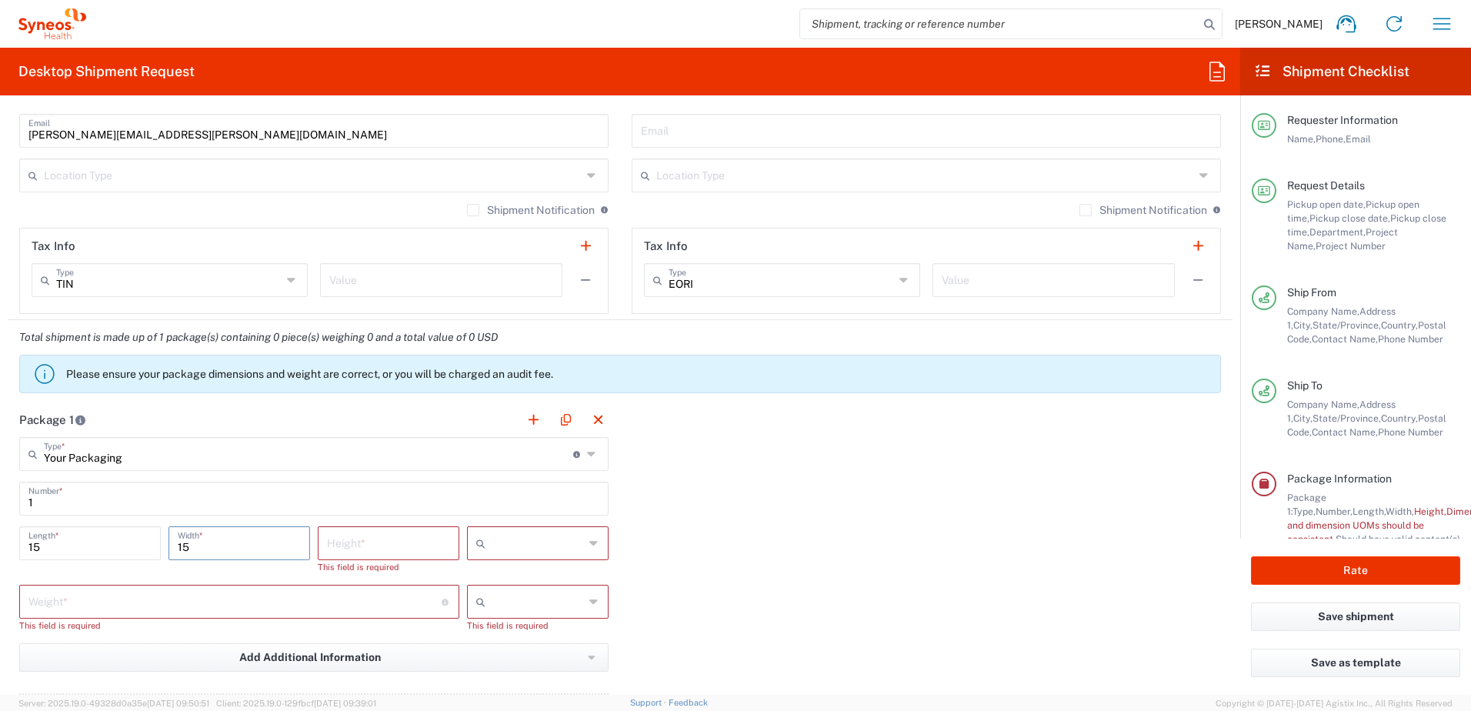
click at [333, 543] on input "number" at bounding box center [388, 541] width 123 height 27
type input "8"
click at [506, 544] on input "text" at bounding box center [537, 543] width 92 height 25
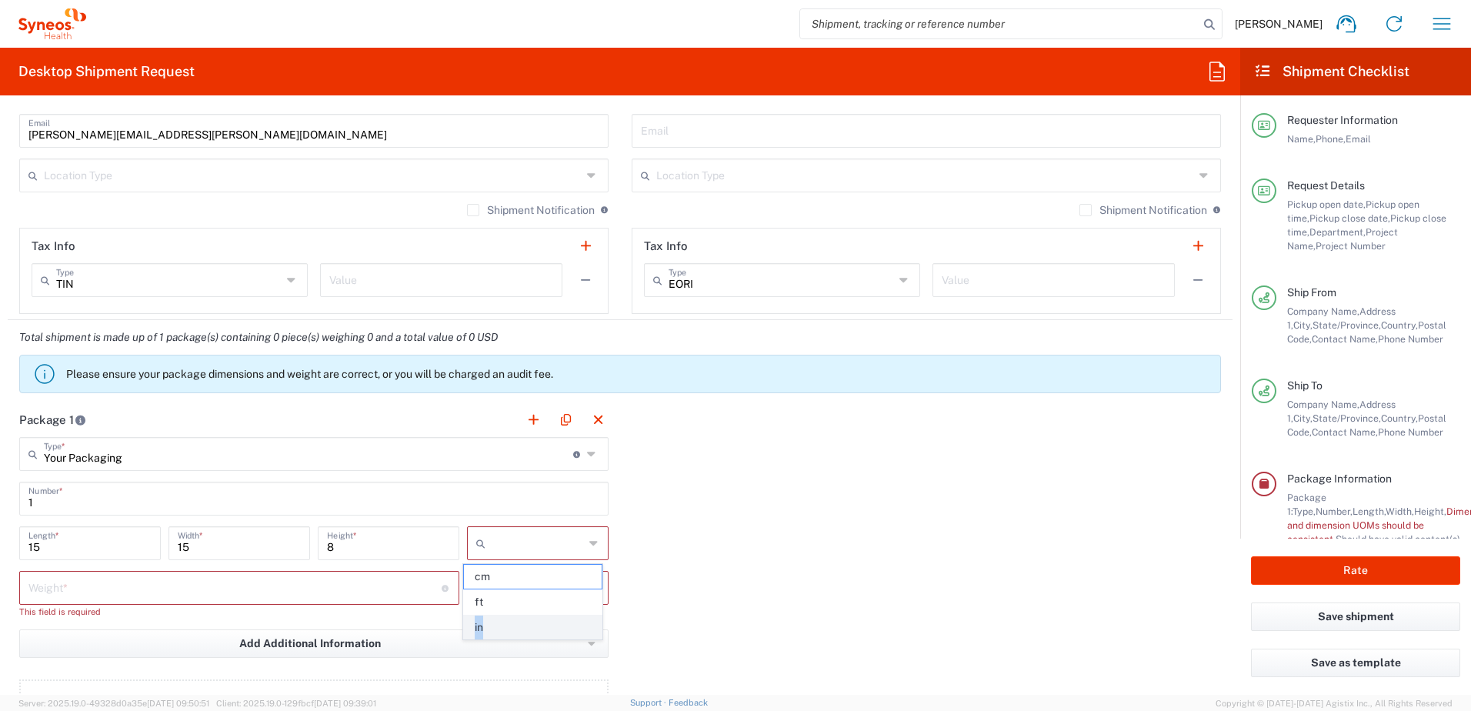
drag, startPoint x: 495, startPoint y: 601, endPoint x: 488, endPoint y: 622, distance: 22.4
click at [488, 622] on ul "cm ft in" at bounding box center [532, 601] width 138 height 75
click at [489, 625] on span "in" at bounding box center [532, 627] width 137 height 24
type input "in"
click at [344, 580] on input "number" at bounding box center [234, 586] width 413 height 27
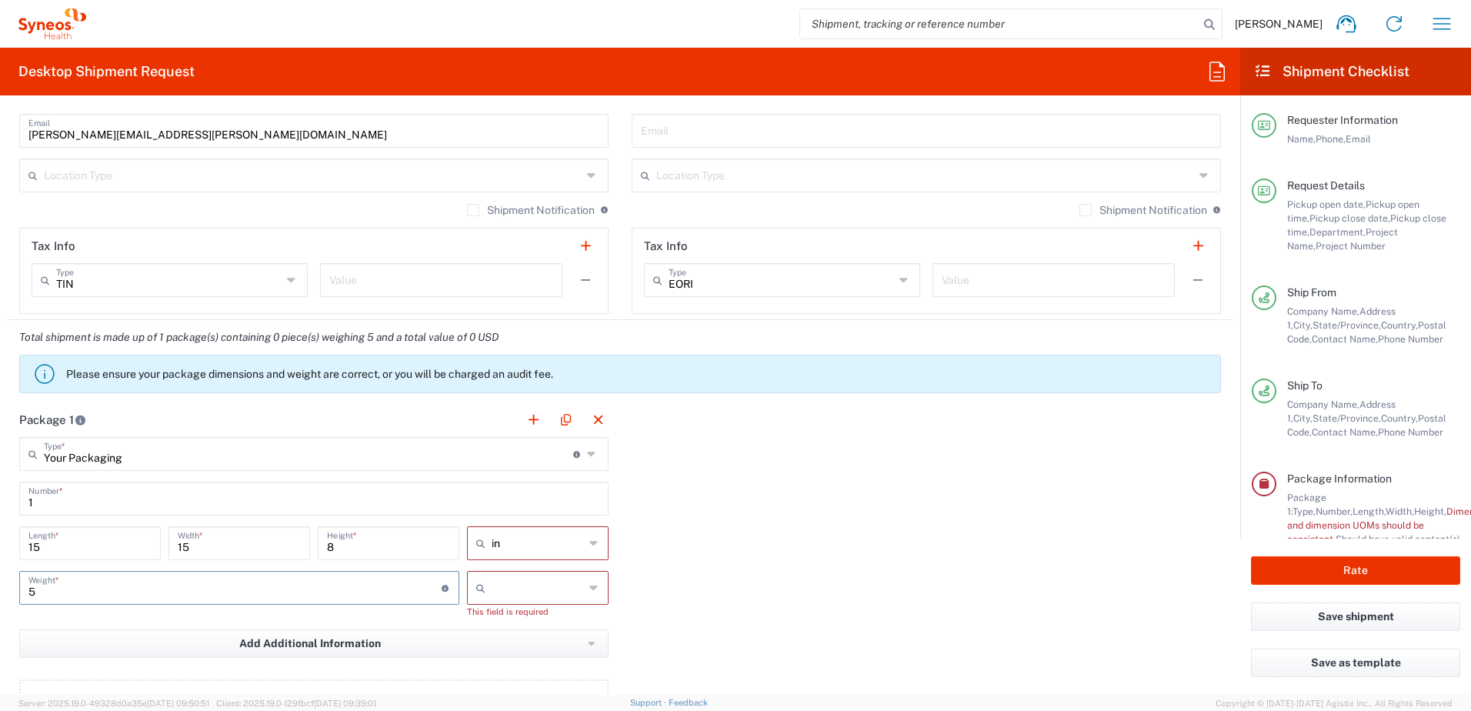
type input "5"
click at [547, 597] on input "text" at bounding box center [537, 587] width 92 height 25
click at [525, 638] on span "lbs" at bounding box center [532, 647] width 137 height 24
type input "lbs"
click at [659, 618] on div "Package 1 Your Packaging Type * Material used to package goods Envelope Large B…" at bounding box center [620, 571] width 1225 height 338
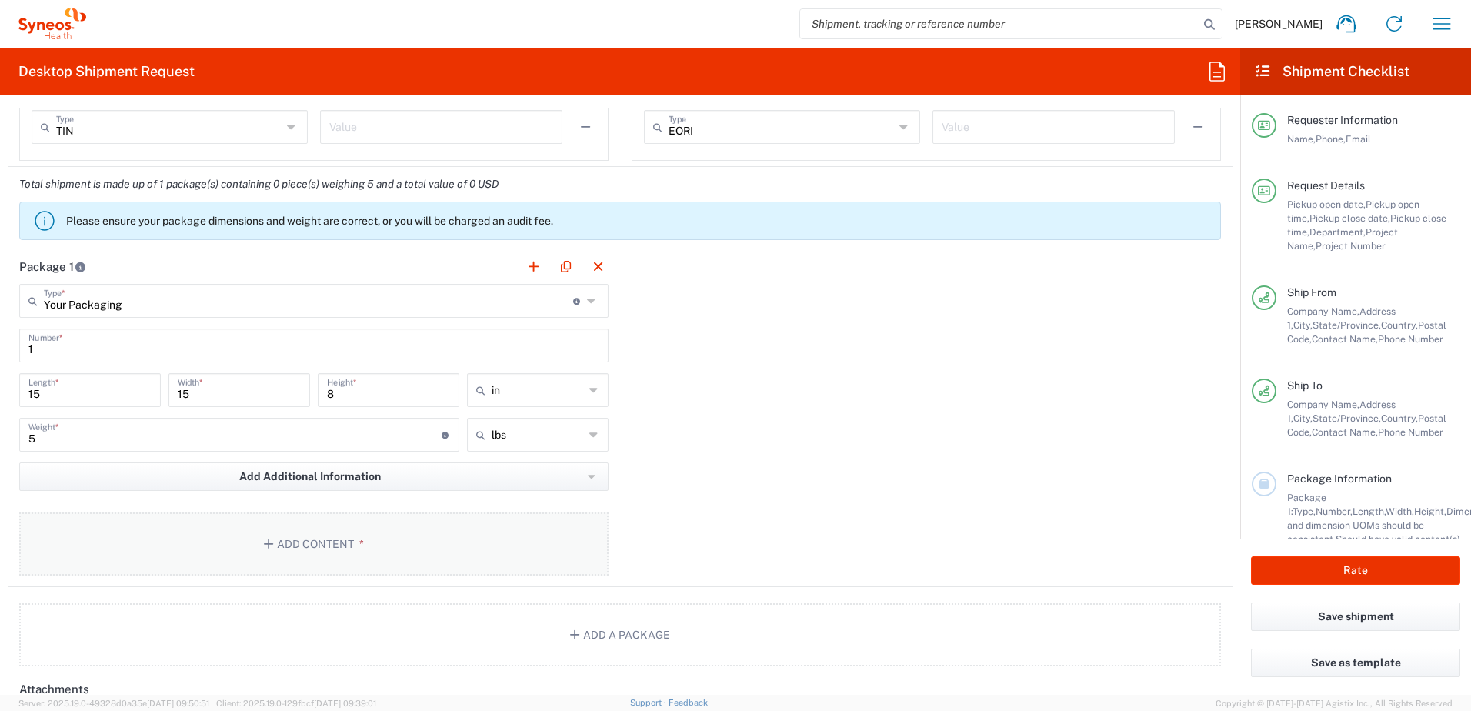
scroll to position [1231, 0]
click at [308, 531] on button "Add Content *" at bounding box center [313, 542] width 589 height 63
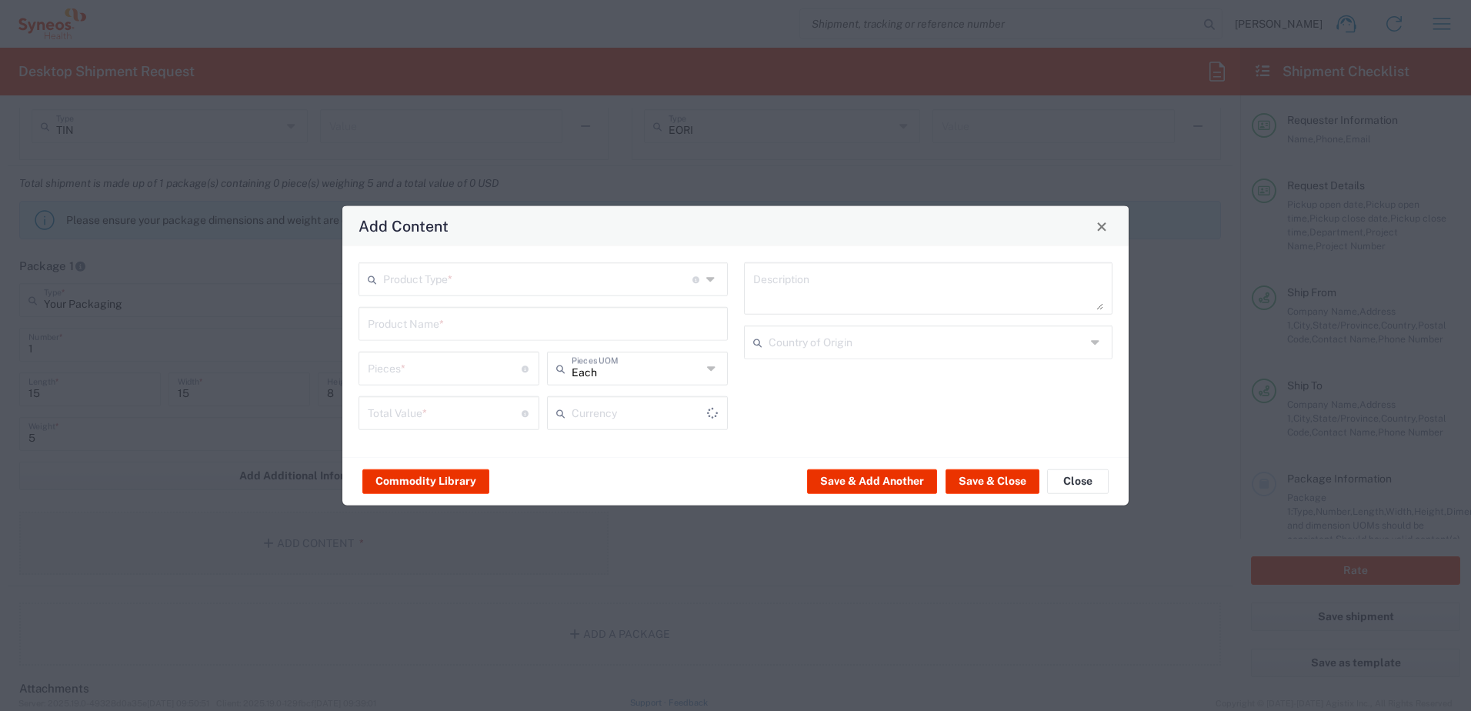
type input "US Dollar"
click at [438, 287] on input "text" at bounding box center [537, 278] width 309 height 27
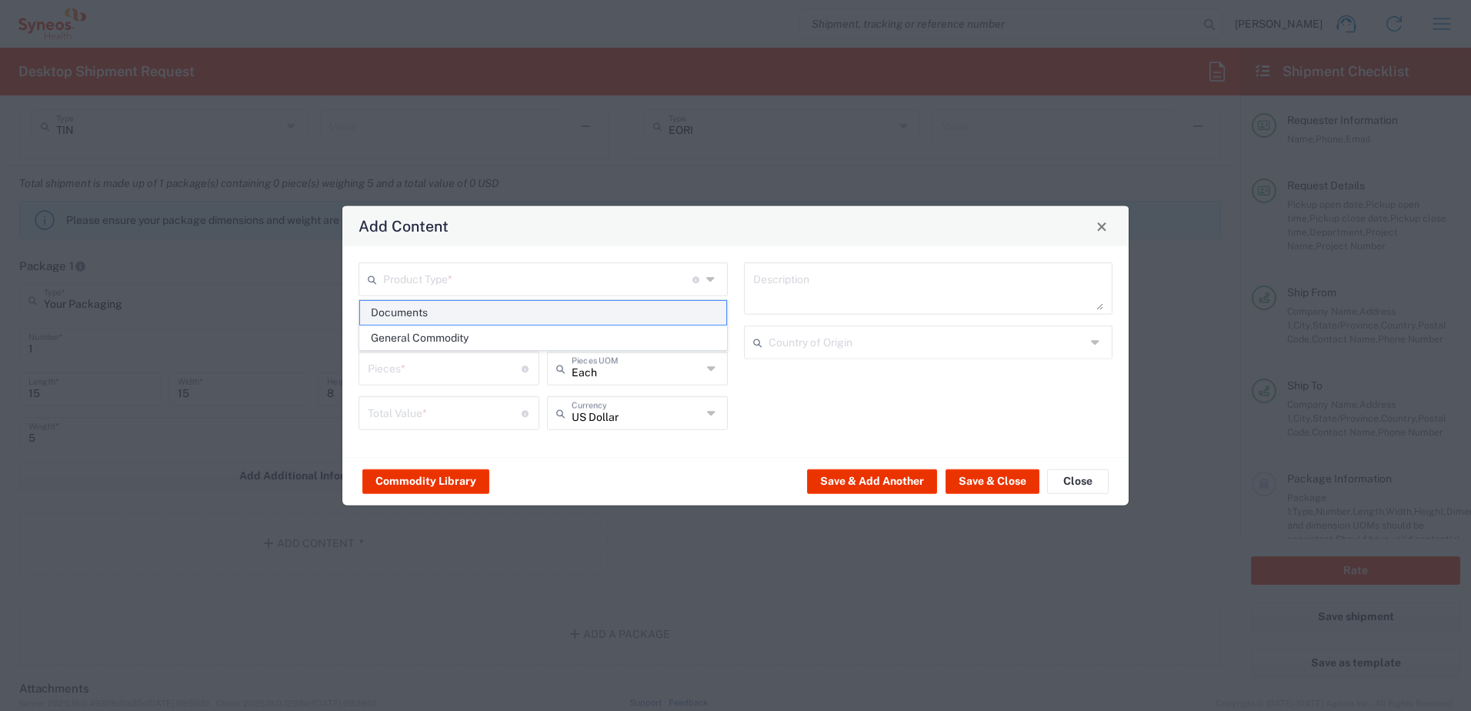
click at [437, 315] on span "Documents" at bounding box center [543, 313] width 366 height 24
type input "Documents"
type input "1"
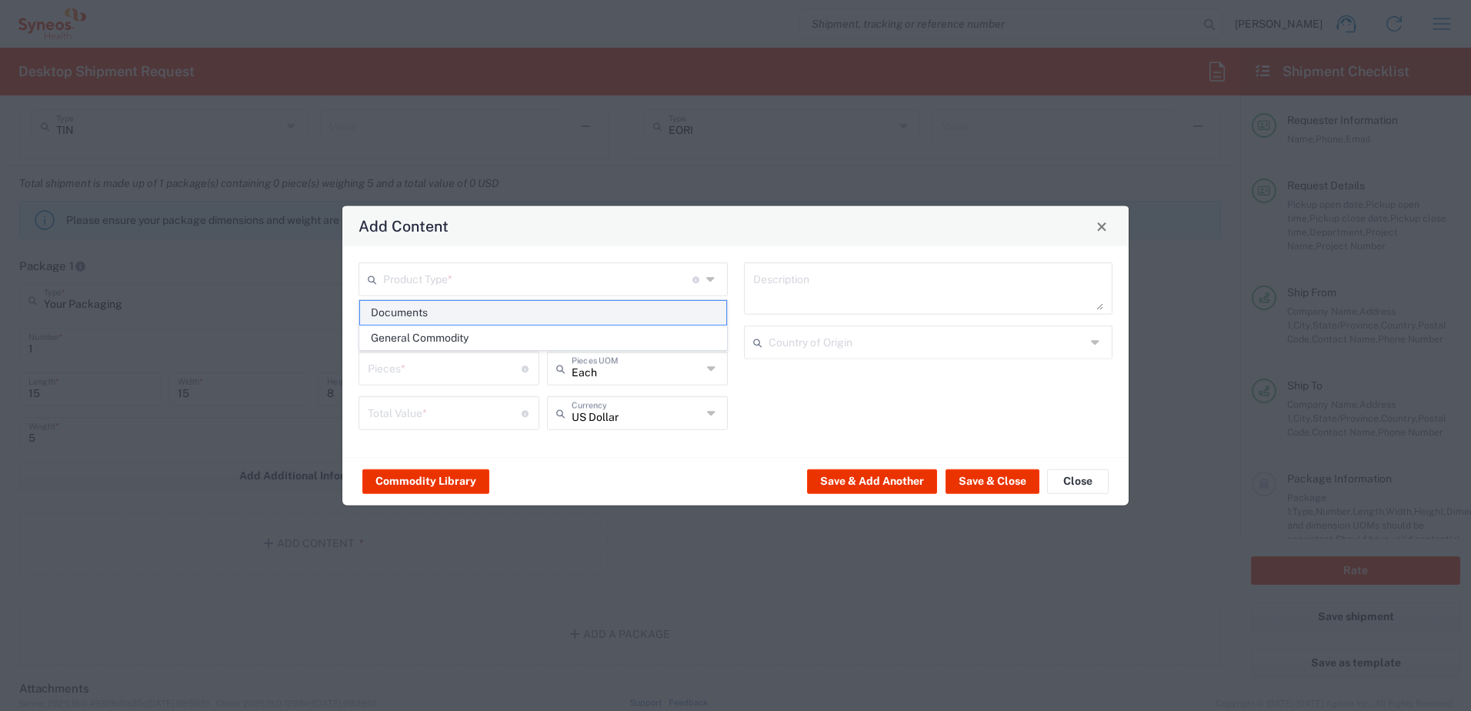
type textarea "Documents"
click at [437, 280] on input "Documents" at bounding box center [537, 278] width 309 height 27
click at [437, 331] on span "General Commodity" at bounding box center [543, 338] width 366 height 24
type input "General Commodity"
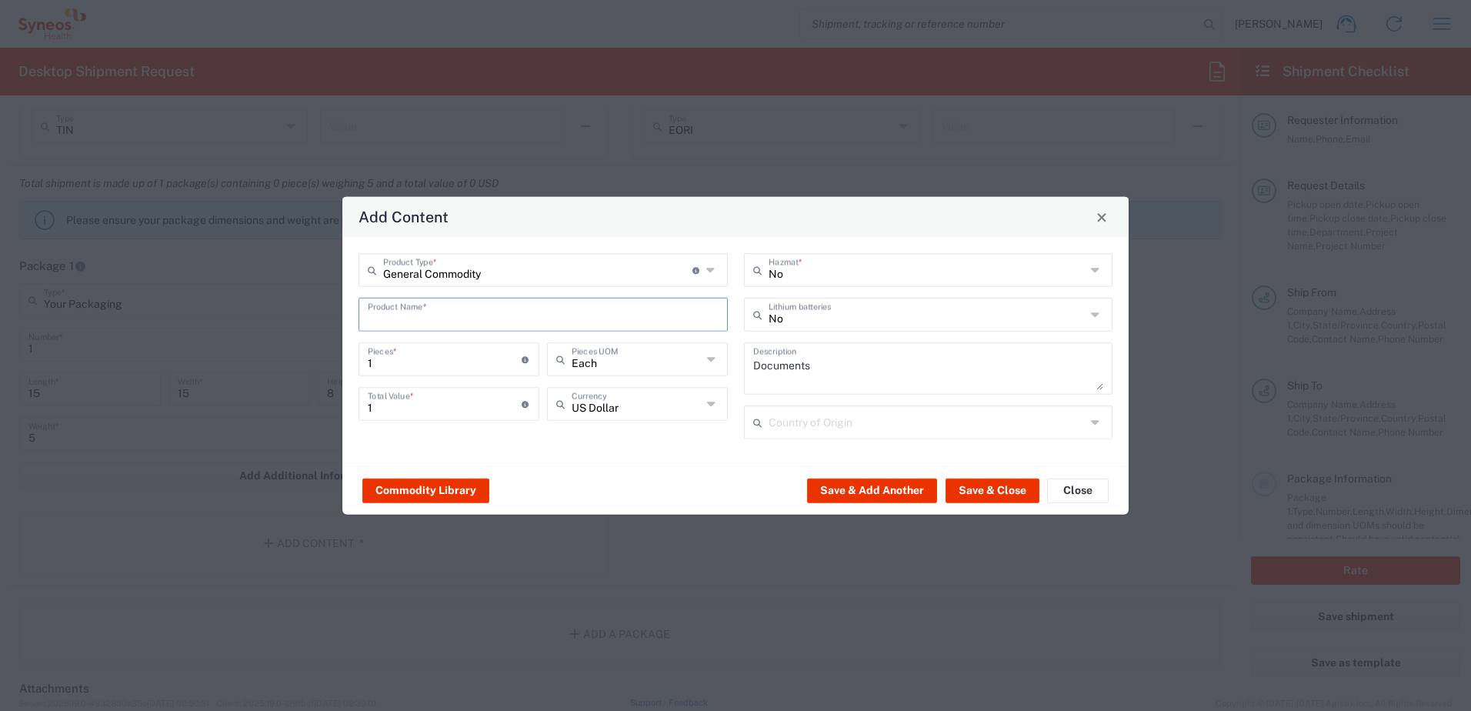
click at [435, 314] on input "text" at bounding box center [543, 313] width 351 height 27
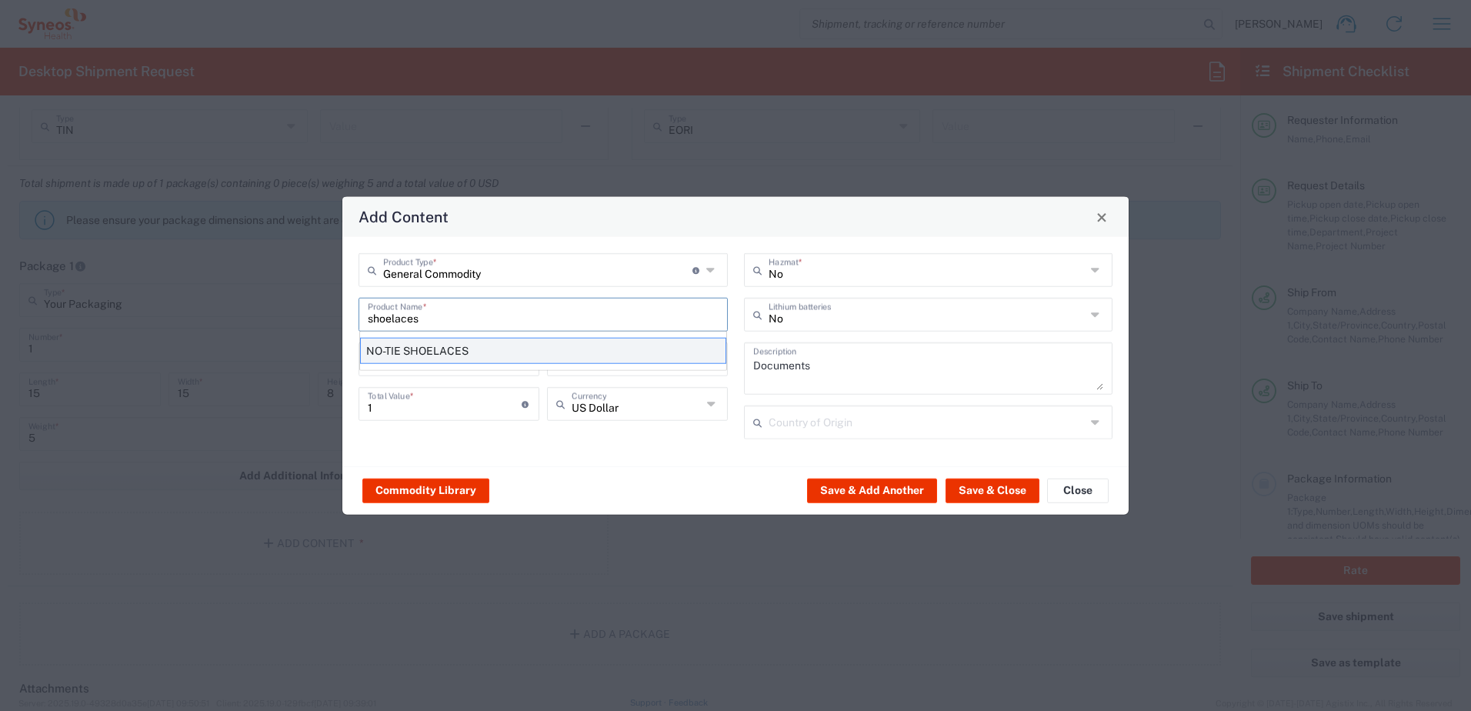
click at [432, 352] on div "NO-TIE SHOELACES" at bounding box center [543, 351] width 366 height 26
type input "NO-TIE SHOELACES"
type textarea "SYNTHETIC MATERIAL"
type input "[GEOGRAPHIC_DATA]"
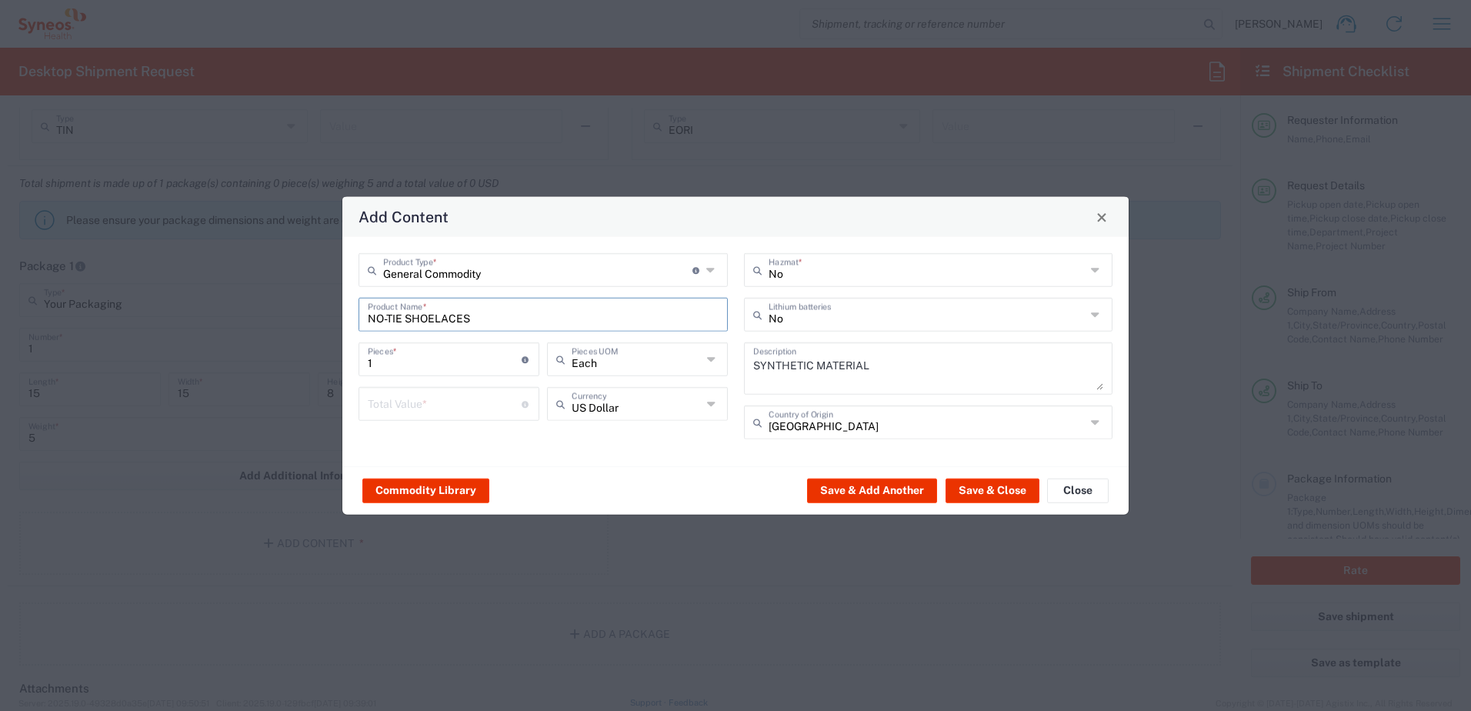
drag, startPoint x: 405, startPoint y: 318, endPoint x: 341, endPoint y: 319, distance: 63.9
click at [341, 319] on div "Add Content General Commodity Product Type * Document: Paper document generated…" at bounding box center [735, 355] width 1471 height 711
type input "SHOELACES"
click at [525, 438] on div "General Commodity Product Type * Document: Paper document generated internally …" at bounding box center [543, 351] width 385 height 197
drag, startPoint x: 418, startPoint y: 366, endPoint x: 334, endPoint y: 368, distance: 84.6
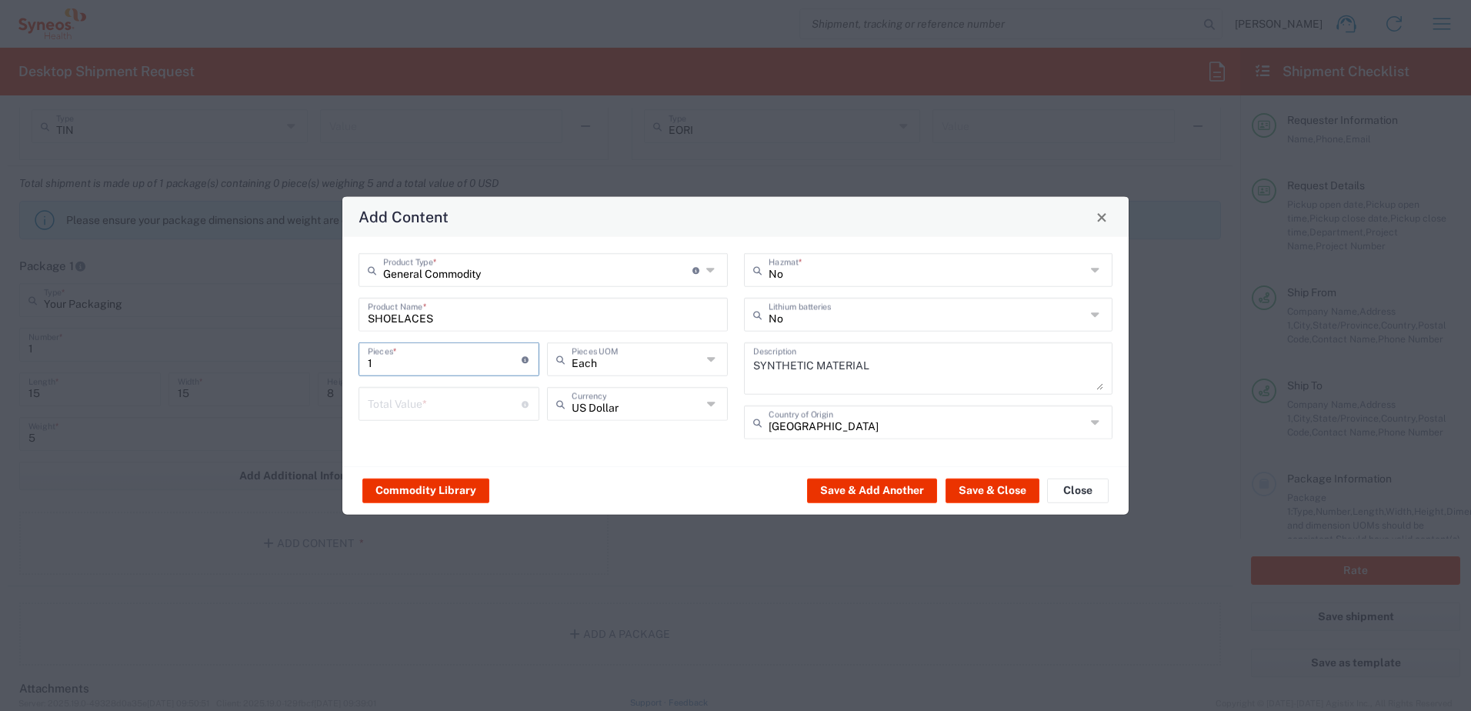
click at [334, 368] on div "Add Content General Commodity Product Type * Document: Paper document generated…" at bounding box center [735, 355] width 1471 height 711
type input "10"
click at [698, 461] on div "General Commodity Product Type * Document: Paper document generated internally …" at bounding box center [735, 351] width 786 height 229
click at [444, 408] on input "number" at bounding box center [445, 402] width 154 height 27
type input "25"
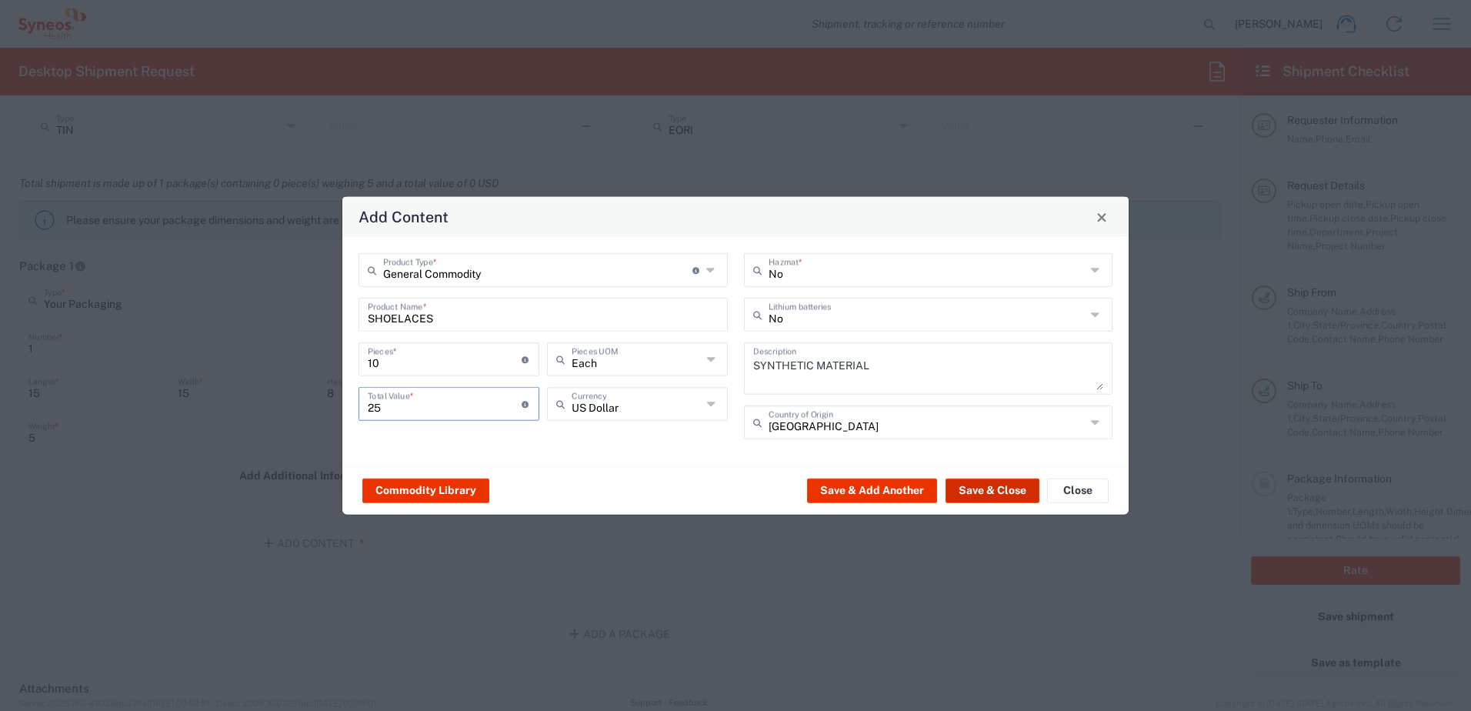
click at [998, 494] on button "Save & Close" at bounding box center [992, 490] width 94 height 25
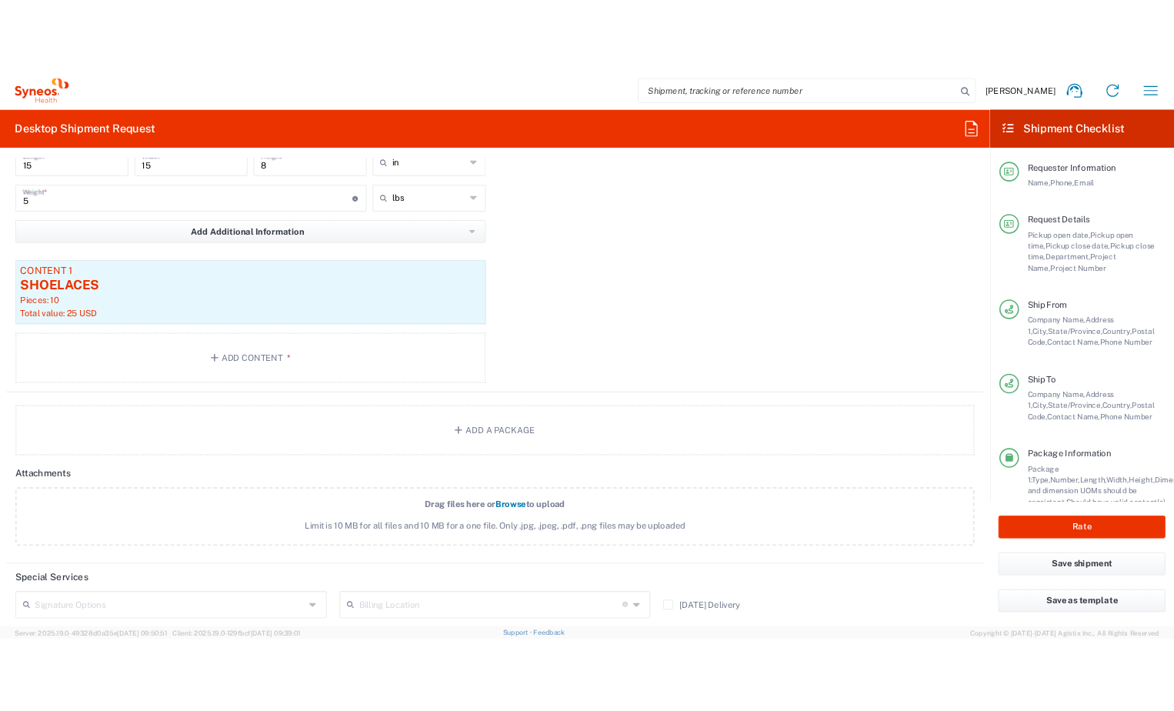
scroll to position [1538, 0]
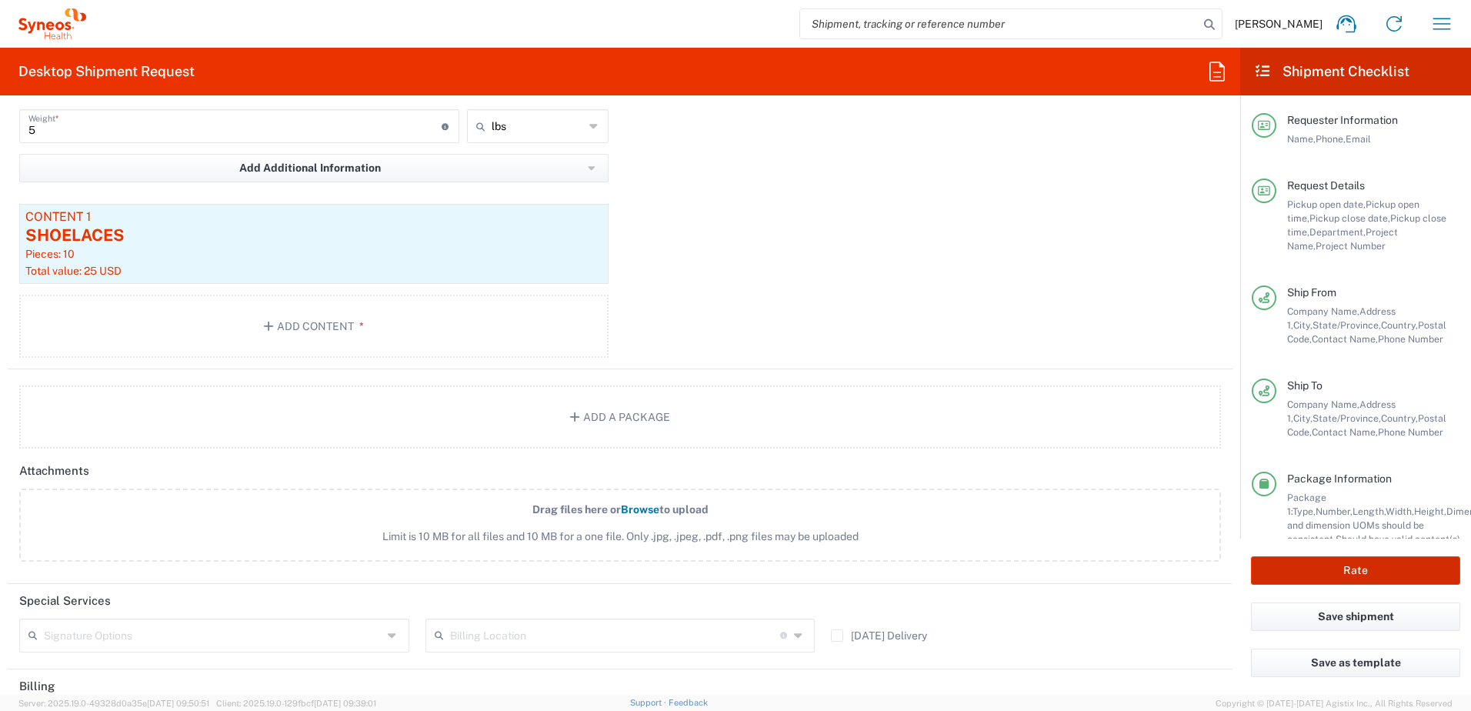
click at [1328, 576] on button "Rate" at bounding box center [1355, 570] width 209 height 28
type input "8130 DEPARTMENTAL EXPENSE"
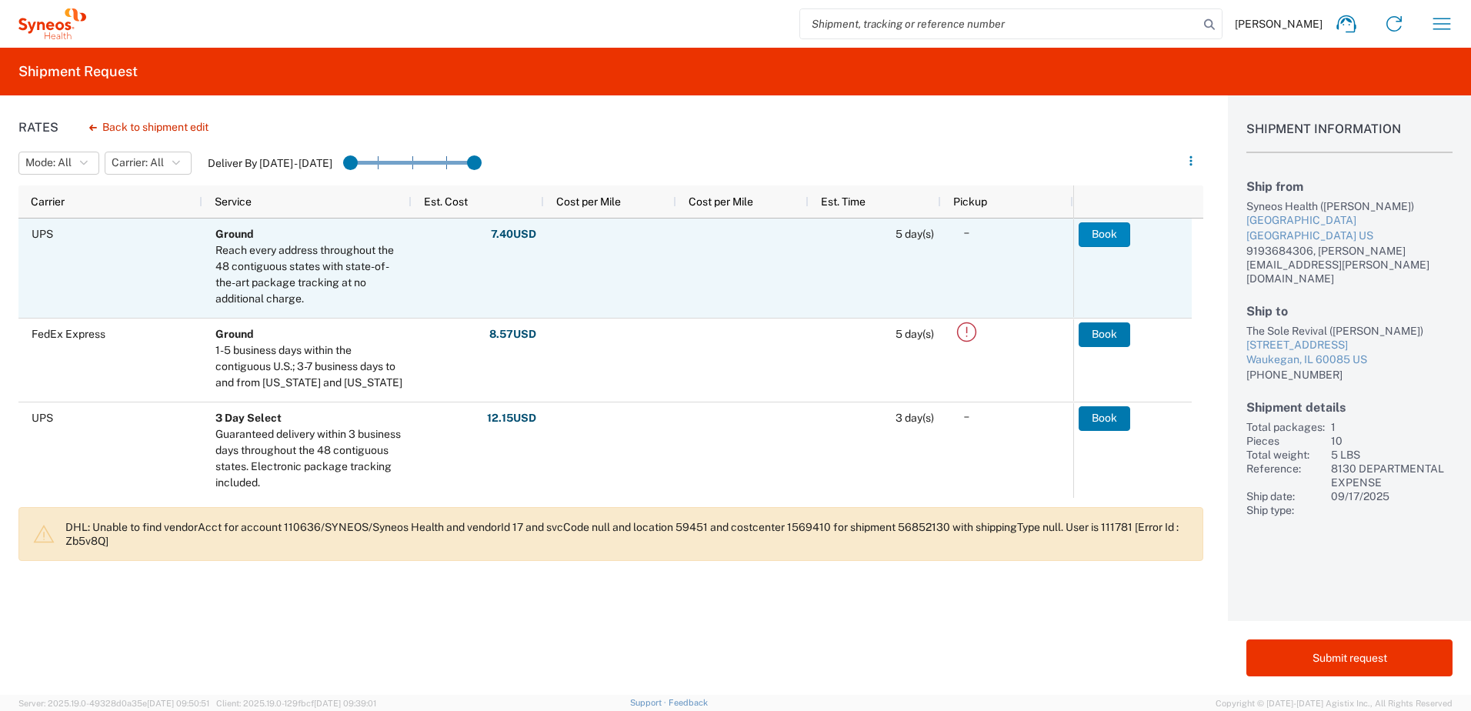
click at [1105, 235] on button "Book" at bounding box center [1104, 234] width 52 height 25
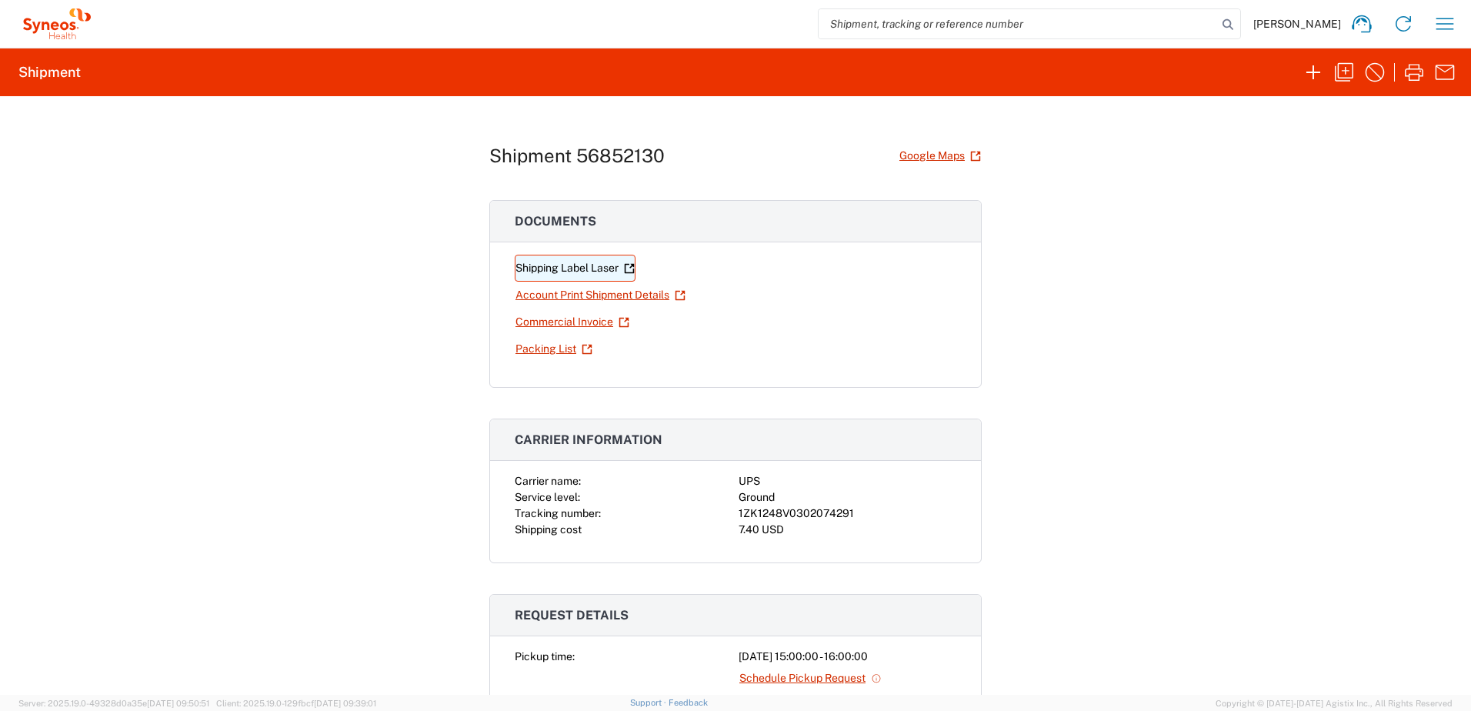
click at [584, 269] on link "Shipping Label Laser" at bounding box center [575, 268] width 121 height 27
click at [568, 265] on link "Shipping Label Laser" at bounding box center [575, 268] width 121 height 27
